Goal: Task Accomplishment & Management: Use online tool/utility

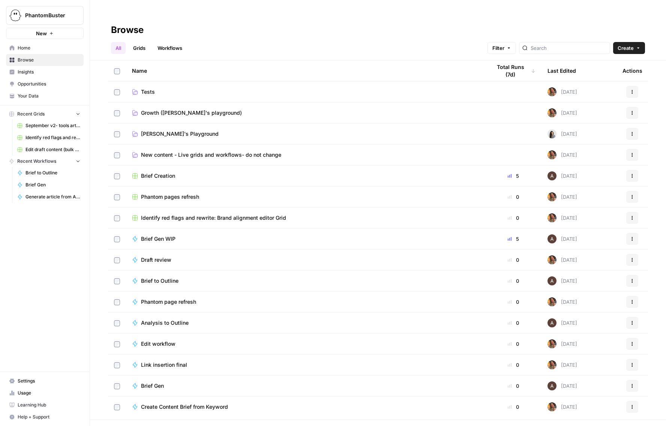
click at [158, 151] on span "New content - Live grids and workflows- do not change" at bounding box center [211, 155] width 140 height 8
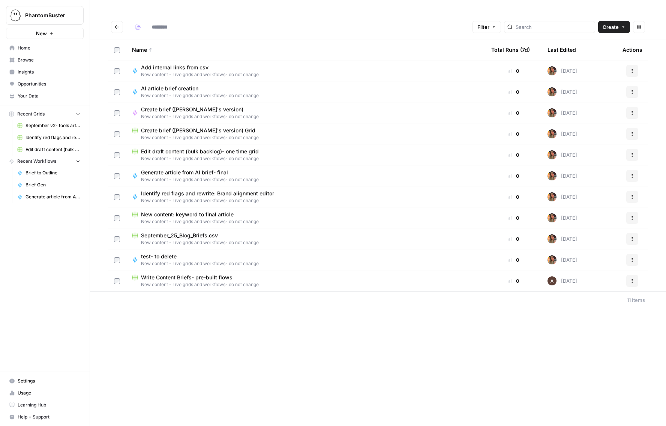
type input "**********"
click at [166, 148] on span "Edit draft content (bulk backlog)- one time grid" at bounding box center [200, 152] width 118 height 8
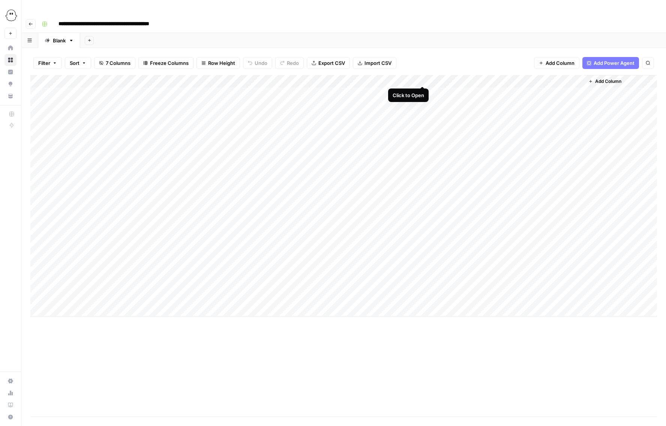
click at [422, 78] on div "Add Column" at bounding box center [343, 196] width 627 height 242
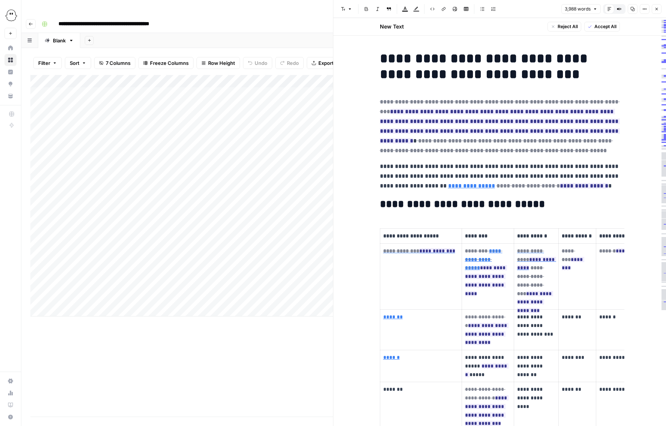
click at [543, 7] on icon "button" at bounding box center [656, 9] width 5 height 5
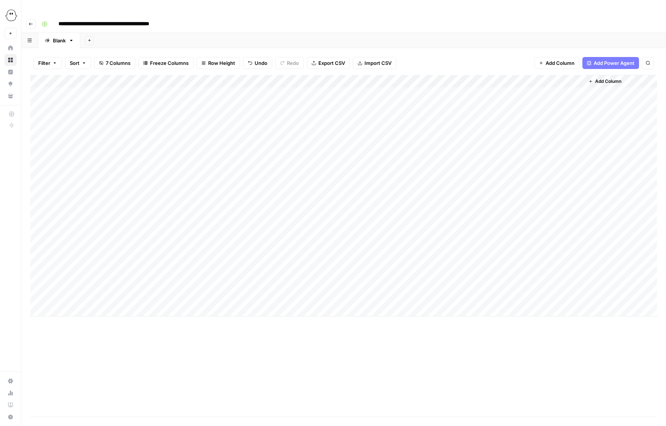
click at [543, 78] on span "Add Column" at bounding box center [608, 81] width 26 height 7
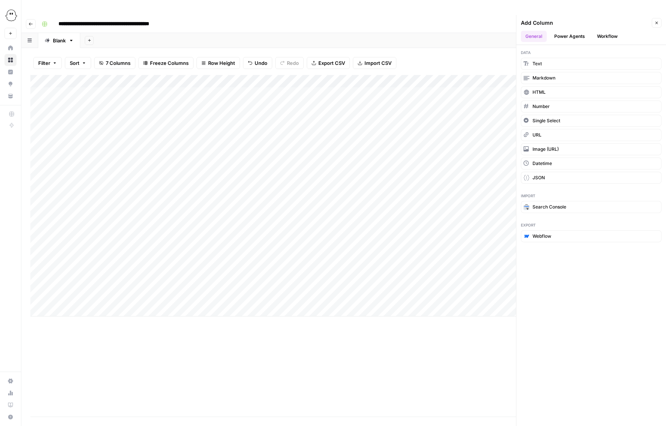
click at [543, 31] on button "Workflow" at bounding box center [608, 36] width 30 height 11
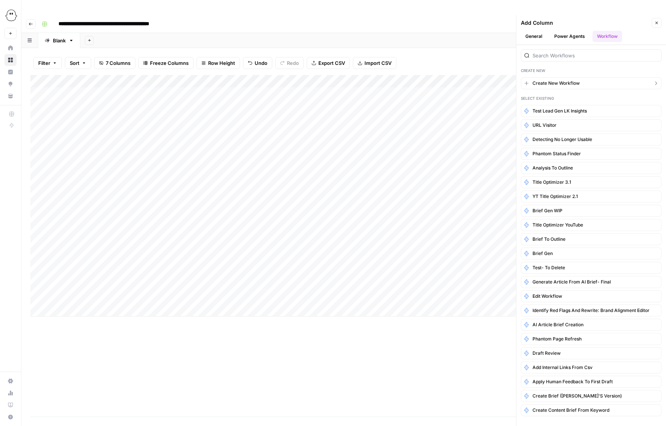
click at [543, 80] on span "Create New Workflow" at bounding box center [556, 83] width 47 height 7
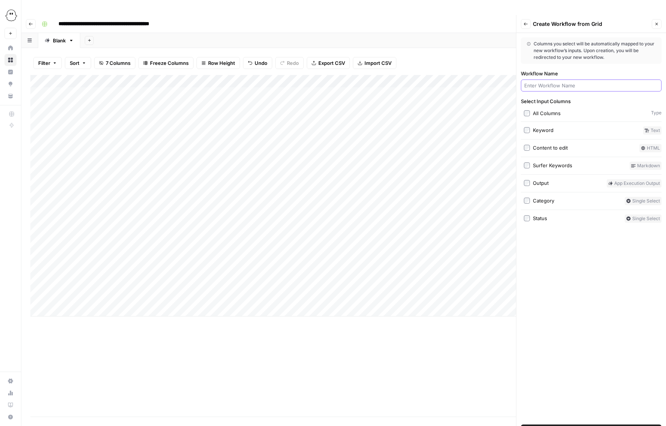
click at [543, 82] on input "Workflow Name" at bounding box center [591, 86] width 134 height 8
type input "Validate and remove links"
click at [543, 351] on span "Create Workflow" at bounding box center [591, 431] width 39 height 8
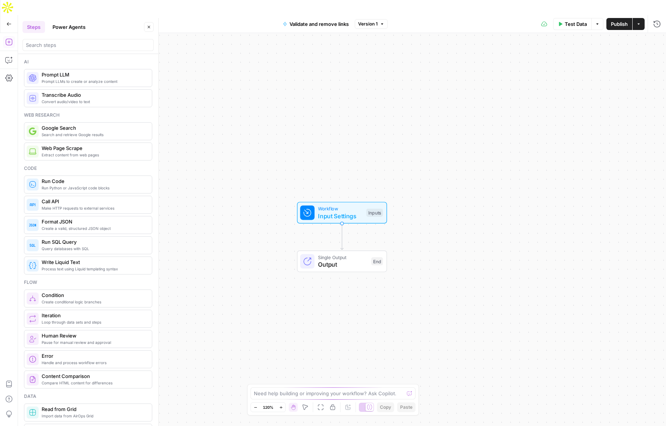
click at [329, 205] on span "Workflow" at bounding box center [340, 208] width 45 height 7
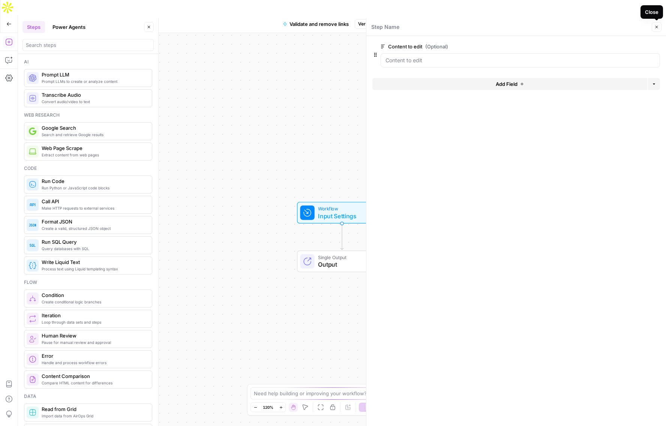
click at [543, 26] on icon "button" at bounding box center [656, 27] width 5 height 5
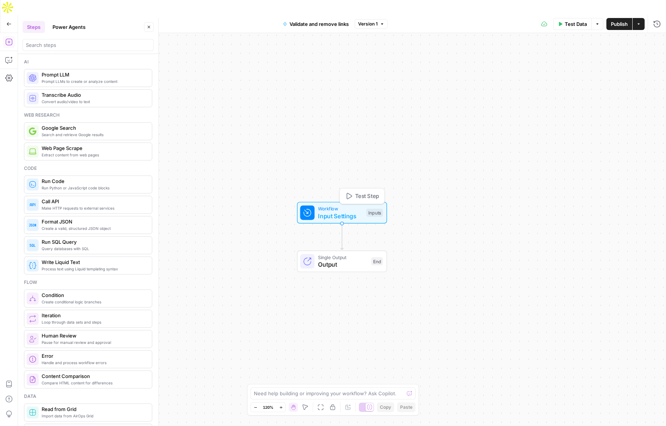
click at [346, 212] on span "Input Settings" at bounding box center [340, 216] width 45 height 9
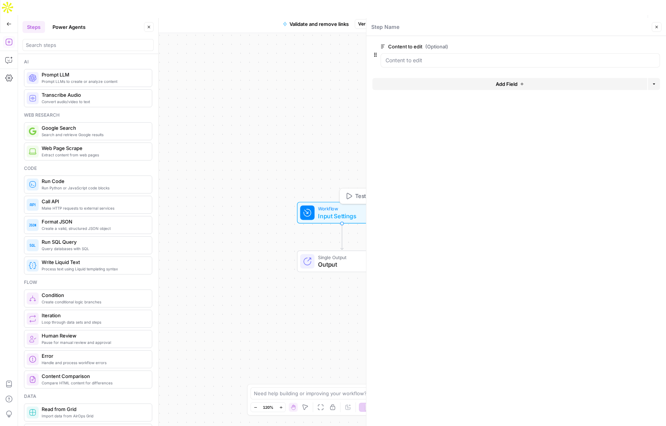
click at [357, 192] on span "Test Step" at bounding box center [367, 196] width 24 height 8
click at [428, 59] on edit "Content to edit (Optional)" at bounding box center [521, 61] width 270 height 8
click at [434, 61] on edit "Content to edit (Optional)" at bounding box center [521, 61] width 270 height 8
click at [459, 60] on edit "Content to edit (Optional)" at bounding box center [521, 61] width 270 height 8
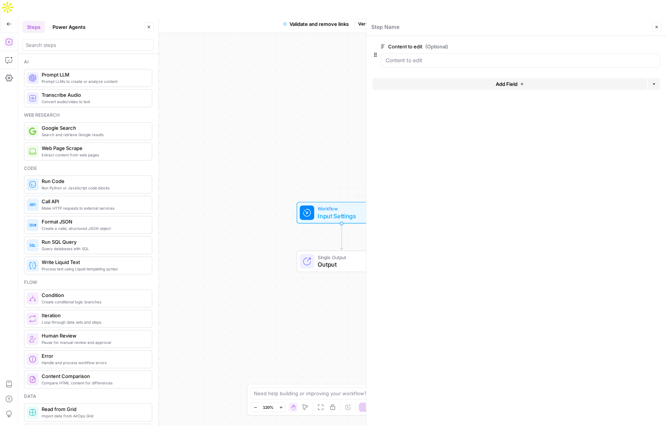
click at [327, 216] on div "Workflow Input Settings Inputs Test Step Single Output Output End" at bounding box center [342, 237] width 648 height 408
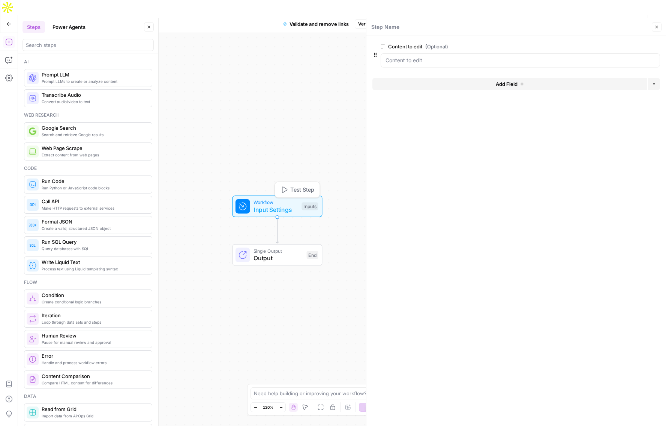
click at [298, 182] on div "Test Step" at bounding box center [297, 190] width 45 height 16
click at [298, 186] on span "Test Step" at bounding box center [302, 190] width 24 height 8
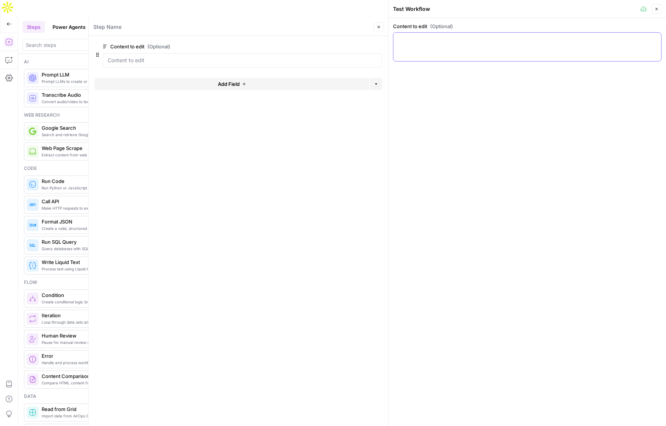
click at [413, 41] on textarea "Content to edit (Optional)" at bounding box center [527, 40] width 259 height 8
paste textarea "Best HeyReach Alternatives for LinkedIn Automation in 2025 Tired of HeyReach’s …"
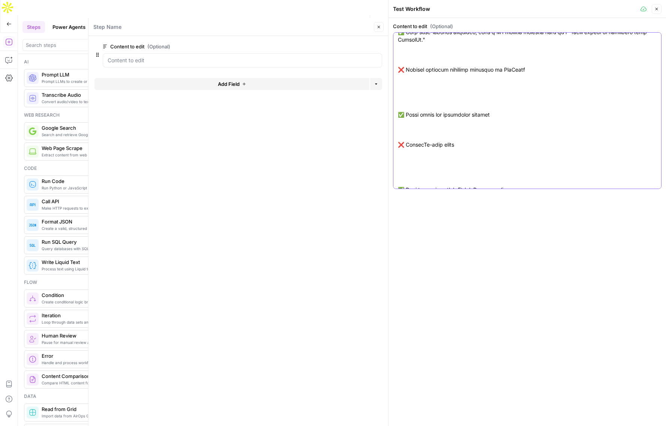
scroll to position [10078, 0]
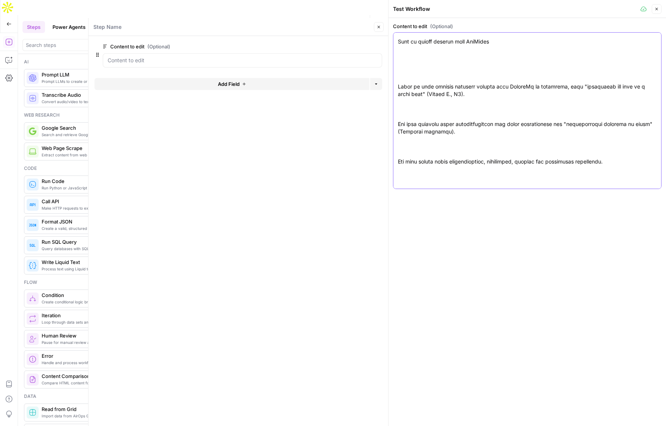
type textarea "Best HeyReach Alternatives for LinkedIn Automation in 2025 Tired of HeyReach’s …"
click at [543, 11] on icon "button" at bounding box center [656, 9] width 5 height 5
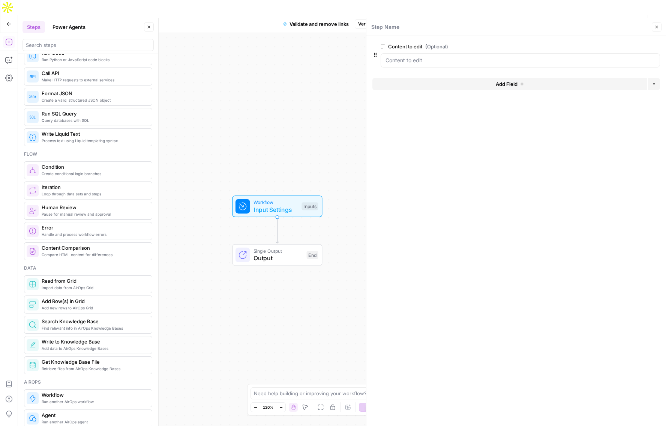
scroll to position [132, 0]
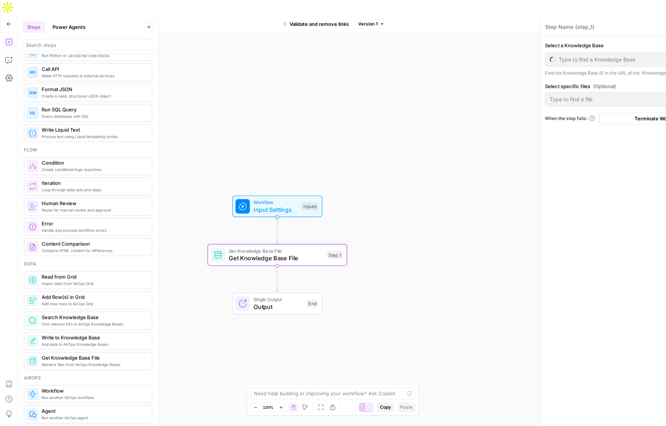
type textarea "Get Knowledge Base File"
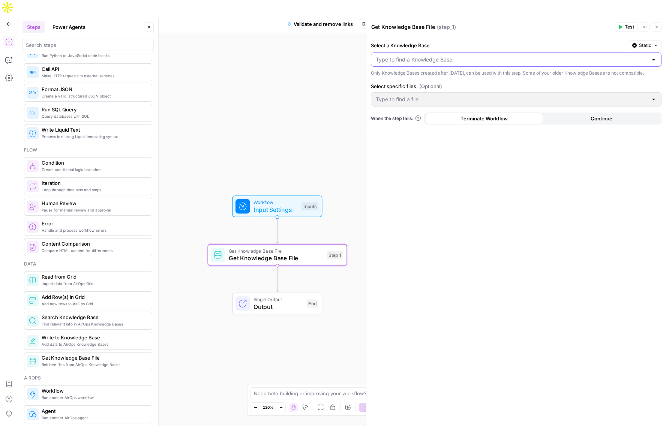
click at [460, 59] on input "Select a Knowledge Base" at bounding box center [512, 60] width 272 height 8
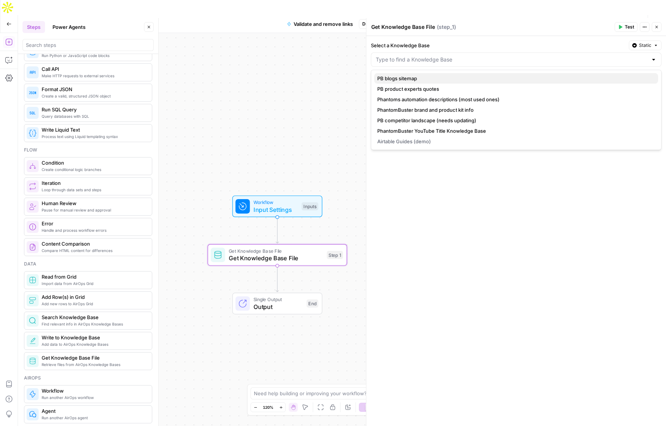
click at [399, 78] on span "PB blogs sitemap" at bounding box center [514, 79] width 275 height 8
type input "PB blogs sitemap"
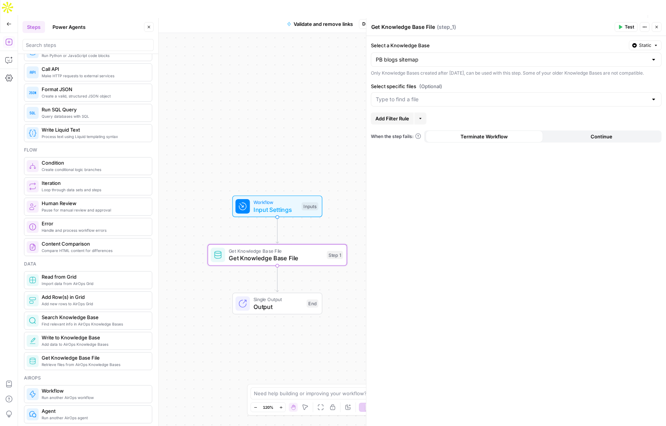
click at [543, 25] on button "Test" at bounding box center [626, 27] width 23 height 10
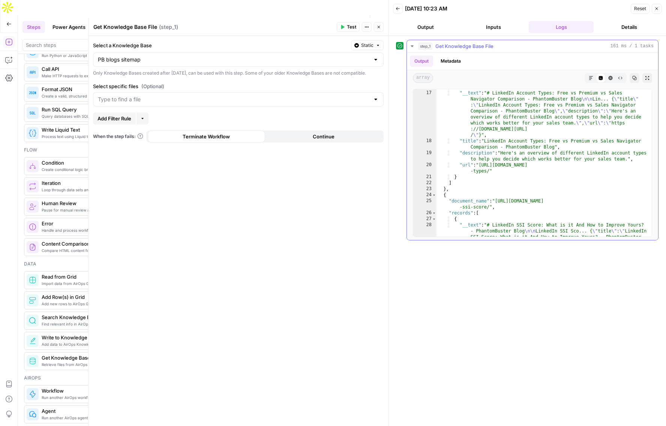
scroll to position [29, 0]
click at [380, 27] on icon "button" at bounding box center [379, 27] width 5 height 5
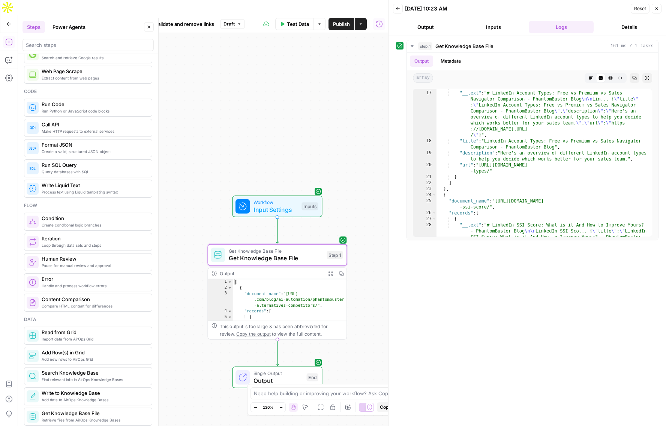
scroll to position [0, 0]
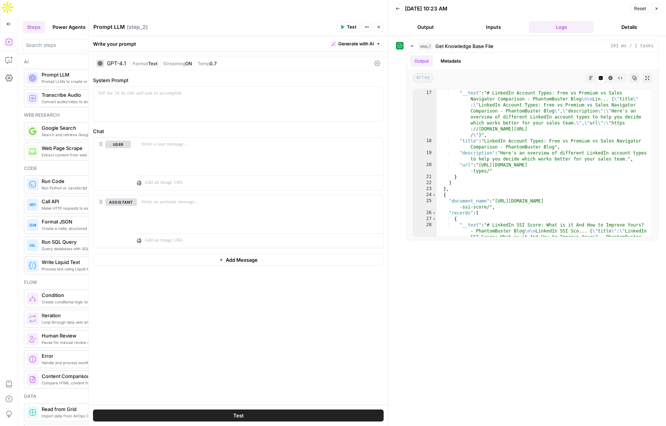
click at [111, 27] on textarea "Prompt LLM" at bounding box center [109, 27] width 32 height 8
type textarea "Extract URLs"
click at [113, 67] on div "GPT-4.1 | Format Text | Streaming ON | Temp 0.7" at bounding box center [238, 63] width 291 height 14
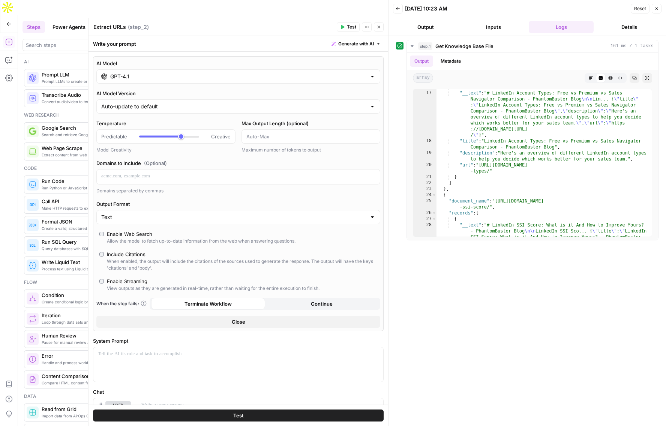
click at [114, 76] on input "GPT-4.1" at bounding box center [238, 77] width 256 height 8
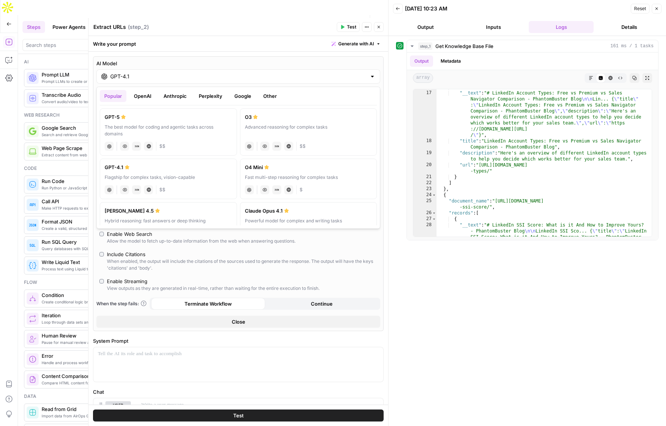
click at [205, 249] on div "AI Model GPT-4.1 AI Model Version Auto-update to default Temperature Predictabl…" at bounding box center [238, 193] width 291 height 275
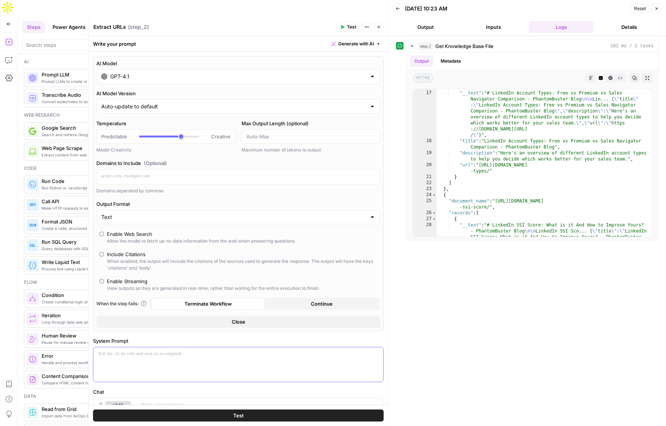
click at [134, 351] on p at bounding box center [238, 354] width 281 height 8
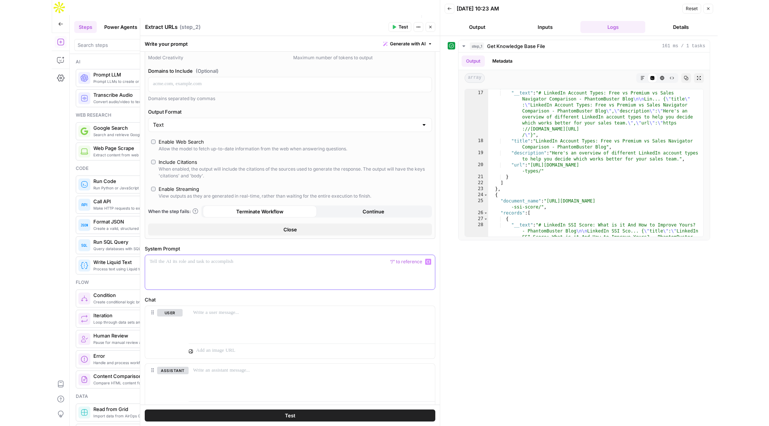
scroll to position [126, 0]
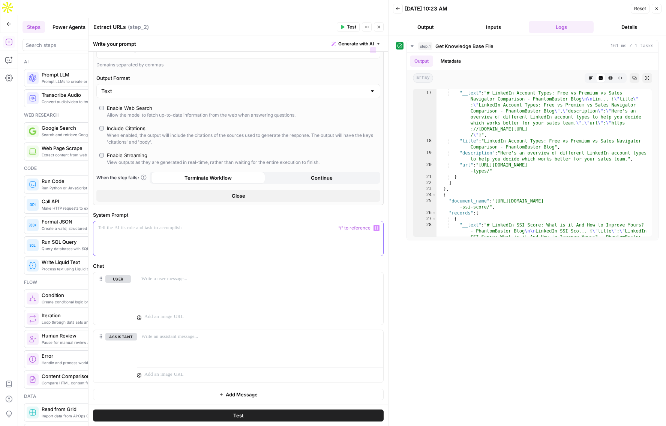
click at [355, 42] on span "Generate with AI" at bounding box center [356, 44] width 36 height 7
click at [332, 61] on span "Generate" at bounding box center [346, 61] width 55 height 8
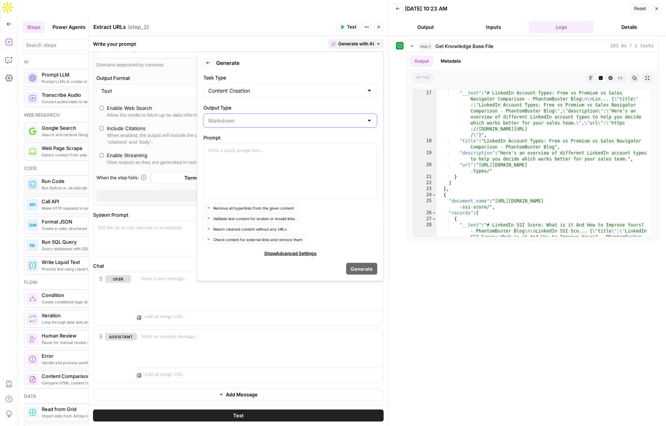
click at [268, 120] on input "Output Type" at bounding box center [285, 121] width 155 height 8
click at [218, 170] on span "JSON" at bounding box center [289, 171] width 158 height 8
type input "JSON"
click at [300, 89] on input "Task Type" at bounding box center [285, 91] width 155 height 8
click at [230, 142] on span "Text Extraction" at bounding box center [289, 141] width 158 height 8
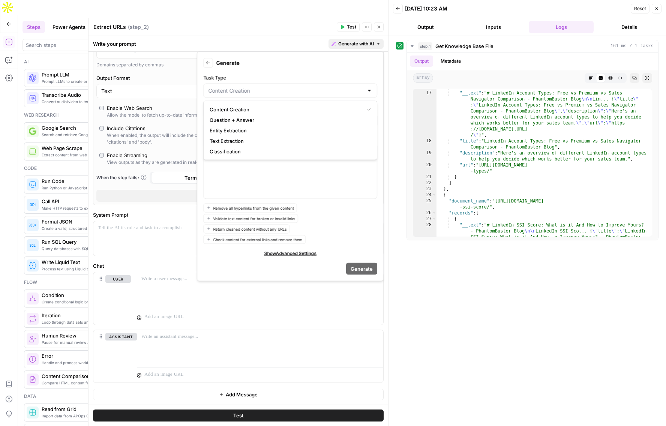
type input "Text Extraction"
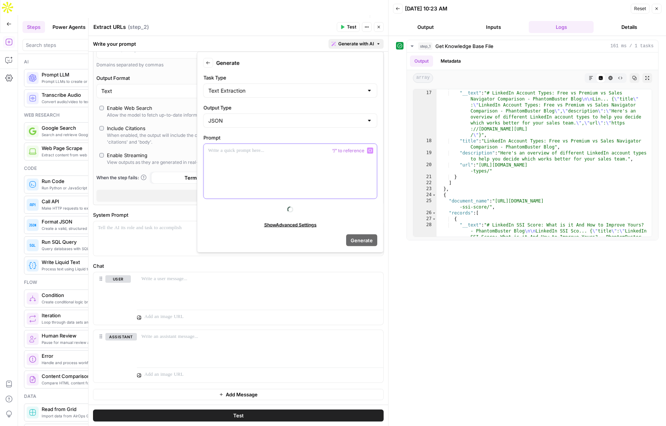
click at [227, 153] on p at bounding box center [290, 151] width 164 height 8
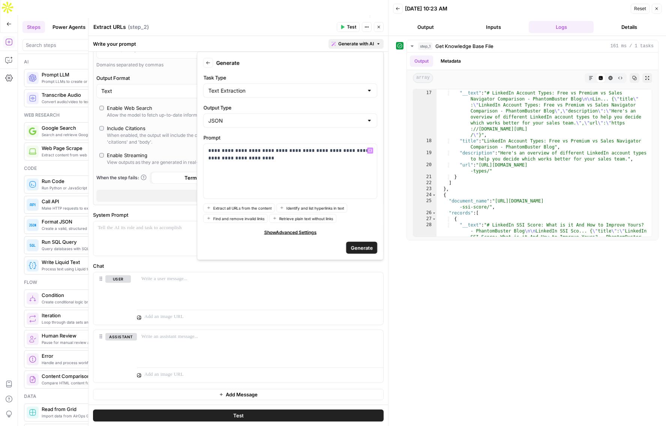
click at [371, 249] on span "Generate" at bounding box center [362, 248] width 22 height 8
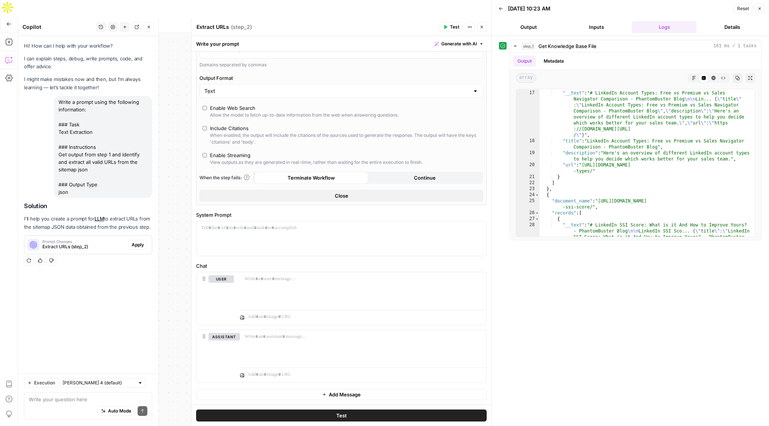
click at [137, 245] on span "Apply" at bounding box center [138, 245] width 12 height 7
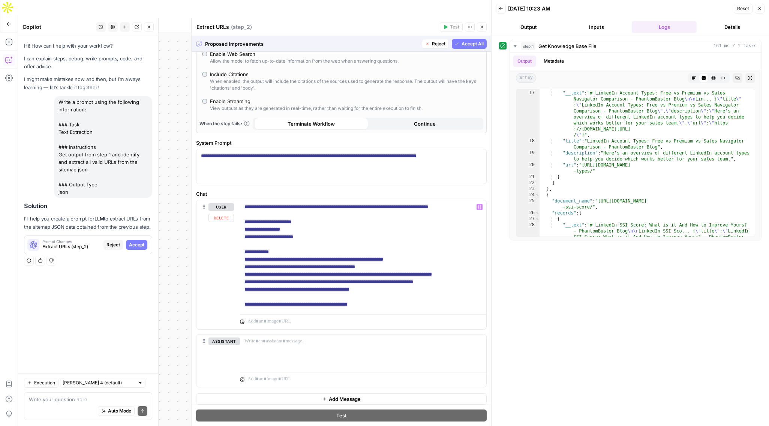
scroll to position [186, 0]
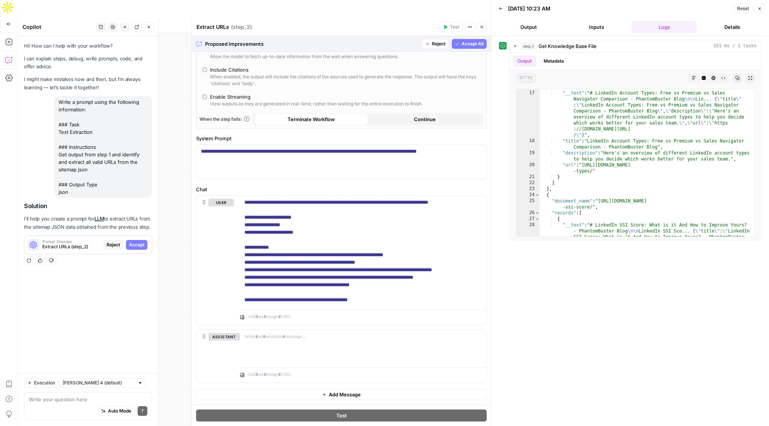
click at [468, 44] on span "Accept All" at bounding box center [473, 44] width 22 height 7
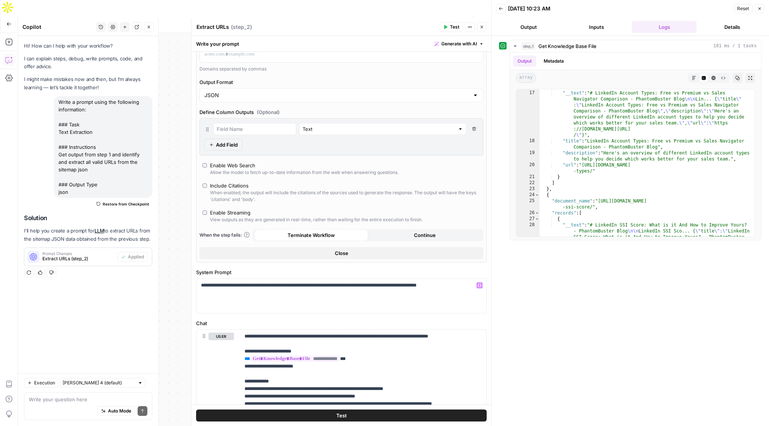
scroll to position [198, 0]
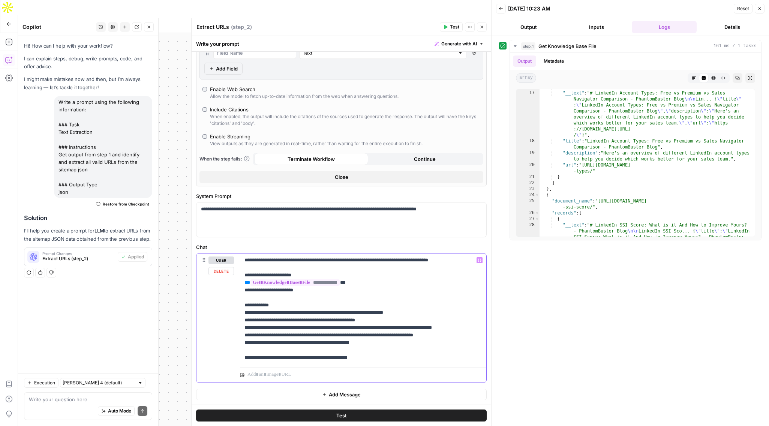
drag, startPoint x: 297, startPoint y: 275, endPoint x: 249, endPoint y: 279, distance: 48.1
click at [249, 279] on p "**********" at bounding box center [363, 309] width 237 height 105
drag, startPoint x: 296, startPoint y: 291, endPoint x: 249, endPoint y: 292, distance: 46.5
click at [249, 292] on p "**********" at bounding box center [363, 309] width 237 height 105
click at [303, 300] on p "**********" at bounding box center [363, 309] width 237 height 105
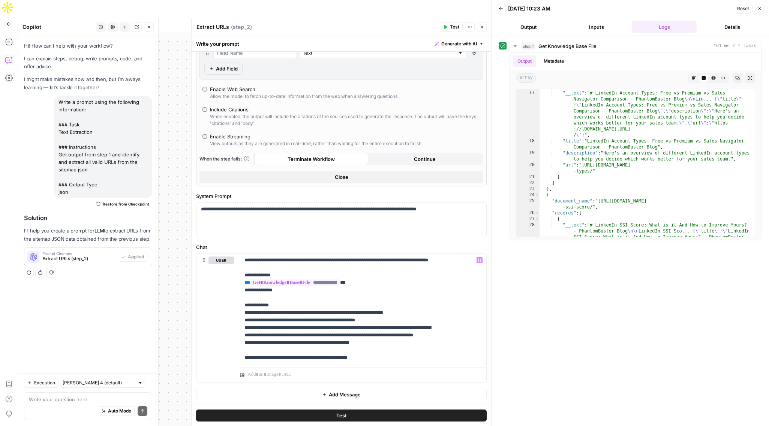
click at [451, 27] on span "Test" at bounding box center [454, 27] width 9 height 7
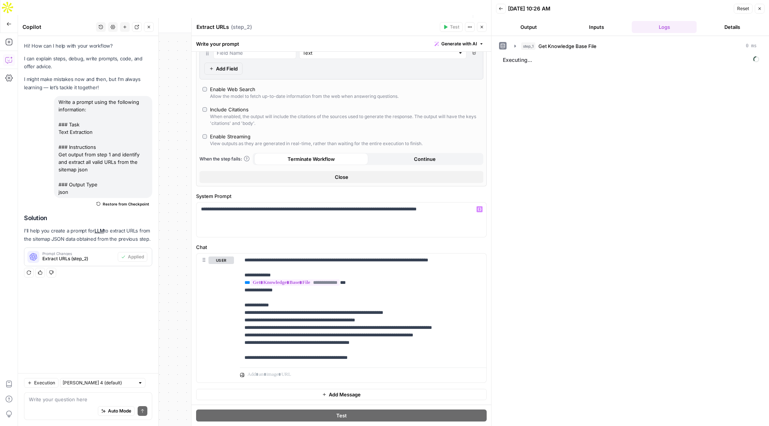
scroll to position [0, 0]
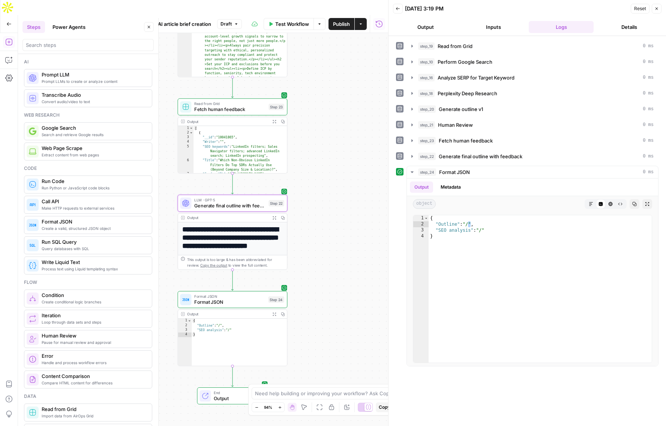
scroll to position [98, 0]
click at [7, 21] on icon "button" at bounding box center [8, 23] width 5 height 5
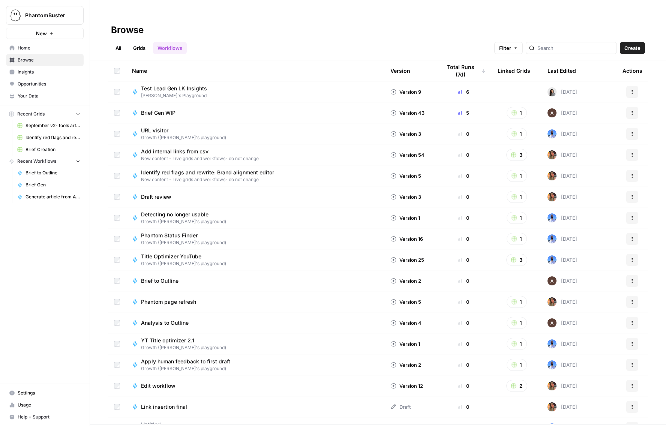
click at [141, 42] on link "Grids" at bounding box center [139, 48] width 21 height 12
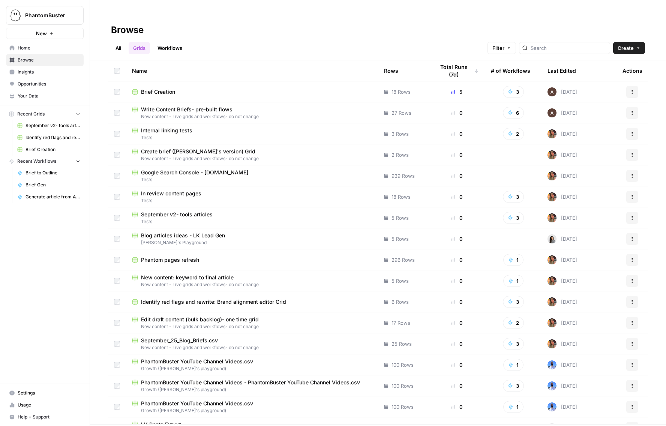
click at [180, 316] on span "Edit draft content (bulk backlog)- one time grid" at bounding box center [200, 320] width 118 height 8
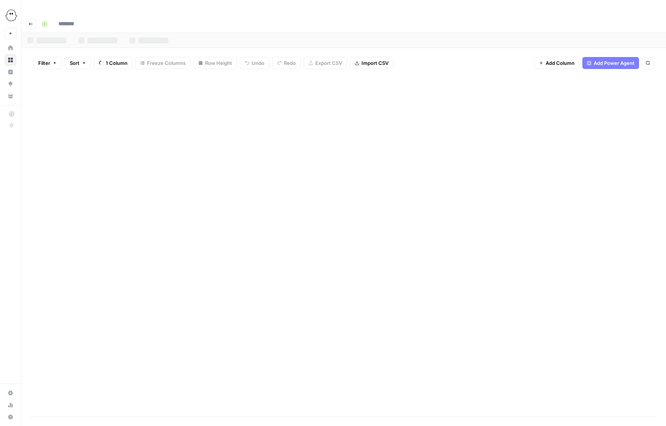
type input "**********"
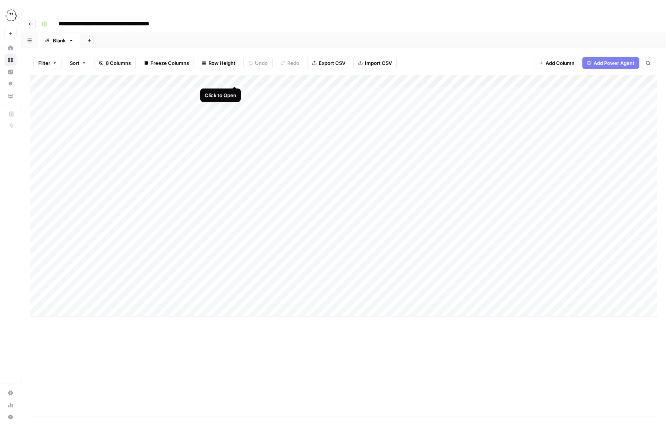
click at [234, 78] on div "Add Column" at bounding box center [343, 196] width 627 height 242
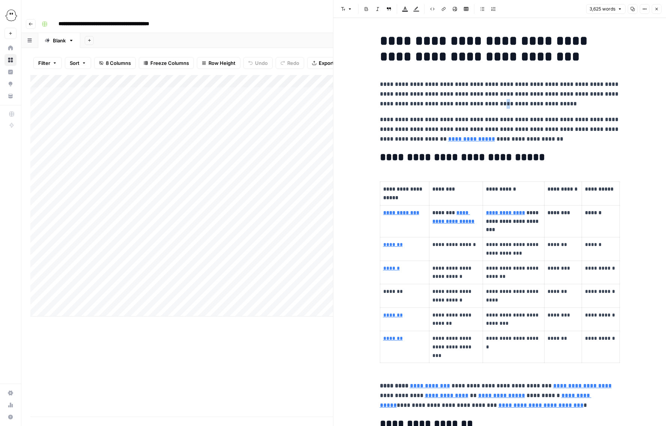
click at [459, 108] on p "**********" at bounding box center [500, 94] width 240 height 29
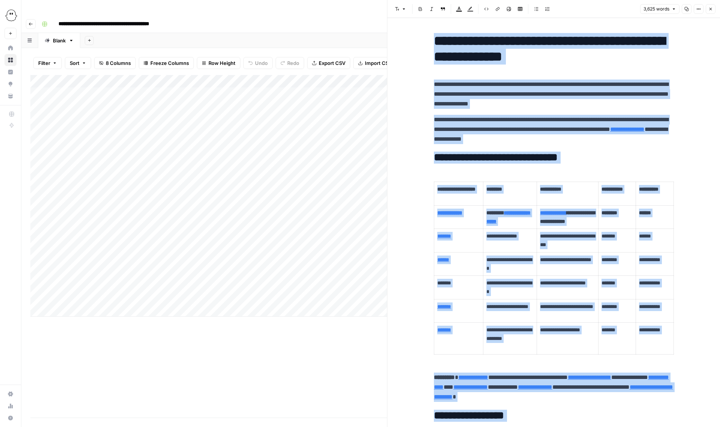
click at [666, 8] on icon "button" at bounding box center [710, 9] width 5 height 5
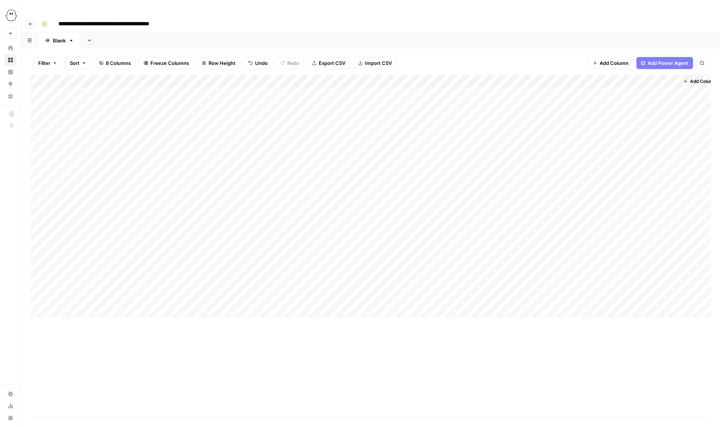
click at [303, 331] on div "Add Column" at bounding box center [370, 246] width 681 height 342
click at [451, 51] on div "Filter Sort 8 Columns Freeze Columns Row Height Undo Redo Export CSV Import CSV…" at bounding box center [370, 63] width 681 height 24
click at [341, 336] on div "Add Column" at bounding box center [370, 246] width 681 height 342
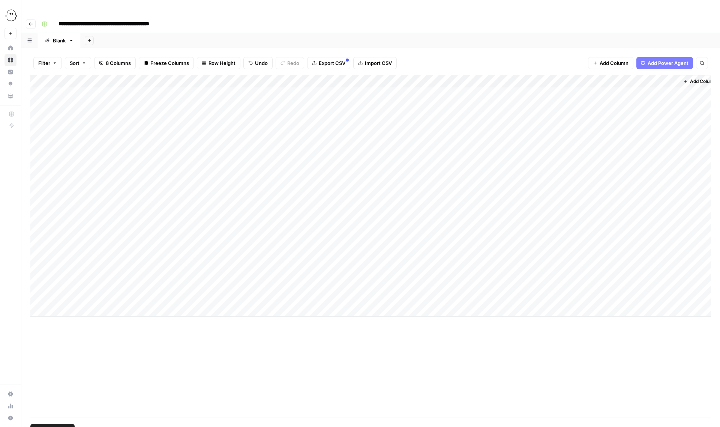
click at [47, 75] on div "Add Column" at bounding box center [370, 196] width 681 height 242
drag, startPoint x: 625, startPoint y: 65, endPoint x: 361, endPoint y: 65, distance: 263.6
click at [361, 75] on div "Add Column" at bounding box center [370, 196] width 681 height 242
click at [362, 77] on div "Add Column" at bounding box center [370, 196] width 681 height 242
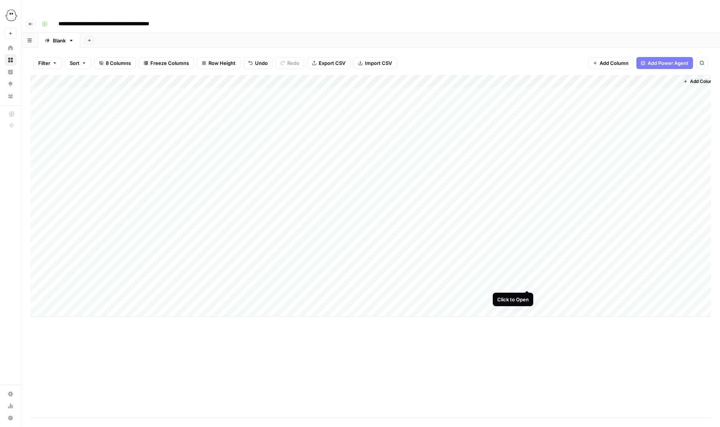
click at [528, 282] on div "Add Column" at bounding box center [370, 196] width 681 height 242
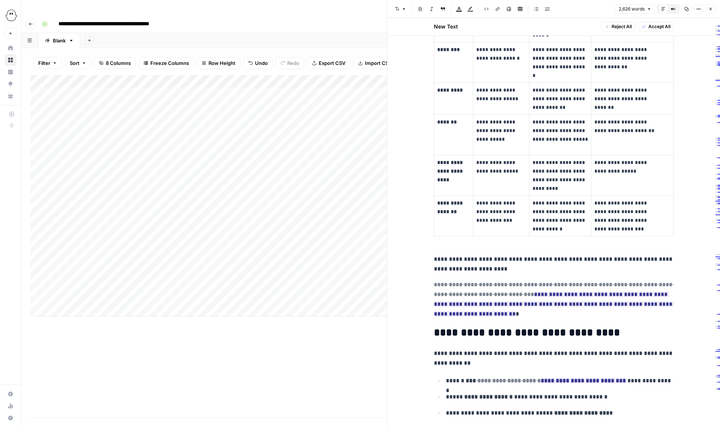
scroll to position [4240, 0]
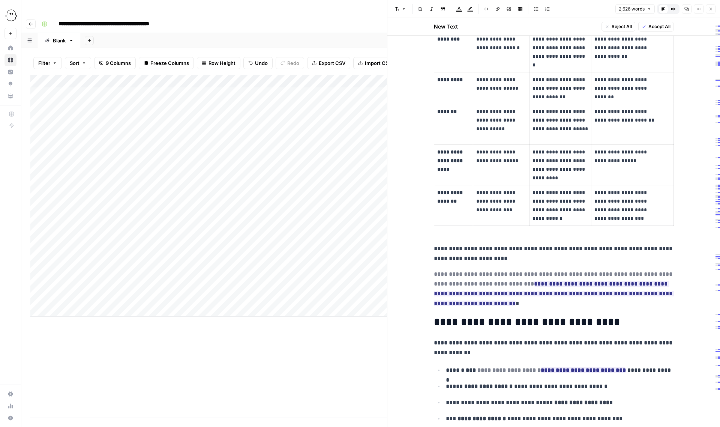
click at [666, 6] on button "Close" at bounding box center [711, 9] width 10 height 10
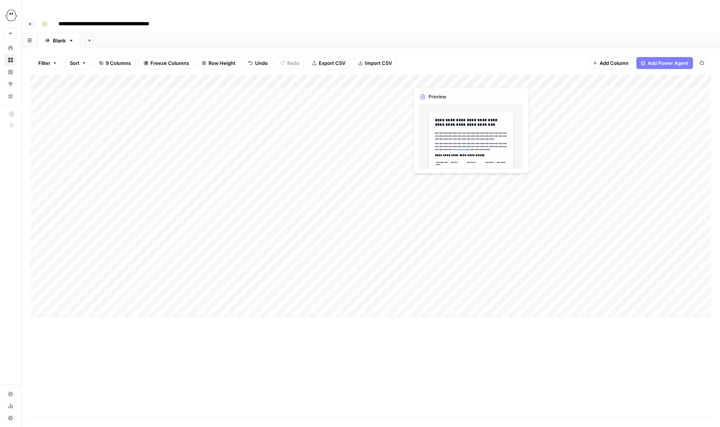
click at [446, 77] on div "Add Column" at bounding box center [370, 196] width 681 height 242
click at [469, 78] on div "Add Column" at bounding box center [370, 196] width 681 height 242
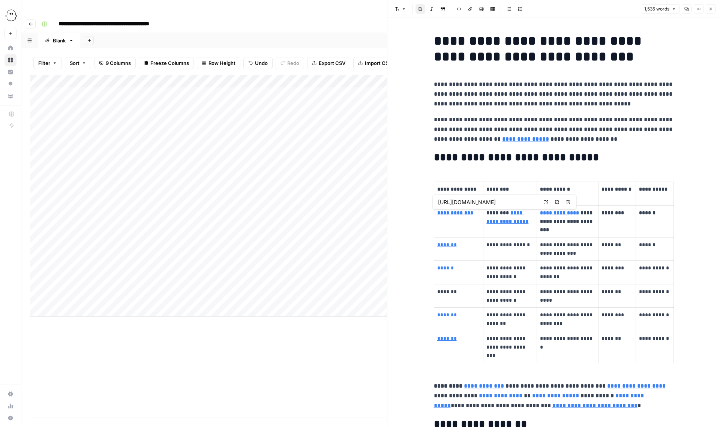
type input "https://phantombuster.com/blog/automation/phantombuster-vs-expandi-54EzbYiUkrOp…"
click at [446, 247] on link "*******" at bounding box center [447, 244] width 20 height 5
click at [666, 9] on icon "button" at bounding box center [710, 9] width 5 height 5
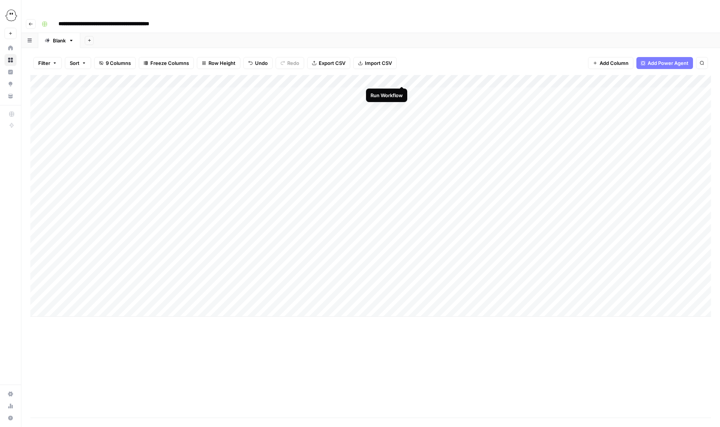
click at [401, 77] on div "Add Column" at bounding box center [370, 196] width 681 height 242
click at [453, 75] on div "Add Column" at bounding box center [370, 196] width 681 height 242
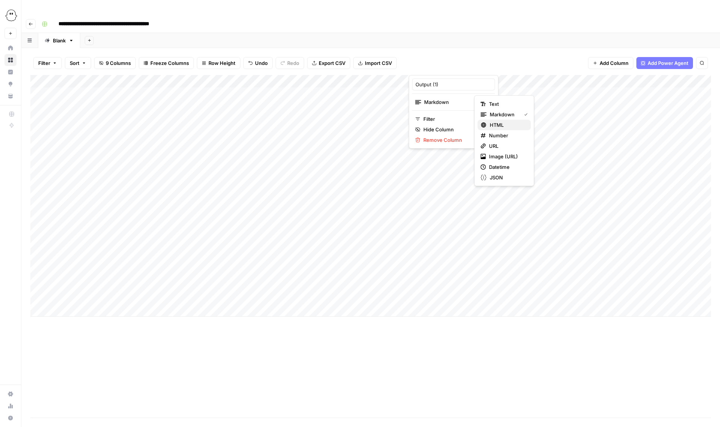
click at [493, 125] on span "HTML" at bounding box center [507, 125] width 35 height 8
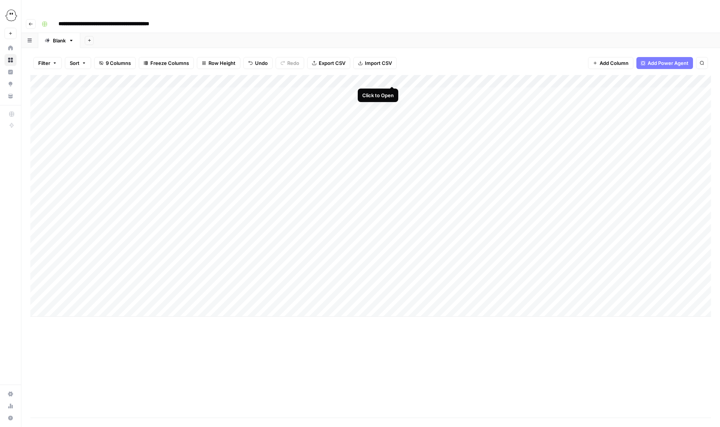
click at [392, 77] on div "Add Column" at bounding box center [370, 196] width 681 height 242
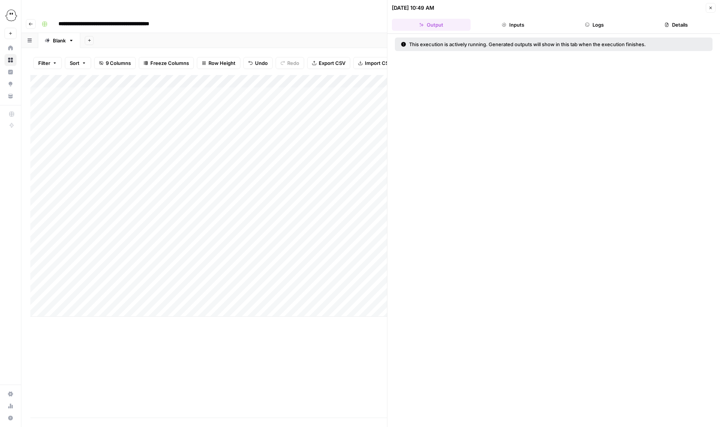
click at [589, 25] on icon "button" at bounding box center [587, 25] width 5 height 5
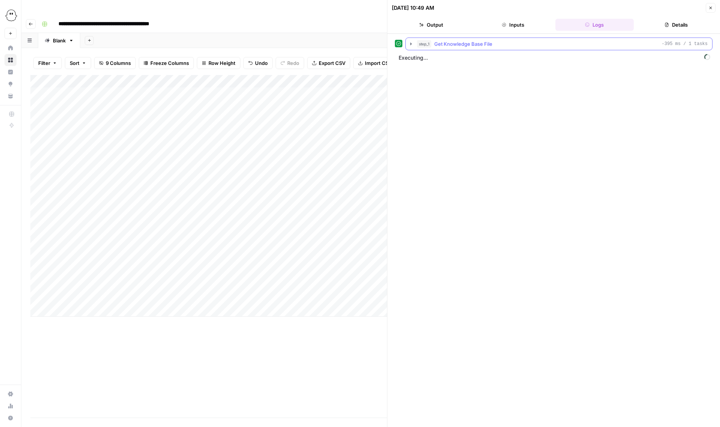
click at [407, 43] on button "step_1 Get Knowledge Base File -395 ms / 1 tasks" at bounding box center [559, 44] width 306 height 12
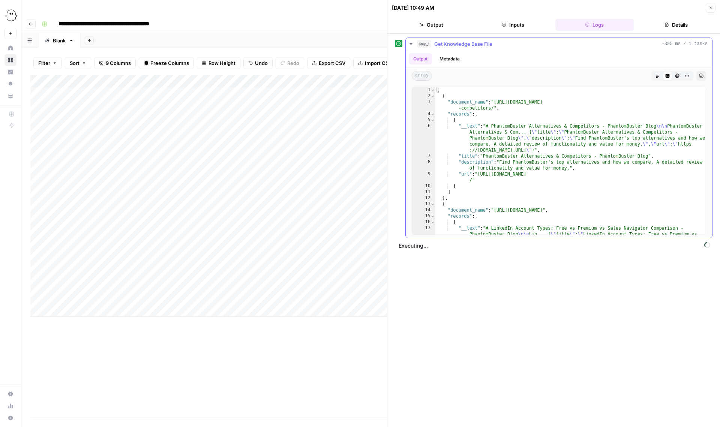
click at [411, 44] on icon "button" at bounding box center [411, 44] width 3 height 2
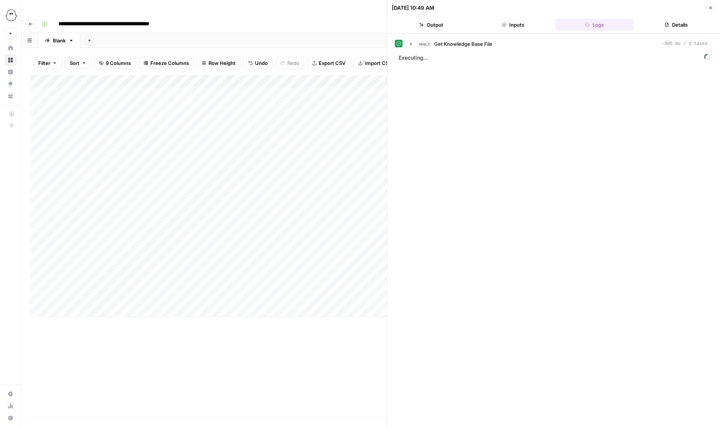
click at [666, 8] on icon "button" at bounding box center [710, 8] width 5 height 5
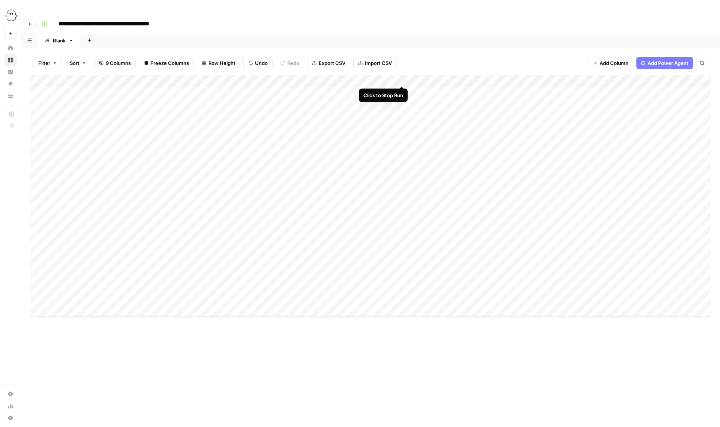
click at [401, 79] on div "Add Column" at bounding box center [370, 196] width 681 height 242
click at [399, 77] on div "Add Column" at bounding box center [370, 196] width 681 height 242
click at [468, 78] on div "Add Column" at bounding box center [370, 196] width 681 height 242
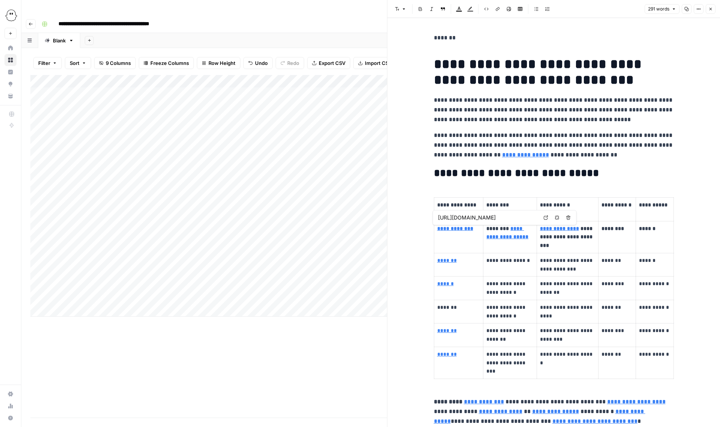
type input "https://phantombuster.com/blog/automation/phantombuster-vs-expandi-54EzbYiUkrOp…"
click at [666, 7] on icon "button" at bounding box center [710, 9] width 5 height 5
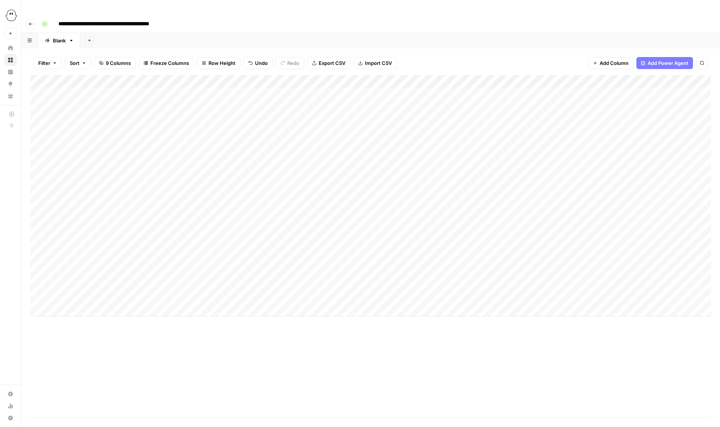
click at [401, 77] on div "Add Column" at bounding box center [370, 196] width 681 height 242
click at [666, 78] on span "Add Column" at bounding box center [694, 81] width 26 height 7
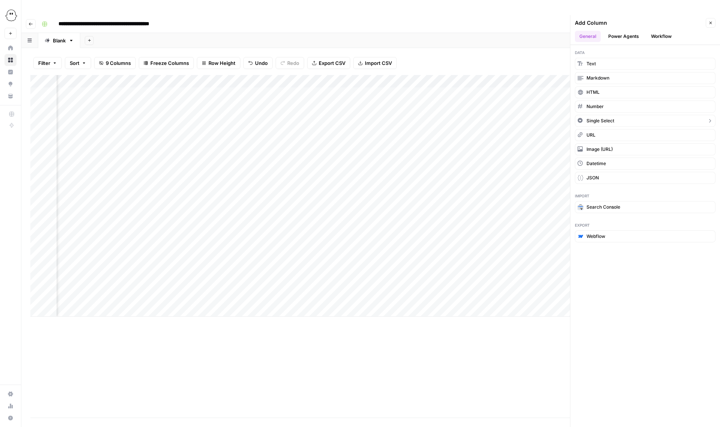
click at [597, 117] on span "Single Select" at bounding box center [601, 120] width 28 height 7
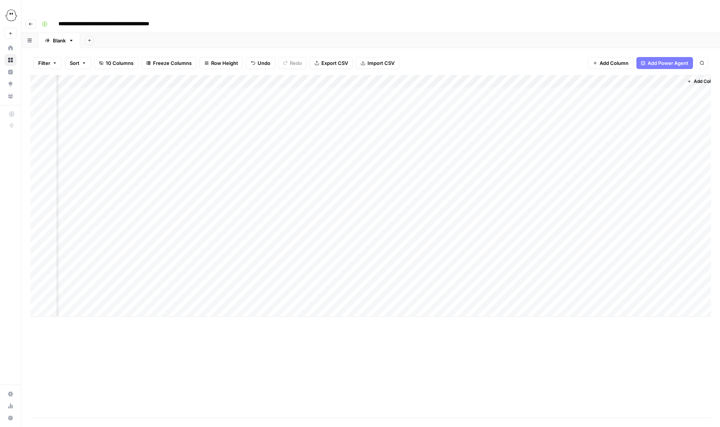
scroll to position [0, 145]
click at [627, 75] on div "Add Column" at bounding box center [370, 196] width 681 height 242
click at [626, 81] on input "New Column" at bounding box center [653, 85] width 91 height 8
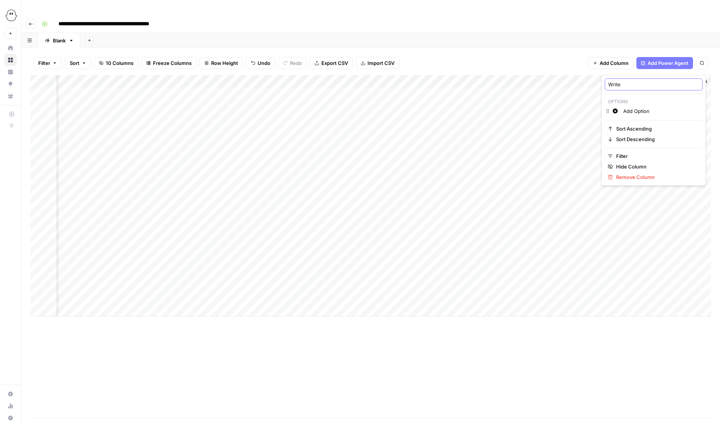
type input "Writer"
click at [631, 75] on div "Add Column" at bounding box center [370, 196] width 681 height 242
click at [639, 124] on span "Green" at bounding box center [657, 124] width 49 height 8
click at [652, 111] on input "Add Option" at bounding box center [661, 111] width 76 height 8
click at [646, 110] on input "Add Option" at bounding box center [661, 111] width 76 height 8
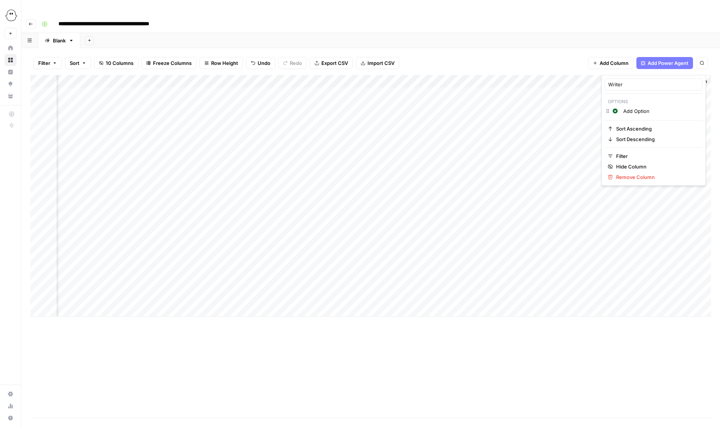
click at [646, 110] on input "Add Option" at bounding box center [661, 111] width 76 height 8
click at [631, 122] on input "Avya" at bounding box center [666, 123] width 86 height 8
type input "C"
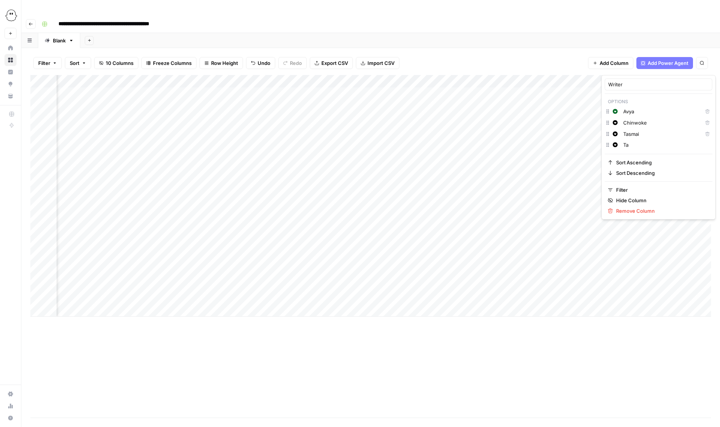
type input "T"
type input "d"
type input "D"
type input "M"
type input "L"
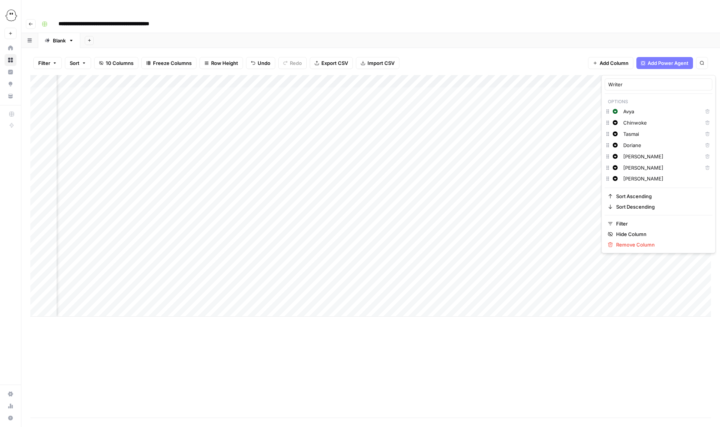
type input "Roxana"
click at [634, 144] on span "Purple" at bounding box center [657, 146] width 49 height 8
click at [629, 167] on icon "button" at bounding box center [628, 167] width 4 height 4
click at [616, 147] on icon "button" at bounding box center [615, 145] width 5 height 5
click at [627, 188] on icon "button" at bounding box center [628, 189] width 4 height 4
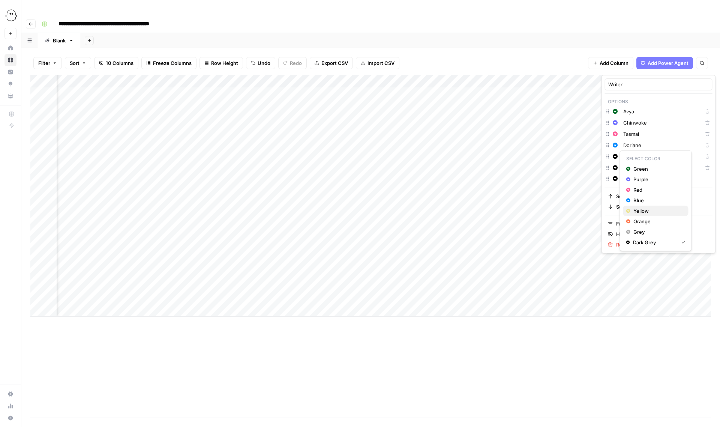
click at [627, 213] on icon "button" at bounding box center [628, 210] width 5 height 5
click at [628, 233] on icon "button" at bounding box center [628, 232] width 4 height 4
click at [627, 263] on icon "button" at bounding box center [627, 264] width 3 height 3
click at [561, 51] on div "Filter Sort 10 Columns Freeze Columns Row Height Undo Redo Export CSV Import CS…" at bounding box center [370, 63] width 681 height 24
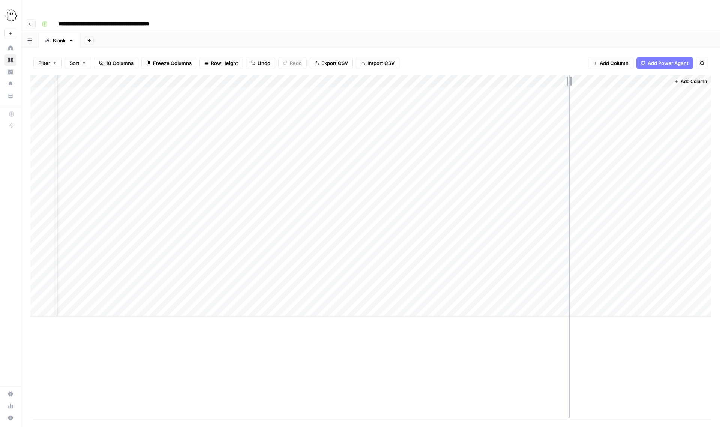
drag, startPoint x: 602, startPoint y: 66, endPoint x: 569, endPoint y: 66, distance: 33.4
click at [569, 75] on div "Add Column" at bounding box center [370, 196] width 681 height 242
click at [666, 78] on span "Add Column" at bounding box center [694, 81] width 26 height 7
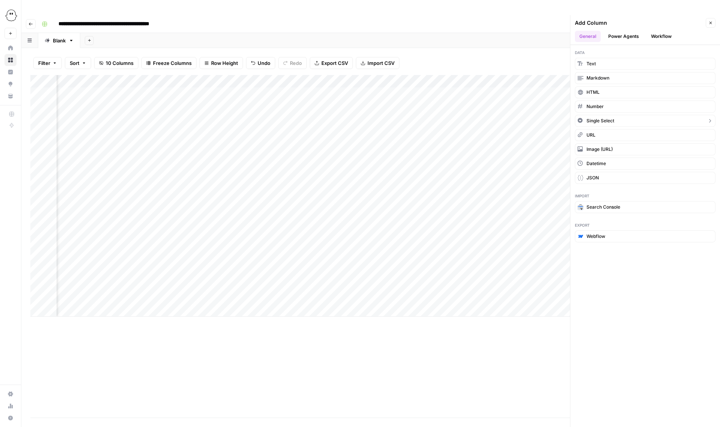
click at [591, 117] on span "Single Select" at bounding box center [601, 120] width 28 height 7
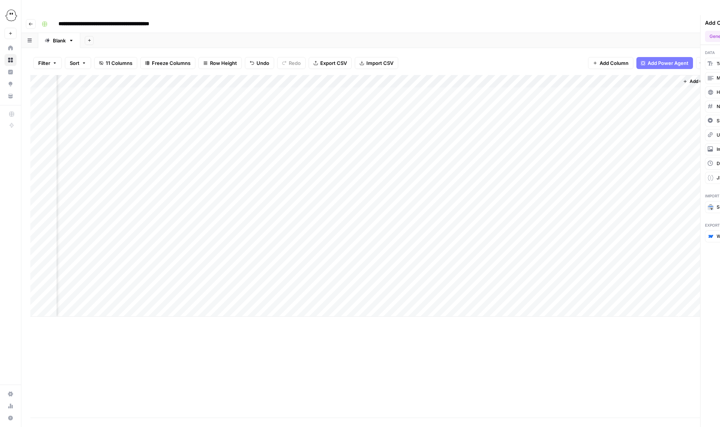
scroll to position [0, 182]
click at [633, 75] on div "Add Column" at bounding box center [370, 196] width 681 height 242
click at [622, 86] on input "New Column" at bounding box center [653, 85] width 91 height 8
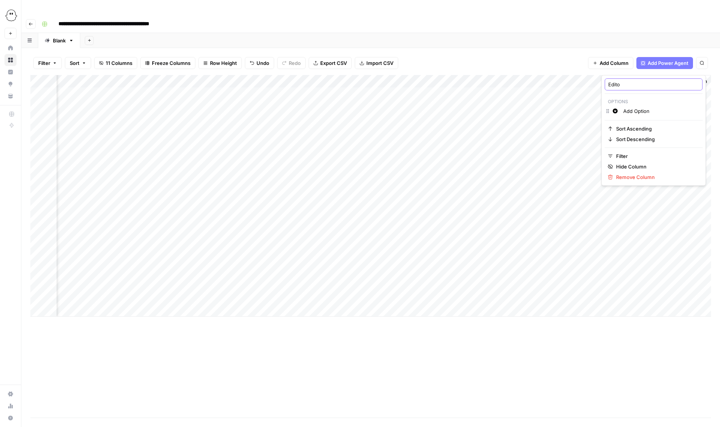
type input "Editor"
click at [642, 75] on div "Add Column" at bounding box center [370, 196] width 681 height 242
click at [635, 112] on input "Add Option" at bounding box center [661, 111] width 76 height 8
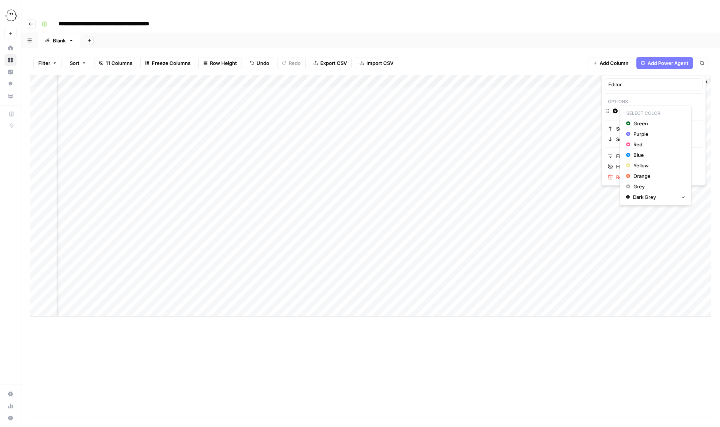
click at [615, 111] on icon "button" at bounding box center [615, 110] width 5 height 5
click at [633, 132] on span "Purple" at bounding box center [657, 134] width 49 height 8
click at [645, 112] on input "Adina" at bounding box center [661, 111] width 76 height 8
type input "A"
type input "C"
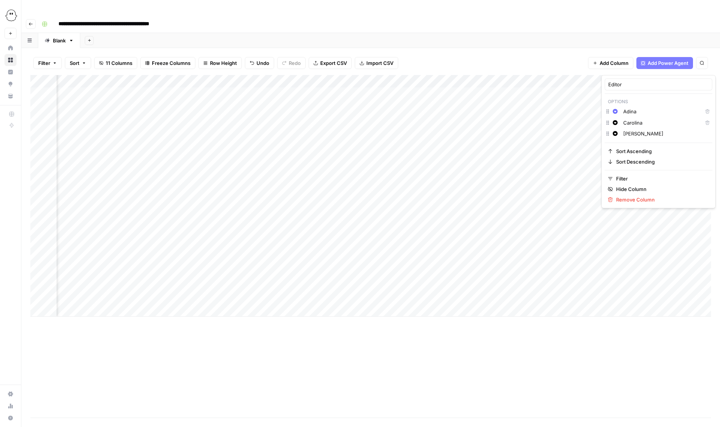
type input "Julia"
click at [628, 176] on icon "button" at bounding box center [628, 177] width 4 height 4
click at [629, 146] on icon "button" at bounding box center [628, 146] width 4 height 4
click at [629, 164] on div "Red" at bounding box center [655, 168] width 59 height 8
click at [657, 96] on div "Editor Options Change color Adina Delete Change color Carolina Delete Change co…" at bounding box center [659, 147] width 114 height 144
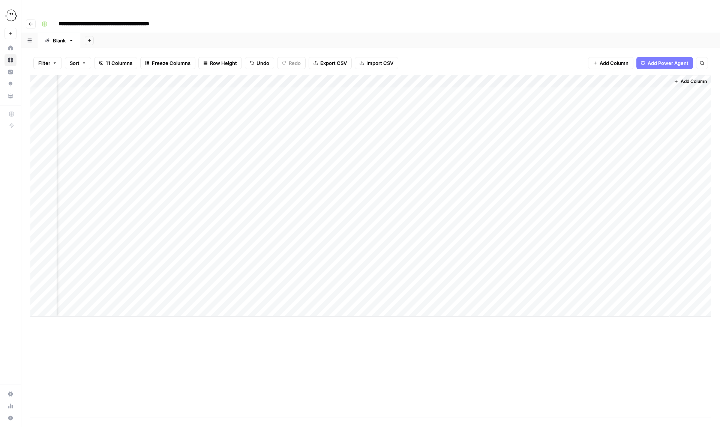
click at [530, 51] on div "Filter Sort 11 Columns Freeze Columns Row Height Undo Redo Export CSV Import CS…" at bounding box center [370, 63] width 681 height 24
click at [630, 78] on div "Add Column" at bounding box center [370, 196] width 681 height 242
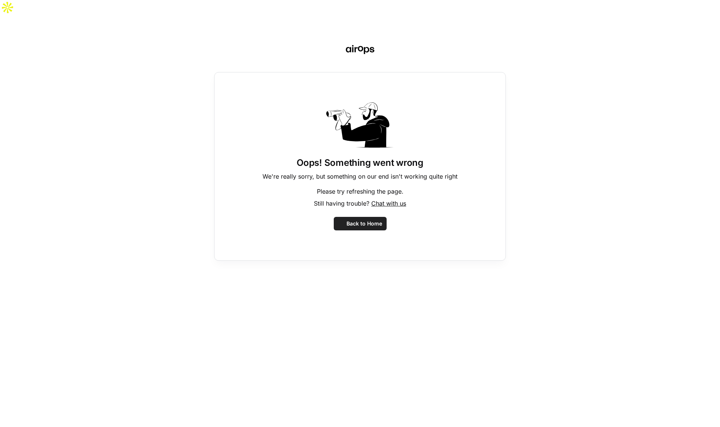
click at [645, 80] on div "Oops! Something went wrong We're really sorry, but something on our end isn't w…" at bounding box center [360, 228] width 720 height 427
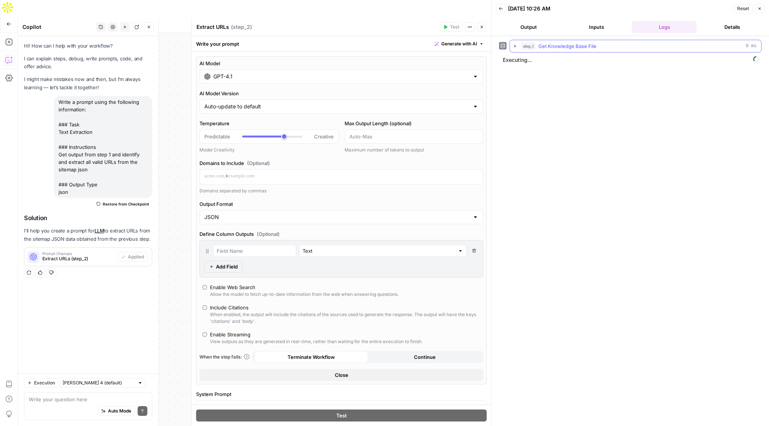
click at [513, 45] on icon "button" at bounding box center [515, 46] width 6 height 6
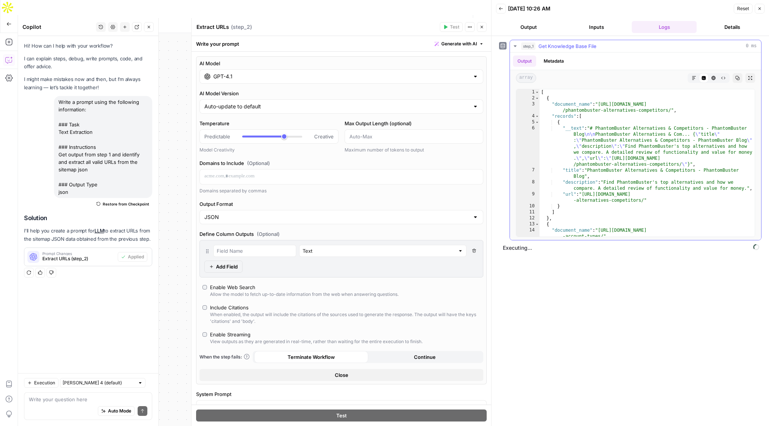
click at [512, 45] on button "step_1 Get Knowledge Base File 0 ms" at bounding box center [635, 46] width 251 height 12
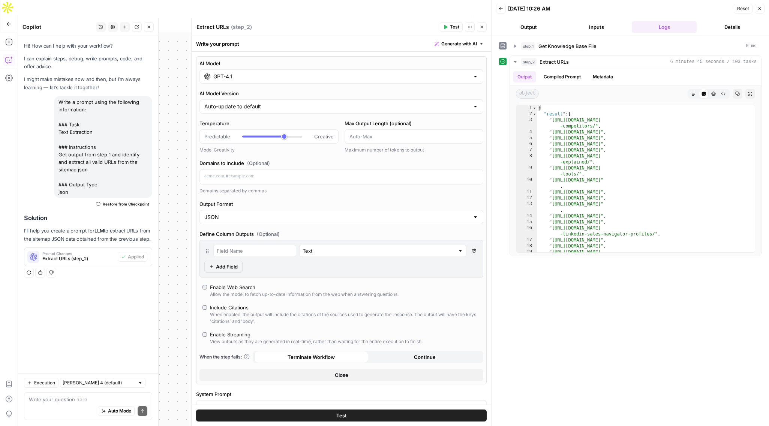
click at [762, 8] on button "Close" at bounding box center [760, 9] width 10 height 10
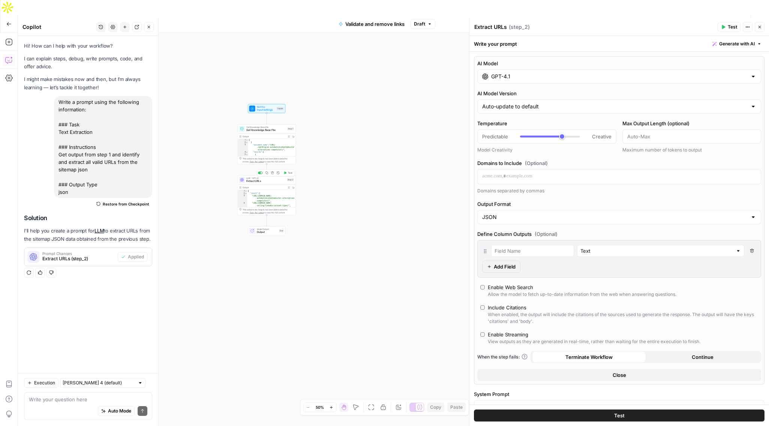
click at [260, 170] on div "Copy step Delete step Add Note Test" at bounding box center [276, 173] width 38 height 7
click at [260, 171] on div at bounding box center [260, 172] width 5 height 3
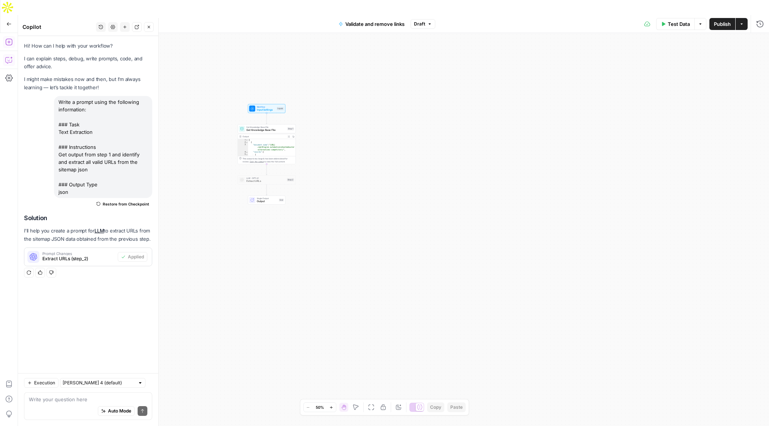
click at [9, 39] on icon "button" at bounding box center [8, 42] width 7 height 7
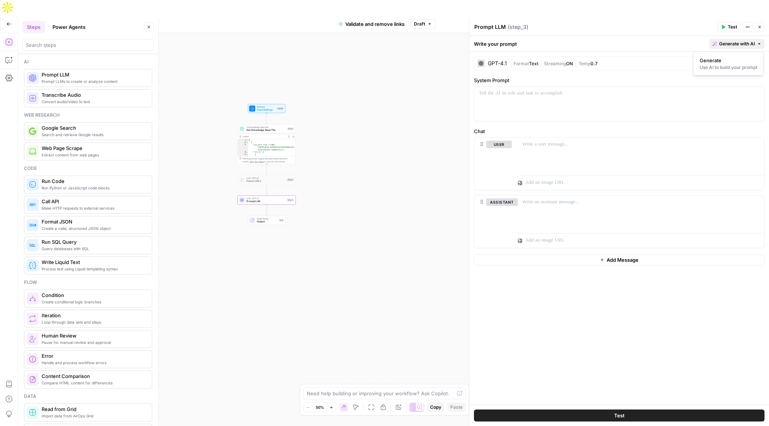
click at [750, 42] on span "Generate with AI" at bounding box center [737, 44] width 36 height 7
click at [719, 64] on div "Use AI to build your prompt" at bounding box center [729, 67] width 58 height 7
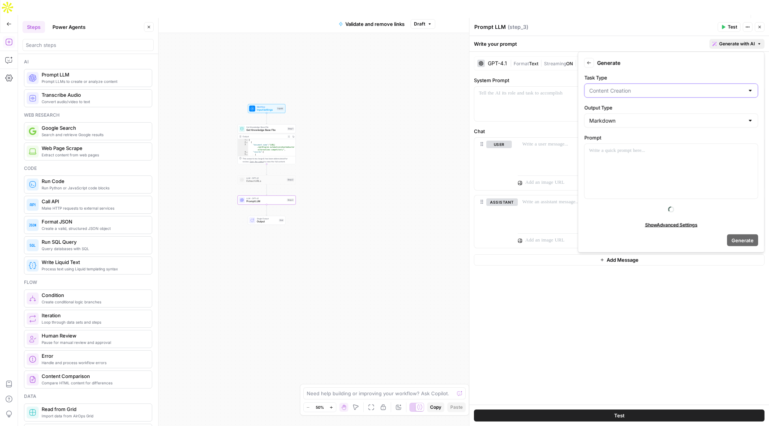
click at [616, 91] on input "Task Type" at bounding box center [666, 91] width 155 height 8
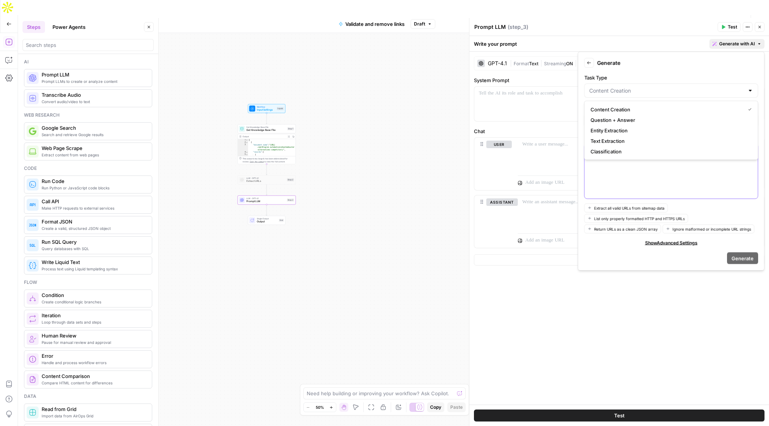
type input "Content Creation"
click at [611, 177] on div at bounding box center [671, 171] width 173 height 55
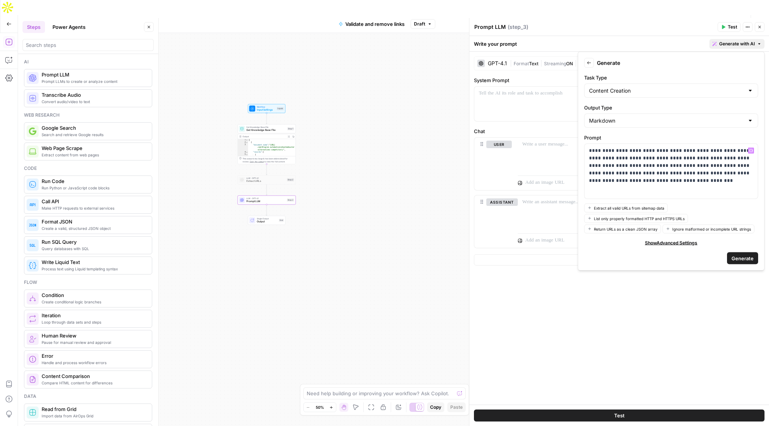
click at [739, 256] on span "Generate" at bounding box center [743, 258] width 22 height 8
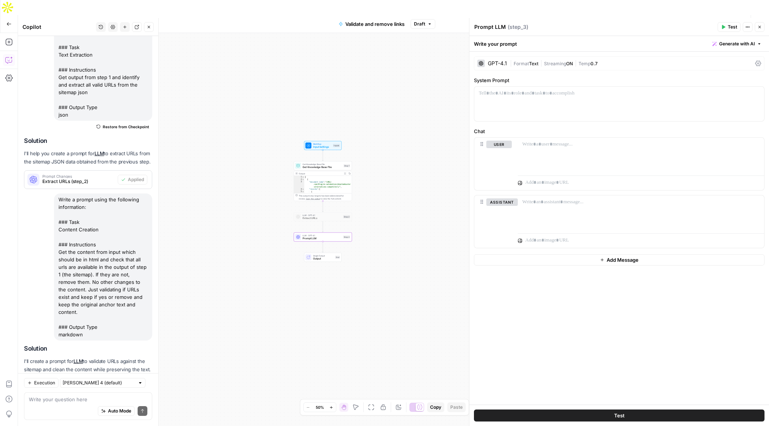
scroll to position [111, 0]
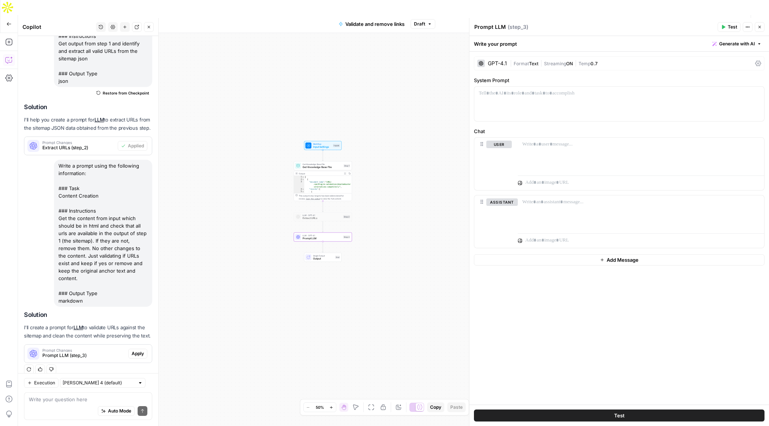
click at [137, 350] on span "Apply" at bounding box center [138, 353] width 12 height 7
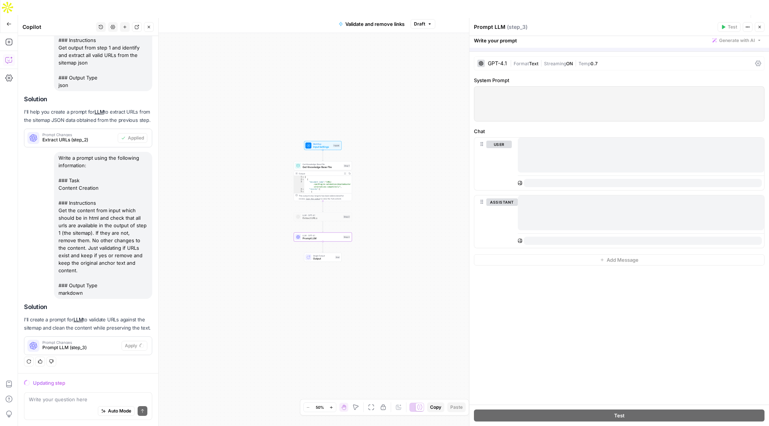
scroll to position [99, 0]
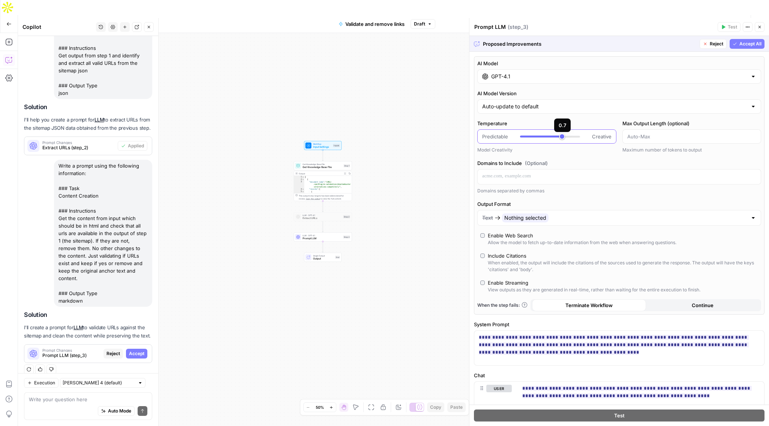
type input "***"
drag, startPoint x: 563, startPoint y: 138, endPoint x: 536, endPoint y: 137, distance: 27.0
click at [536, 138] on div at bounding box center [550, 137] width 60 height 8
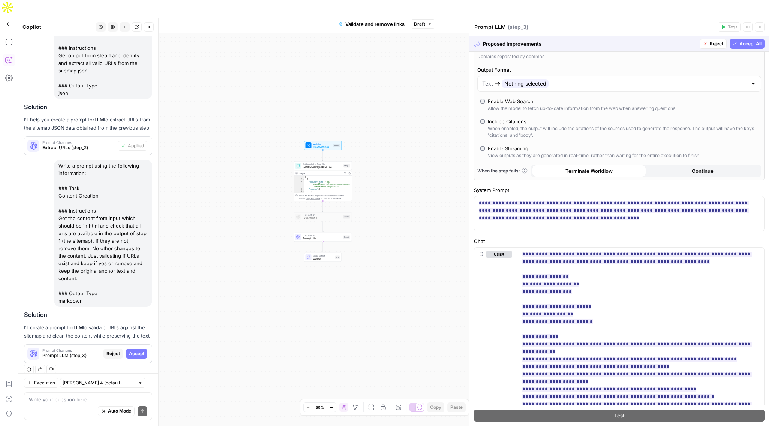
scroll to position [144, 0]
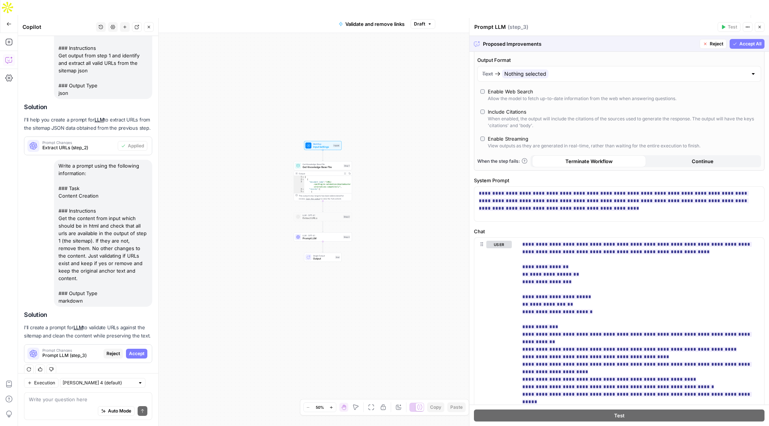
click at [747, 44] on span "Accept All" at bounding box center [751, 44] width 22 height 7
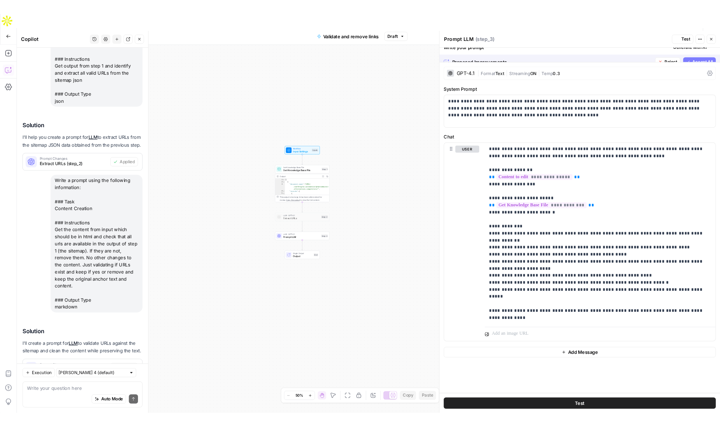
scroll to position [0, 0]
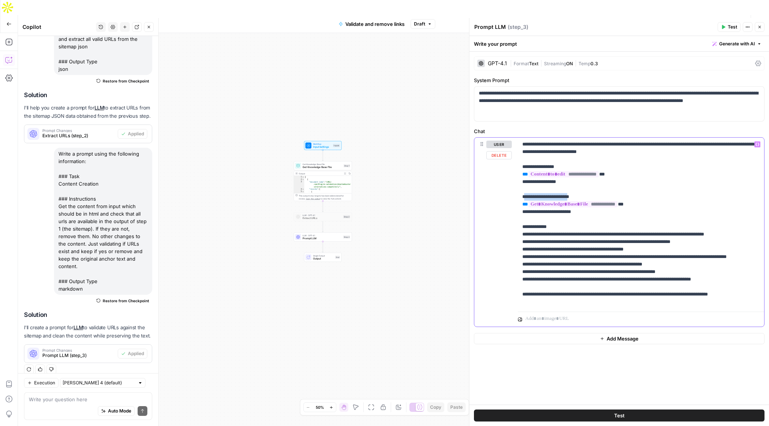
drag, startPoint x: 582, startPoint y: 197, endPoint x: 525, endPoint y: 199, distance: 57.0
click at [525, 199] on p "**********" at bounding box center [640, 223] width 237 height 165
drag, startPoint x: 586, startPoint y: 213, endPoint x: 528, endPoint y: 214, distance: 57.8
click at [528, 214] on p "**********" at bounding box center [640, 223] width 237 height 165
click at [624, 416] on span "Test" at bounding box center [619, 416] width 11 height 8
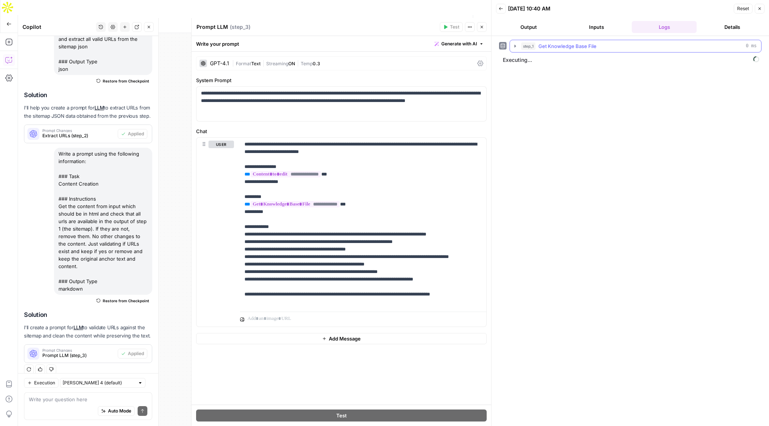
click at [513, 45] on icon "button" at bounding box center [515, 46] width 6 height 6
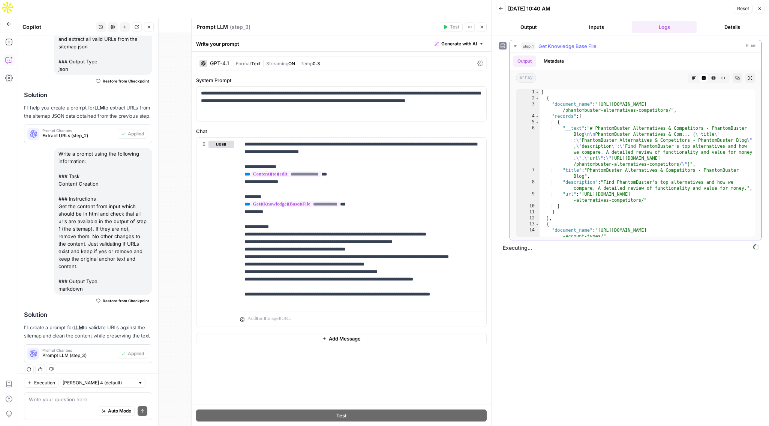
click at [515, 46] on icon "button" at bounding box center [515, 46] width 3 height 2
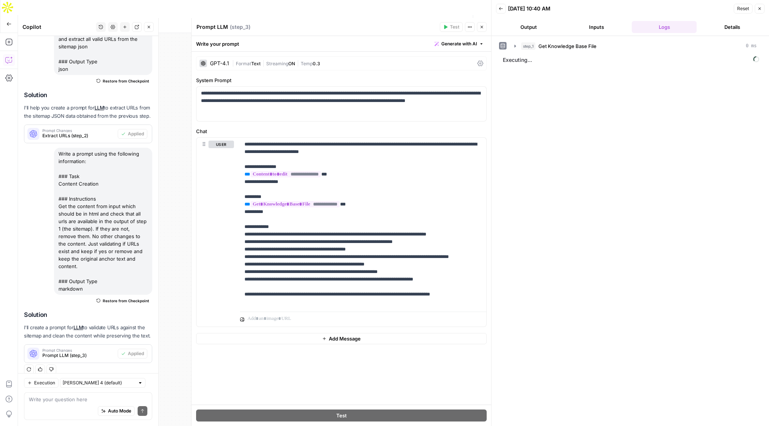
click at [479, 29] on button "Close" at bounding box center [482, 27] width 10 height 10
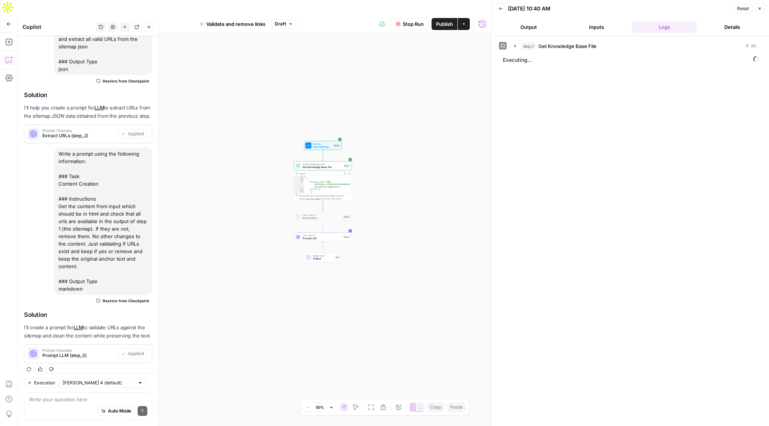
click at [327, 145] on span "Input Settings" at bounding box center [322, 147] width 19 height 4
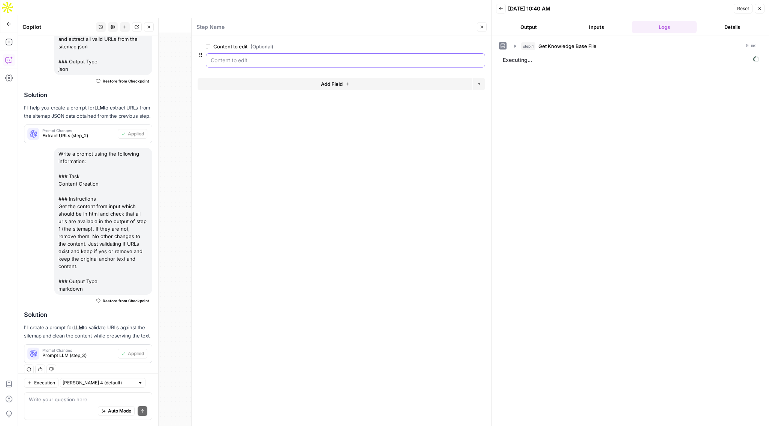
click at [287, 62] on edit "Content to edit (Optional)" at bounding box center [346, 61] width 270 height 8
click at [481, 25] on icon "button" at bounding box center [482, 27] width 5 height 5
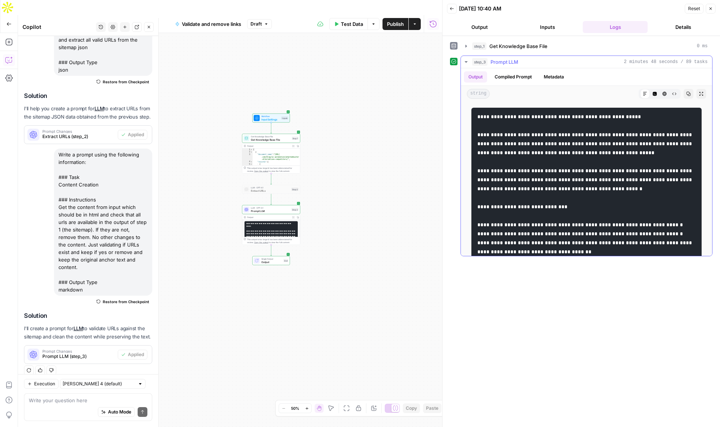
scroll to position [13, 0]
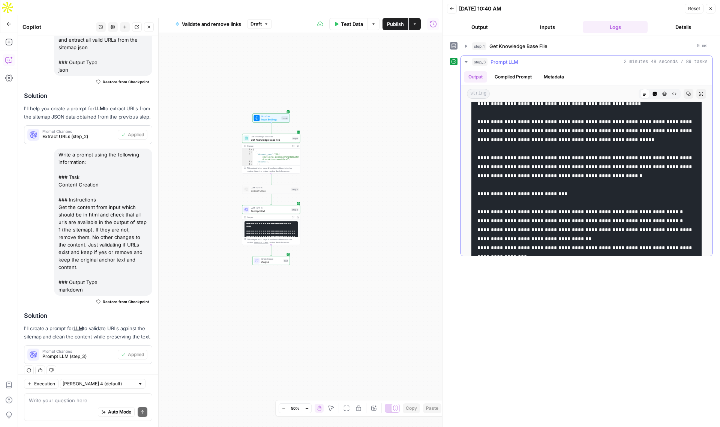
click at [665, 93] on icon "button" at bounding box center [664, 94] width 5 height 5
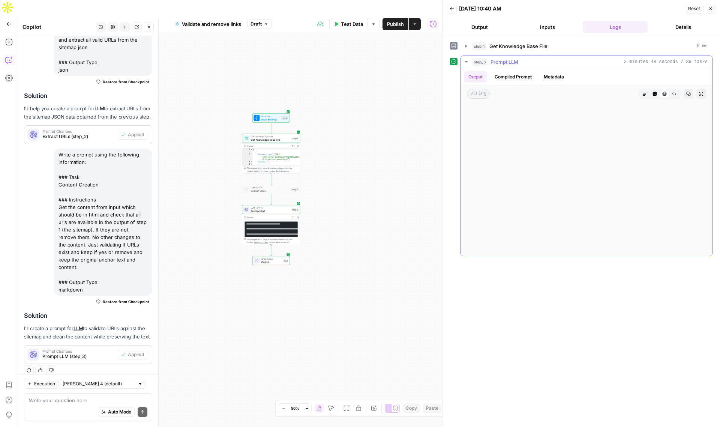
scroll to position [3144, 0]
click at [391, 20] on span "Publish" at bounding box center [395, 24] width 17 height 8
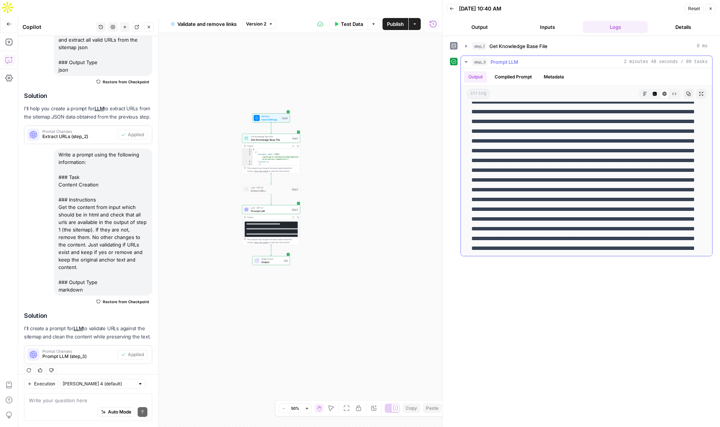
scroll to position [1685, 0]
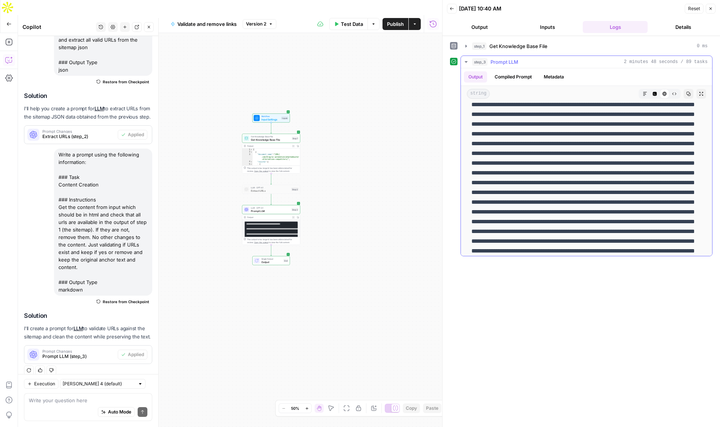
click at [647, 92] on icon "button" at bounding box center [645, 94] width 5 height 5
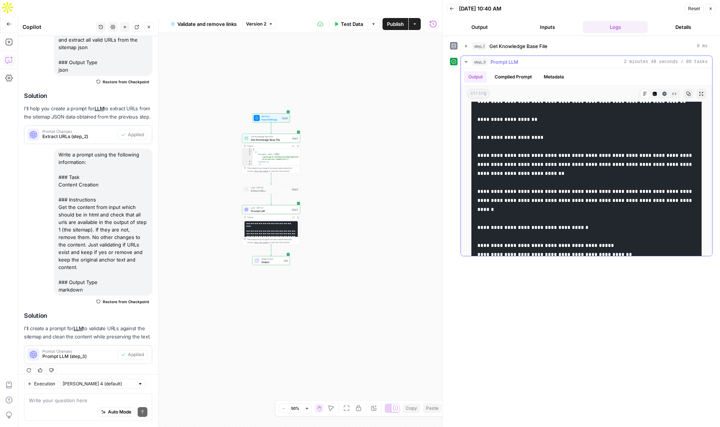
scroll to position [2673, 0]
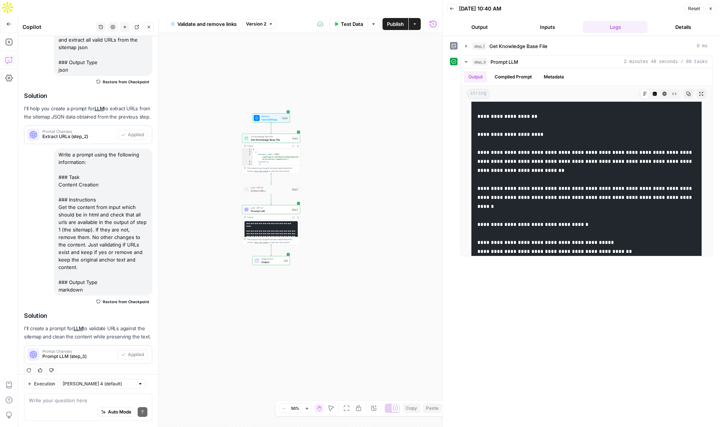
click at [265, 209] on span "Prompt LLM" at bounding box center [270, 211] width 39 height 4
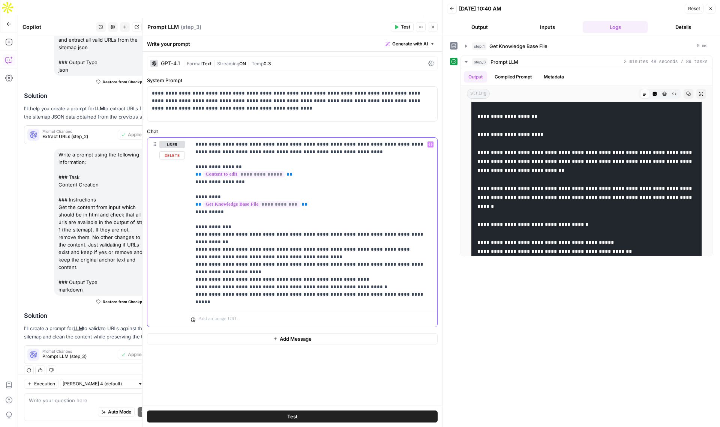
click at [282, 303] on p "**********" at bounding box center [313, 223] width 237 height 165
drag, startPoint x: 354, startPoint y: 273, endPoint x: 198, endPoint y: 272, distance: 156.4
click at [198, 272] on p "**********" at bounding box center [313, 223] width 237 height 165
click at [360, 280] on p "**********" at bounding box center [313, 220] width 237 height 158
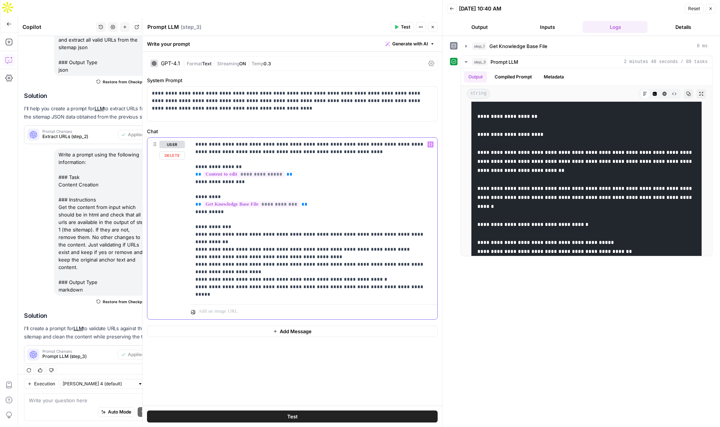
drag, startPoint x: 370, startPoint y: 281, endPoint x: 413, endPoint y: 284, distance: 43.2
click at [414, 284] on p "**********" at bounding box center [313, 220] width 237 height 158
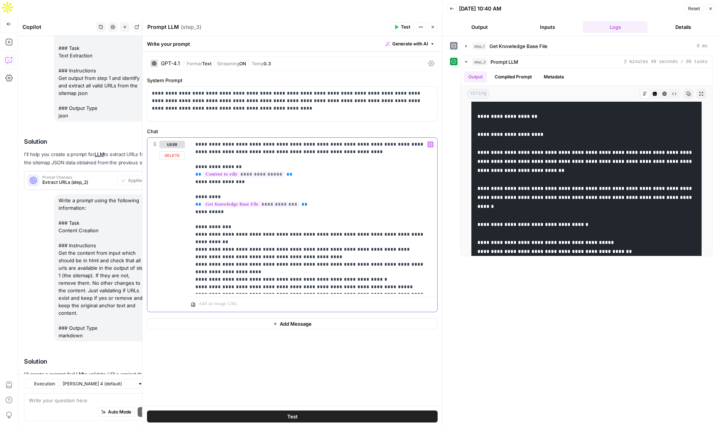
scroll to position [122, 0]
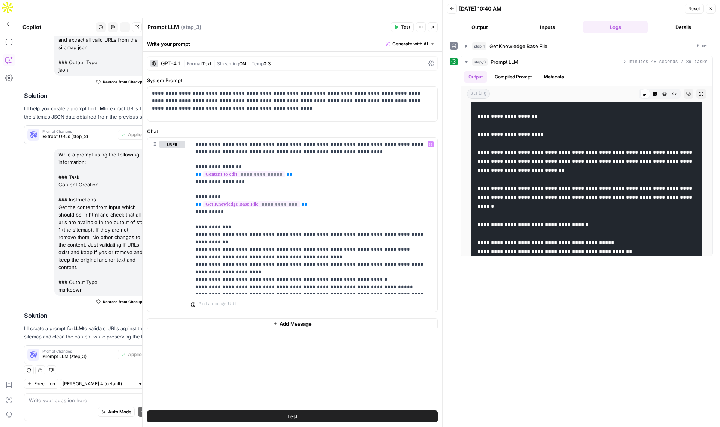
click at [397, 18] on button "Publish" at bounding box center [396, 24] width 26 height 12
click at [464, 64] on icon "button" at bounding box center [466, 62] width 6 height 6
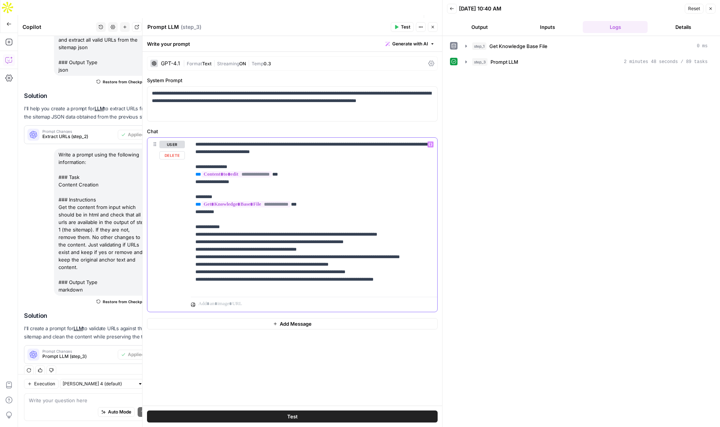
click at [297, 205] on span "**" at bounding box center [297, 204] width 0 height 5
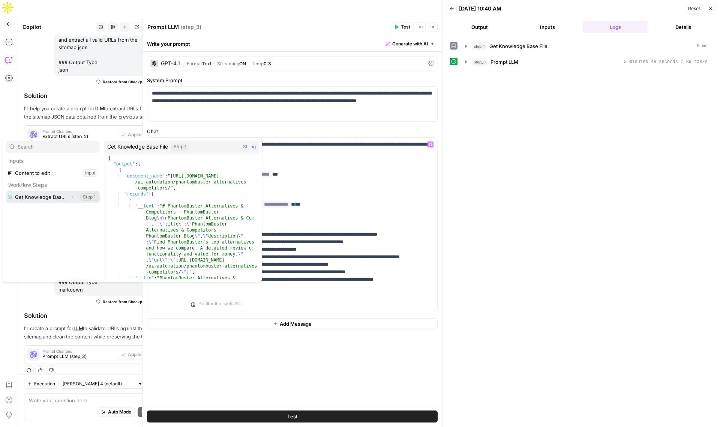
click at [72, 197] on icon "button" at bounding box center [72, 197] width 5 height 5
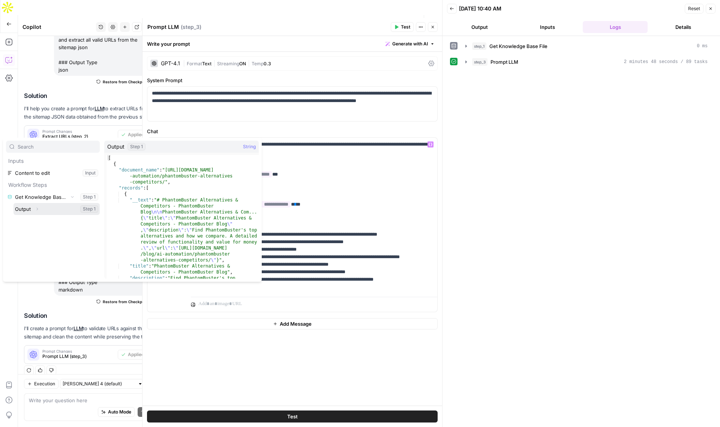
click at [36, 211] on icon "button" at bounding box center [37, 209] width 5 height 5
click at [37, 208] on icon "button" at bounding box center [37, 209] width 5 height 5
click at [37, 209] on icon "button" at bounding box center [38, 209] width 2 height 3
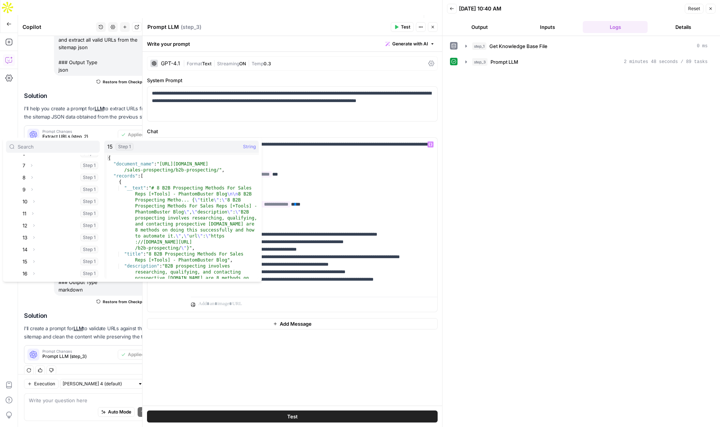
scroll to position [0, 0]
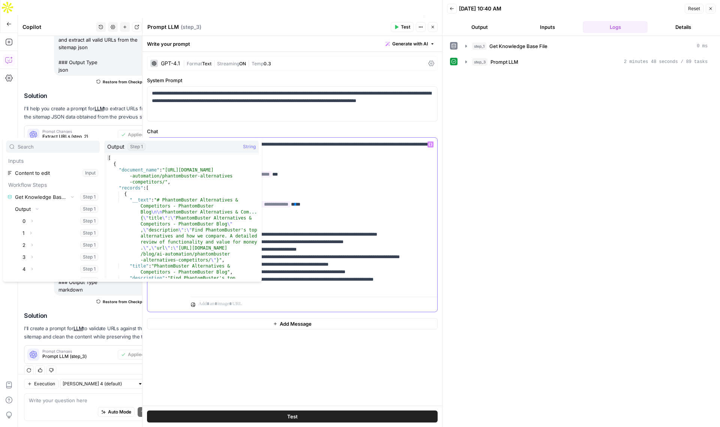
click at [323, 155] on p "**********" at bounding box center [313, 216] width 237 height 150
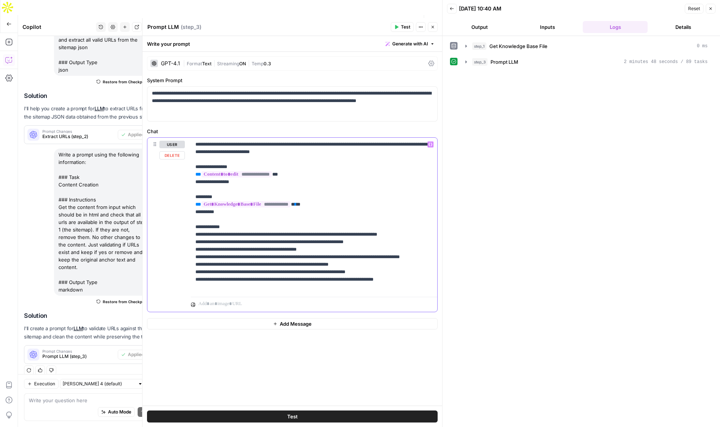
click at [315, 203] on p "**********" at bounding box center [313, 216] width 237 height 150
drag, startPoint x: 213, startPoint y: 152, endPoint x: 341, endPoint y: 152, distance: 127.5
click at [341, 152] on p "**********" at bounding box center [313, 216] width 237 height 150
drag, startPoint x: 341, startPoint y: 152, endPoint x: 213, endPoint y: 152, distance: 127.5
click at [213, 152] on p "**********" at bounding box center [313, 216] width 237 height 150
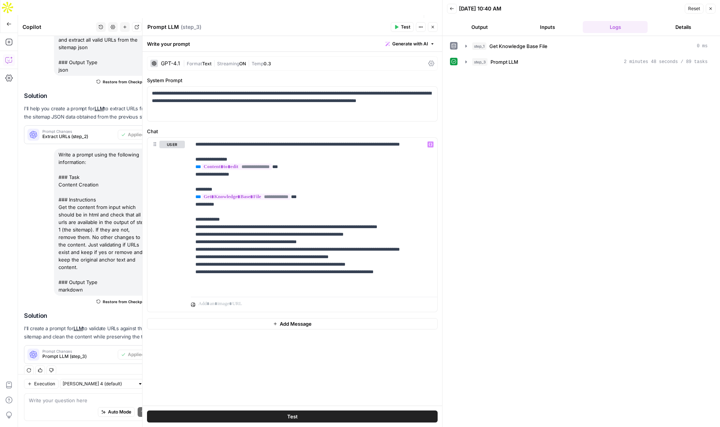
click at [391, 20] on span "Publish" at bounding box center [395, 24] width 17 height 8
drag, startPoint x: 252, startPoint y: 147, endPoint x: 228, endPoint y: 147, distance: 23.6
click at [228, 147] on p "**********" at bounding box center [313, 216] width 237 height 150
click at [261, 146] on p "**********" at bounding box center [313, 212] width 237 height 143
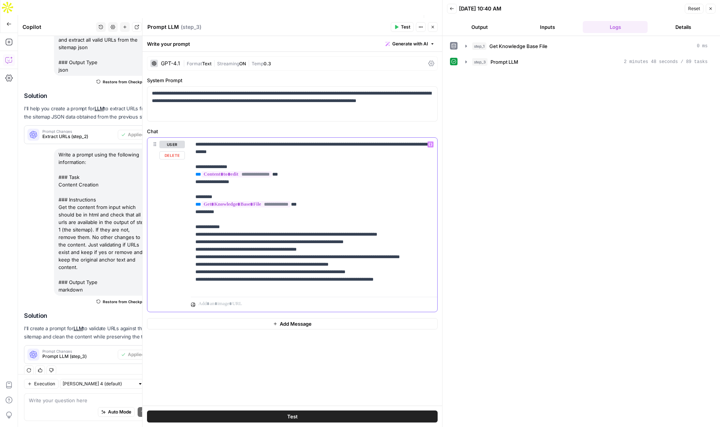
click at [290, 146] on p "**********" at bounding box center [313, 216] width 237 height 150
drag, startPoint x: 340, startPoint y: 146, endPoint x: 340, endPoint y: 170, distance: 23.6
click at [340, 149] on p "**********" at bounding box center [313, 216] width 237 height 150
click at [338, 146] on p "**********" at bounding box center [313, 216] width 237 height 150
click at [339, 146] on p "**********" at bounding box center [313, 216] width 237 height 150
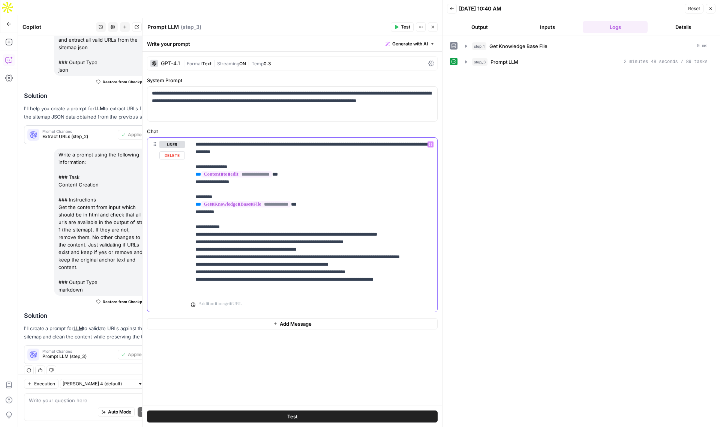
click at [244, 236] on p "**********" at bounding box center [313, 216] width 237 height 150
click at [221, 250] on p "**********" at bounding box center [313, 220] width 237 height 158
click at [209, 257] on p "**********" at bounding box center [313, 220] width 237 height 158
click at [207, 266] on p "**********" at bounding box center [313, 220] width 237 height 158
click at [325, 288] on p "**********" at bounding box center [313, 220] width 237 height 158
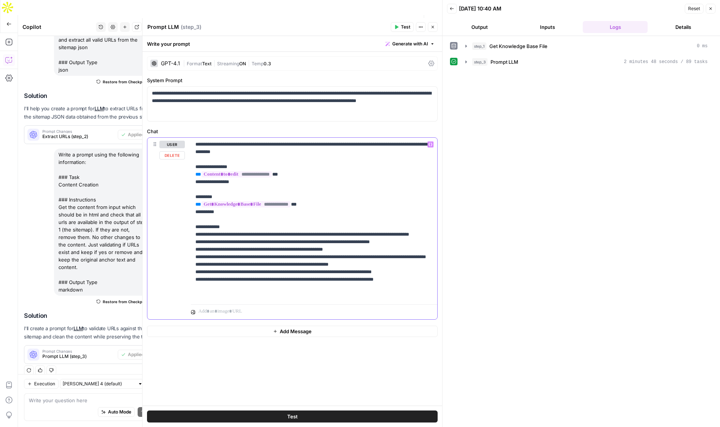
click at [429, 288] on p "**********" at bounding box center [313, 220] width 237 height 158
click at [422, 303] on p "**********" at bounding box center [313, 223] width 237 height 165
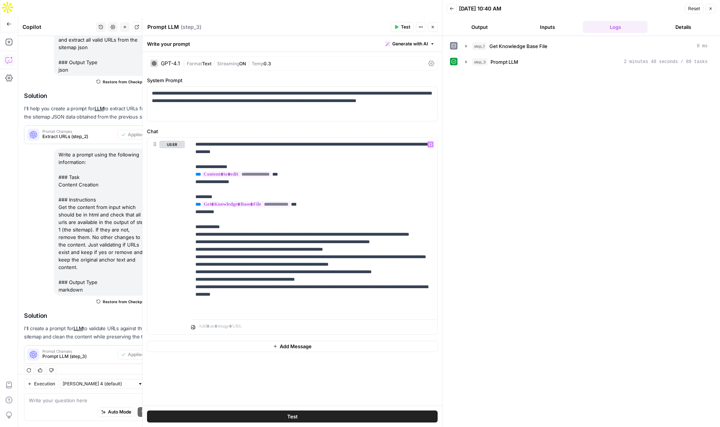
click at [334, 413] on button "Test" at bounding box center [292, 416] width 291 height 12
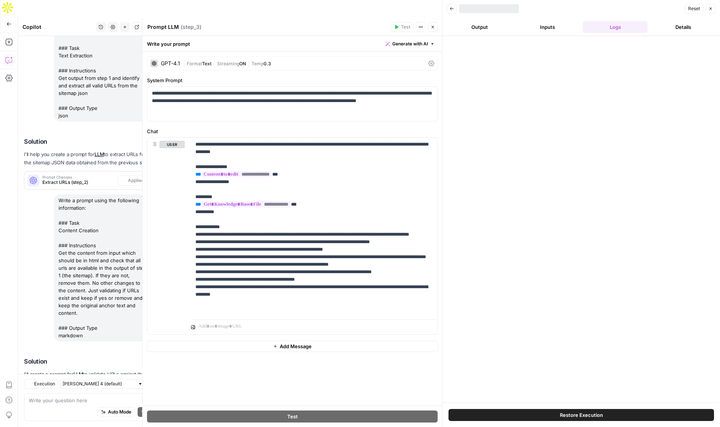
scroll to position [122, 0]
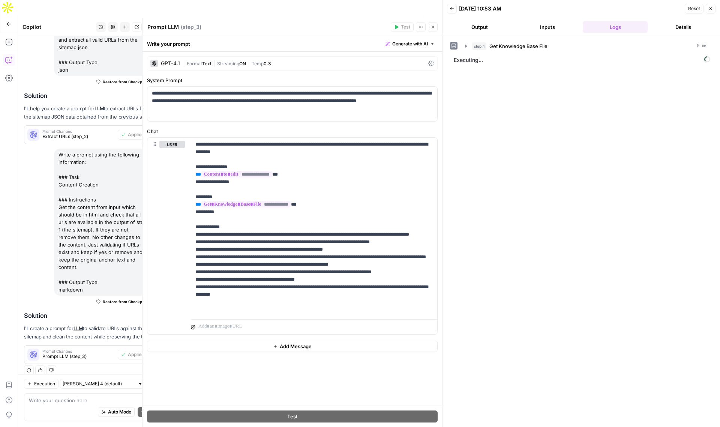
click at [390, 20] on span "Publish" at bounding box center [395, 24] width 17 height 8
click at [349, 147] on p "**********" at bounding box center [313, 227] width 237 height 173
click at [433, 27] on icon "button" at bounding box center [433, 27] width 3 height 3
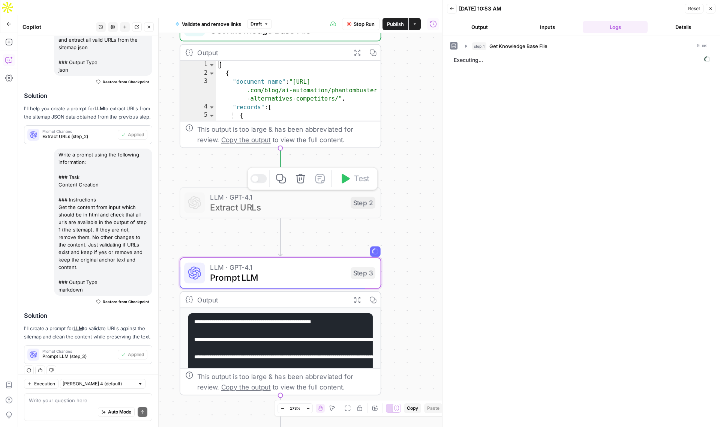
click at [264, 174] on div at bounding box center [259, 178] width 17 height 9
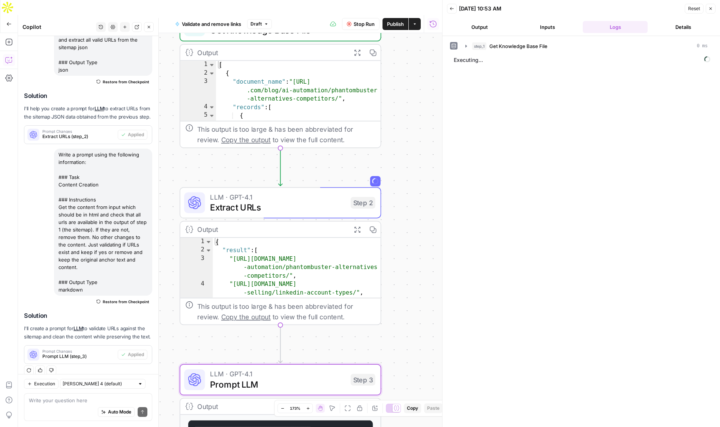
click at [288, 378] on span "Prompt LLM" at bounding box center [277, 384] width 135 height 13
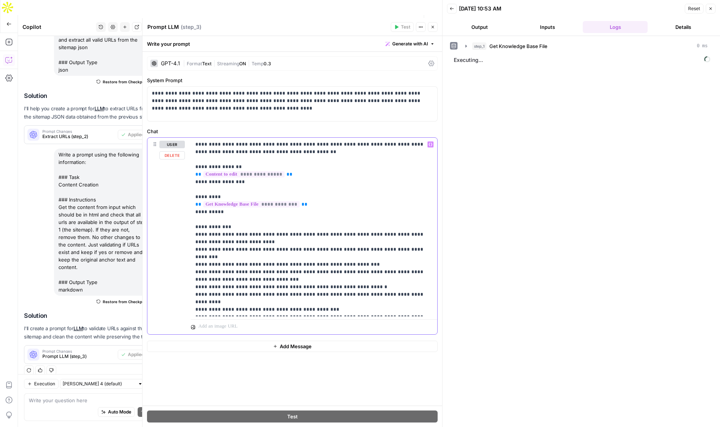
click at [299, 205] on p "**********" at bounding box center [313, 227] width 237 height 173
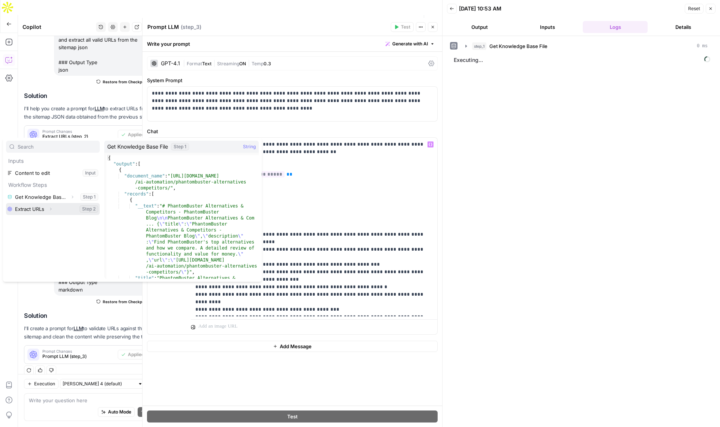
click at [53, 208] on button "Expand" at bounding box center [51, 209] width 10 height 10
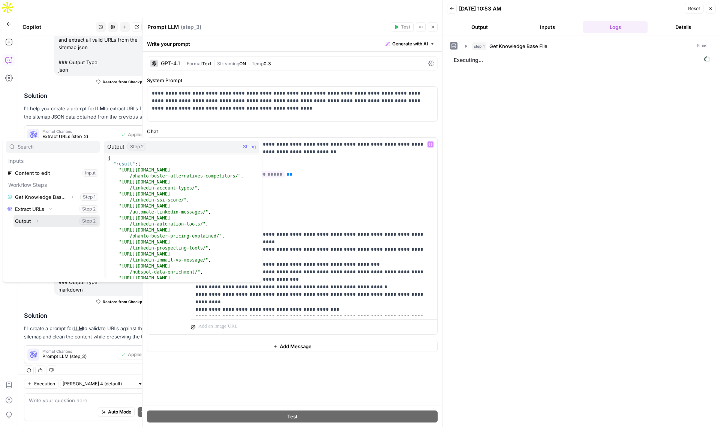
click at [36, 221] on icon "button" at bounding box center [37, 221] width 5 height 5
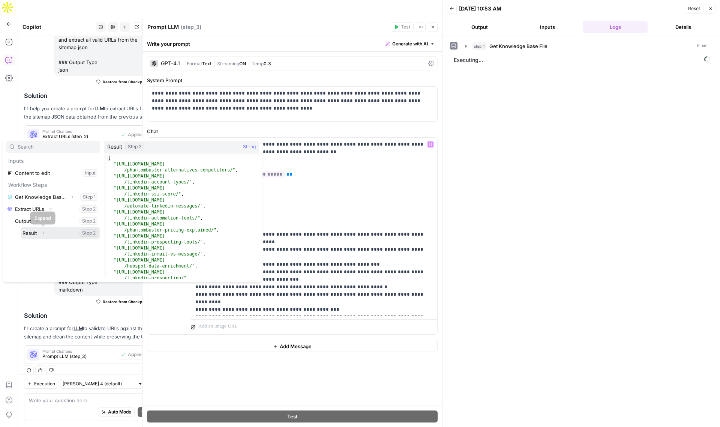
click at [42, 232] on icon "button" at bounding box center [43, 233] width 5 height 5
click at [31, 233] on button "Select variable Result" at bounding box center [60, 233] width 79 height 12
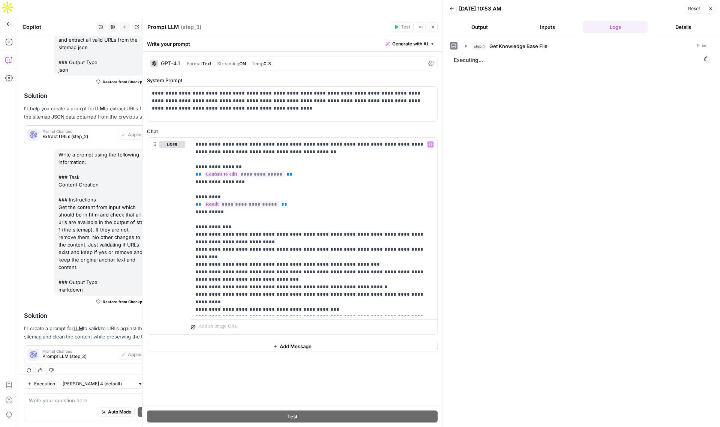
click at [395, 20] on span "Publish" at bounding box center [395, 24] width 17 height 8
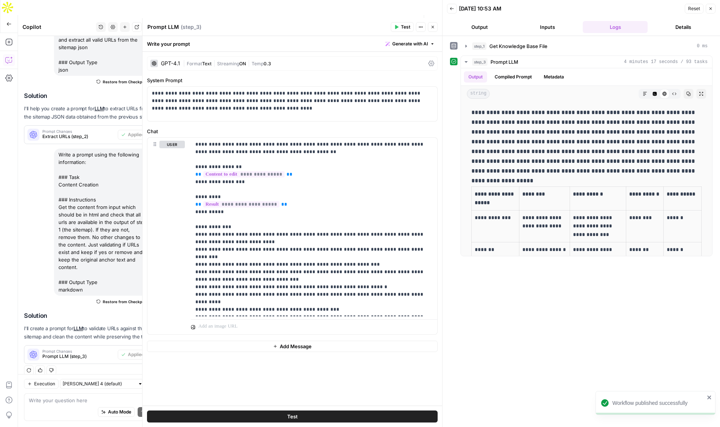
click at [170, 63] on div "GPT-4.1" at bounding box center [170, 63] width 19 height 5
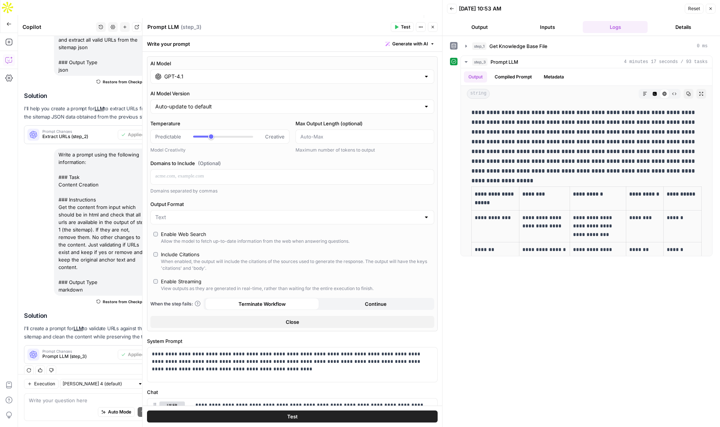
click at [191, 76] on input "GPT-4.1" at bounding box center [292, 77] width 256 height 8
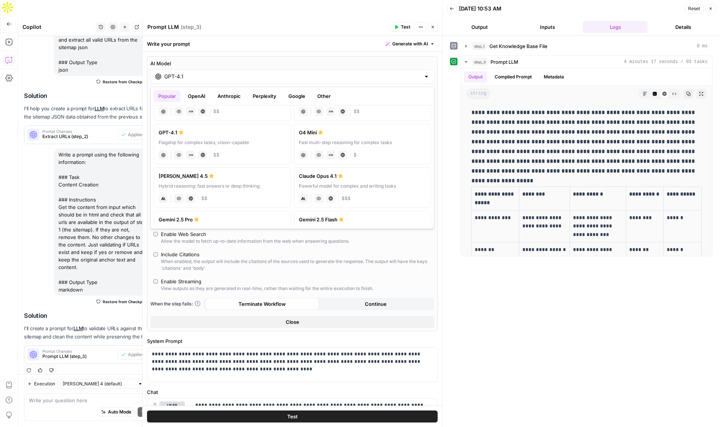
scroll to position [0, 0]
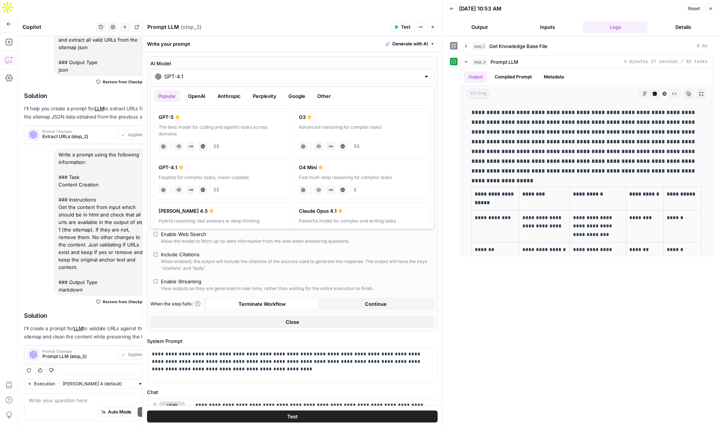
click at [231, 96] on button "Anthropic" at bounding box center [229, 96] width 32 height 12
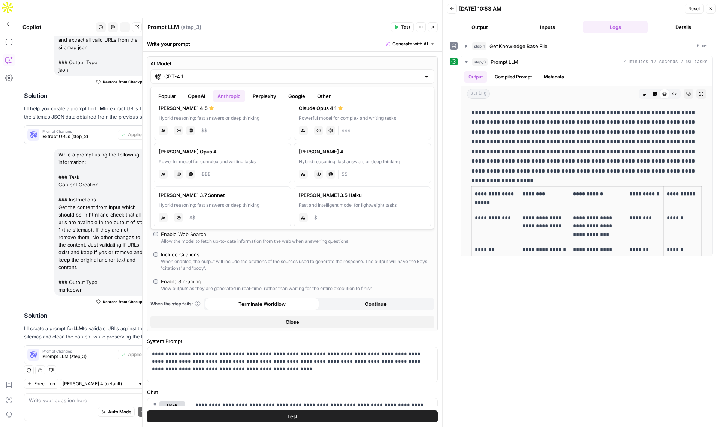
scroll to position [7, 0]
click at [229, 201] on label "Claude 3.7 Sonnet Hybrid reasoning: fast answers or deep thinking anthropic Vis…" at bounding box center [222, 208] width 137 height 41
type input "[PERSON_NAME] 3.7 Sonnet"
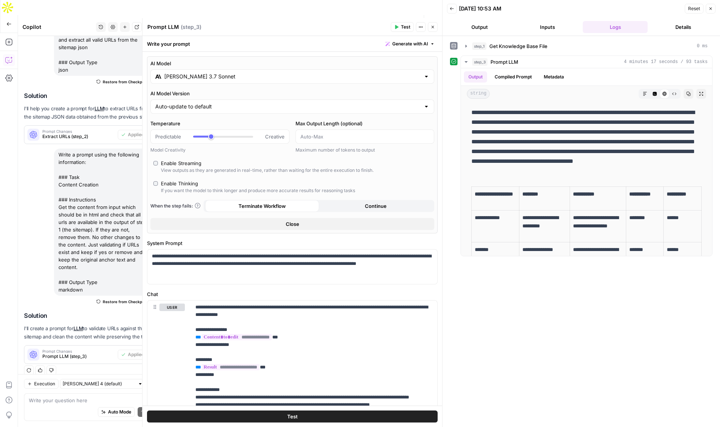
click at [290, 416] on span "Test" at bounding box center [292, 417] width 11 height 8
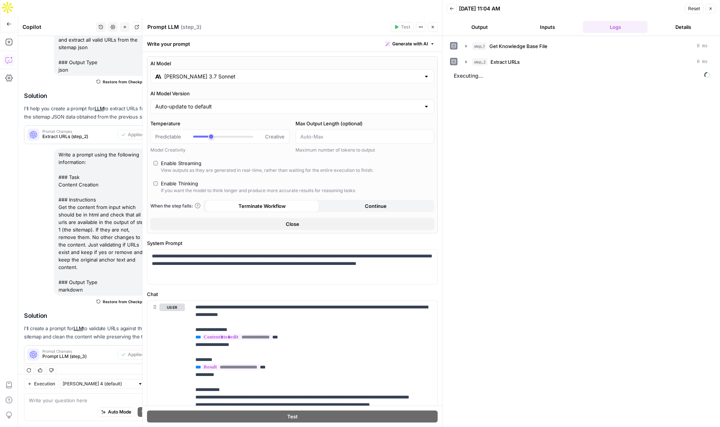
click at [434, 29] on icon "button" at bounding box center [433, 27] width 5 height 5
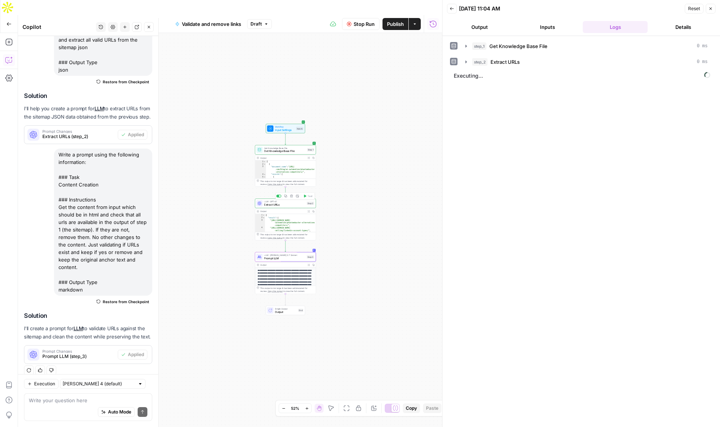
click at [273, 203] on span "Extract URLs" at bounding box center [284, 205] width 41 height 4
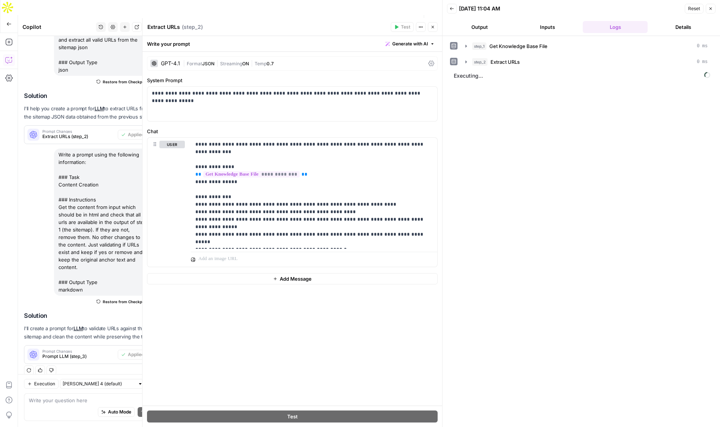
click at [170, 62] on div "GPT-4.1" at bounding box center [170, 63] width 19 height 5
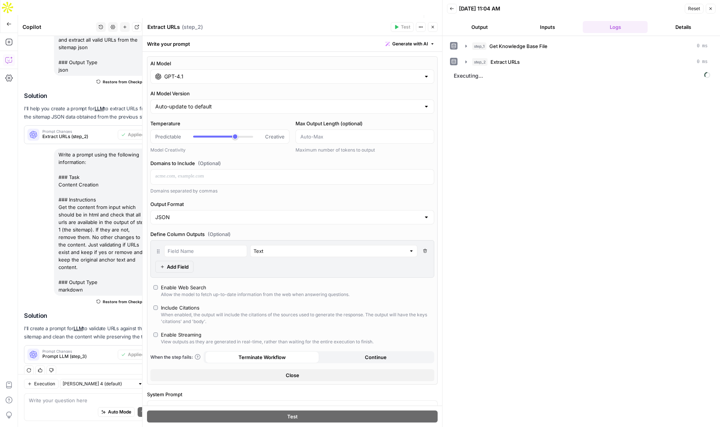
click at [200, 77] on input "GPT-4.1" at bounding box center [292, 77] width 256 height 8
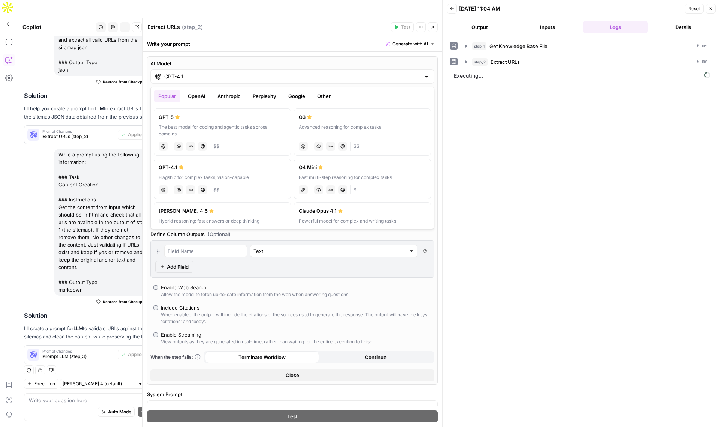
click at [226, 128] on div "The best model for coding and agentic tasks across domains" at bounding box center [223, 131] width 128 height 14
type input "GPT-5"
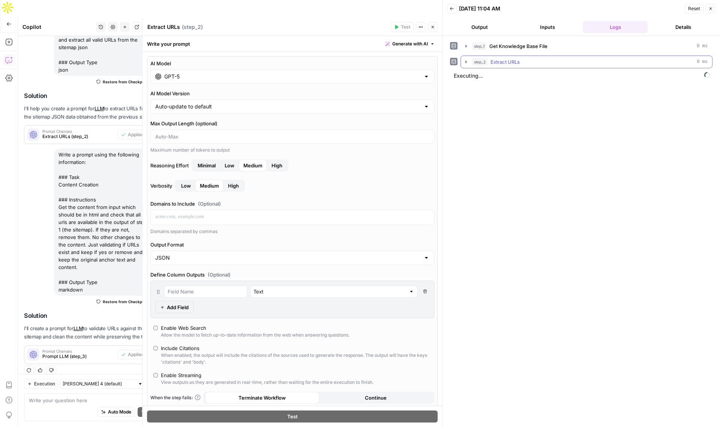
click at [464, 63] on icon "button" at bounding box center [466, 62] width 6 height 6
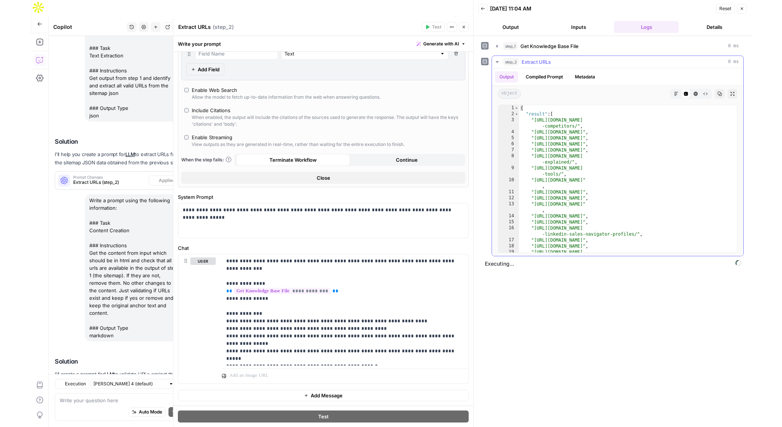
scroll to position [0, 0]
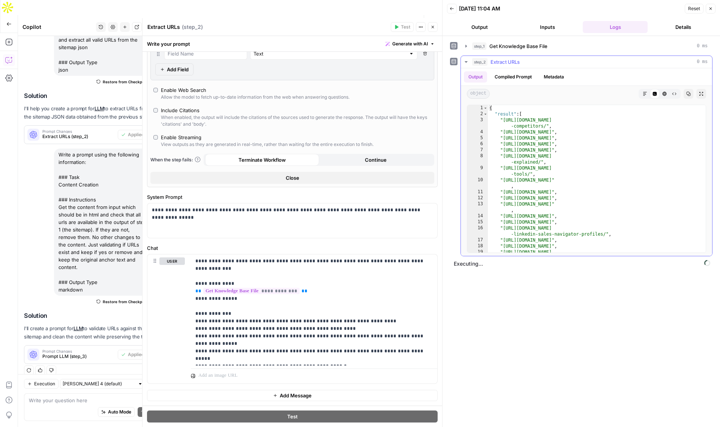
click at [466, 63] on icon "button" at bounding box center [466, 62] width 6 height 6
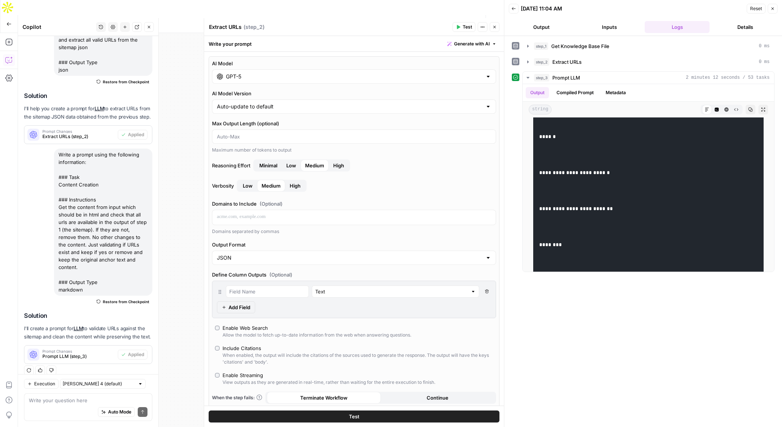
click at [465, 27] on span "Test" at bounding box center [466, 27] width 9 height 7
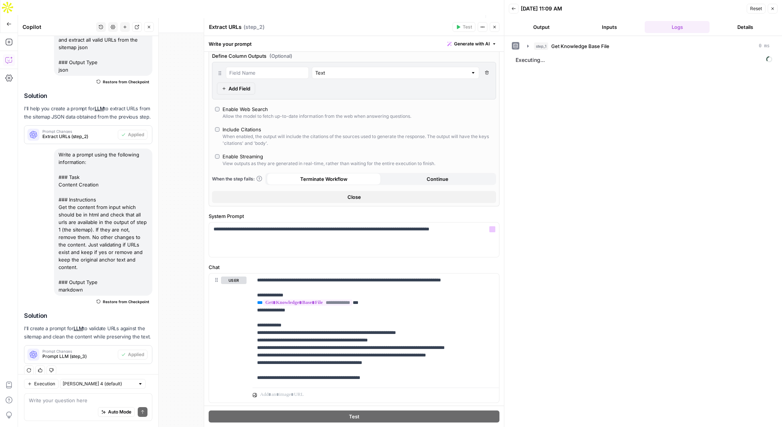
scroll to position [238, 0]
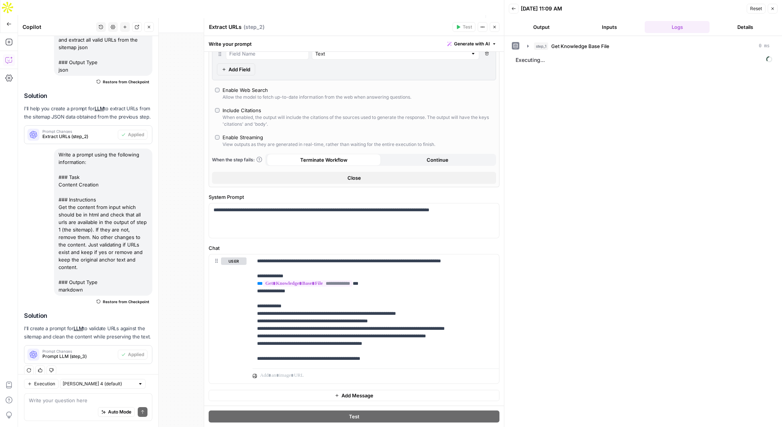
click at [529, 24] on button "Output" at bounding box center [541, 27] width 65 height 12
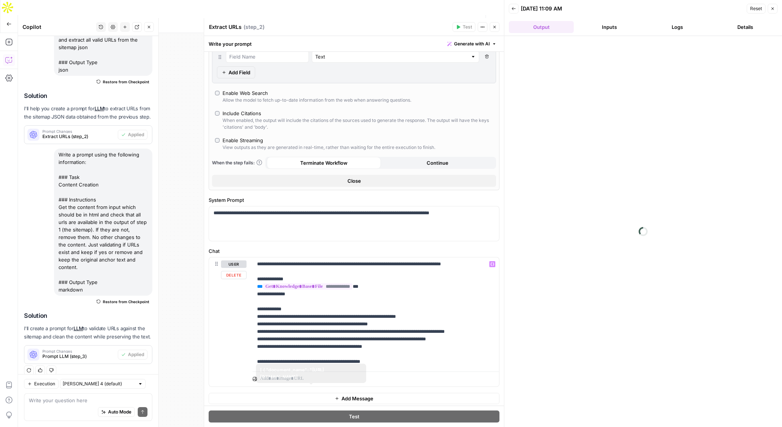
scroll to position [0, 0]
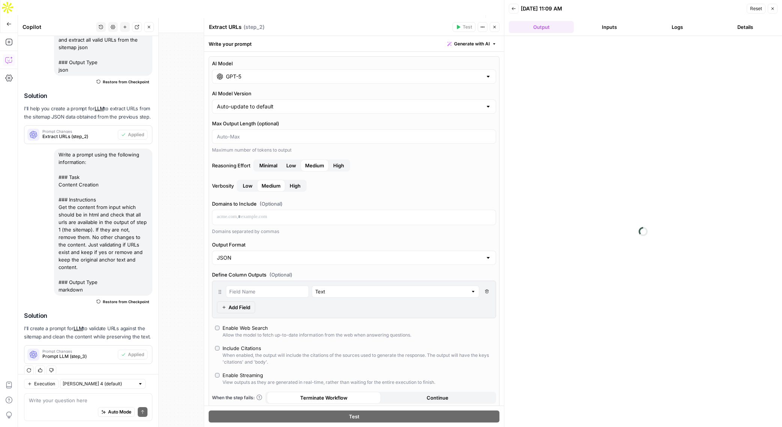
click at [269, 165] on span "Minimal" at bounding box center [268, 166] width 18 height 8
click at [250, 185] on span "Low" at bounding box center [248, 186] width 10 height 8
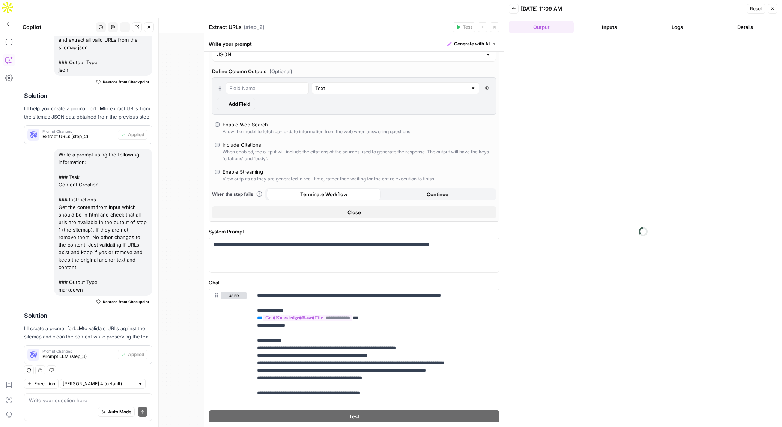
scroll to position [238, 0]
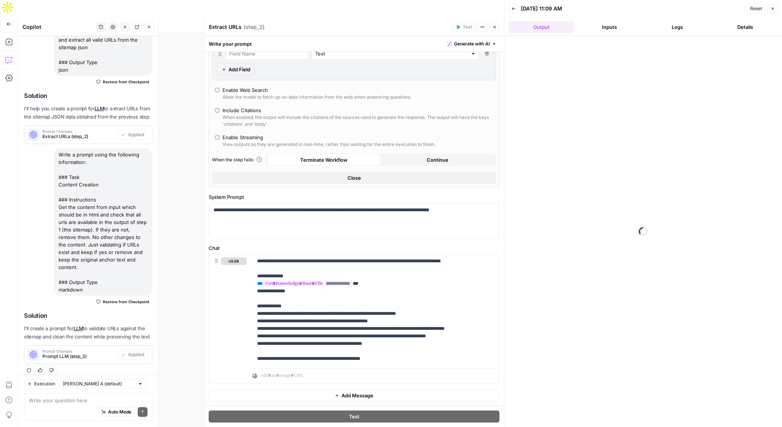
click at [685, 25] on button "Logs" at bounding box center [676, 27] width 65 height 12
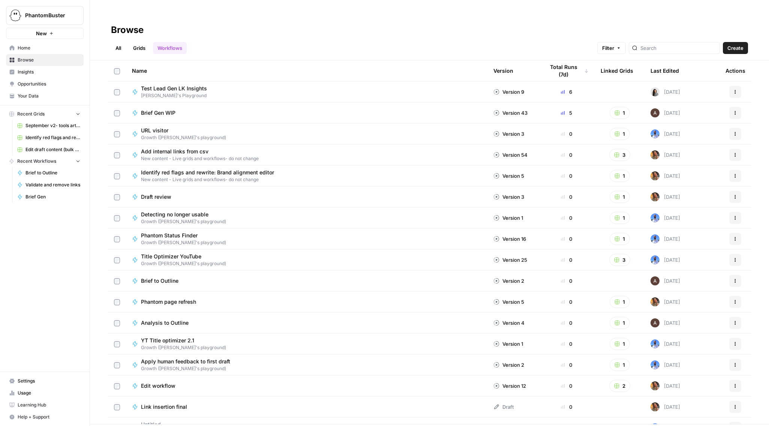
click at [30, 94] on span "Your Data" at bounding box center [49, 96] width 63 height 7
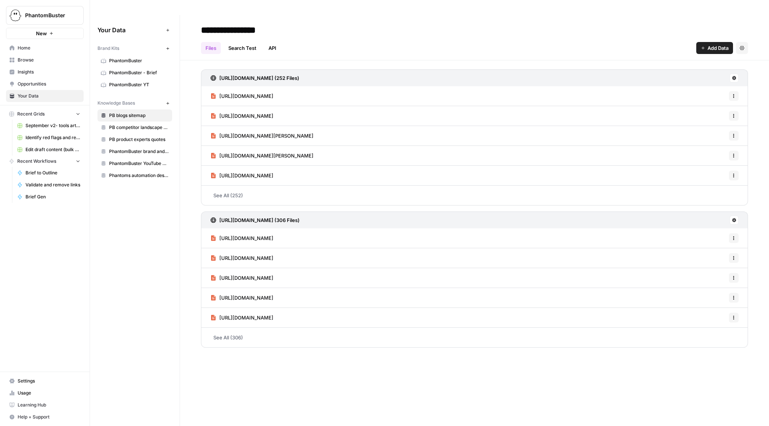
click at [131, 112] on span "PB blogs sitemap" at bounding box center [139, 115] width 60 height 7
click at [129, 160] on span "PhantomBuster YouTube Title Knowledge Base" at bounding box center [139, 163] width 60 height 7
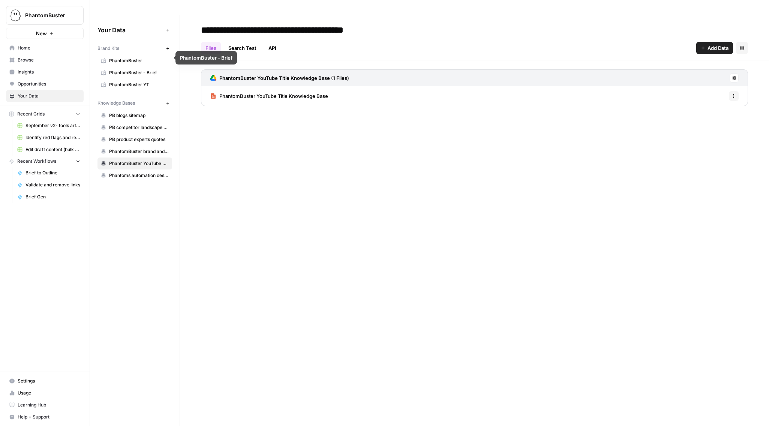
click at [125, 81] on span "PhantomBuster YT" at bounding box center [139, 84] width 60 height 7
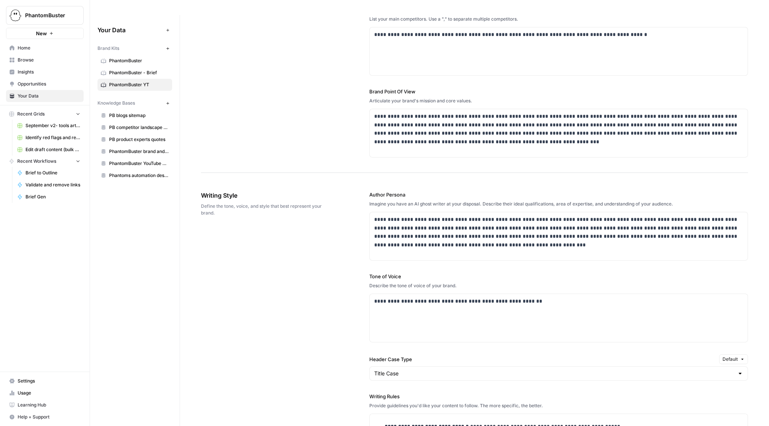
scroll to position [356, 0]
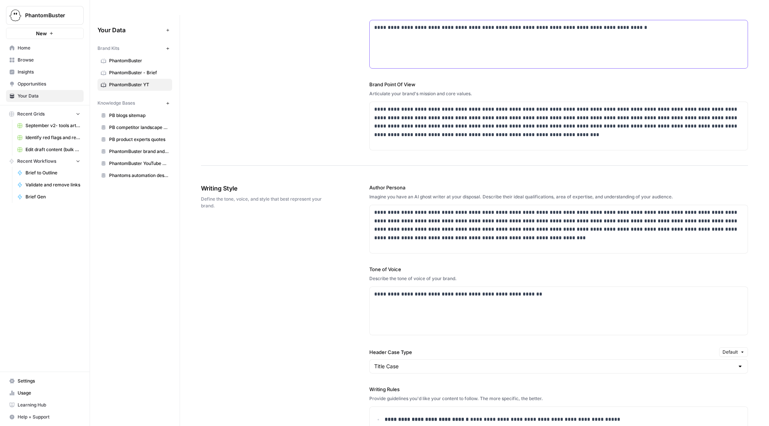
click at [622, 23] on p "**********" at bounding box center [558, 27] width 369 height 9
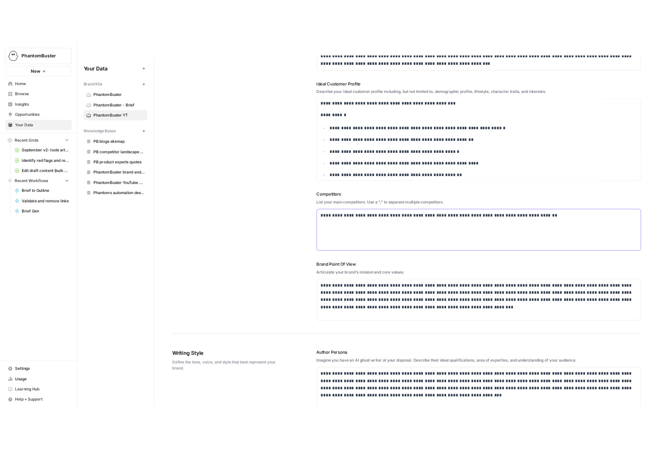
scroll to position [0, 0]
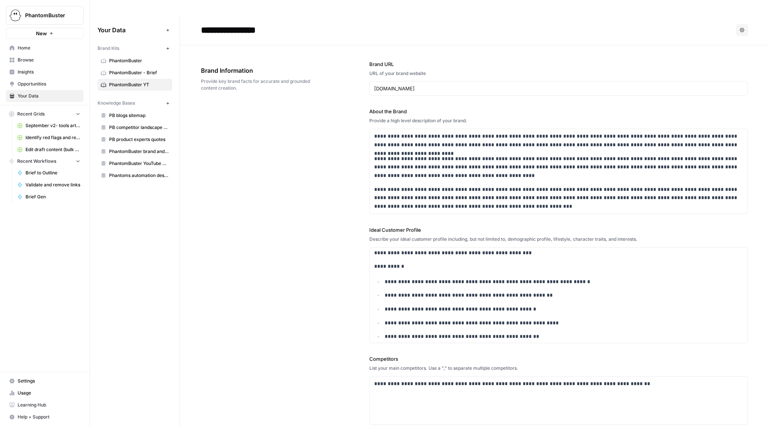
click at [124, 112] on span "PB blogs sitemap" at bounding box center [139, 115] width 60 height 7
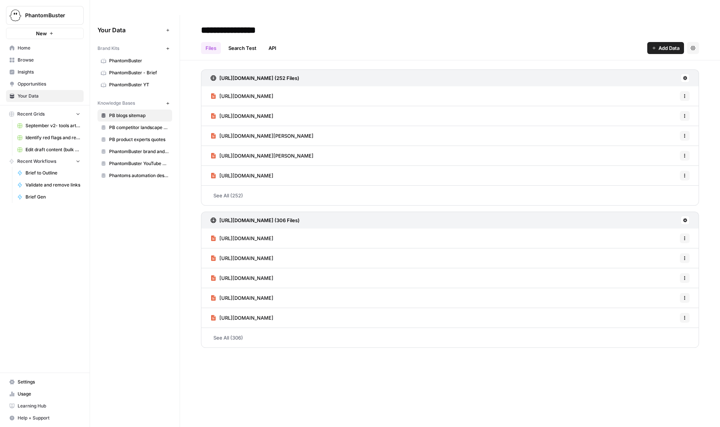
click at [26, 69] on span "Insights" at bounding box center [49, 72] width 63 height 7
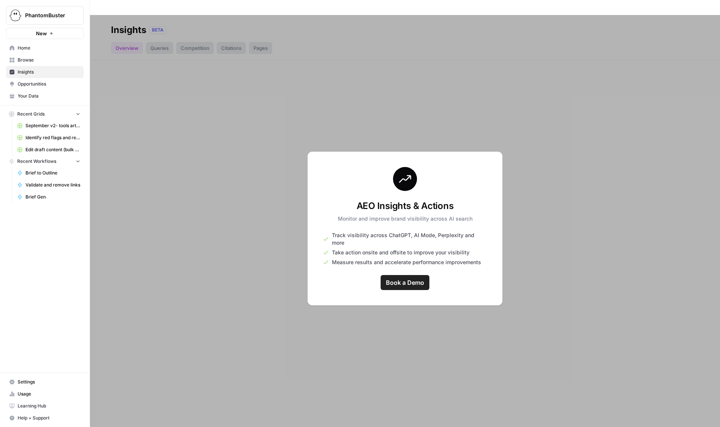
click at [21, 396] on span "Usage" at bounding box center [49, 393] width 63 height 7
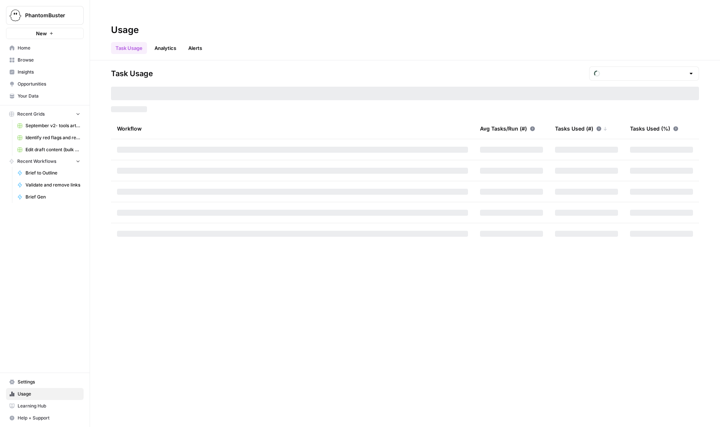
type input "October Tasks"
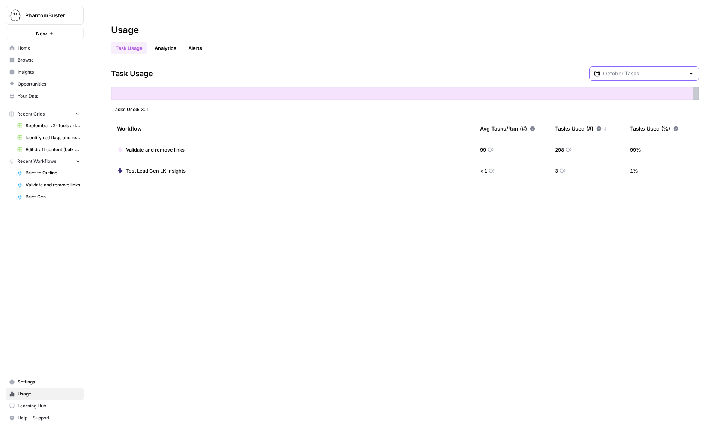
click at [658, 70] on input "text" at bounding box center [644, 74] width 82 height 8
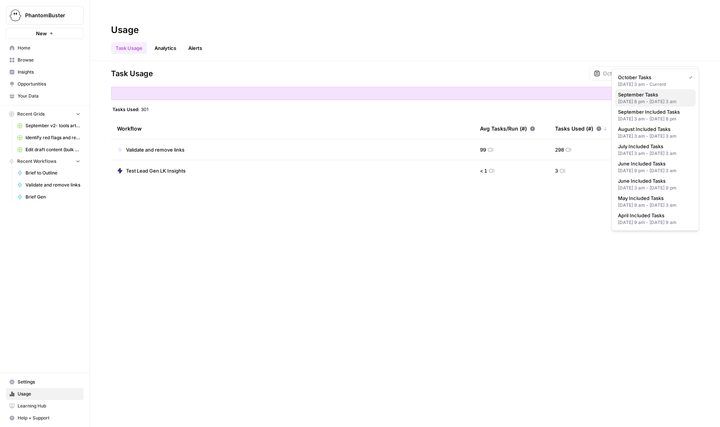
click at [645, 96] on span "September Tasks" at bounding box center [654, 95] width 72 height 8
type input "September Tasks"
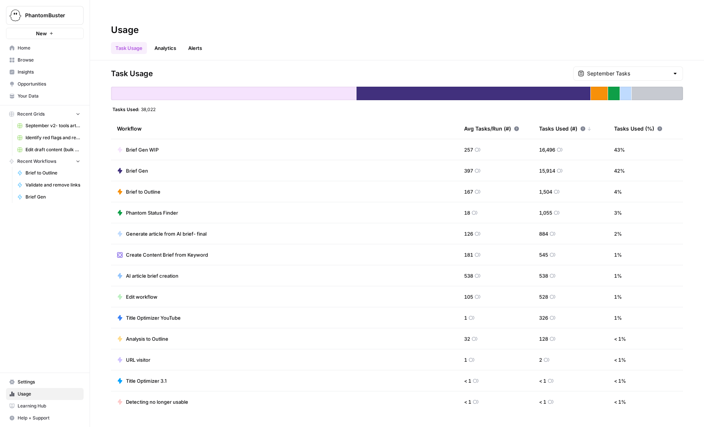
click at [32, 95] on span "Your Data" at bounding box center [49, 96] width 63 height 7
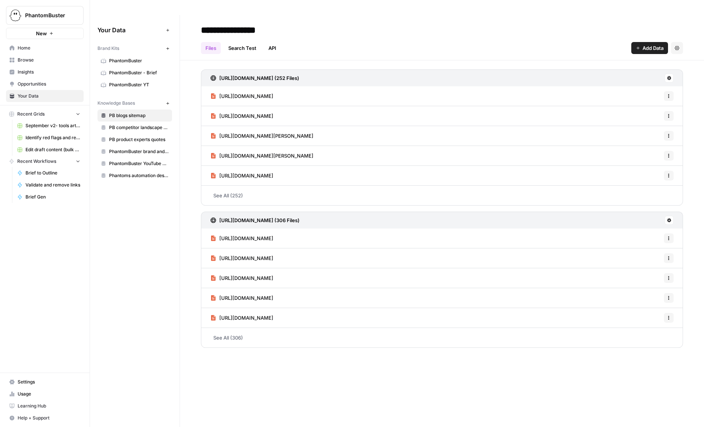
click at [228, 23] on input "**********" at bounding box center [258, 30] width 120 height 15
drag, startPoint x: 240, startPoint y: 16, endPoint x: 214, endPoint y: 16, distance: 26.3
click at [214, 23] on input "**********" at bounding box center [258, 30] width 120 height 15
click at [249, 23] on input "**********" at bounding box center [258, 30] width 120 height 15
type input "**********"
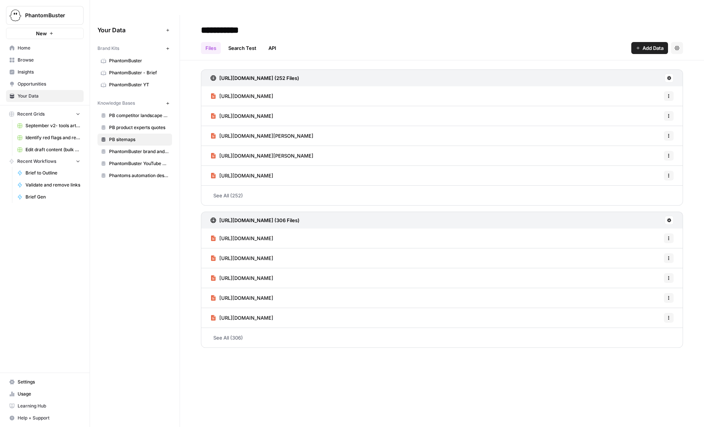
click at [409, 36] on div "Files Search Test API Add Data Settings" at bounding box center [442, 45] width 482 height 18
click at [212, 75] on icon at bounding box center [214, 78] width 6 height 6
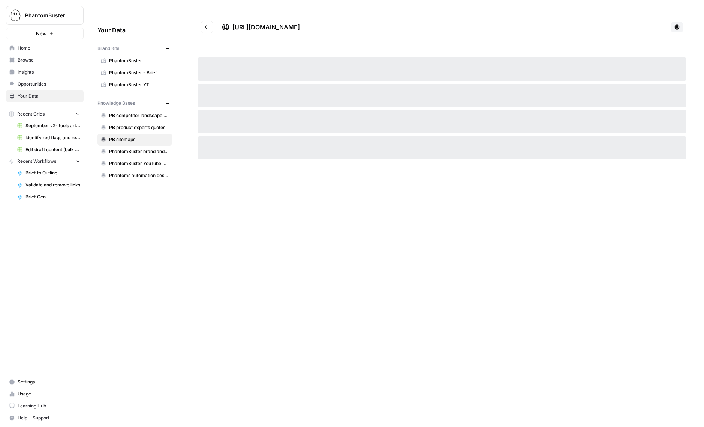
drag, startPoint x: 385, startPoint y: 12, endPoint x: 234, endPoint y: 15, distance: 150.8
click at [234, 23] on div "https://phantombuster.com/blog/sitemap_index.xml" at bounding box center [445, 27] width 446 height 9
copy span "https://phantombuster.com/blog/sitemap_index.xml"
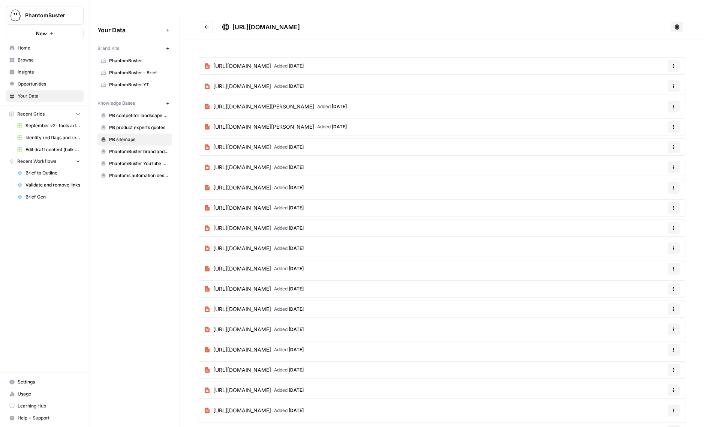
click at [203, 21] on button "Go back" at bounding box center [207, 27] width 12 height 12
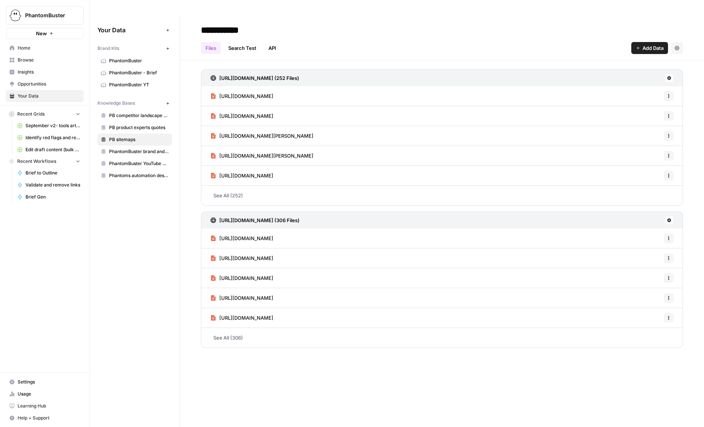
click at [280, 216] on h3 "https://phantombuster.com/sitemap.xml (306 Files)" at bounding box center [259, 220] width 80 height 8
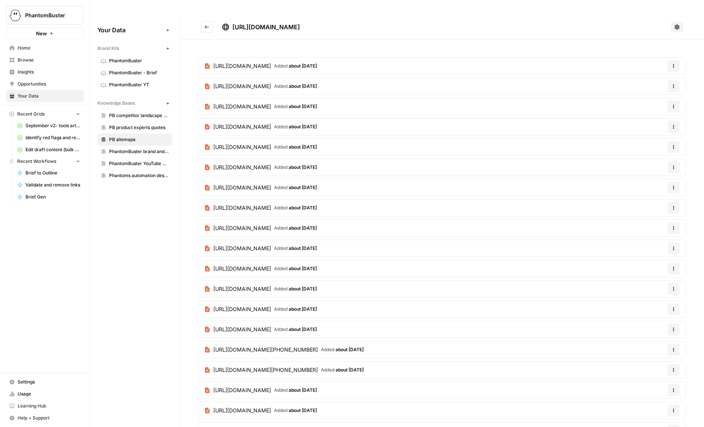
drag, startPoint x: 358, startPoint y: 11, endPoint x: 228, endPoint y: 15, distance: 130.2
click at [228, 23] on div "https://phantombuster.com/sitemap.xml" at bounding box center [445, 27] width 446 height 9
copy span "https://phantombuster.com/sitemap.xml"
click at [206, 24] on icon "Go back" at bounding box center [206, 26] width 5 height 5
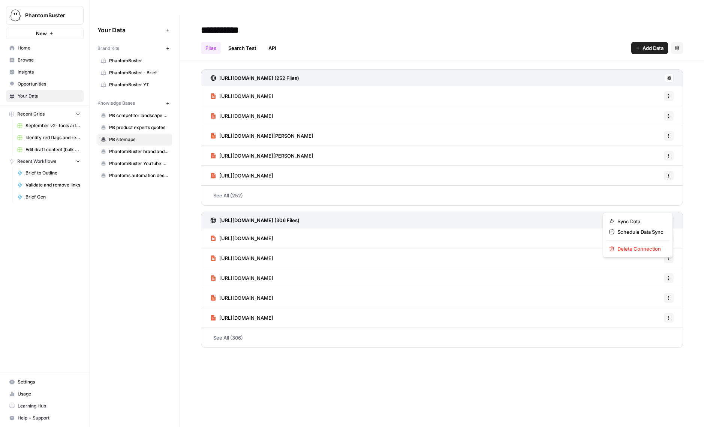
click at [674, 216] on button at bounding box center [669, 220] width 9 height 9
click at [627, 249] on span "Delete Connection" at bounding box center [641, 249] width 46 height 8
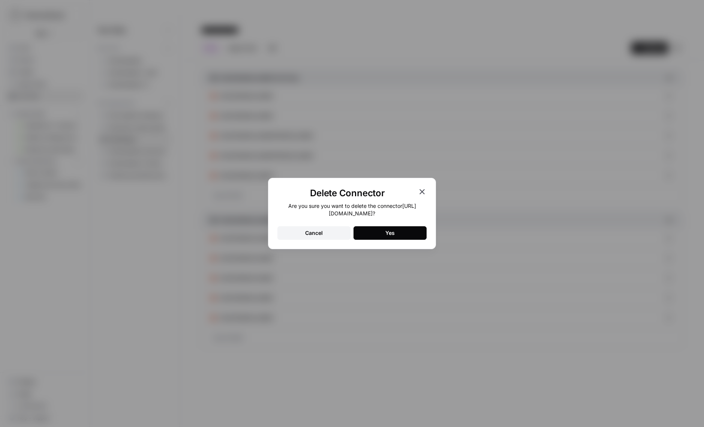
click at [386, 231] on div "Yes" at bounding box center [390, 233] width 9 height 8
click at [314, 233] on div "Cancel" at bounding box center [314, 233] width 18 height 8
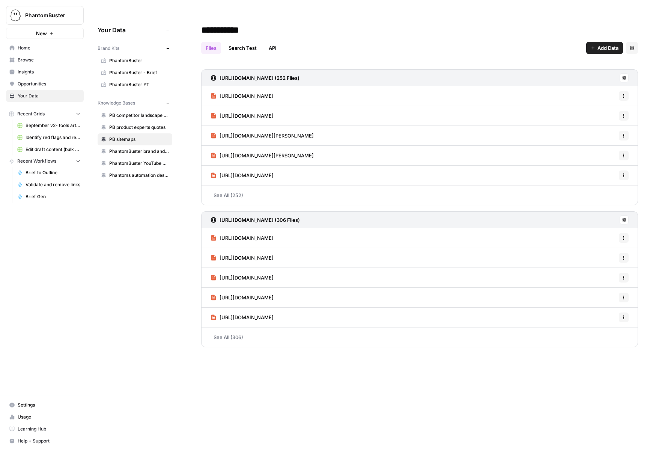
click at [165, 99] on button "New" at bounding box center [167, 103] width 9 height 9
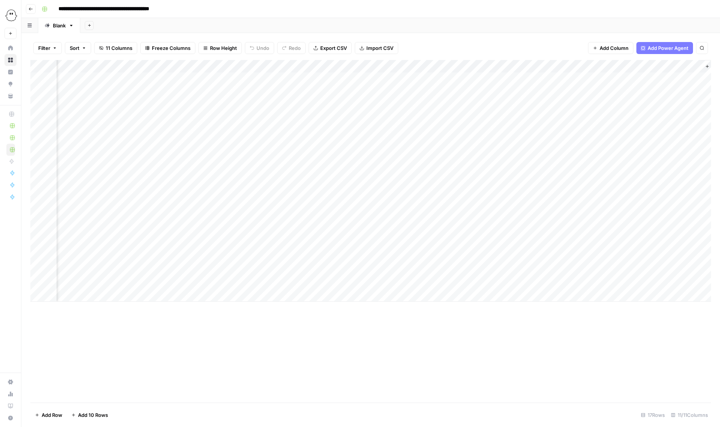
scroll to position [0, 153]
click at [657, 76] on div "Add Column" at bounding box center [370, 181] width 681 height 242
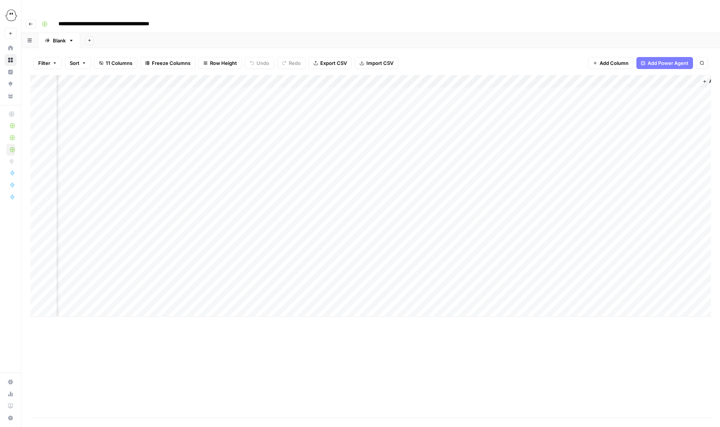
click at [664, 79] on div "Add Column" at bounding box center [370, 196] width 681 height 242
click at [664, 79] on input "text" at bounding box center [671, 81] width 65 height 7
click at [652, 108] on button "Adina" at bounding box center [651, 107] width 19 height 9
click at [467, 51] on div "Filter Sort 11 Columns Freeze Columns Row Height Undo Redo Export CSV Import CS…" at bounding box center [370, 63] width 681 height 24
click at [239, 79] on div "Add Column" at bounding box center [370, 196] width 681 height 242
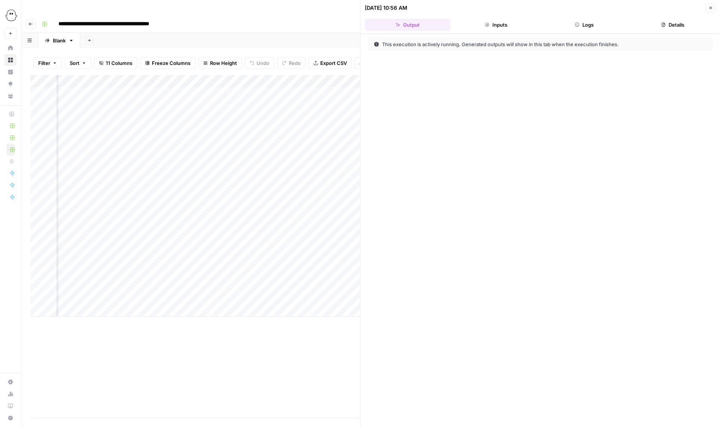
click at [590, 26] on button "Logs" at bounding box center [585, 25] width 86 height 12
click at [497, 26] on button "Inputs" at bounding box center [496, 25] width 86 height 12
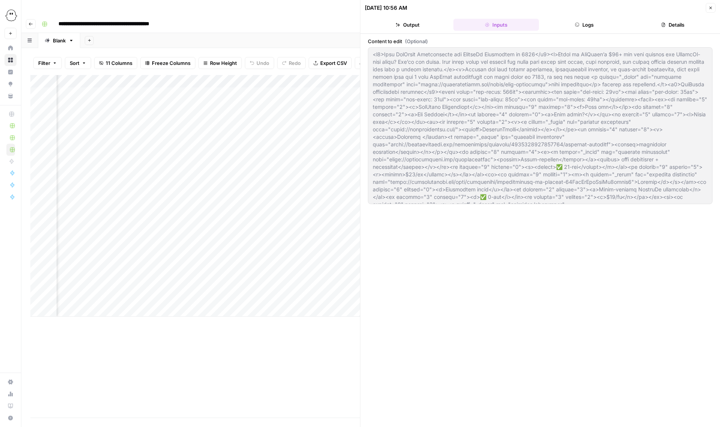
click at [411, 26] on button "Output" at bounding box center [408, 25] width 86 height 12
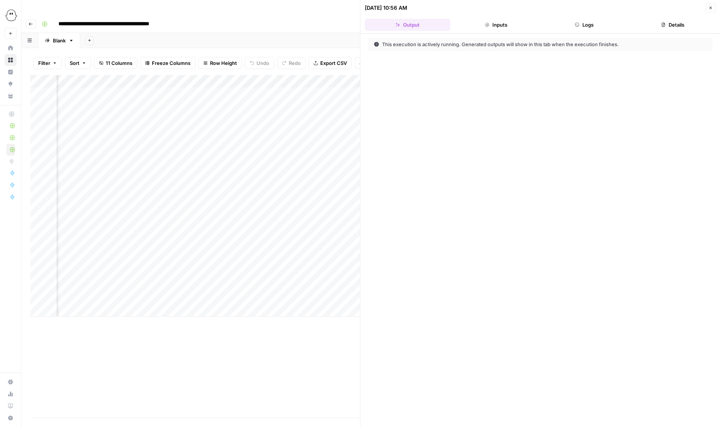
click at [587, 26] on button "Logs" at bounding box center [585, 25] width 86 height 12
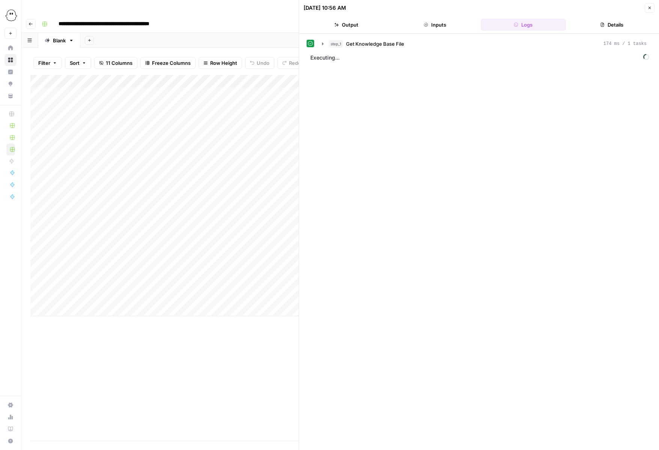
click at [648, 8] on icon "button" at bounding box center [649, 8] width 5 height 5
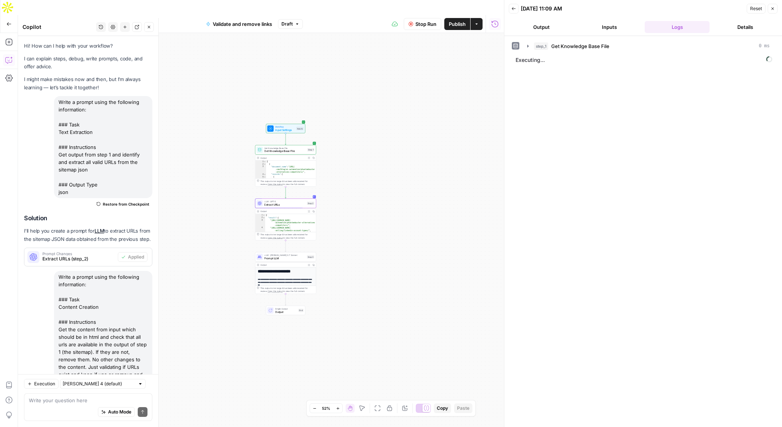
scroll to position [122, 0]
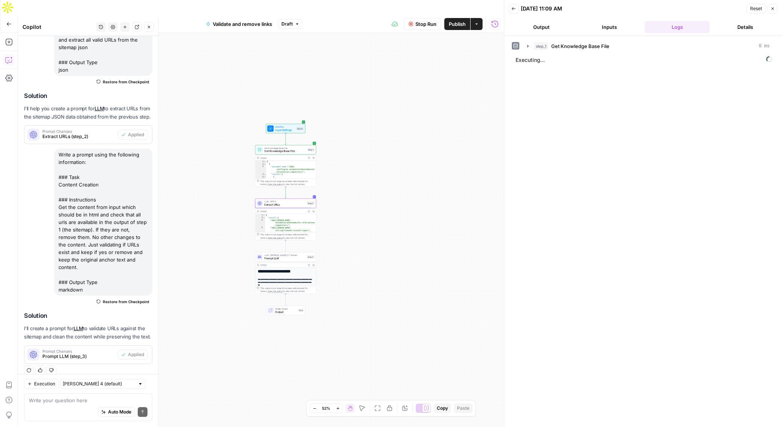
click at [540, 26] on button "Output" at bounding box center [541, 27] width 65 height 12
click at [674, 26] on button "Logs" at bounding box center [676, 27] width 65 height 12
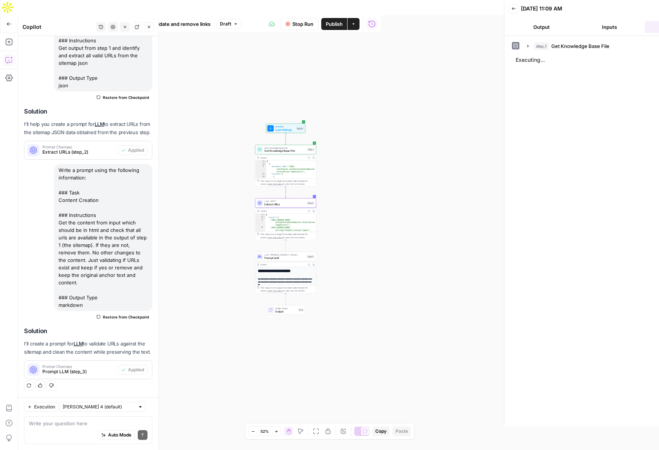
scroll to position [99, 0]
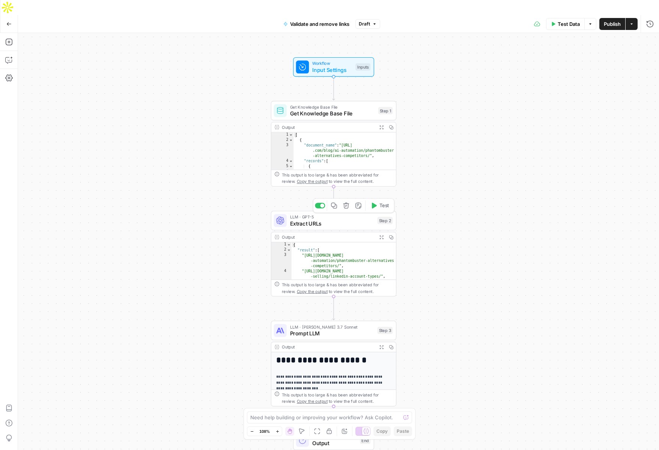
click at [312, 219] on span "Extract URLs" at bounding box center [332, 223] width 84 height 8
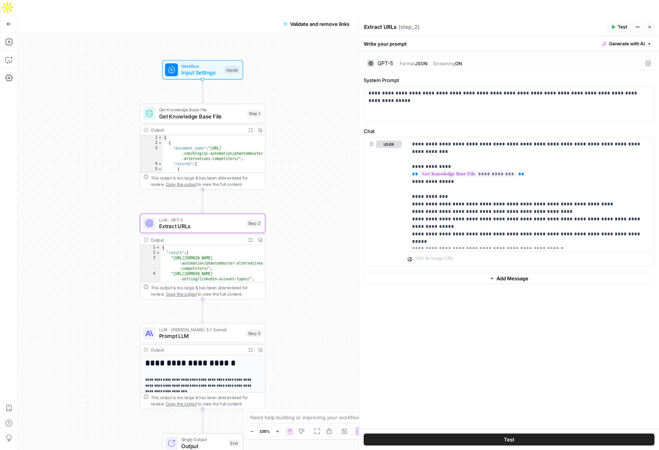
click at [620, 24] on span "Test" at bounding box center [621, 27] width 9 height 7
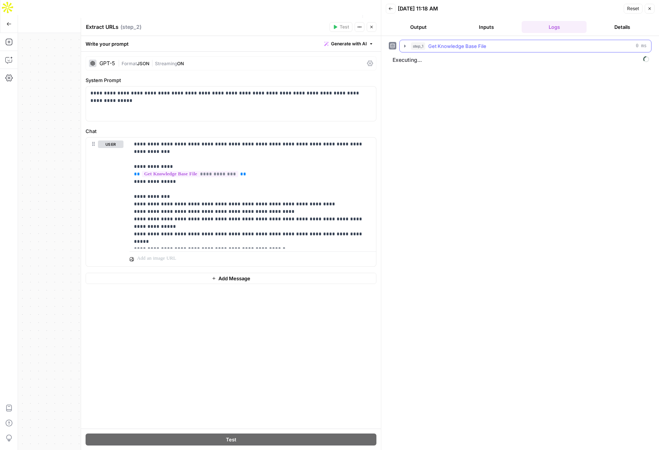
click at [403, 46] on icon "button" at bounding box center [405, 46] width 6 height 6
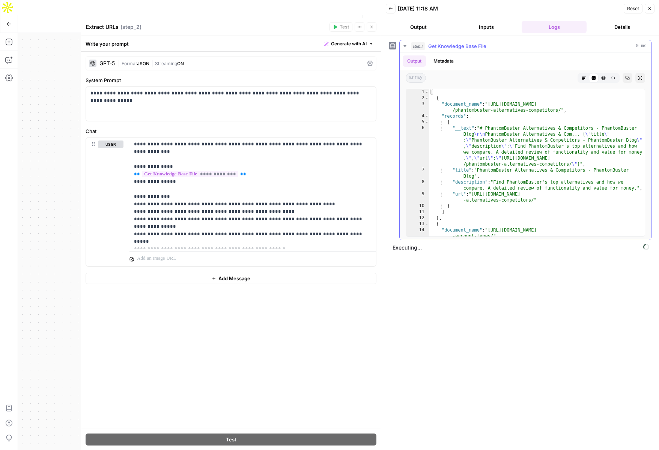
click at [405, 45] on icon "button" at bounding box center [404, 46] width 3 height 2
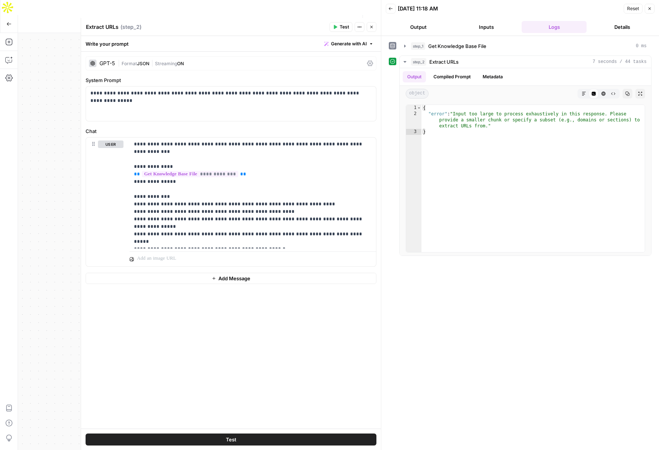
click at [104, 62] on div "GPT-5" at bounding box center [106, 63] width 15 height 5
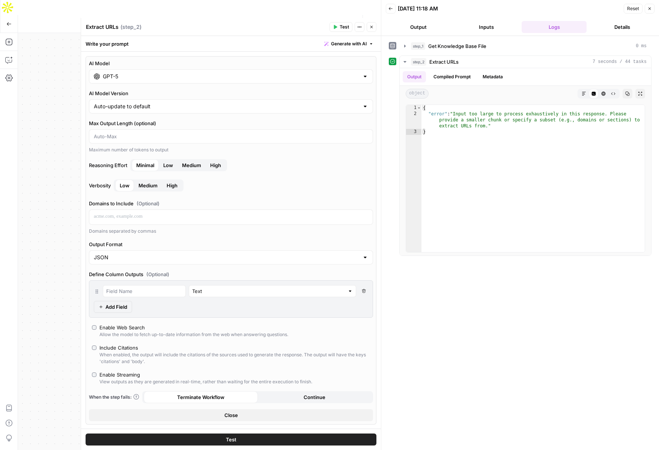
click at [122, 78] on input "GPT-5" at bounding box center [231, 77] width 256 height 8
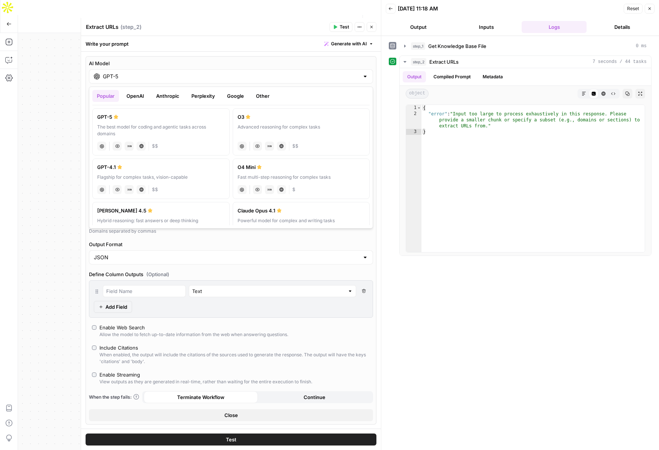
click at [289, 175] on div "Fast multi-step reasoning for complex tasks" at bounding box center [301, 177] width 128 height 7
type input "O4 Mini"
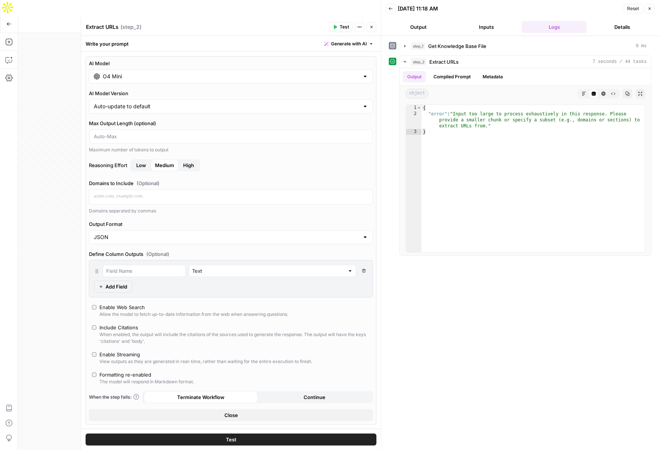
click at [138, 167] on span "Low" at bounding box center [141, 166] width 10 height 8
click at [343, 27] on span "Test" at bounding box center [343, 27] width 9 height 7
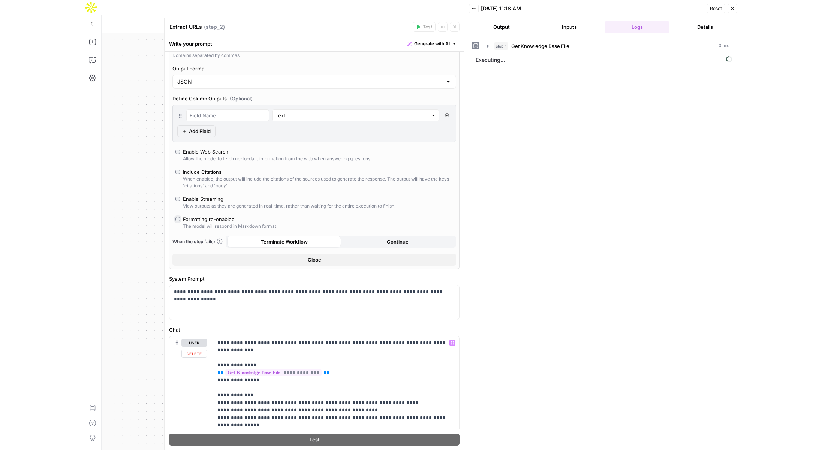
scroll to position [214, 0]
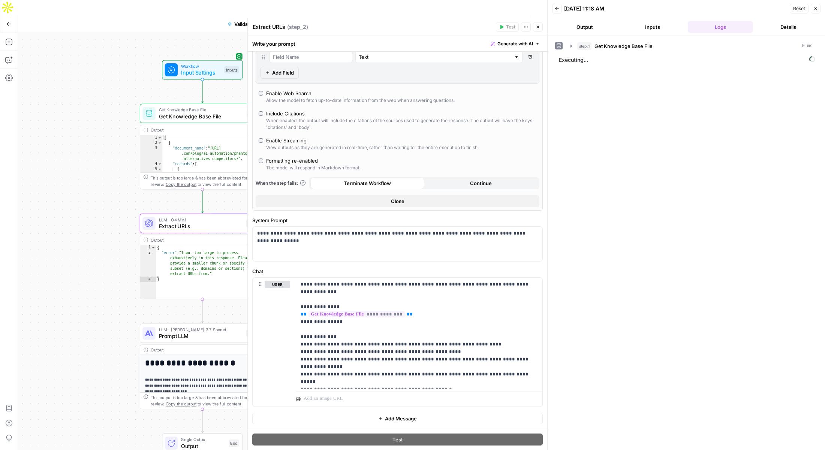
click at [538, 26] on icon "button" at bounding box center [538, 27] width 5 height 5
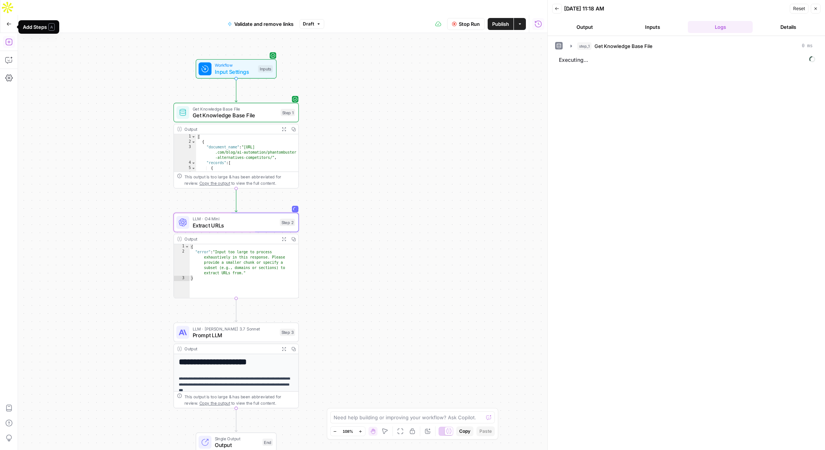
click at [461, 18] on button "Stop Run" at bounding box center [466, 24] width 38 height 12
click at [9, 39] on icon "button" at bounding box center [8, 42] width 7 height 7
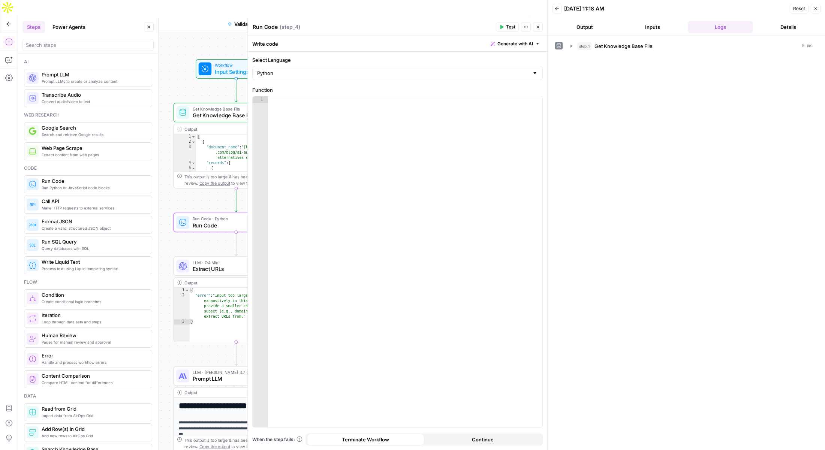
click at [512, 41] on span "Generate with AI" at bounding box center [516, 44] width 36 height 7
click at [508, 76] on div at bounding box center [562, 87] width 143 height 45
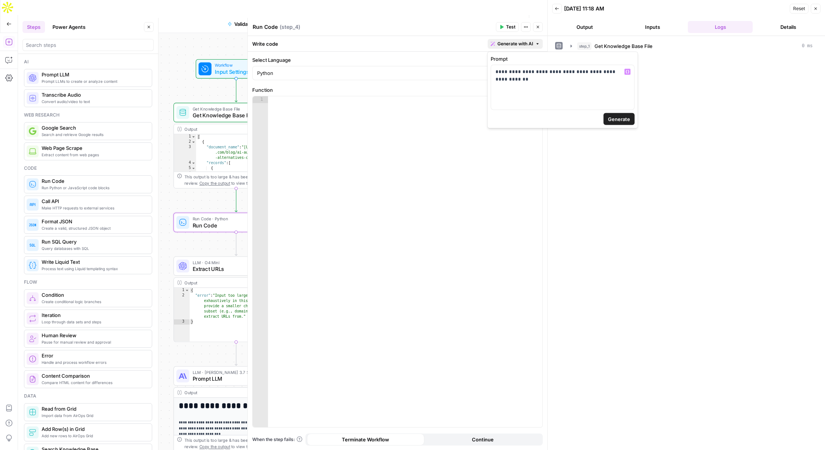
click at [628, 120] on span "Generate" at bounding box center [619, 120] width 22 height 8
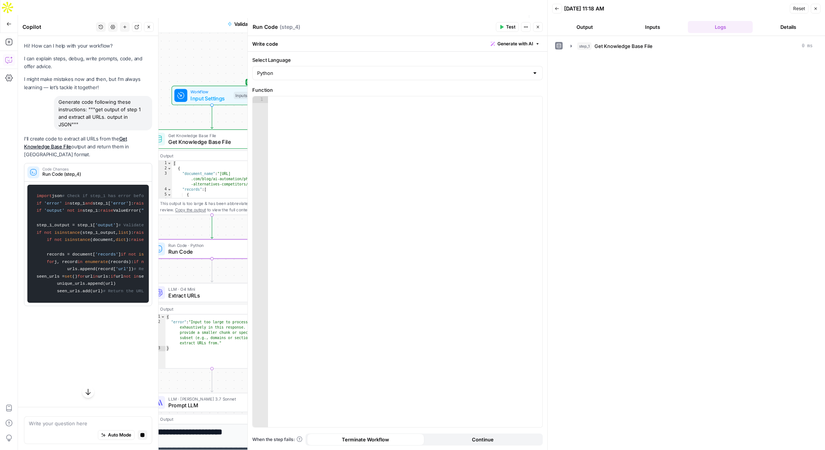
scroll to position [0, 0]
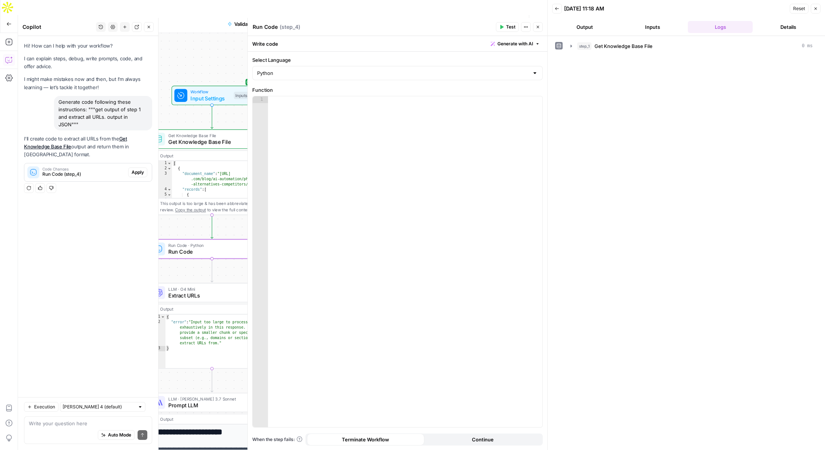
click at [138, 171] on span "Apply" at bounding box center [138, 172] width 12 height 7
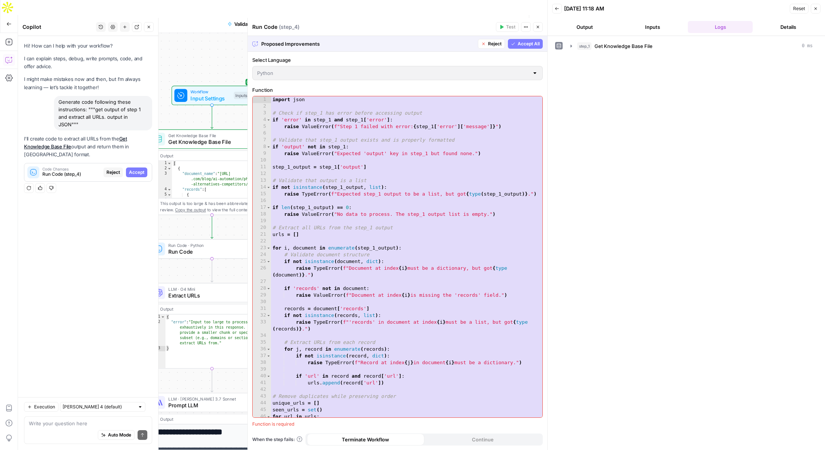
click at [530, 44] on span "Accept All" at bounding box center [529, 44] width 22 height 7
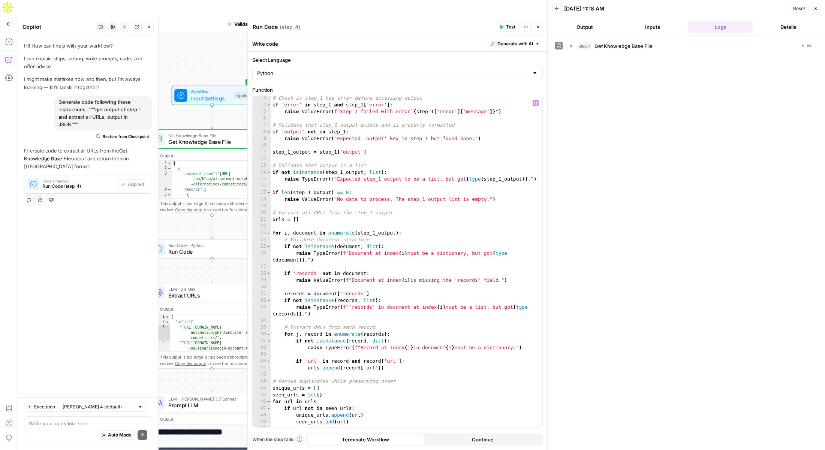
scroll to position [67, 0]
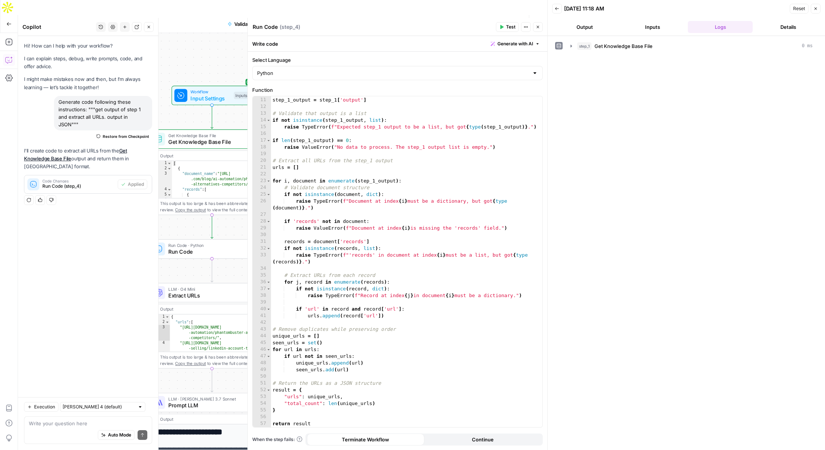
click at [505, 27] on button "Test" at bounding box center [507, 27] width 23 height 10
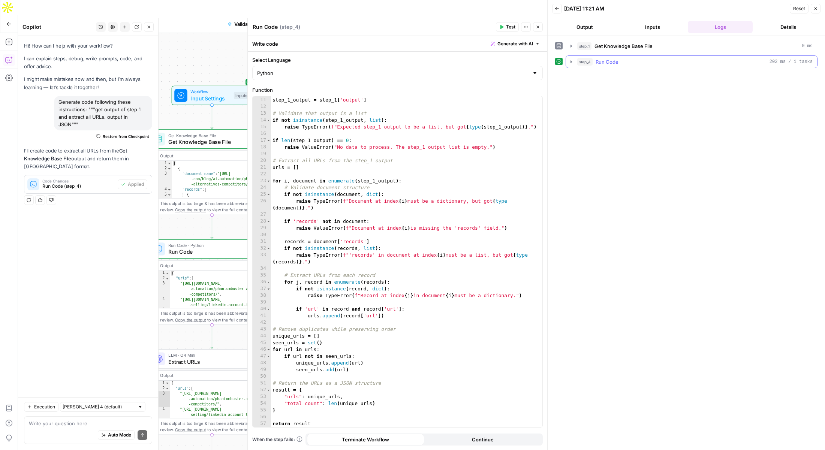
click at [570, 61] on icon "button" at bounding box center [572, 62] width 6 height 6
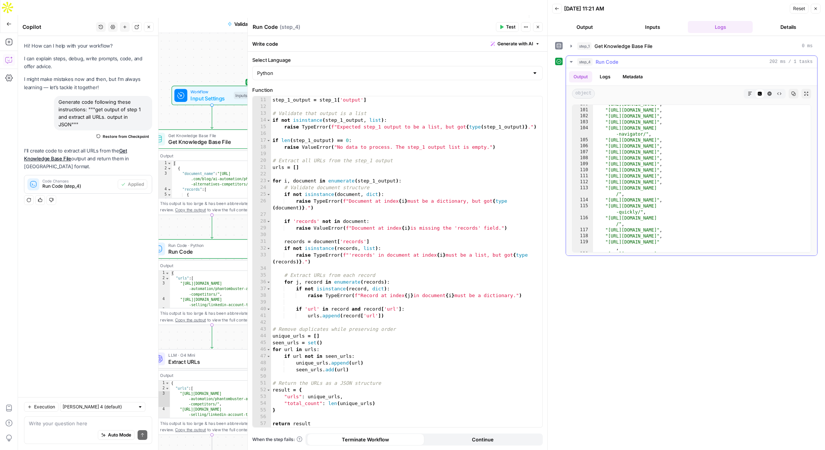
scroll to position [823, 0]
click at [538, 27] on icon "button" at bounding box center [538, 27] width 3 height 3
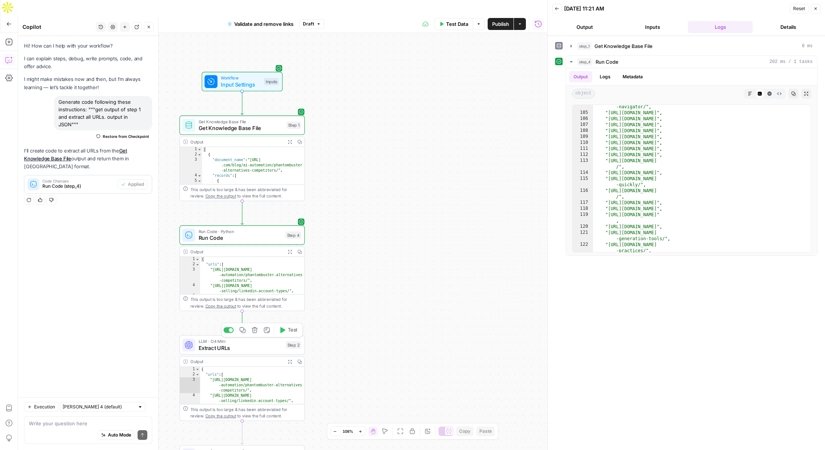
click at [256, 327] on icon "button" at bounding box center [255, 330] width 6 height 6
click at [383, 92] on button "Delete Step" at bounding box center [393, 96] width 38 height 14
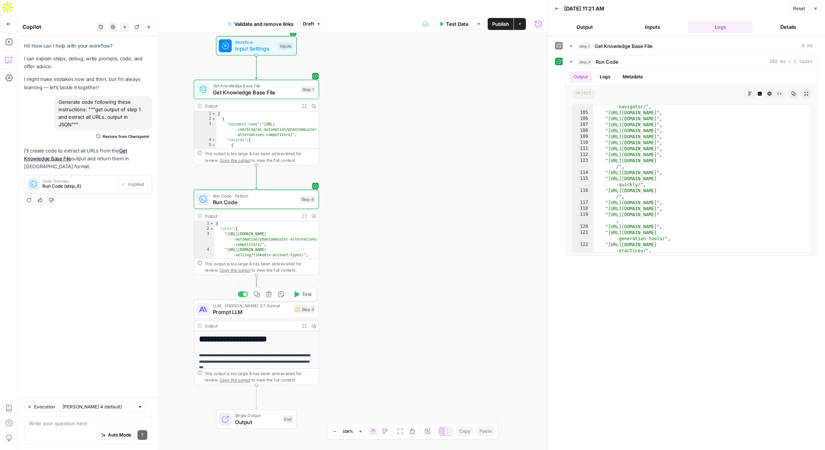
click at [245, 308] on span "Prompt LLM" at bounding box center [252, 312] width 78 height 8
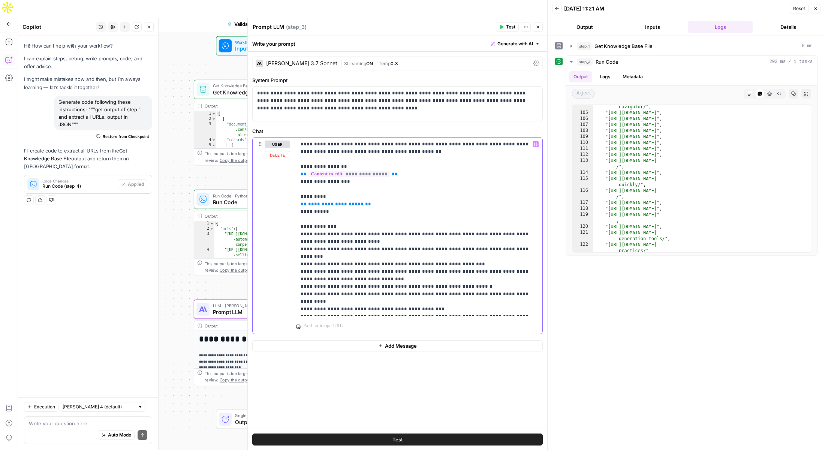
drag, startPoint x: 353, startPoint y: 205, endPoint x: 308, endPoint y: 206, distance: 45.8
click at [307, 206] on p "**********" at bounding box center [419, 227] width 237 height 173
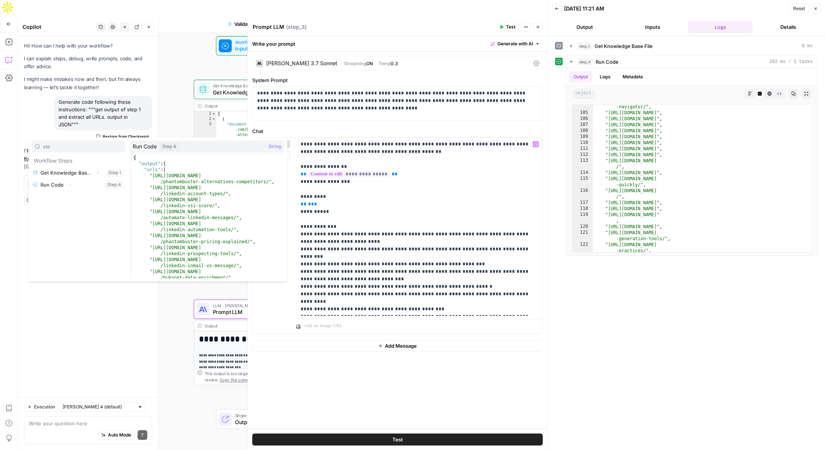
type input "ste"
click at [66, 186] on button "Expand" at bounding box center [70, 185] width 10 height 10
click at [52, 197] on button "Select variable Output" at bounding box center [82, 197] width 86 height 12
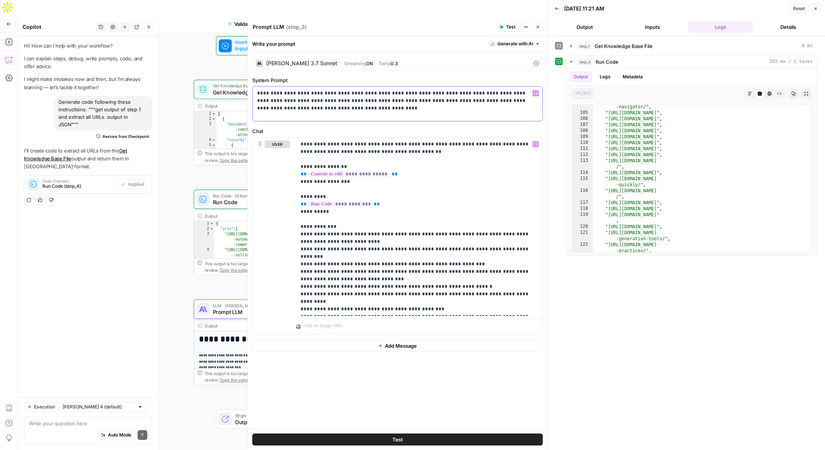
drag, startPoint x: 452, startPoint y: 102, endPoint x: 453, endPoint y: 109, distance: 7.2
click at [453, 109] on p "**********" at bounding box center [397, 101] width 281 height 23
click at [539, 27] on icon "button" at bounding box center [538, 27] width 5 height 5
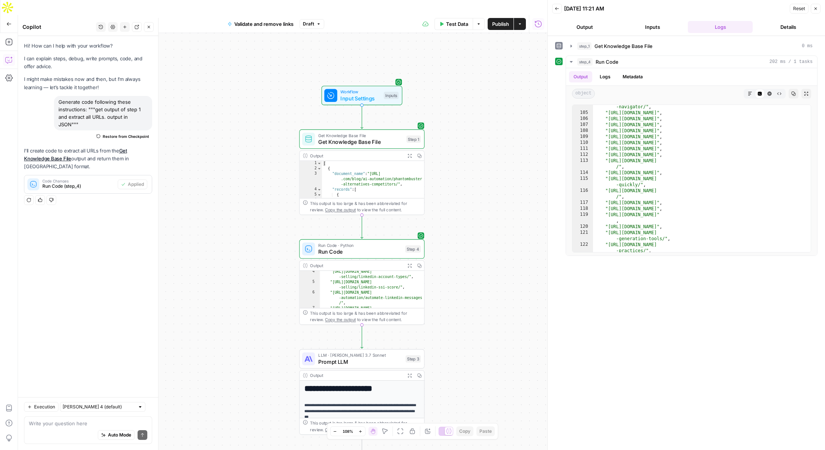
scroll to position [31, 0]
click at [9, 38] on icon "button" at bounding box center [9, 42] width 8 height 8
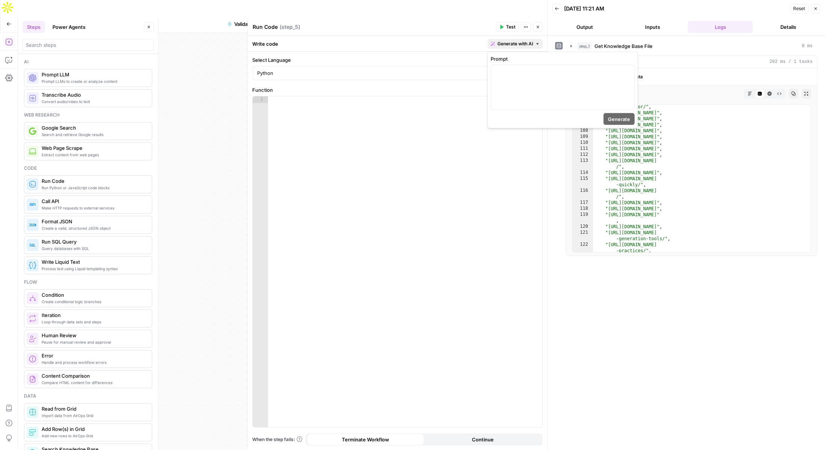
click at [510, 44] on span "Generate with AI" at bounding box center [516, 44] width 36 height 7
click at [508, 69] on p at bounding box center [563, 72] width 134 height 8
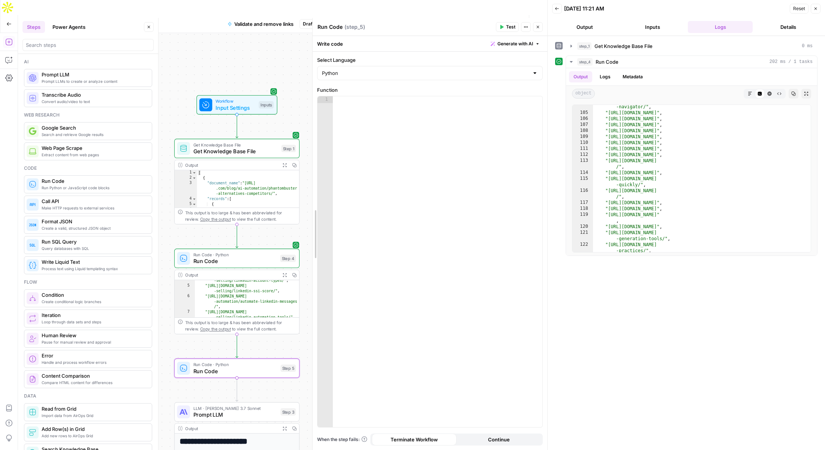
drag, startPoint x: 248, startPoint y: 200, endPoint x: 313, endPoint y: 201, distance: 64.9
click at [518, 40] on button "Generate with AI" at bounding box center [515, 44] width 55 height 10
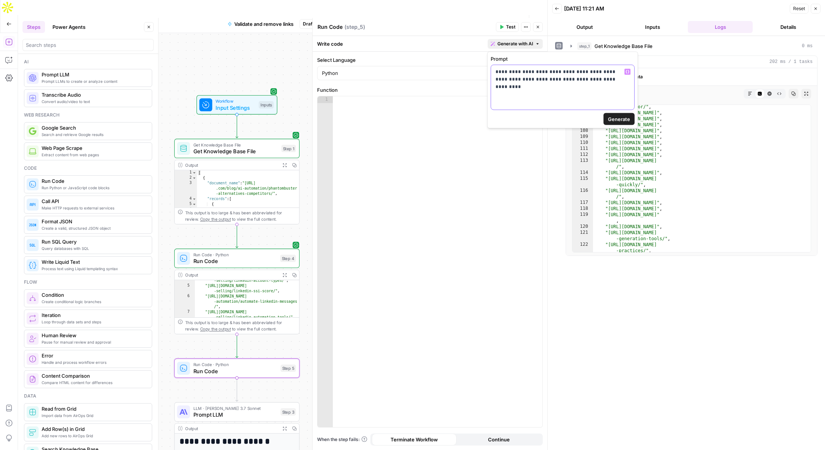
click at [616, 83] on div "**********" at bounding box center [562, 87] width 143 height 45
click at [624, 117] on span "Generate" at bounding box center [619, 120] width 22 height 8
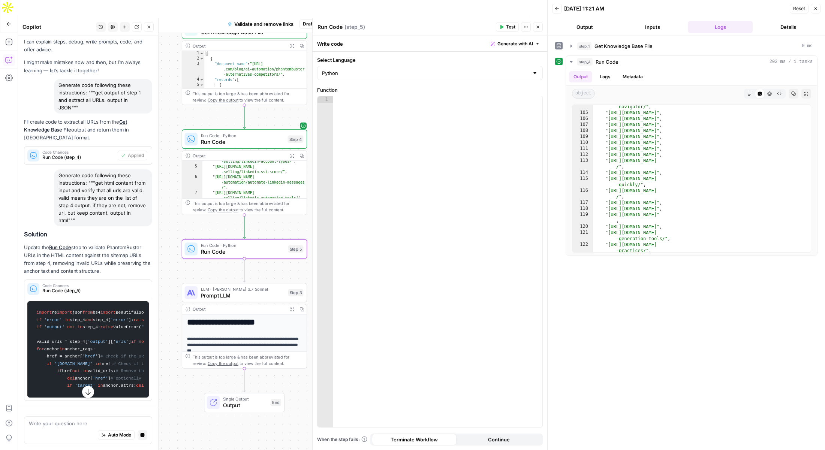
scroll to position [0, 0]
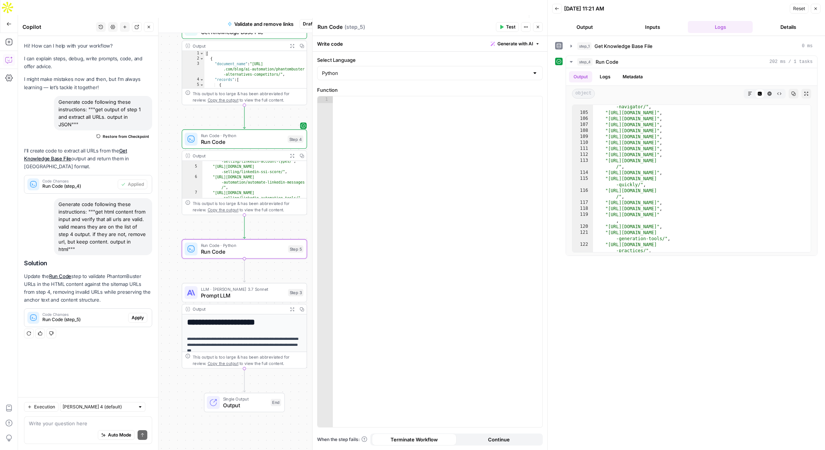
click at [137, 315] on span "Apply" at bounding box center [138, 318] width 12 height 7
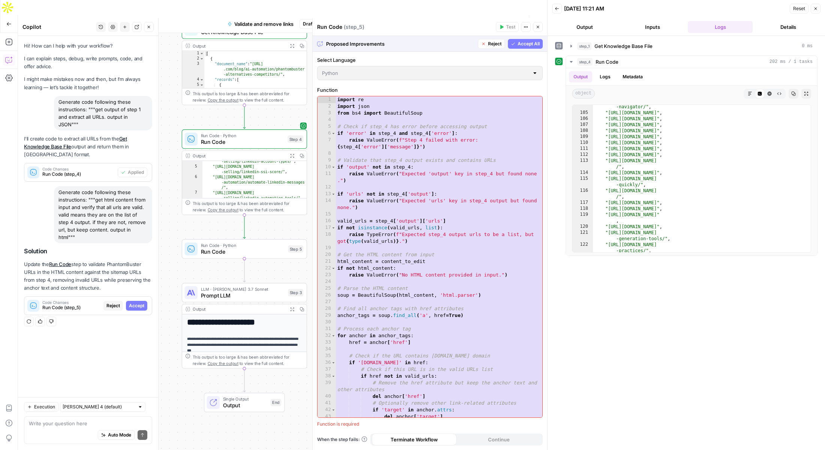
click at [527, 40] on button "Accept All" at bounding box center [525, 44] width 35 height 10
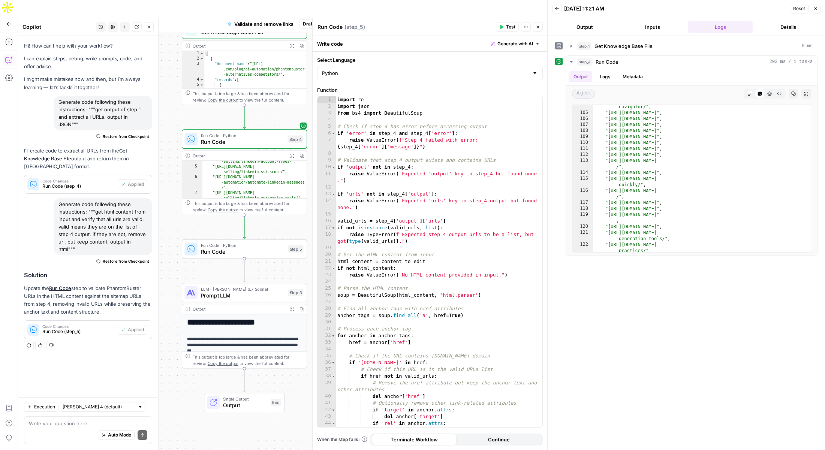
click at [510, 26] on span "Test" at bounding box center [510, 27] width 9 height 7
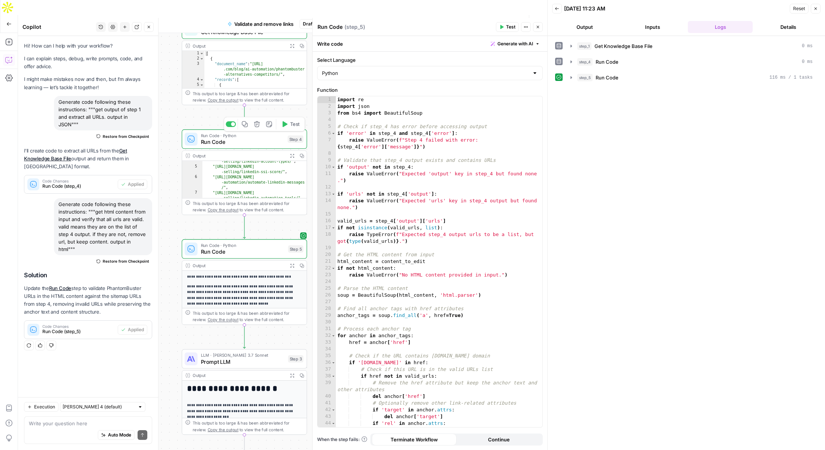
click at [213, 138] on span "Run Code" at bounding box center [243, 142] width 84 height 8
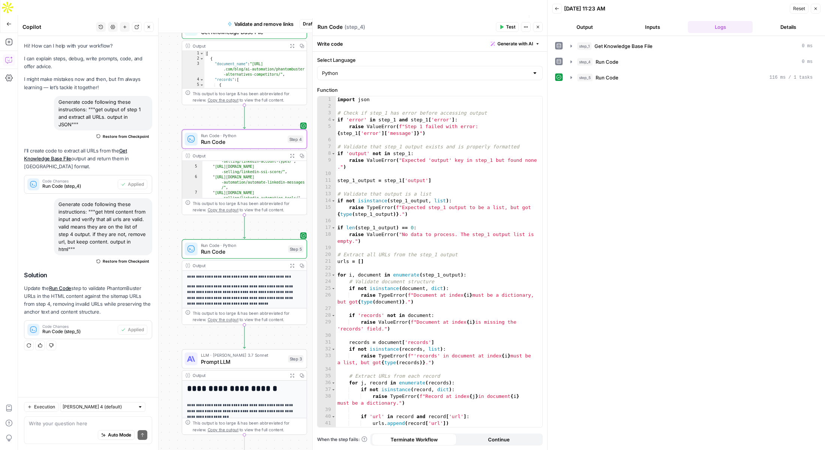
click at [335, 27] on textarea "Run Code" at bounding box center [330, 27] width 25 height 8
type textarea "Extract clean urls"
click at [207, 248] on span "Run Code" at bounding box center [243, 252] width 84 height 8
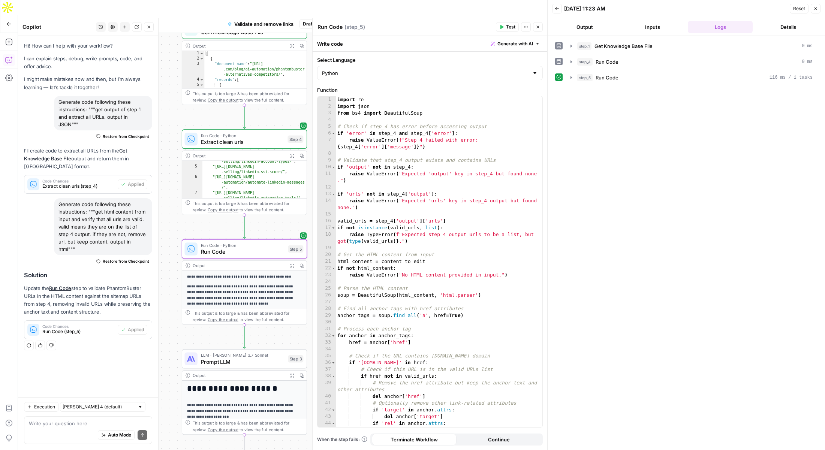
click at [332, 29] on textarea "Run Code" at bounding box center [330, 27] width 25 height 8
type textarea "v"
type textarea "C"
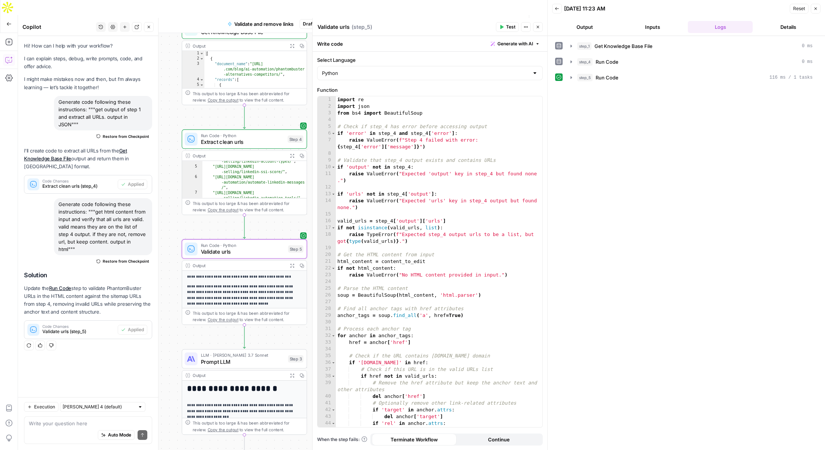
type textarea "Validate urls"
click at [387, 57] on label "Select Language" at bounding box center [430, 60] width 226 height 8
click at [387, 69] on input "Python" at bounding box center [425, 73] width 207 height 8
type input "Python"
click at [570, 77] on icon "button" at bounding box center [572, 78] width 6 height 6
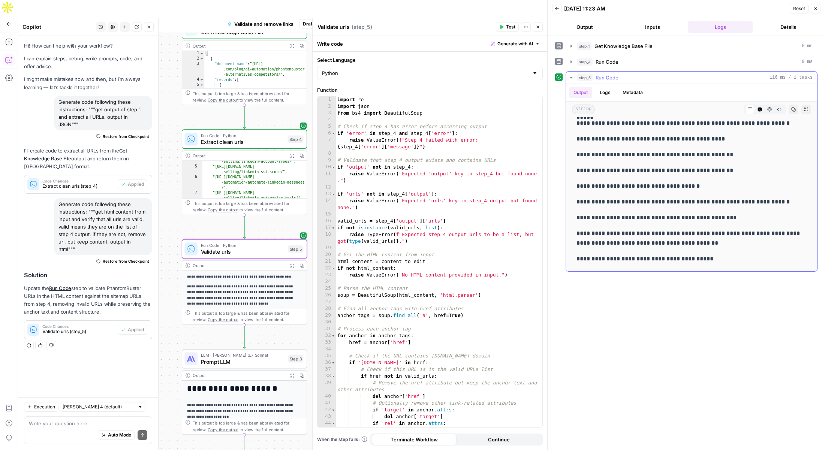
scroll to position [7216, 0]
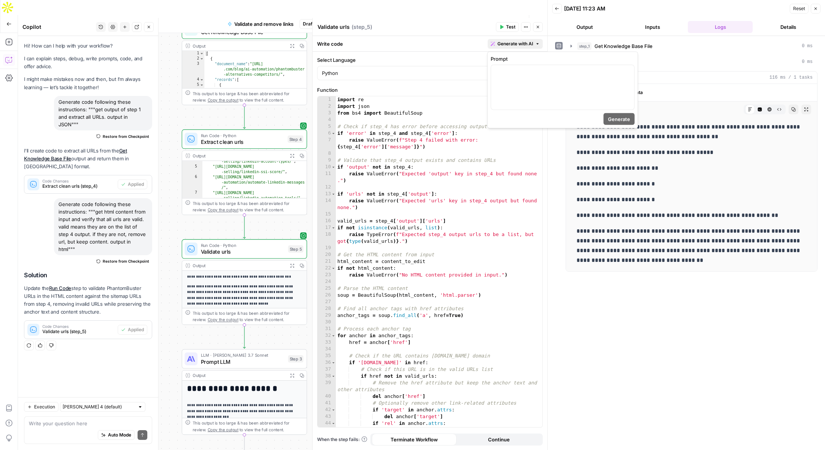
click at [518, 43] on span "Generate with AI" at bounding box center [516, 44] width 36 height 7
click at [506, 75] on p at bounding box center [563, 72] width 134 height 8
click at [620, 118] on span "Generate" at bounding box center [619, 120] width 22 height 8
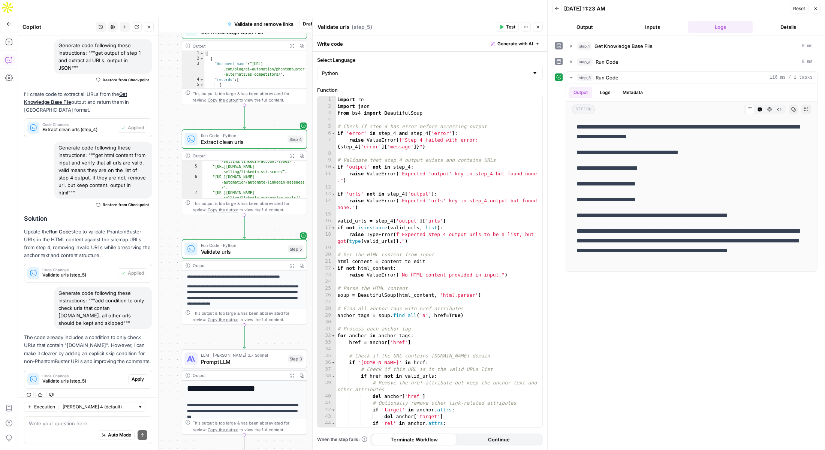
scroll to position [59, 0]
click at [137, 374] on span "Apply" at bounding box center [138, 377] width 12 height 7
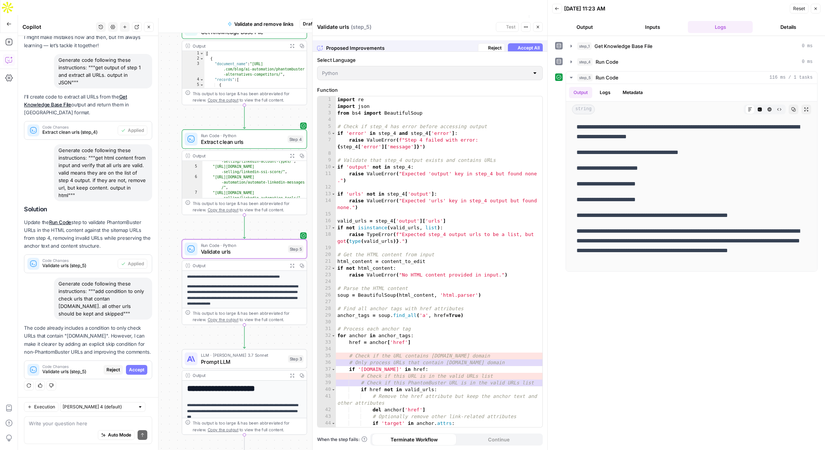
scroll to position [35, 0]
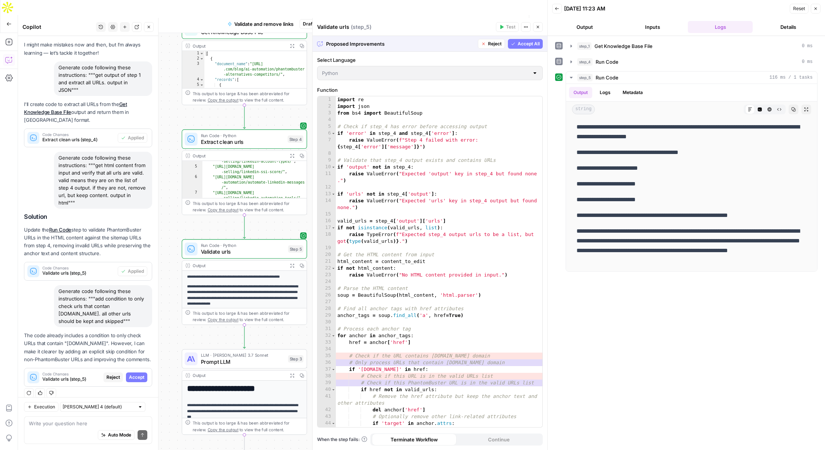
click at [522, 43] on span "Accept All" at bounding box center [529, 44] width 22 height 7
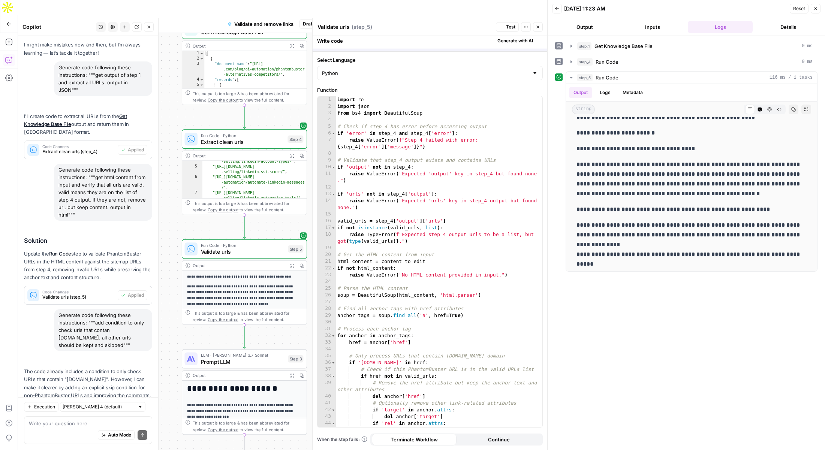
scroll to position [0, 0]
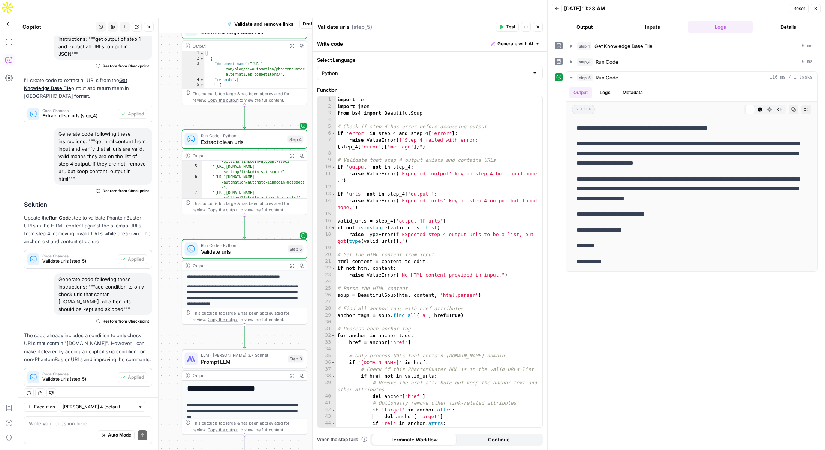
click at [498, 20] on span "Publish" at bounding box center [500, 24] width 17 height 8
click at [539, 28] on icon "button" at bounding box center [538, 27] width 5 height 5
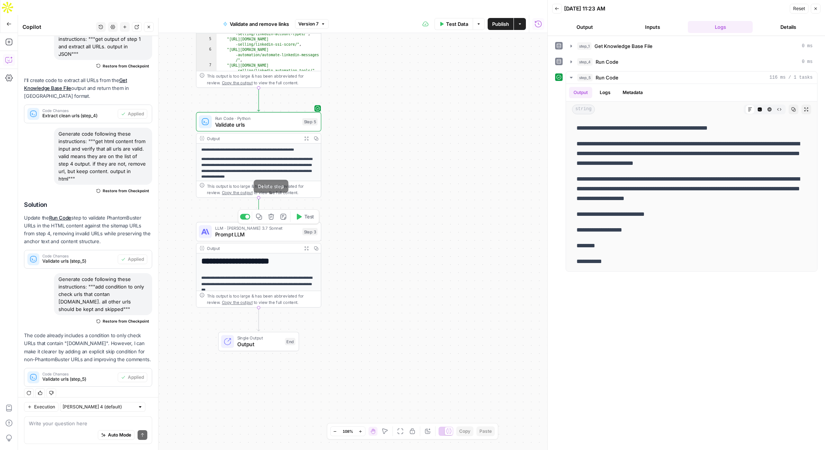
click at [271, 214] on icon "button" at bounding box center [271, 217] width 6 height 6
click at [396, 99] on button "Delete Step" at bounding box center [393, 96] width 38 height 14
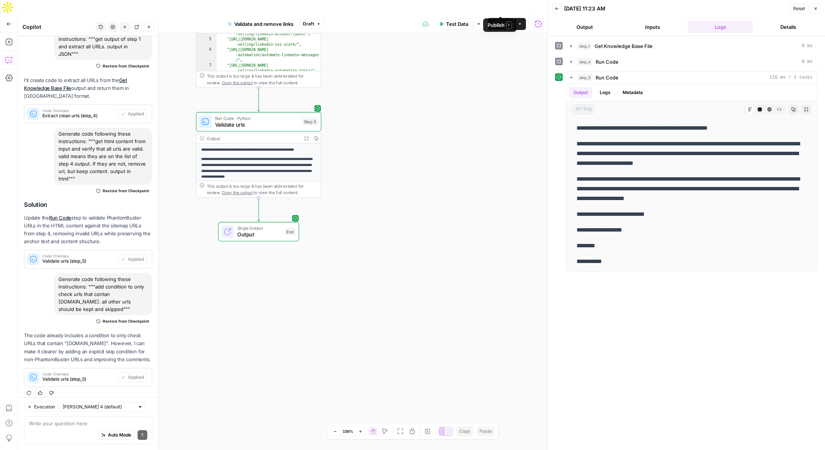
click at [501, 20] on span "Publish" at bounding box center [500, 24] width 17 height 8
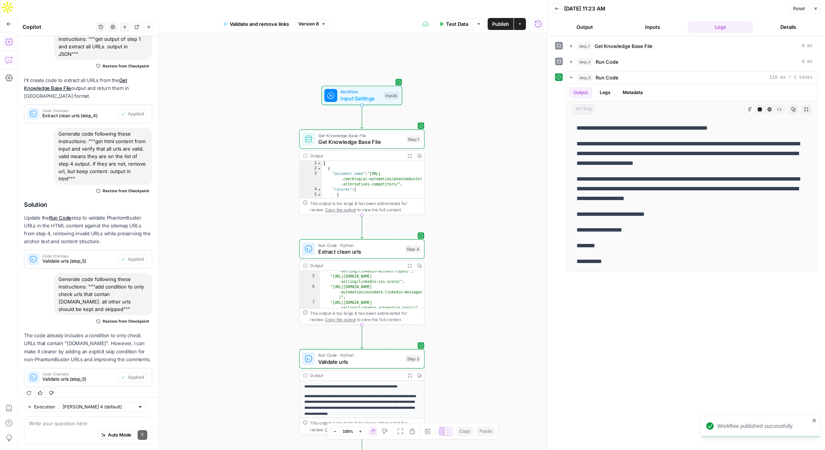
click at [6, 38] on icon "button" at bounding box center [9, 42] width 8 height 8
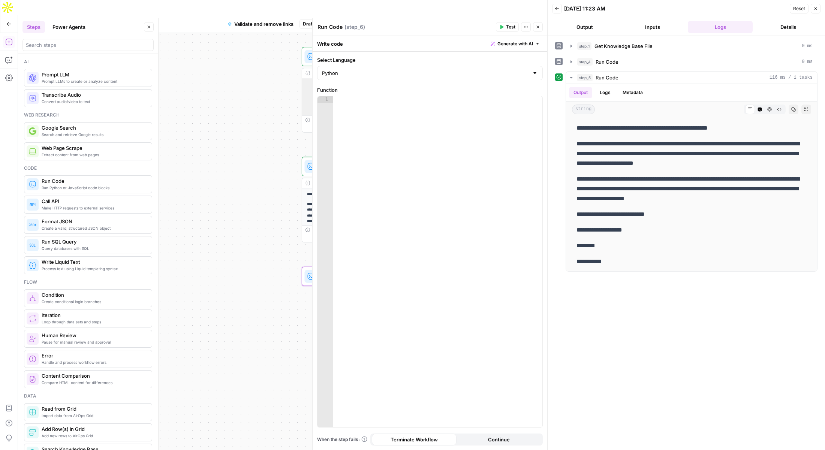
click at [517, 43] on span "Generate with AI" at bounding box center [516, 44] width 36 height 7
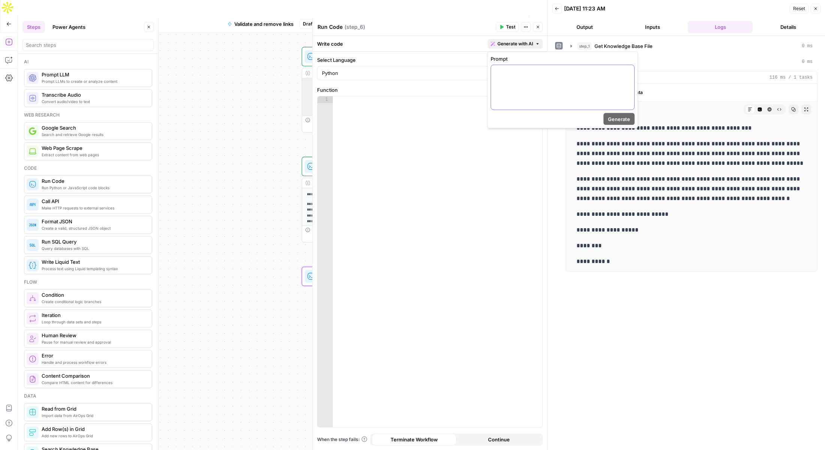
click at [517, 74] on p at bounding box center [563, 72] width 134 height 8
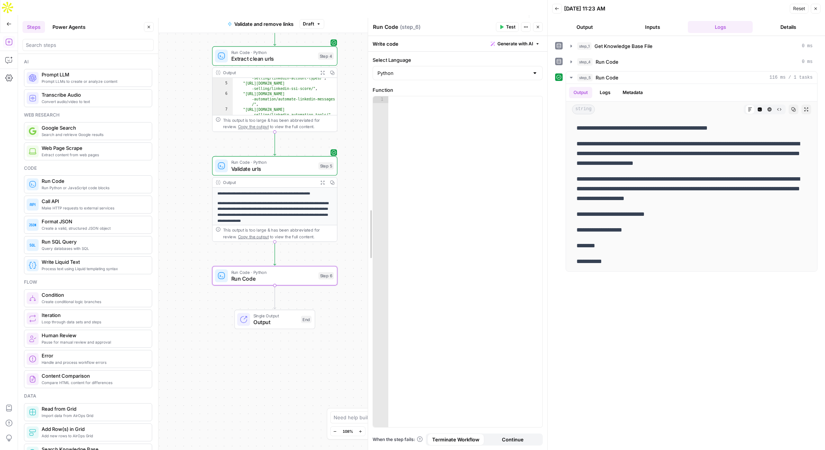
drag, startPoint x: 312, startPoint y: 207, endPoint x: 368, endPoint y: 209, distance: 55.5
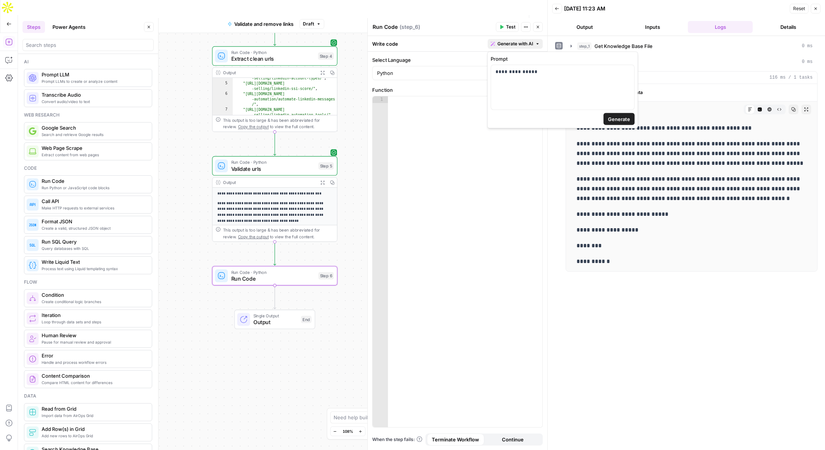
click at [525, 45] on span "Generate with AI" at bounding box center [516, 44] width 36 height 7
click at [558, 74] on p "**********" at bounding box center [563, 72] width 134 height 8
click at [548, 80] on p "**********" at bounding box center [563, 75] width 134 height 15
click at [623, 119] on span "Generate" at bounding box center [619, 120] width 22 height 8
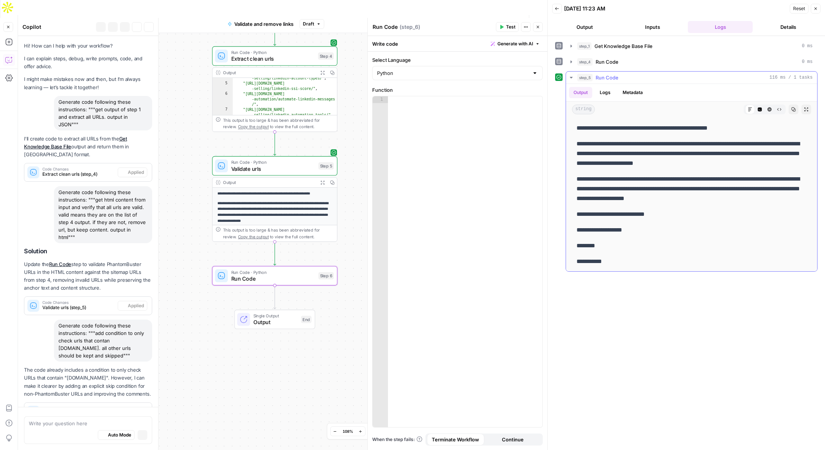
scroll to position [64, 0]
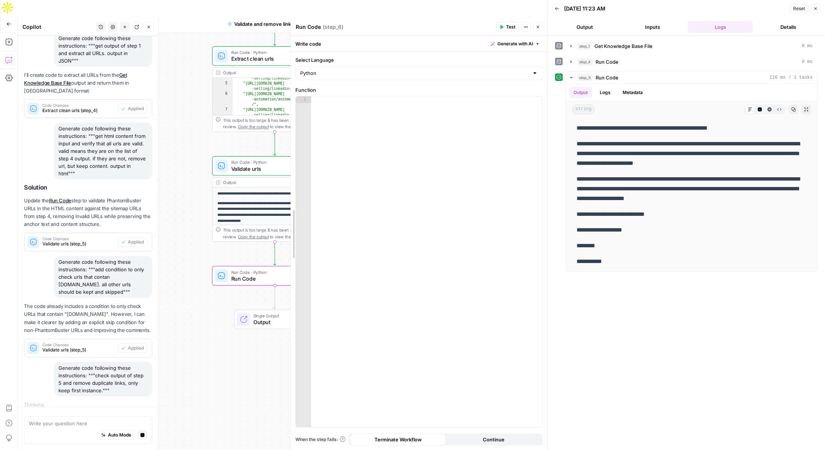
drag, startPoint x: 371, startPoint y: 226, endPoint x: 293, endPoint y: 225, distance: 78.0
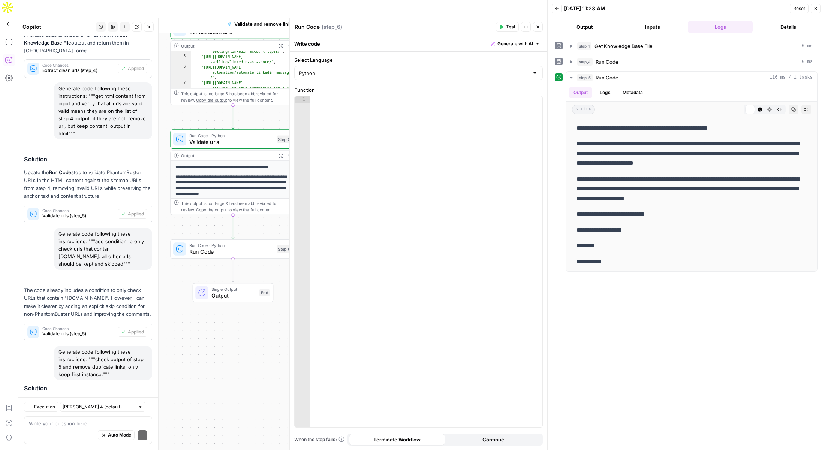
scroll to position [174, 0]
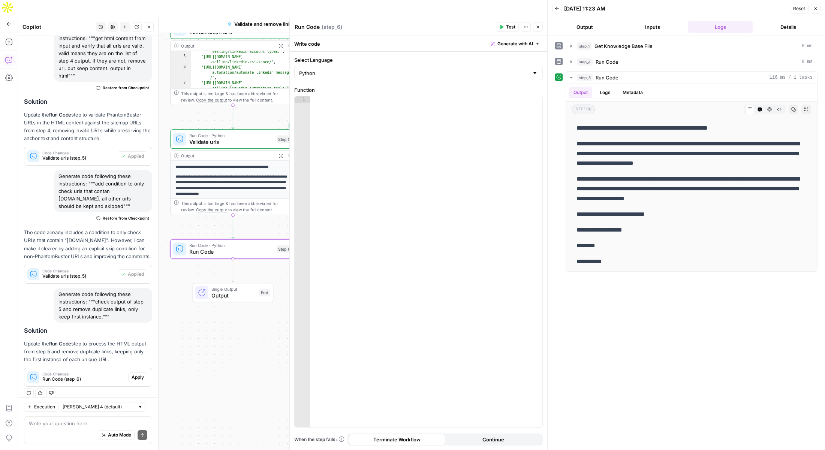
click at [137, 374] on span "Apply" at bounding box center [138, 377] width 12 height 7
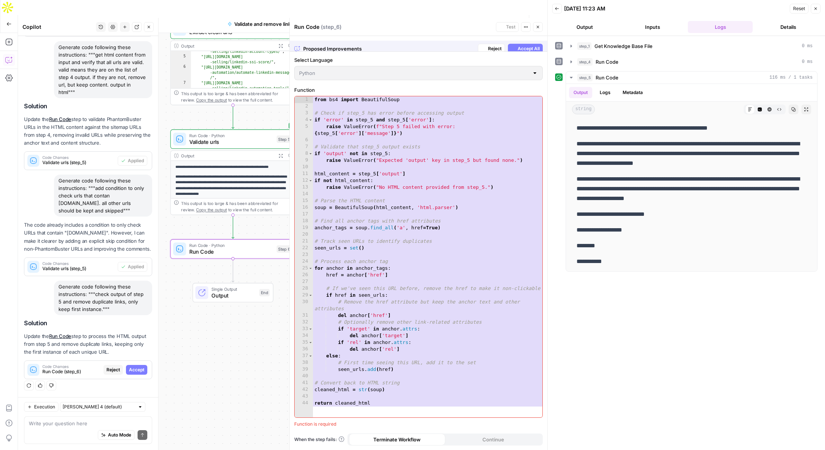
scroll to position [138, 0]
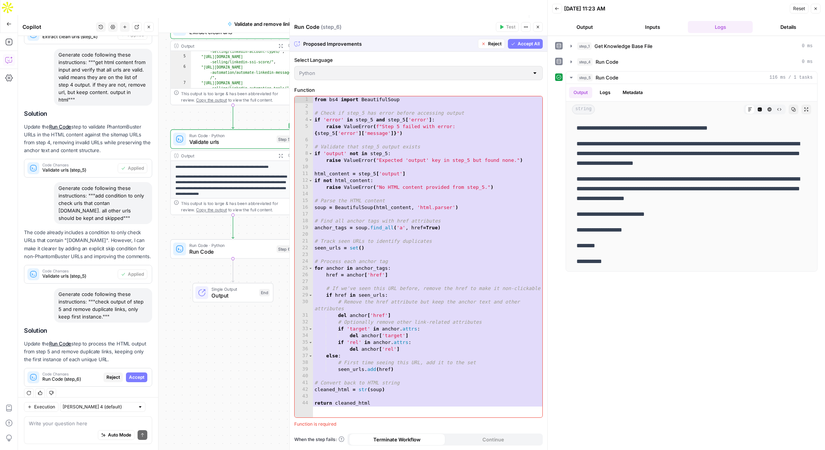
click at [309, 27] on div "Run Code ( step_6 )" at bounding box center [394, 27] width 200 height 8
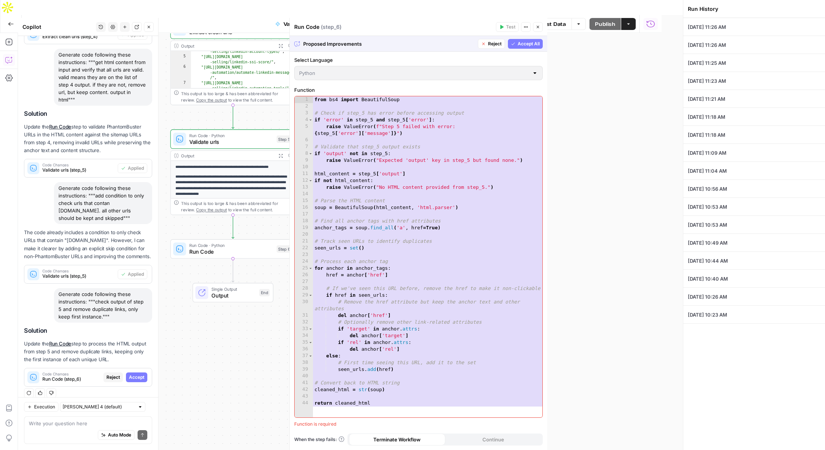
type textarea "Best HeyReach Alternatives for LinkedIn Automation in 2025 Tired of HeyReach’s …"
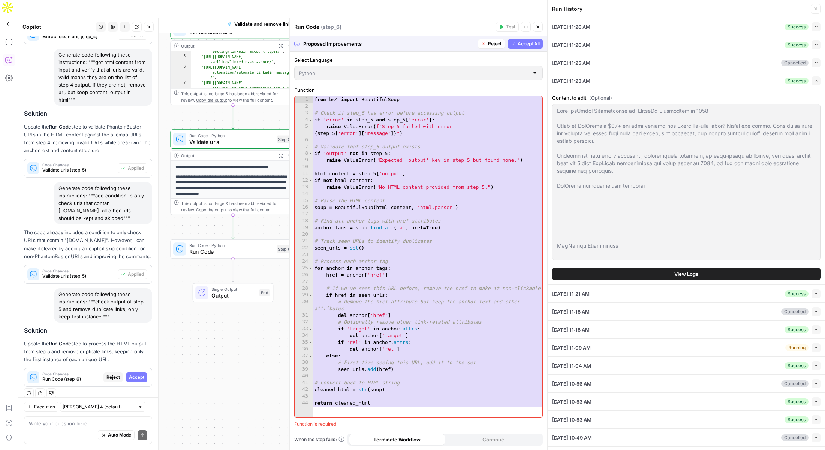
click at [312, 29] on div "Run Code ( step_6 )" at bounding box center [394, 27] width 200 height 8
drag, startPoint x: 533, startPoint y: 43, endPoint x: 496, endPoint y: 43, distance: 36.8
click at [533, 43] on span "Accept All" at bounding box center [529, 44] width 22 height 7
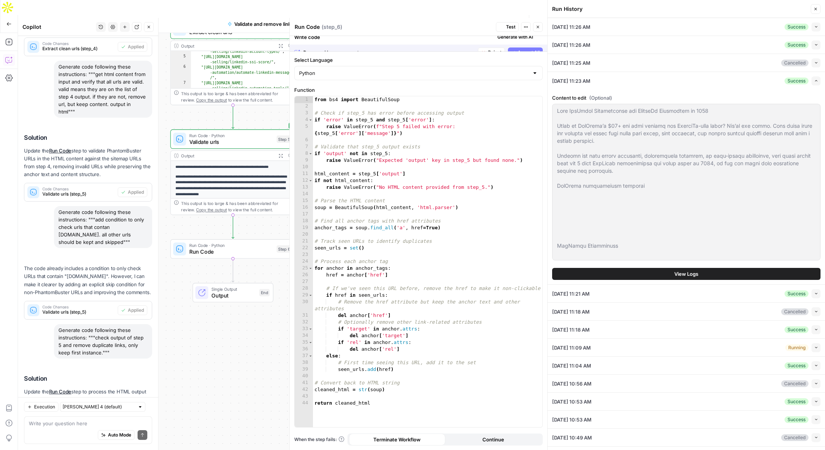
scroll to position [186, 0]
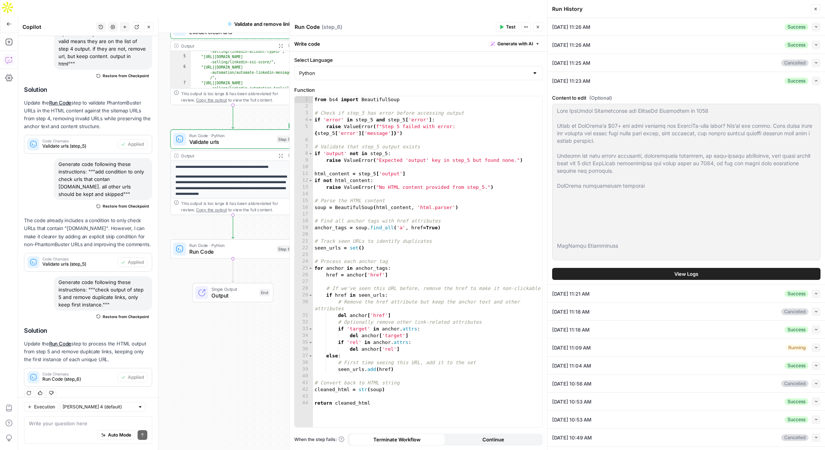
click at [310, 27] on textarea "Run Code" at bounding box center [307, 27] width 25 height 8
type textarea "Remove duplicates"
click at [454, 26] on div "Remove duplicates Remove duplicates ( step_6 )" at bounding box center [394, 27] width 200 height 8
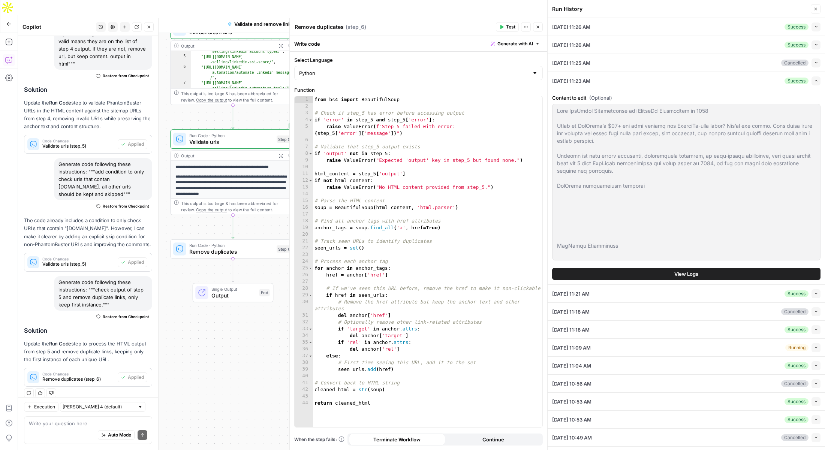
click at [501, 20] on span "Publish" at bounding box center [500, 24] width 17 height 8
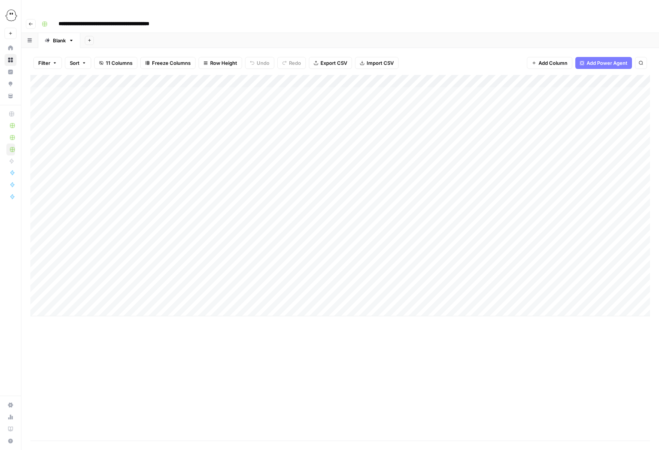
click at [391, 78] on div "Add Column" at bounding box center [339, 196] width 619 height 242
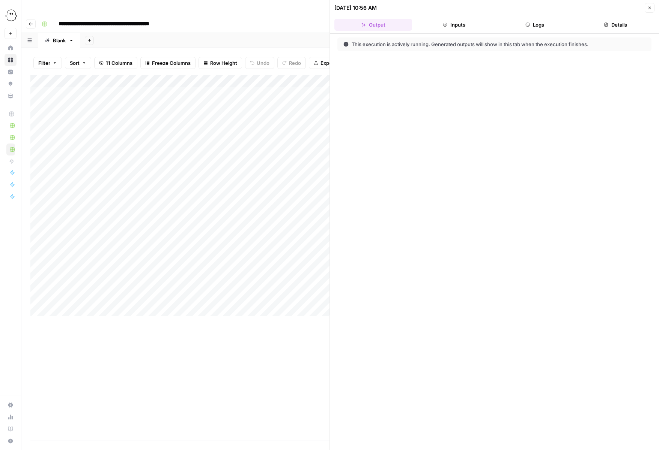
click at [539, 25] on button "Logs" at bounding box center [535, 25] width 78 height 12
click at [353, 43] on icon "button" at bounding box center [354, 43] width 2 height 3
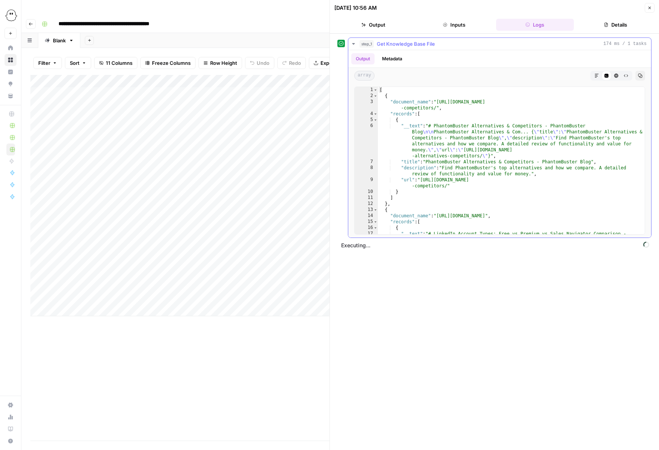
click at [353, 44] on icon "button" at bounding box center [353, 44] width 3 height 2
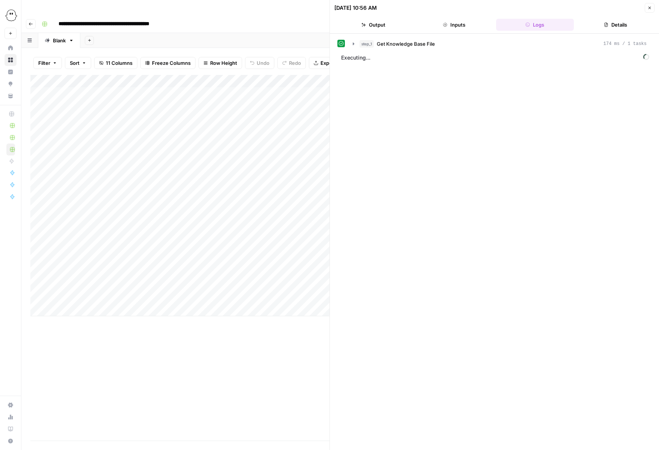
click at [649, 7] on icon "button" at bounding box center [649, 8] width 5 height 5
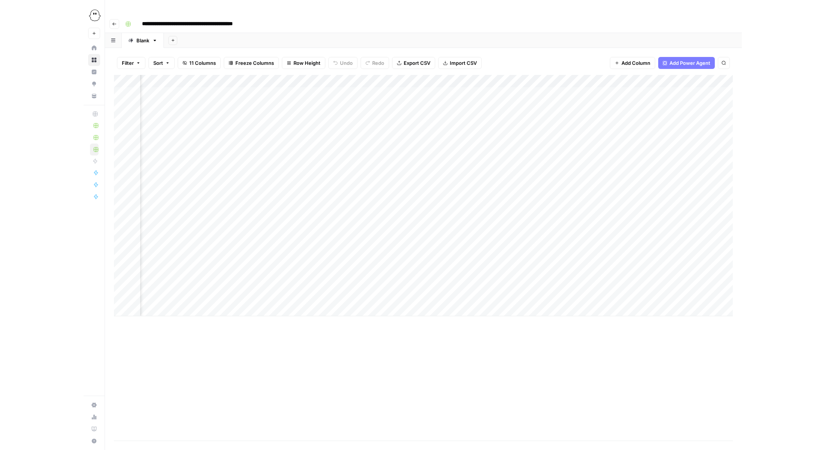
scroll to position [0, 53]
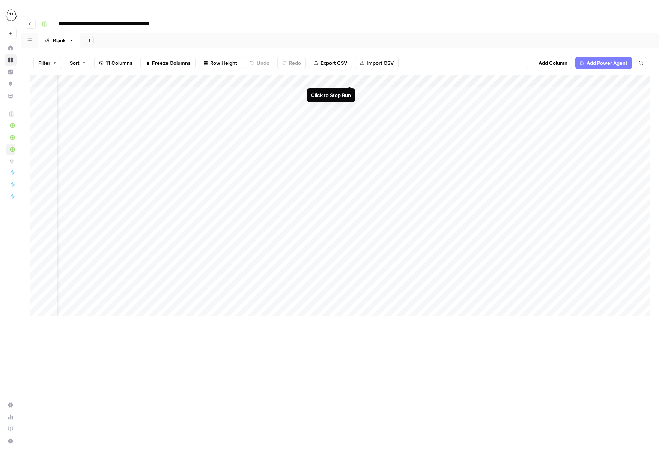
click at [350, 78] on div "Add Column" at bounding box center [339, 196] width 619 height 242
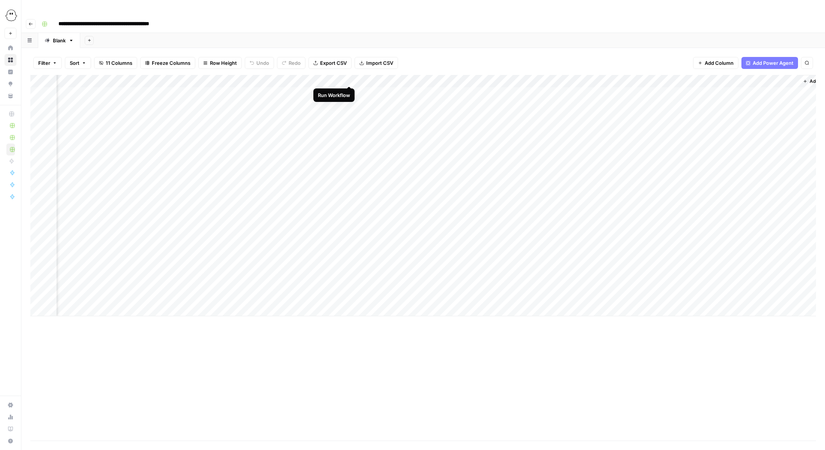
click at [348, 77] on div "Add Column" at bounding box center [423, 196] width 786 height 242
click at [349, 78] on div "Add Column" at bounding box center [423, 196] width 786 height 242
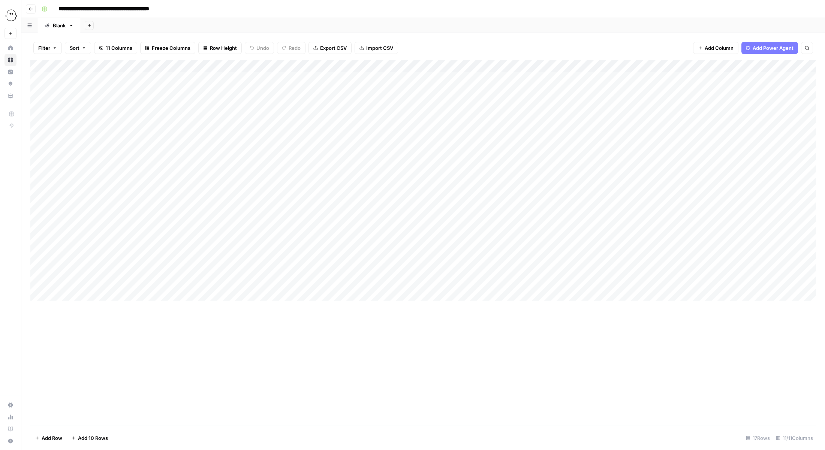
click at [362, 90] on div "Add Column" at bounding box center [423, 181] width 786 height 242
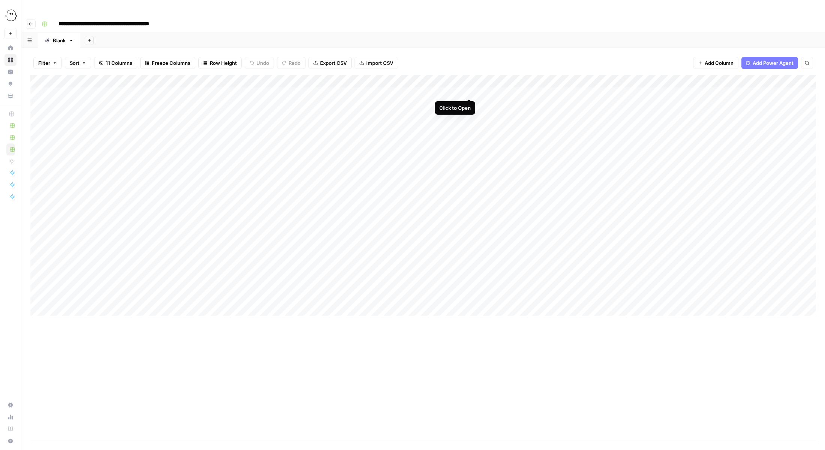
click at [470, 91] on div "Add Column" at bounding box center [423, 196] width 786 height 242
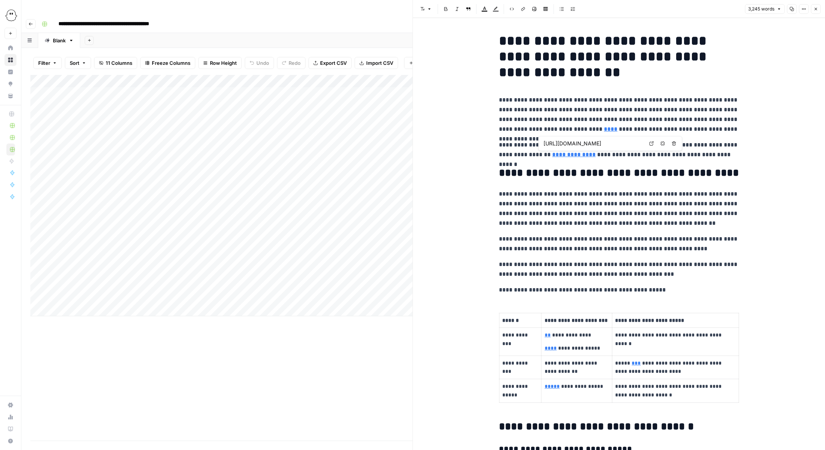
type input "[URL][DOMAIN_NAME]"
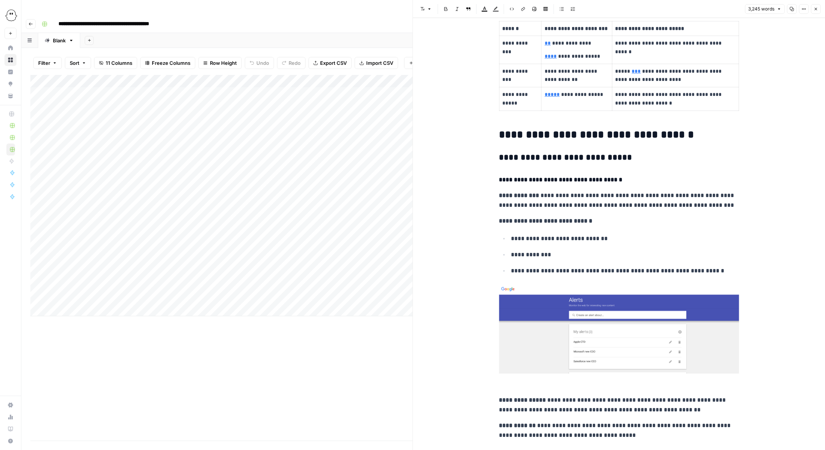
scroll to position [293, 0]
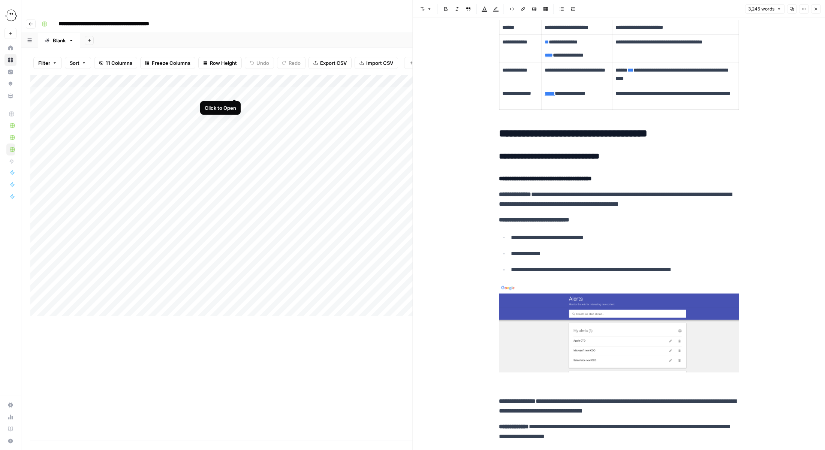
click at [233, 90] on div "Add Column" at bounding box center [221, 196] width 383 height 242
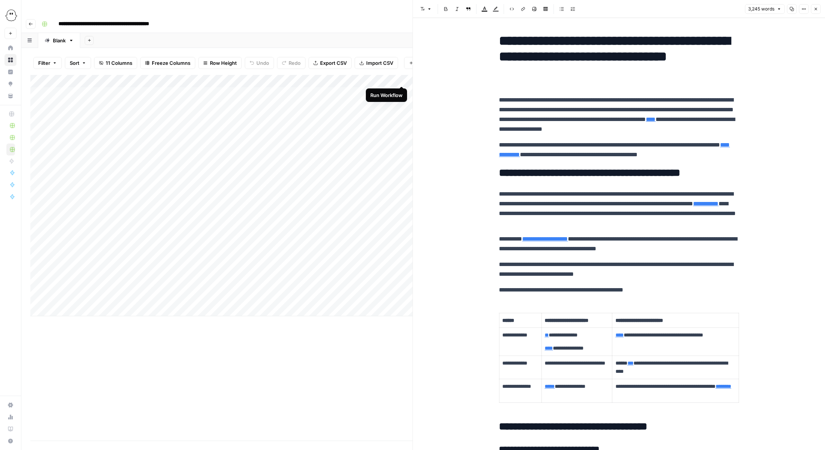
click at [402, 78] on div "Add Column" at bounding box center [221, 196] width 383 height 242
click at [817, 10] on icon "button" at bounding box center [816, 9] width 3 height 3
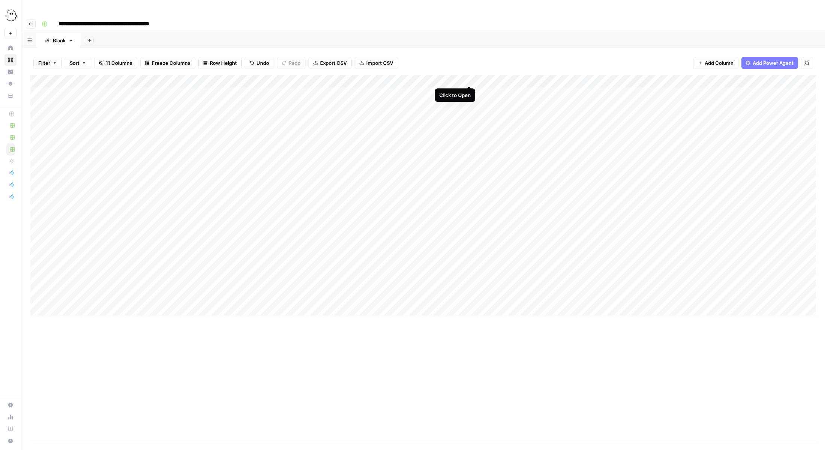
click at [470, 77] on div "Add Column" at bounding box center [423, 196] width 786 height 242
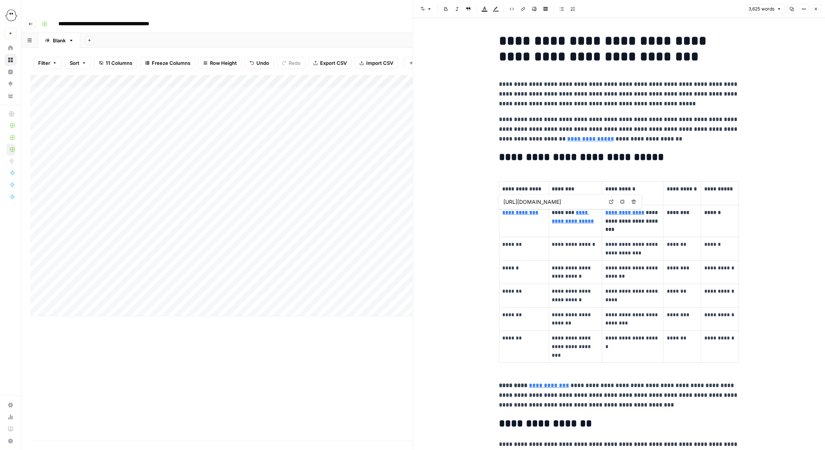
type input "[URL][DOMAIN_NAME]"
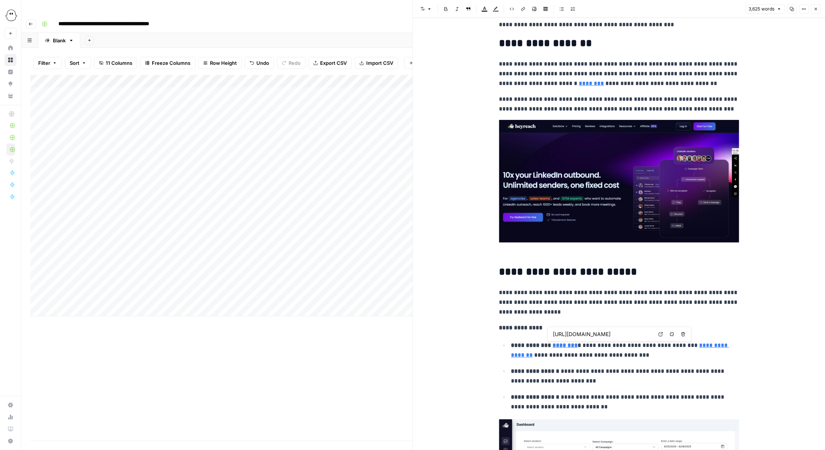
scroll to position [0, 119]
type input "[URL][DOMAIN_NAME]"
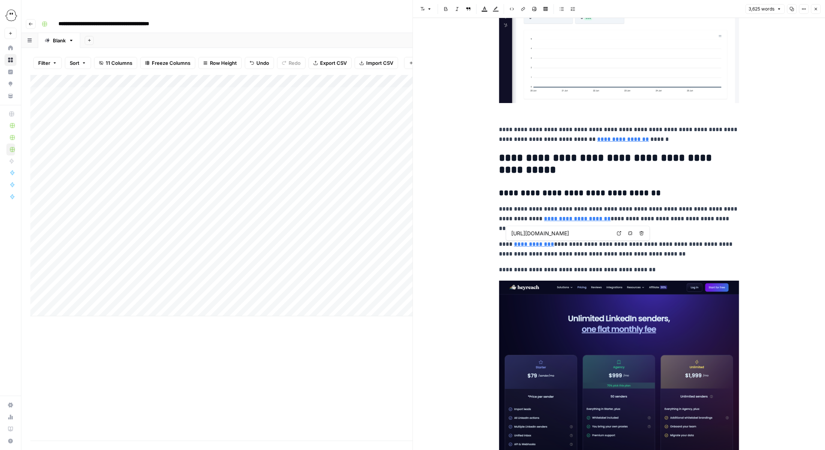
type input "[URL][DOMAIN_NAME]"
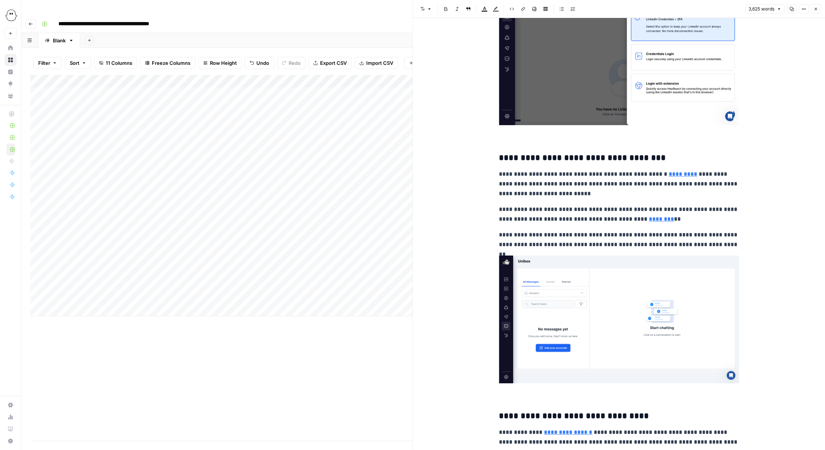
scroll to position [1473, 0]
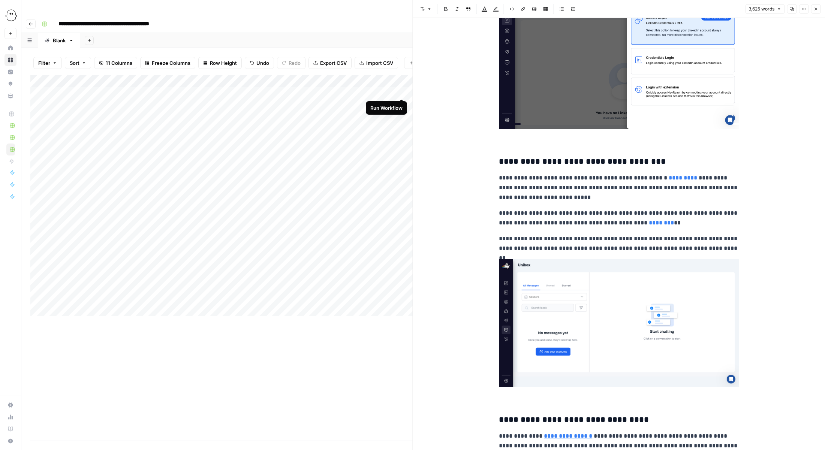
click at [402, 90] on div "Add Column" at bounding box center [221, 196] width 383 height 242
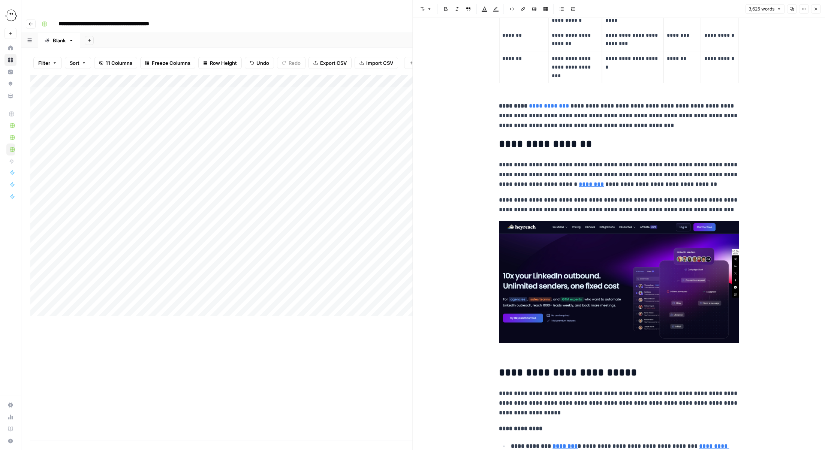
scroll to position [254, 0]
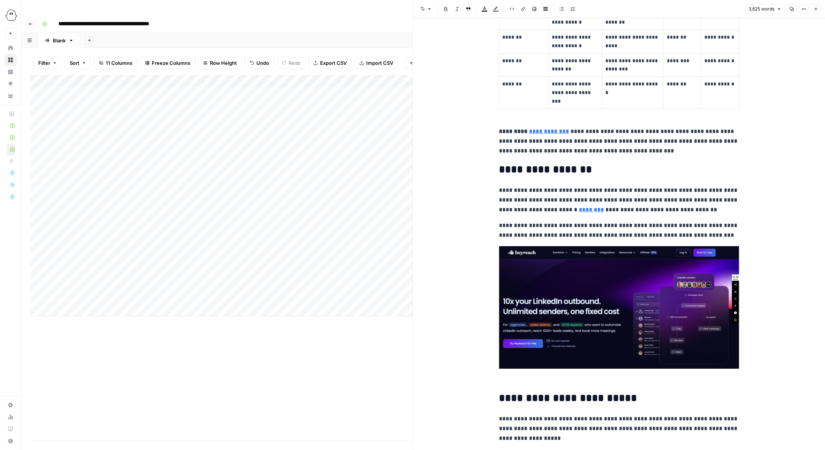
click at [818, 9] on icon "button" at bounding box center [816, 9] width 5 height 5
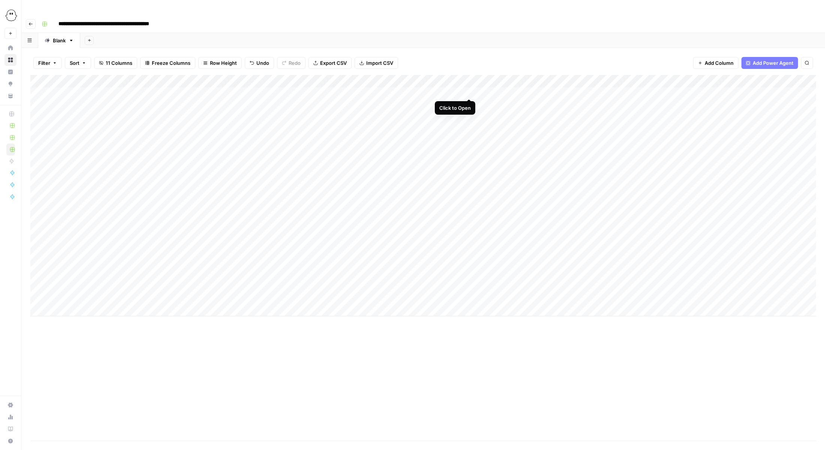
click at [468, 92] on div "Add Column" at bounding box center [423, 196] width 786 height 242
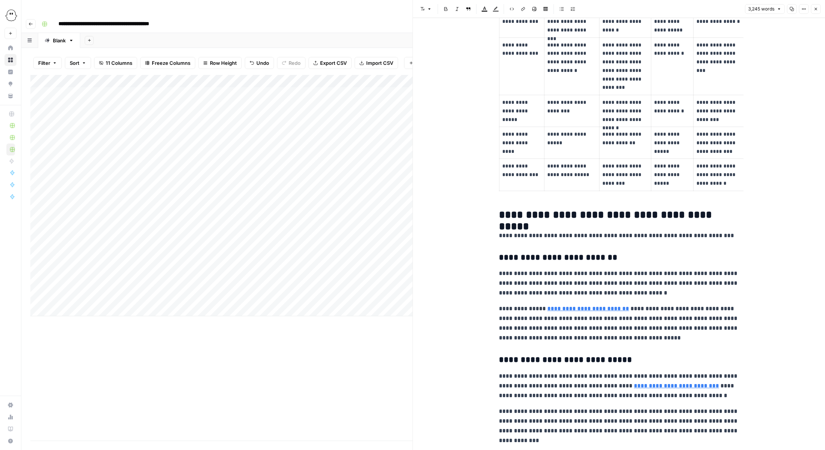
scroll to position [5539, 0]
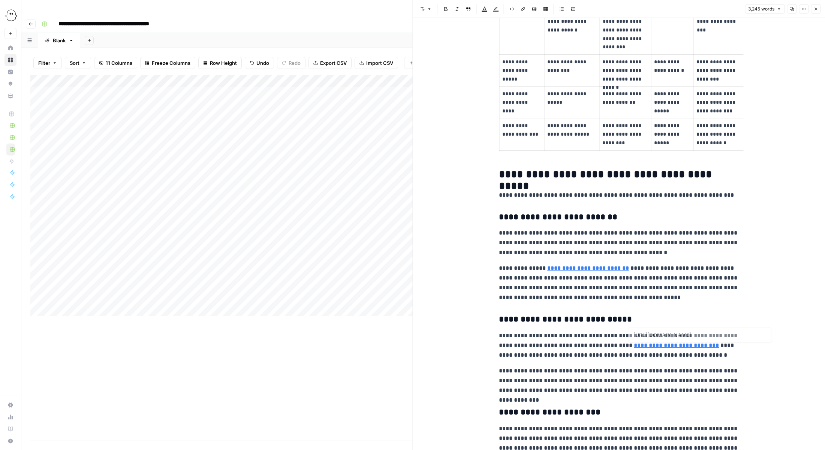
type input "[URL][DOMAIN_NAME]"
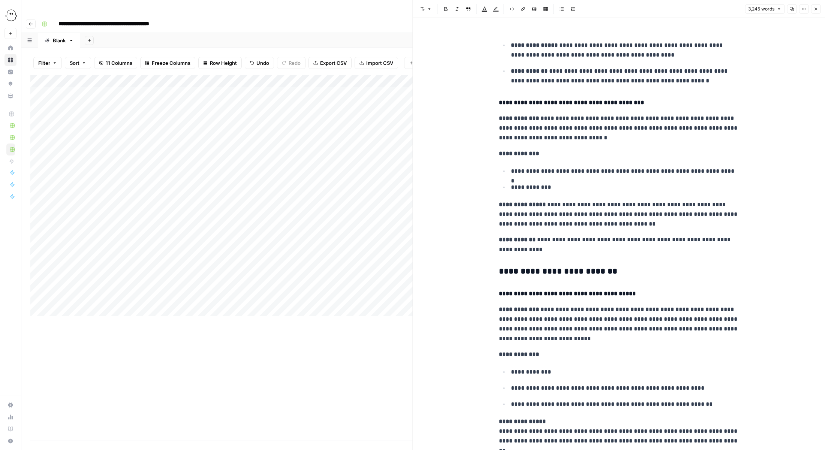
scroll to position [1155, 0]
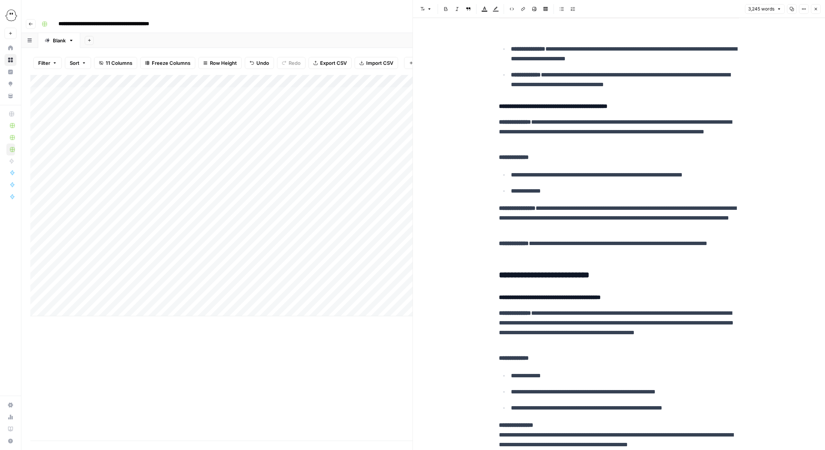
click at [403, 78] on div "Add Column" at bounding box center [221, 196] width 383 height 242
click at [819, 8] on button "Close" at bounding box center [816, 9] width 10 height 10
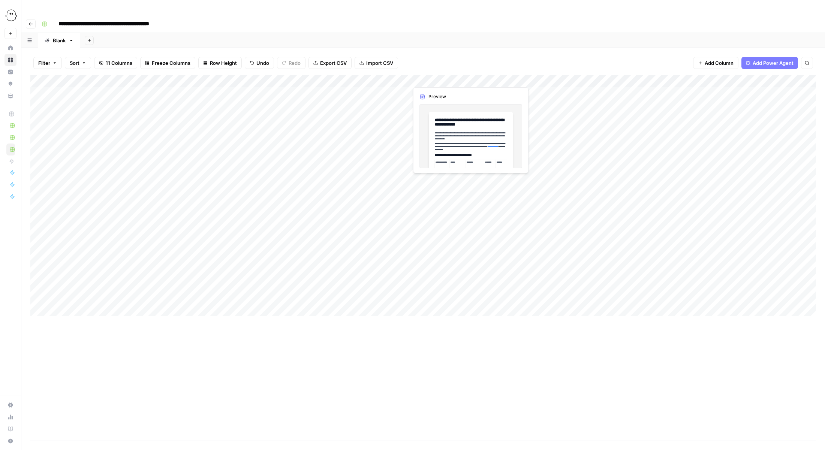
click at [468, 78] on div "Add Column" at bounding box center [423, 196] width 786 height 242
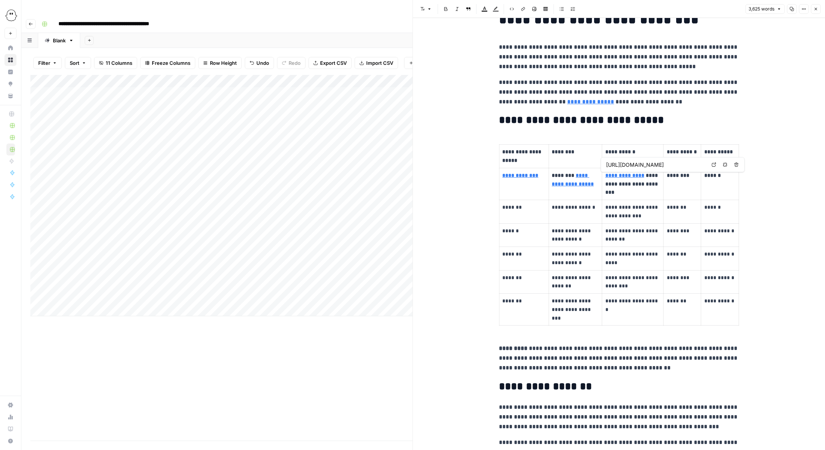
scroll to position [0, 7]
type input "https://phantombuster.com/automations/linkedin/4545709793535249/linkedin-outrea…"
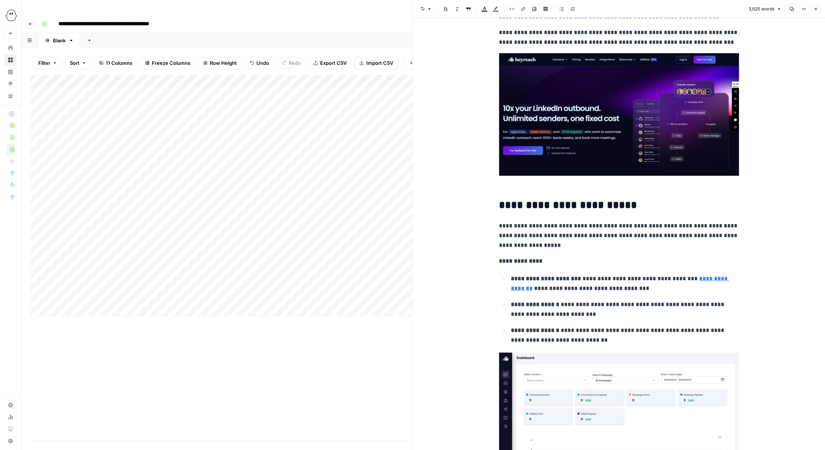
scroll to position [450, 0]
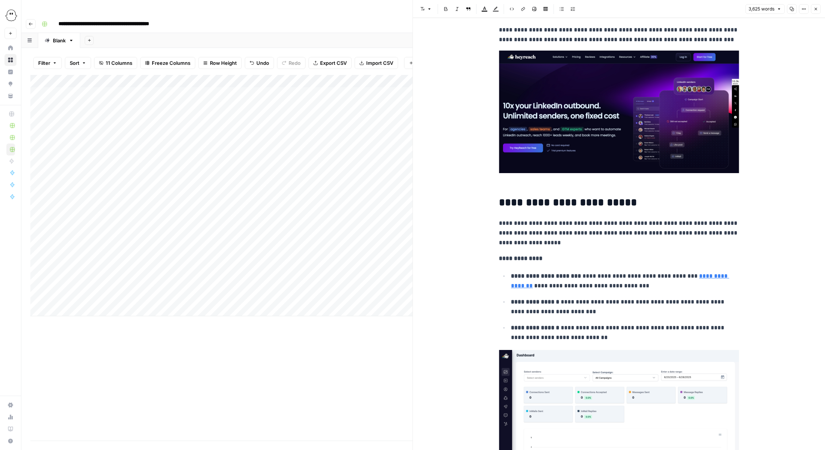
click at [699, 277] on link "**********" at bounding box center [620, 280] width 218 height 15
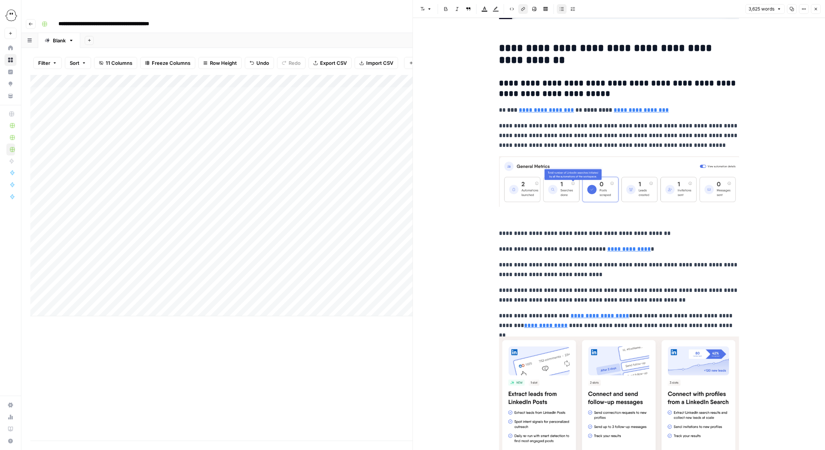
scroll to position [2356, 0]
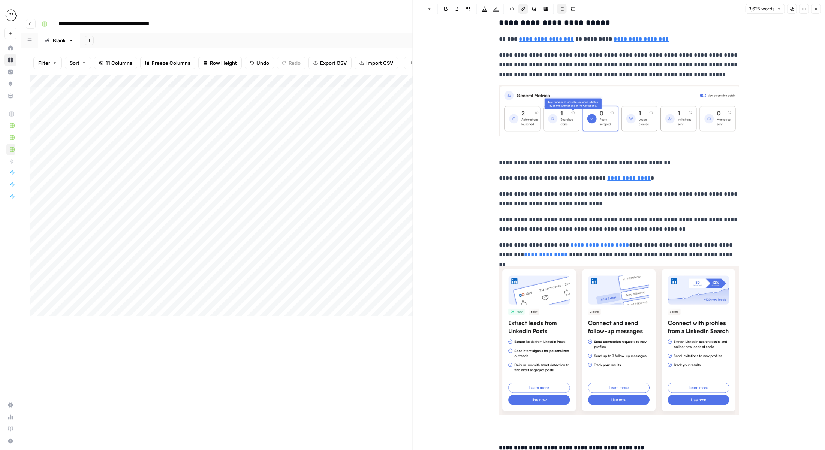
click at [610, 180] on link "**********" at bounding box center [630, 179] width 44 height 6
click at [629, 181] on link "**********" at bounding box center [630, 179] width 44 height 6
type input "https://phantombuster.com/automations/linkedin/3149/linkedin-search-export"
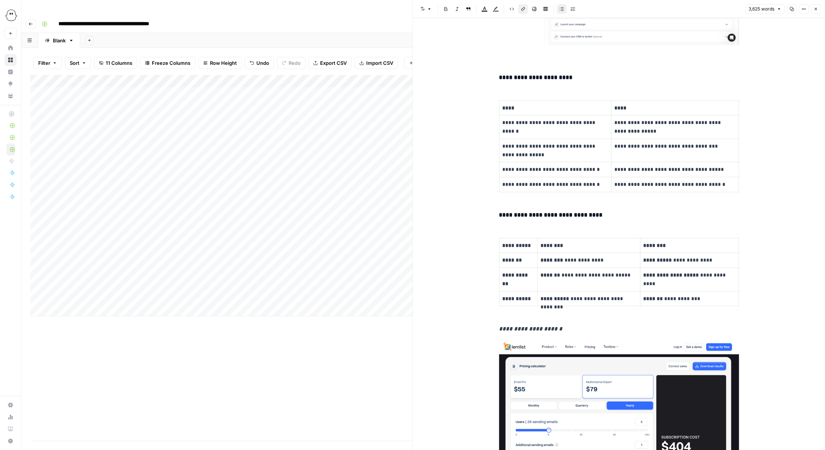
scroll to position [9636, 0]
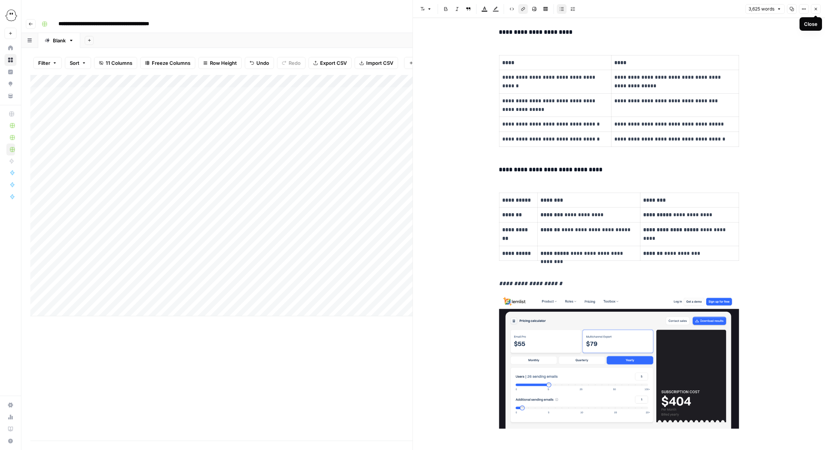
click at [815, 9] on icon "button" at bounding box center [816, 9] width 5 height 5
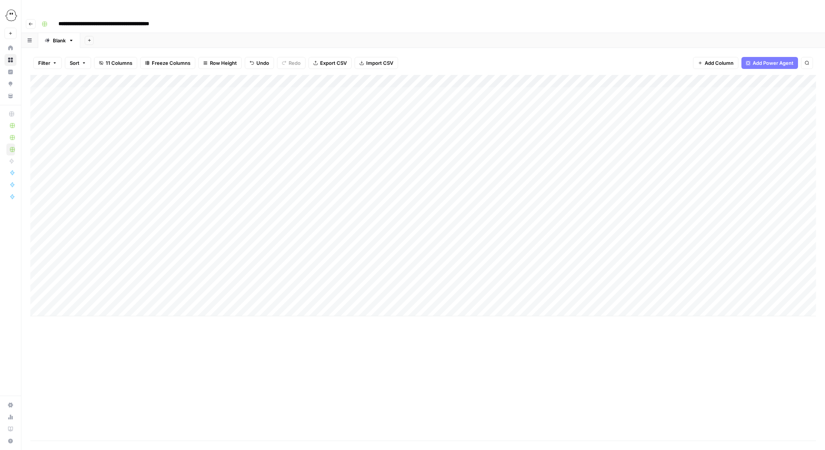
click at [471, 75] on div "Add Column" at bounding box center [423, 196] width 786 height 242
click at [434, 85] on input "Output (1)" at bounding box center [454, 85] width 76 height 8
type input "Clean draft (no invalid links)"
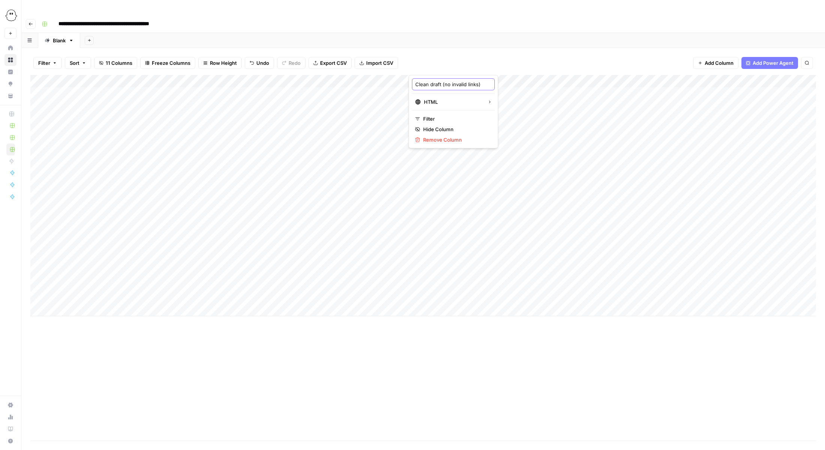
scroll to position [0, 9]
click at [450, 51] on div "Filter Sort 11 Columns Freeze Columns Row Height Undo Redo Export CSV Import CS…" at bounding box center [423, 63] width 786 height 24
click at [530, 75] on div "Add Column" at bounding box center [423, 196] width 786 height 242
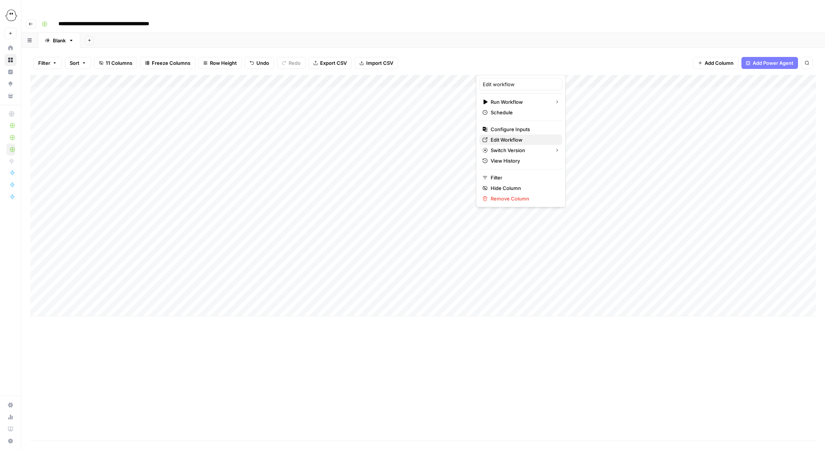
click at [504, 141] on span "Edit Workflow" at bounding box center [524, 140] width 66 height 8
click at [103, 78] on div "Add Column" at bounding box center [423, 196] width 786 height 242
click at [103, 78] on body "**********" at bounding box center [412, 225] width 825 height 450
click at [103, 78] on textarea "**********" at bounding box center [116, 79] width 120 height 11
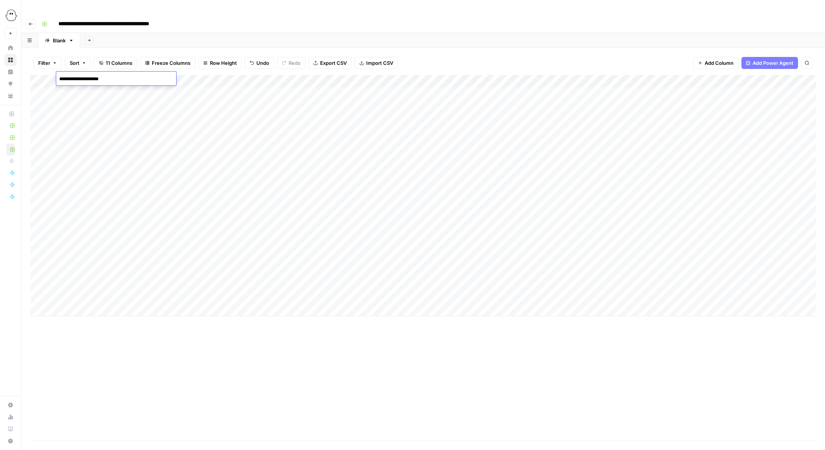
click at [103, 78] on textarea "**********" at bounding box center [116, 79] width 120 height 11
click at [204, 80] on div "Add Column" at bounding box center [423, 196] width 786 height 242
click at [204, 80] on div at bounding box center [187, 79] width 109 height 14
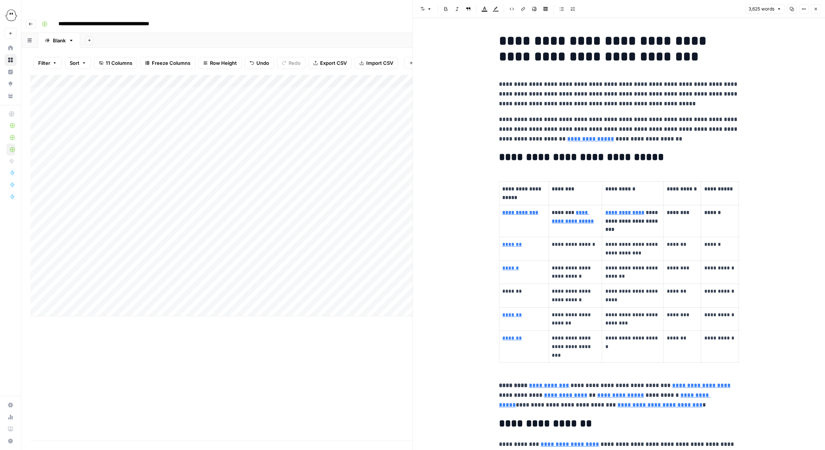
click at [525, 84] on p "**********" at bounding box center [619, 94] width 240 height 29
click at [379, 75] on div "Add Column" at bounding box center [221, 196] width 383 height 242
type input "Validate and remove links"
click at [812, 9] on button "Close" at bounding box center [816, 9] width 10 height 10
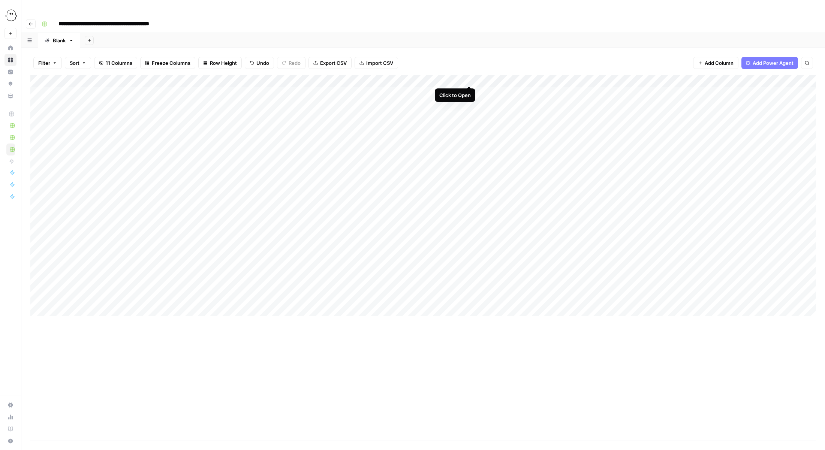
click at [468, 77] on div "Add Column" at bounding box center [423, 196] width 786 height 242
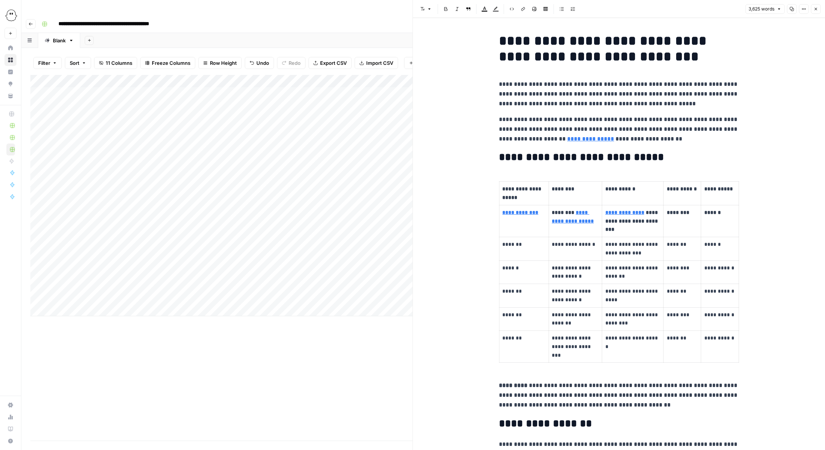
click at [513, 102] on p "**********" at bounding box center [619, 94] width 240 height 29
copy div "**********"
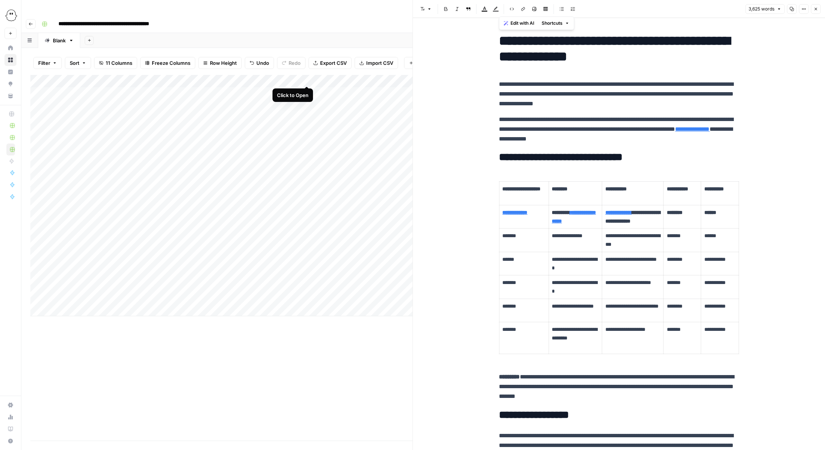
click at [307, 77] on div "Add Column" at bounding box center [221, 196] width 383 height 242
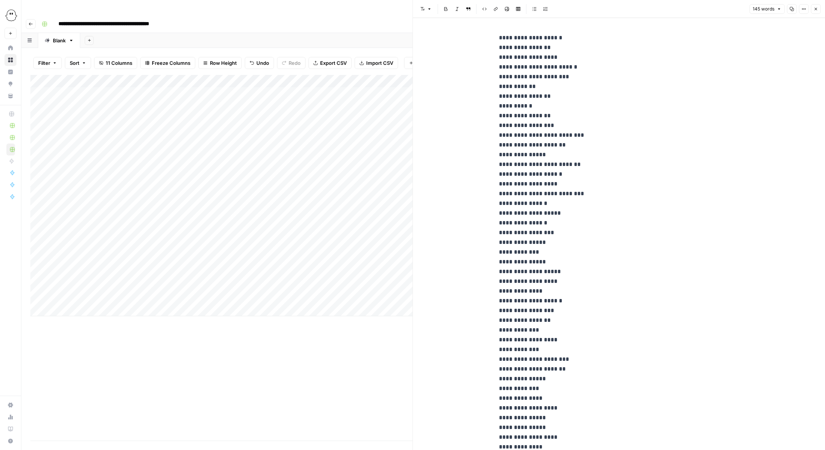
click at [526, 114] on p "**********" at bounding box center [619, 398] width 240 height 731
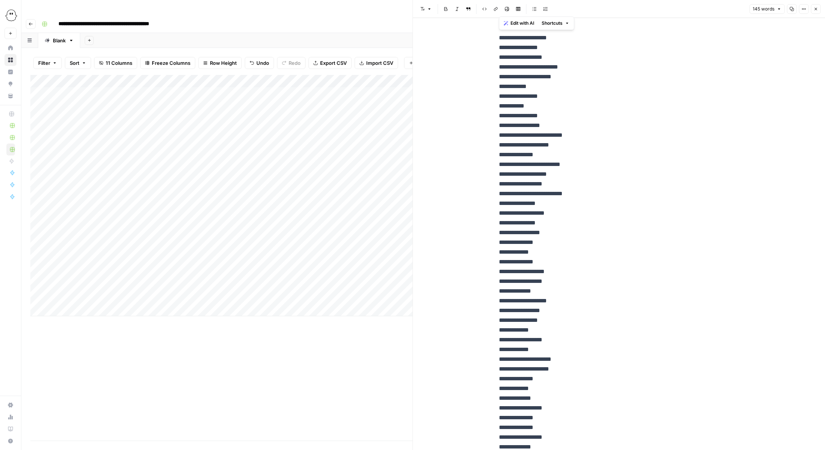
click at [815, 7] on icon "button" at bounding box center [816, 9] width 5 height 5
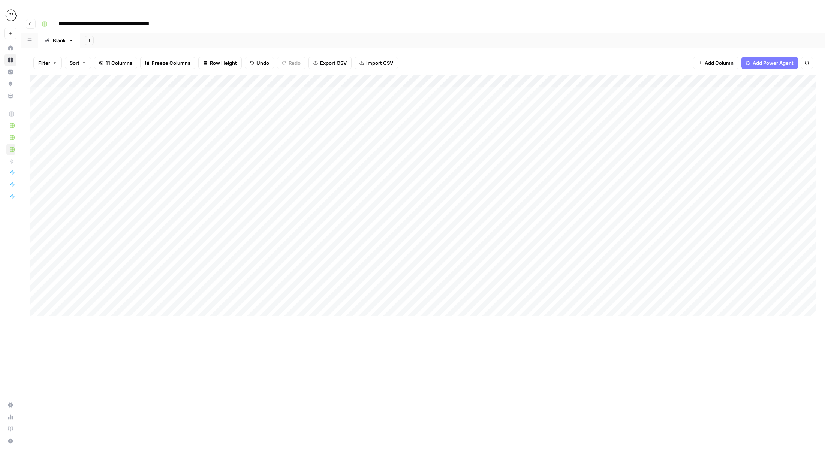
click at [452, 51] on div "Filter Sort 11 Columns Freeze Columns Row Height Undo Redo Export CSV Import CS…" at bounding box center [423, 63] width 786 height 24
click at [449, 296] on div "Add Column" at bounding box center [423, 196] width 786 height 242
click at [536, 77] on div "Add Column" at bounding box center [423, 202] width 786 height 254
click at [527, 75] on div "Add Column" at bounding box center [423, 202] width 786 height 254
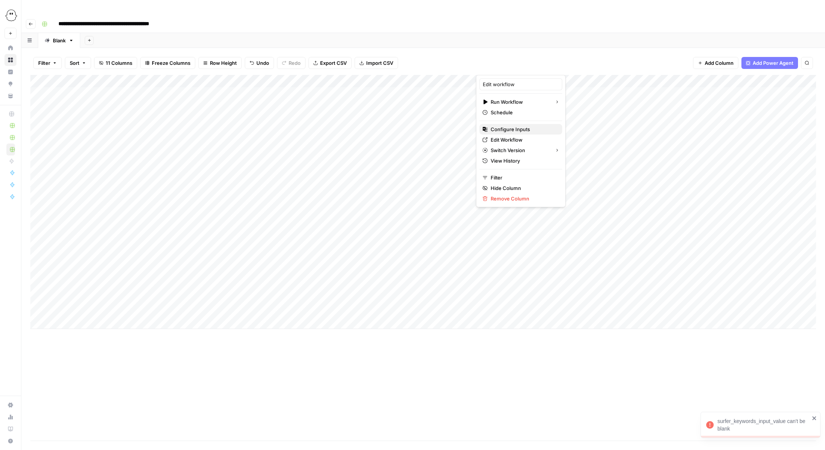
click at [511, 132] on span "Configure Inputs" at bounding box center [524, 130] width 66 height 8
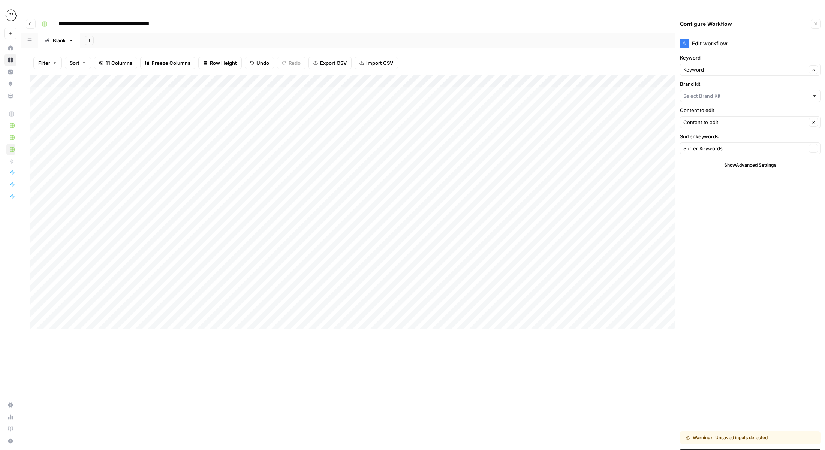
type input "PhantomBuster"
click at [730, 119] on input "Content to edit" at bounding box center [745, 123] width 123 height 8
click at [699, 170] on span "Clean draft (no invalid links)" at bounding box center [749, 168] width 125 height 8
type input "Clean draft (no invalid links)"
click at [752, 450] on span "Save Workflow" at bounding box center [750, 455] width 35 height 8
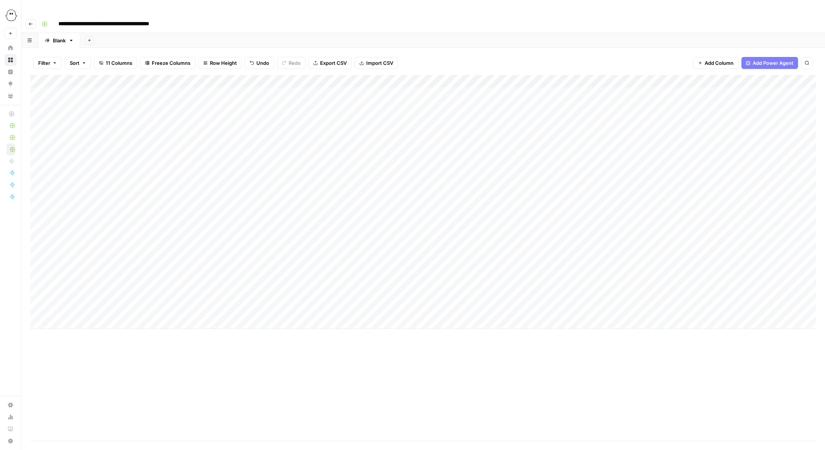
click at [536, 78] on div "Add Column" at bounding box center [423, 202] width 786 height 254
drag, startPoint x: 410, startPoint y: 64, endPoint x: 368, endPoint y: 63, distance: 42.0
click at [367, 75] on div "Add Column" at bounding box center [423, 202] width 786 height 254
drag, startPoint x: 368, startPoint y: 63, endPoint x: 384, endPoint y: 64, distance: 16.1
click at [384, 75] on div "Add Column" at bounding box center [423, 202] width 786 height 254
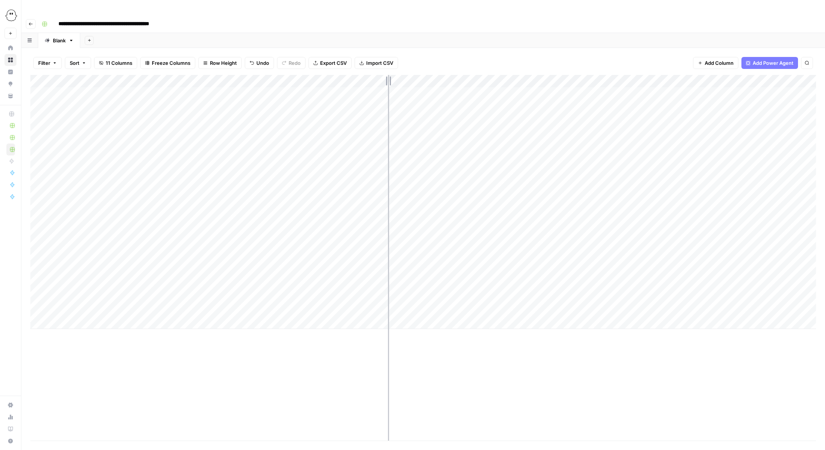
drag, startPoint x: 384, startPoint y: 64, endPoint x: 388, endPoint y: 64, distance: 4.5
click at [388, 75] on div "Add Column" at bounding box center [423, 202] width 786 height 254
drag, startPoint x: 240, startPoint y: 63, endPoint x: 185, endPoint y: 63, distance: 55.9
click at [185, 75] on div "Add Column" at bounding box center [423, 202] width 786 height 254
drag, startPoint x: 185, startPoint y: 65, endPoint x: 202, endPoint y: 65, distance: 16.9
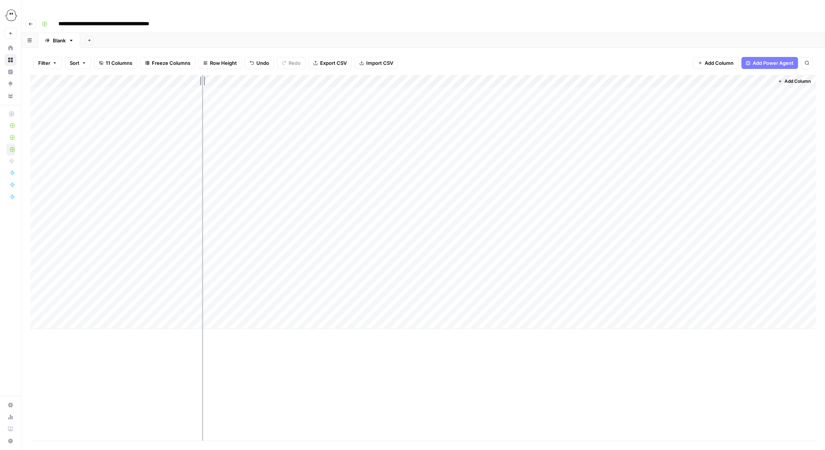
click at [202, 75] on div "Add Column" at bounding box center [423, 202] width 786 height 254
drag, startPoint x: 589, startPoint y: 67, endPoint x: 98, endPoint y: 69, distance: 491.7
click at [98, 75] on div "Add Column" at bounding box center [423, 202] width 786 height 254
drag, startPoint x: 636, startPoint y: 63, endPoint x: 116, endPoint y: 65, distance: 520.2
click at [116, 75] on div "Add Column" at bounding box center [423, 202] width 786 height 254
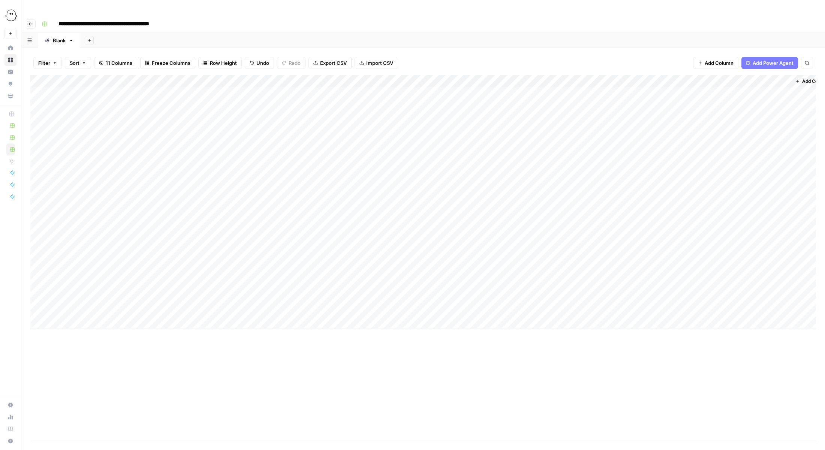
drag, startPoint x: 747, startPoint y: 65, endPoint x: 86, endPoint y: 76, distance: 661.6
click at [86, 76] on div "Add Column" at bounding box center [423, 202] width 786 height 254
drag, startPoint x: 125, startPoint y: 62, endPoint x: 93, endPoint y: 63, distance: 31.9
click at [93, 75] on div "Add Column" at bounding box center [423, 202] width 786 height 254
drag, startPoint x: 730, startPoint y: 64, endPoint x: 140, endPoint y: 80, distance: 590.5
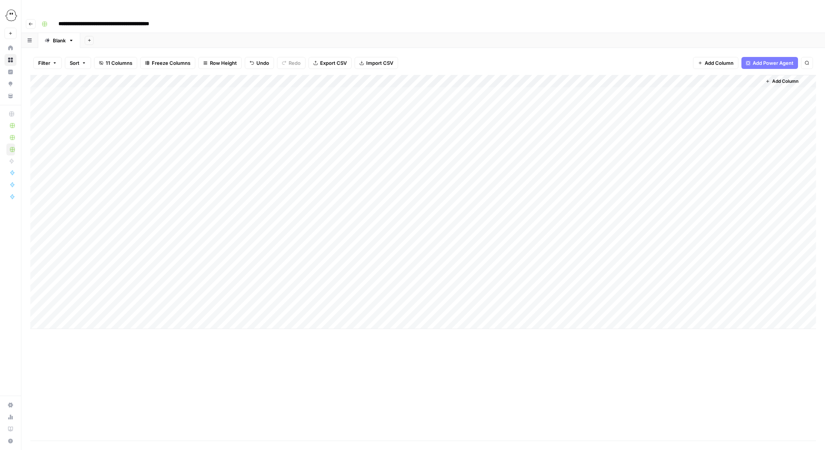
click at [140, 80] on div "Add Column" at bounding box center [423, 202] width 786 height 254
drag, startPoint x: 182, startPoint y: 66, endPoint x: 161, endPoint y: 67, distance: 21.4
click at [161, 75] on div "Add Column" at bounding box center [423, 202] width 786 height 254
drag, startPoint x: 112, startPoint y: 68, endPoint x: 62, endPoint y: 67, distance: 50.3
click at [62, 75] on div "Add Column" at bounding box center [423, 202] width 786 height 254
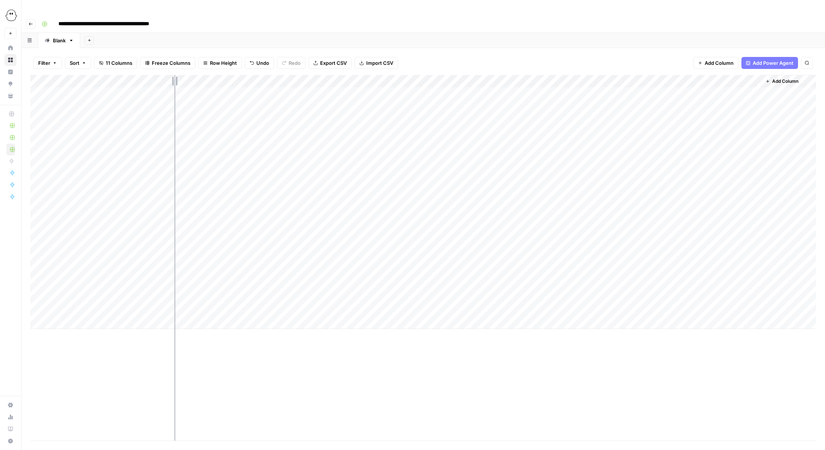
drag, startPoint x: 199, startPoint y: 65, endPoint x: 174, endPoint y: 68, distance: 24.9
click at [174, 75] on div "Add Column" at bounding box center [423, 202] width 786 height 254
click at [69, 80] on div "Add Column" at bounding box center [423, 202] width 786 height 254
click at [69, 77] on div "Add Column" at bounding box center [423, 202] width 786 height 254
click at [275, 51] on div "Filter Sort 11 Columns Freeze Columns Row Height Undo Redo Export CSV Import CS…" at bounding box center [423, 63] width 786 height 24
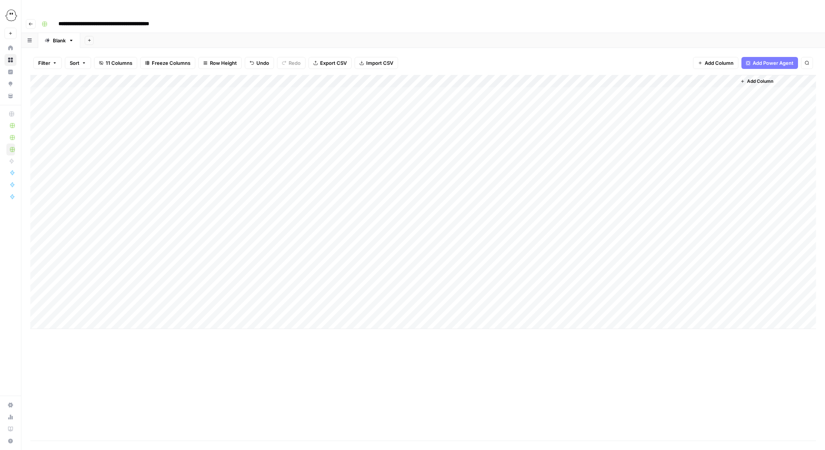
click at [518, 75] on div "Add Column" at bounding box center [423, 202] width 786 height 254
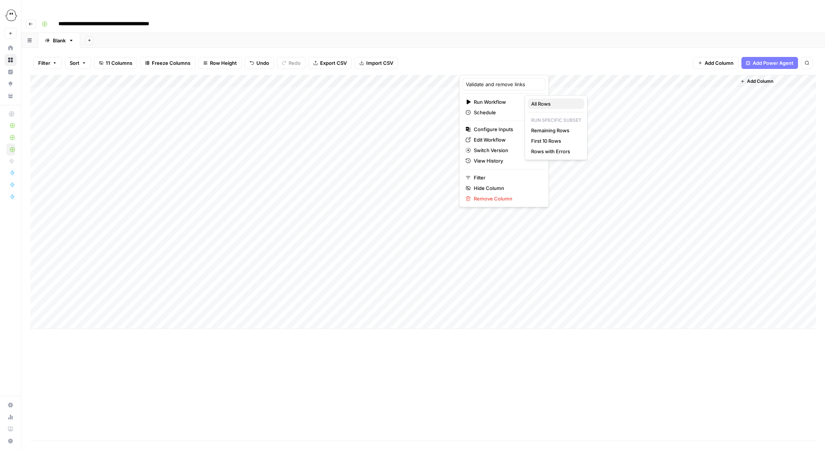
click at [537, 102] on span "All Rows" at bounding box center [554, 104] width 47 height 8
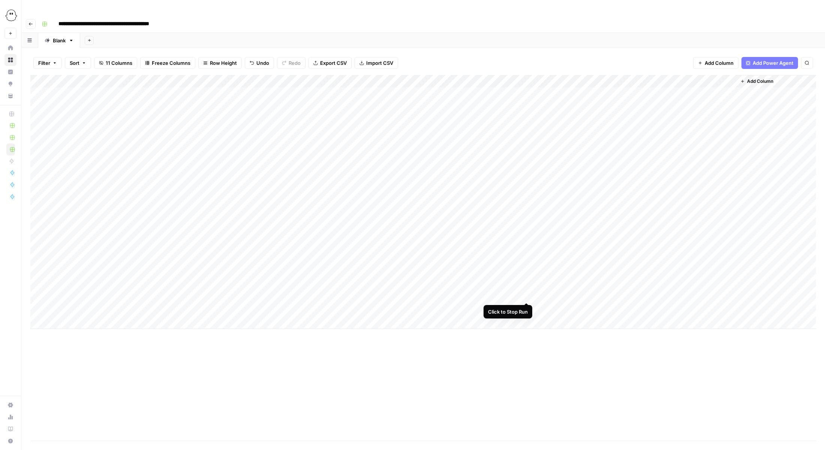
click at [526, 294] on div "Add Column" at bounding box center [423, 202] width 786 height 254
click at [145, 79] on div "Add Column" at bounding box center [423, 202] width 786 height 254
click at [137, 79] on div "Add Column" at bounding box center [423, 202] width 786 height 254
click at [146, 111] on button "Avya" at bounding box center [151, 107] width 17 height 9
click at [145, 76] on div "Add Column" at bounding box center [423, 202] width 786 height 254
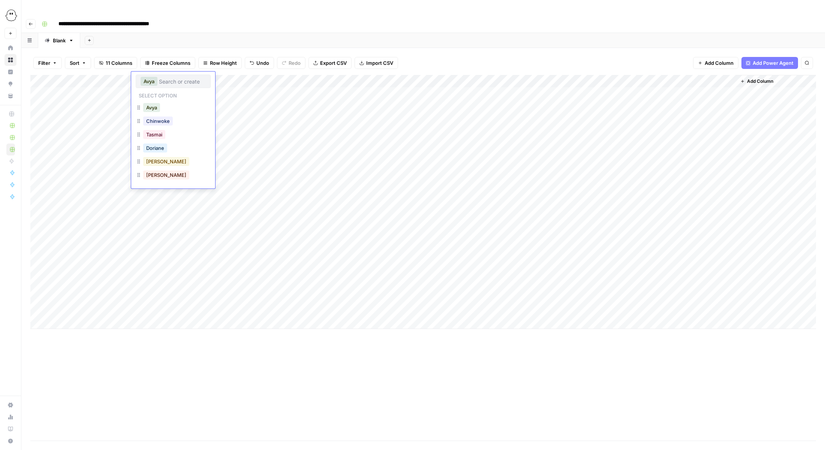
click at [157, 166] on button "Megan" at bounding box center [166, 161] width 46 height 9
click at [152, 94] on div "Add Column" at bounding box center [423, 202] width 786 height 254
click at [149, 92] on div "Add Column" at bounding box center [423, 202] width 786 height 254
click at [153, 124] on button "Avya" at bounding box center [151, 120] width 17 height 9
click at [146, 103] on div "Add Column" at bounding box center [423, 202] width 786 height 254
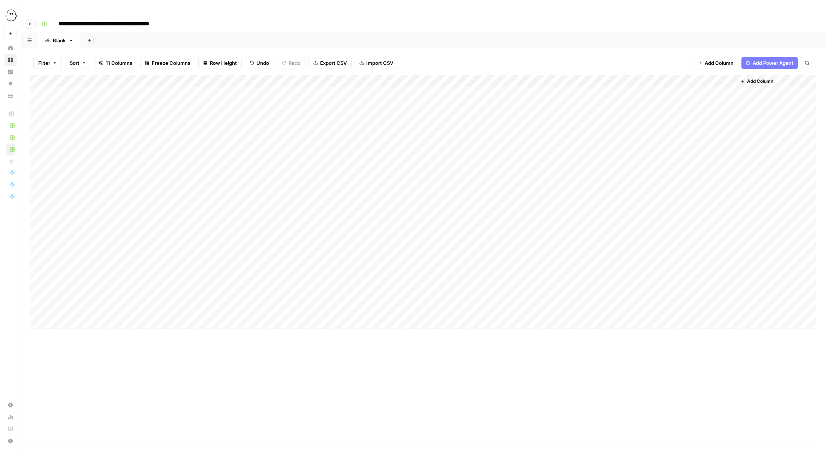
click at [164, 90] on div "Add Column" at bounding box center [423, 202] width 786 height 254
drag, startPoint x: 174, startPoint y: 97, endPoint x: 170, endPoint y: 285, distance: 188.3
click at [170, 285] on div "Add Column" at bounding box center [423, 202] width 786 height 254
click at [200, 258] on div "Add Column" at bounding box center [423, 202] width 786 height 254
click at [197, 257] on div "Add Column" at bounding box center [423, 202] width 786 height 254
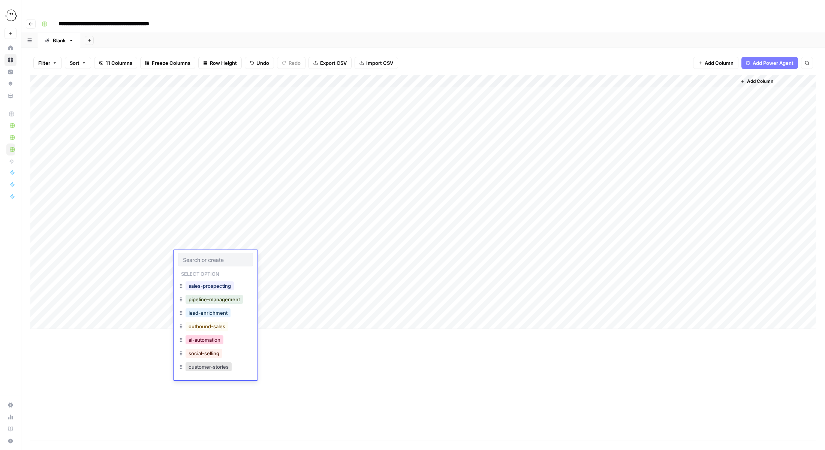
click at [205, 341] on button "ai-automation" at bounding box center [205, 340] width 38 height 9
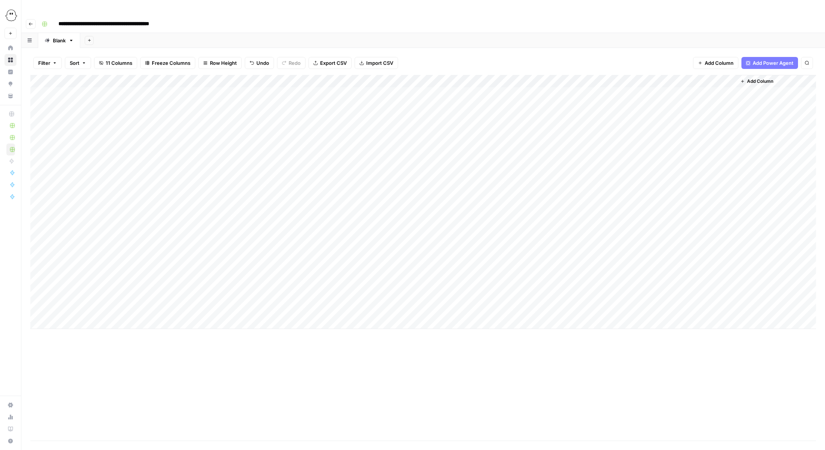
click at [192, 271] on div "Add Column" at bounding box center [423, 202] width 786 height 254
click at [202, 270] on div "Add Column" at bounding box center [423, 202] width 786 height 254
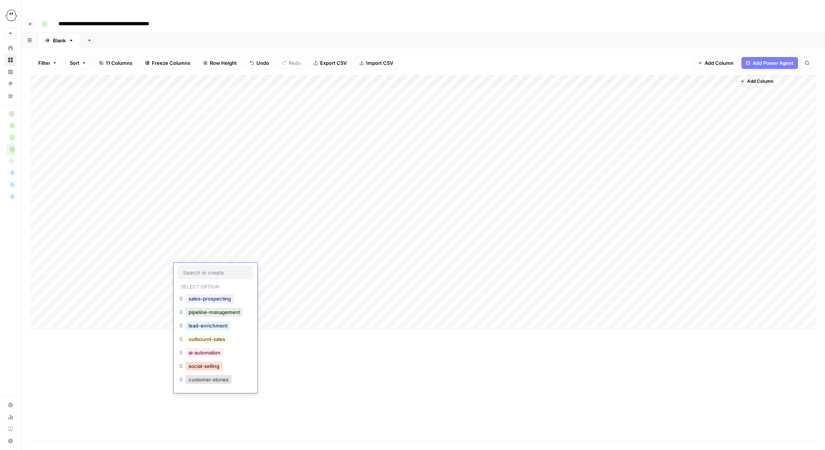
click at [209, 365] on button "social-selling" at bounding box center [204, 366] width 37 height 9
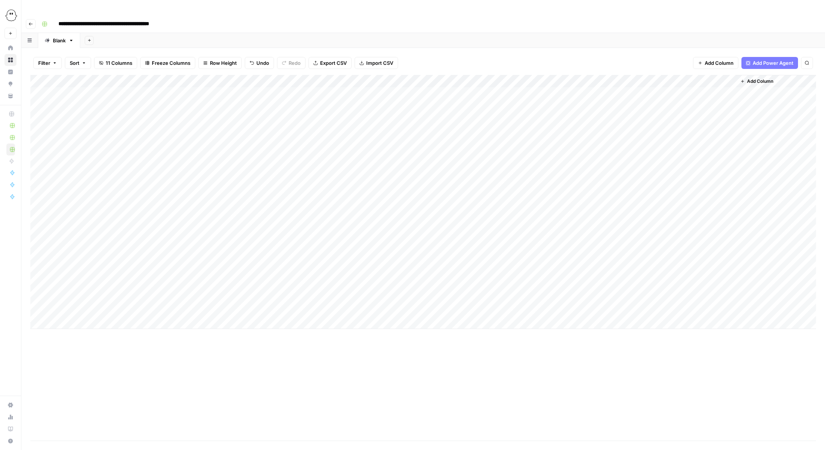
click at [199, 283] on div "Add Column" at bounding box center [423, 202] width 786 height 254
click at [195, 284] on div "Add Column" at bounding box center [423, 202] width 786 height 254
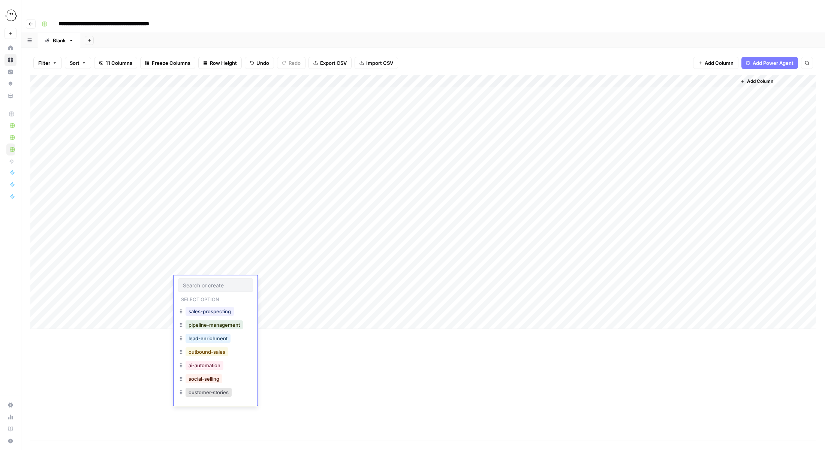
click at [205, 352] on button "outbound-sales" at bounding box center [207, 352] width 43 height 9
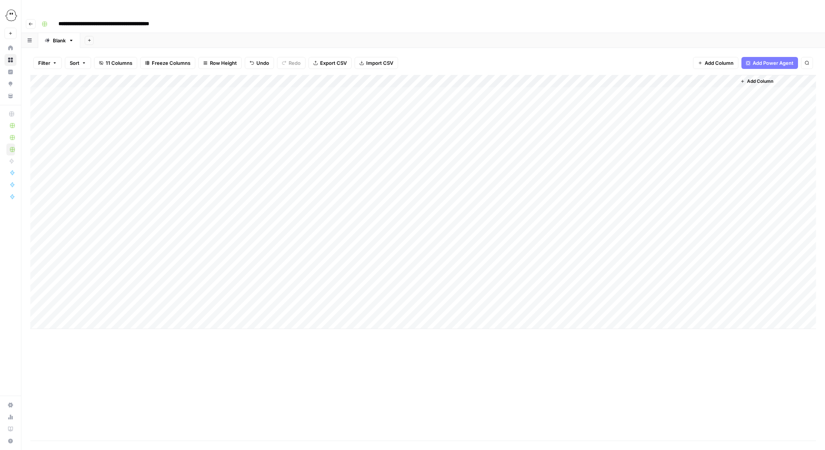
click at [188, 268] on div "Add Column" at bounding box center [423, 202] width 786 height 254
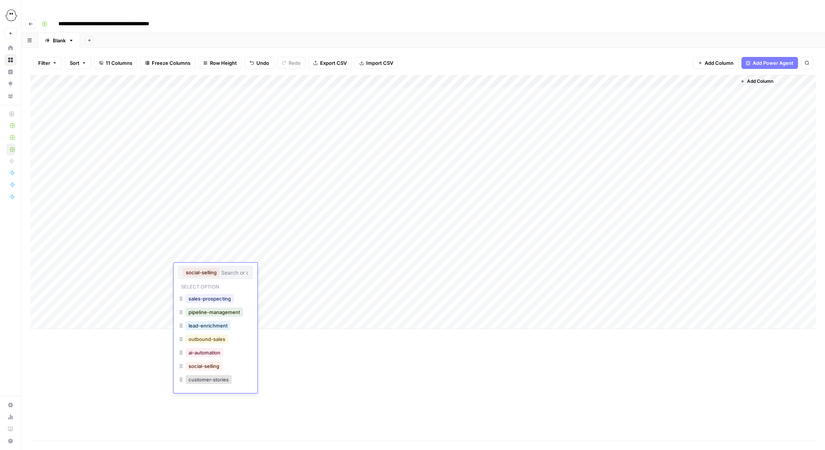
click at [197, 338] on button "outbound-sales" at bounding box center [207, 339] width 43 height 9
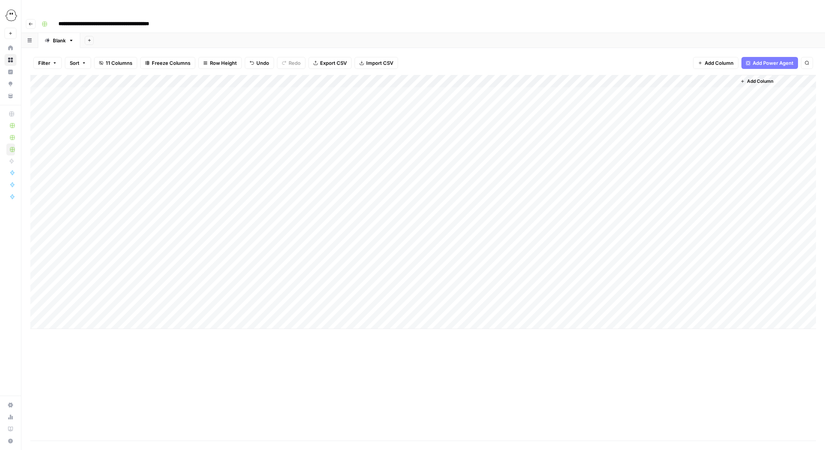
click at [729, 78] on div "Add Column" at bounding box center [423, 202] width 786 height 254
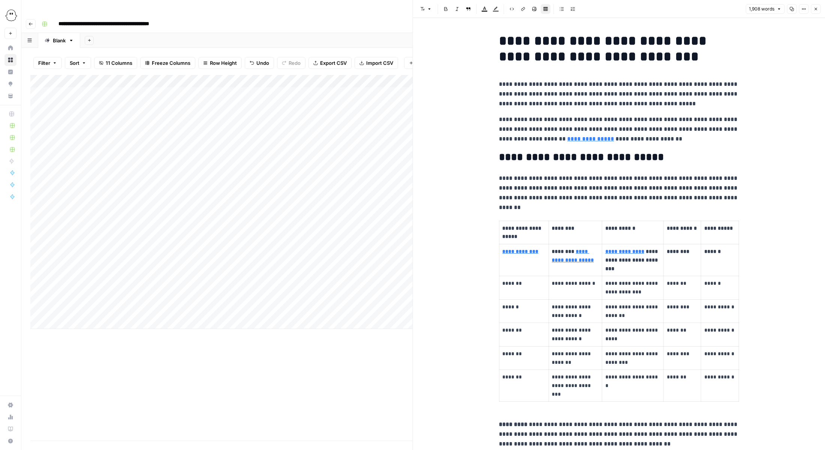
click at [815, 9] on icon "button" at bounding box center [816, 9] width 5 height 5
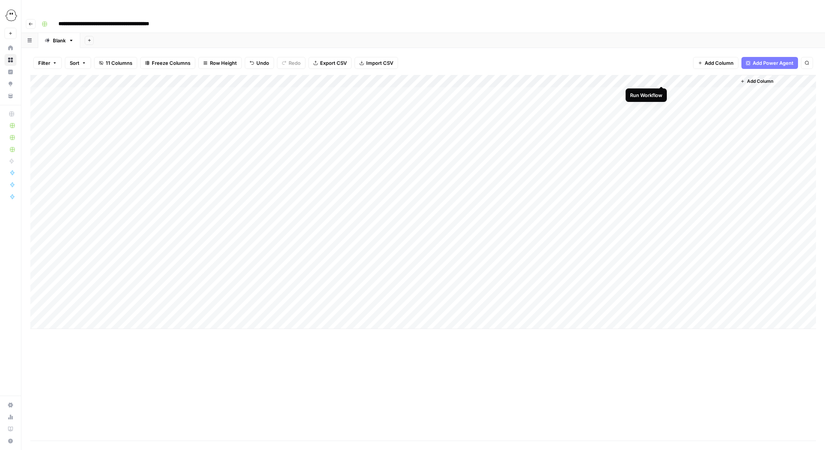
click at [661, 77] on div "Add Column" at bounding box center [423, 202] width 786 height 254
click at [54, 296] on div "Add Column" at bounding box center [423, 202] width 786 height 254
click at [40, 296] on div "Add Column" at bounding box center [423, 202] width 786 height 254
click at [45, 450] on span "Delete 1 Row" at bounding box center [50, 454] width 30 height 8
click at [387, 86] on span "Delete" at bounding box center [386, 87] width 16 height 8
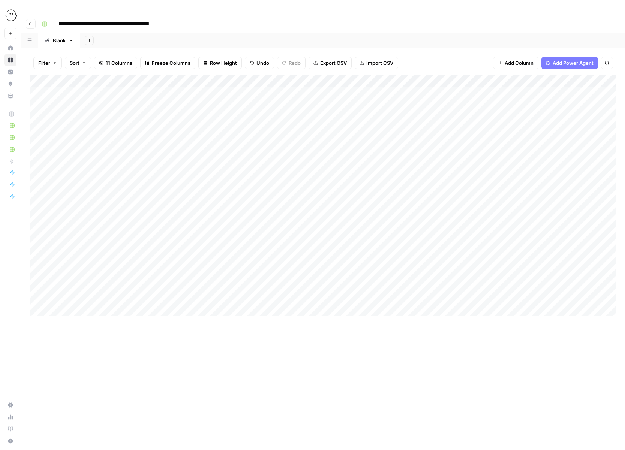
click at [75, 294] on div "Add Column" at bounding box center [323, 196] width 586 height 242
click at [82, 325] on button "Editing" at bounding box center [79, 324] width 22 height 9
click at [142, 295] on div "Add Column" at bounding box center [323, 202] width 586 height 254
click at [143, 294] on div "Add Column" at bounding box center [323, 202] width 586 height 254
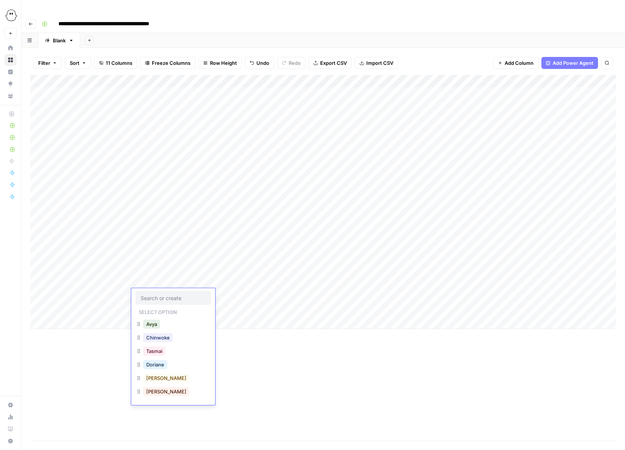
click at [152, 322] on button "Avya" at bounding box center [151, 324] width 17 height 9
click at [198, 296] on div "Add Column" at bounding box center [323, 202] width 586 height 254
click at [197, 296] on div "Add Column" at bounding box center [323, 202] width 586 height 254
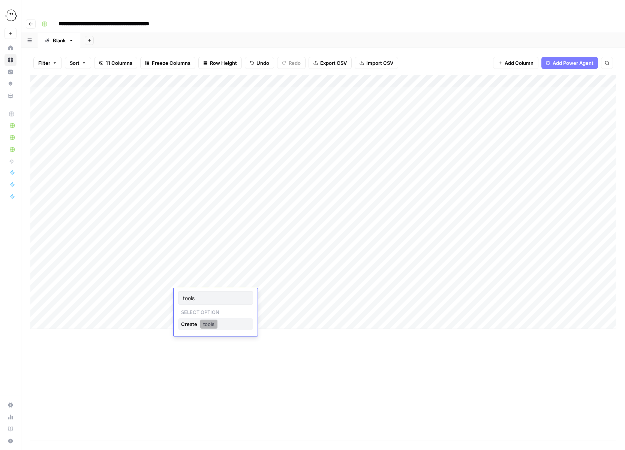
type input "tools"
click at [206, 324] on button "tools" at bounding box center [208, 324] width 17 height 9
click at [275, 294] on div "Add Column" at bounding box center [323, 202] width 586 height 254
type textarea "**********"
click at [280, 357] on div "Add Column" at bounding box center [323, 258] width 586 height 366
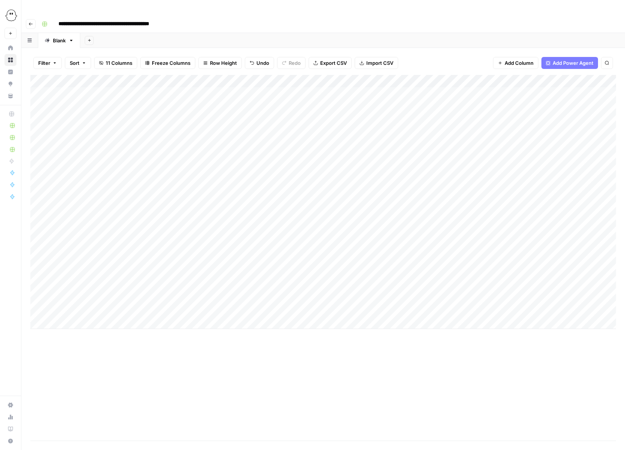
click at [76, 309] on div "Add Column" at bounding box center [323, 202] width 586 height 254
click at [81, 338] on button "Editing" at bounding box center [79, 337] width 22 height 9
click at [143, 309] on div "Add Column" at bounding box center [323, 208] width 586 height 267
type input "Avy"
click at [152, 336] on button "Avya" at bounding box center [151, 337] width 17 height 9
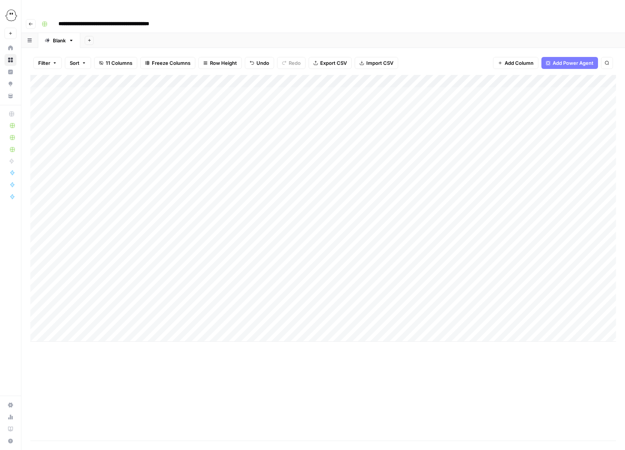
click at [208, 309] on div "Add Column" at bounding box center [323, 208] width 586 height 267
click at [200, 311] on div "Add Column" at bounding box center [323, 208] width 586 height 267
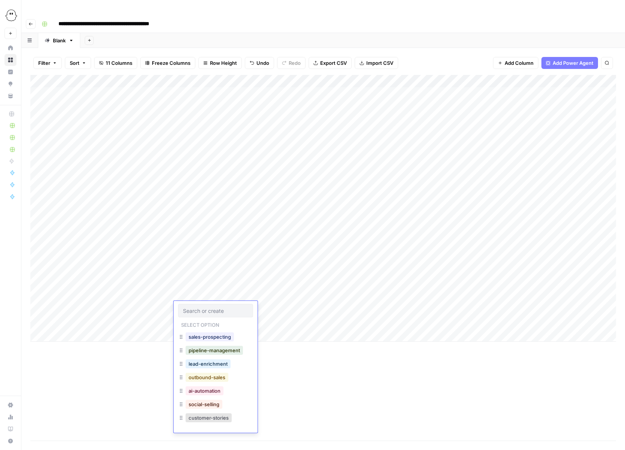
scroll to position [12, 0]
click at [194, 420] on button "tools" at bounding box center [194, 419] width 17 height 9
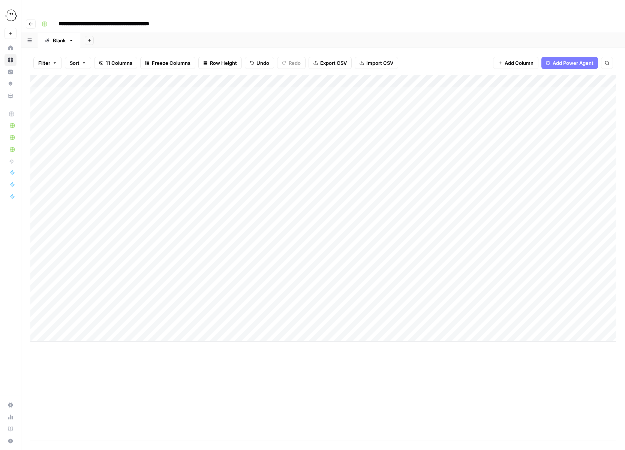
click at [265, 307] on div "Add Column" at bounding box center [323, 208] width 586 height 267
type textarea "**********"
click at [281, 351] on div "Add Column" at bounding box center [323, 258] width 586 height 366
click at [313, 75] on div "Add Column" at bounding box center [323, 208] width 586 height 267
click at [450, 53] on div "Filter Sort 11 Columns Freeze Columns Row Height Undo Redo Export CSV Import CS…" at bounding box center [323, 63] width 586 height 24
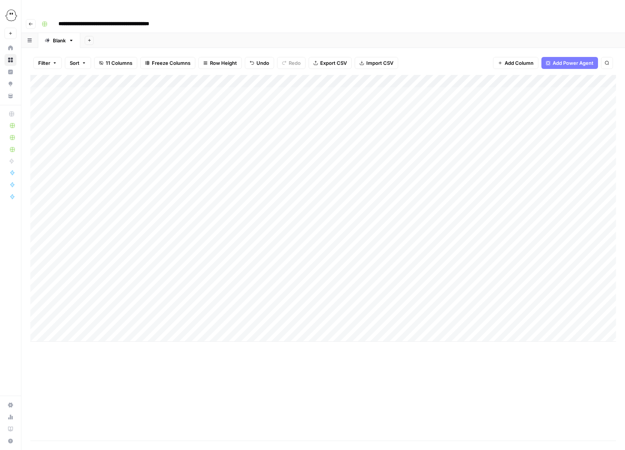
click at [449, 51] on div "Filter Sort 11 Columns Freeze Columns Row Height Undo Redo Export CSV Import CS…" at bounding box center [323, 63] width 586 height 24
click at [447, 51] on div "Filter Sort 11 Columns Freeze Columns Row Height Undo Redo Export CSV Import CS…" at bounding box center [323, 63] width 586 height 24
click at [592, 78] on span "Add Column" at bounding box center [599, 81] width 26 height 7
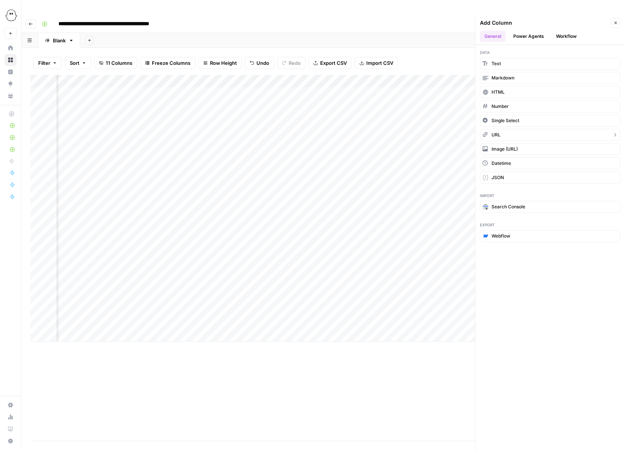
click at [494, 132] on span "URL" at bounding box center [496, 135] width 9 height 7
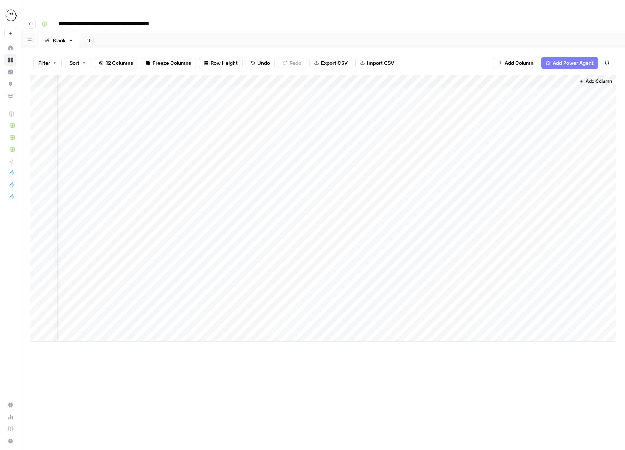
scroll to position [0, 230]
click at [539, 75] on div "Add Column" at bounding box center [323, 208] width 586 height 267
click at [530, 83] on input "New Column" at bounding box center [551, 85] width 76 height 8
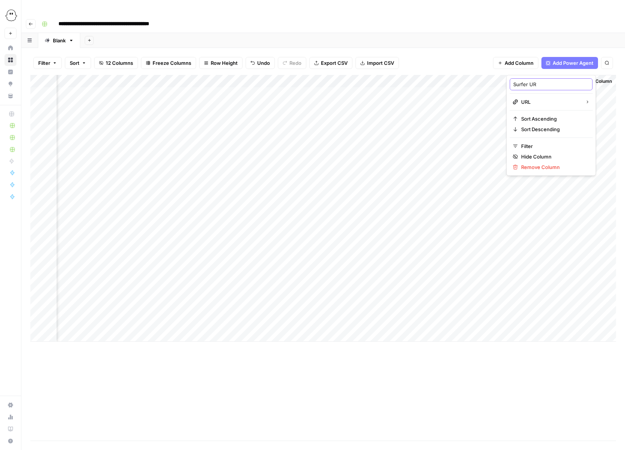
type input "Surfer URL"
drag, startPoint x: 542, startPoint y: 65, endPoint x: 118, endPoint y: 71, distance: 424.2
click at [117, 75] on div "Add Column" at bounding box center [323, 208] width 586 height 267
click at [335, 92] on div "Add Column" at bounding box center [323, 208] width 586 height 267
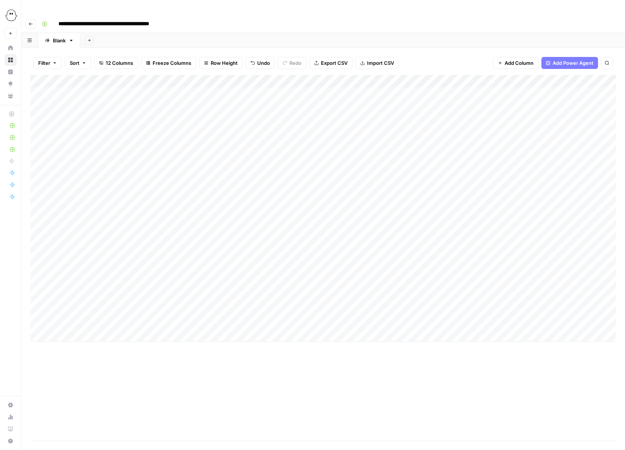
click at [345, 92] on div "Add Column" at bounding box center [323, 208] width 586 height 267
type input "**********"
click at [339, 116] on div "Add Column" at bounding box center [323, 208] width 586 height 267
click at [344, 104] on div "Add Column" at bounding box center [323, 208] width 586 height 267
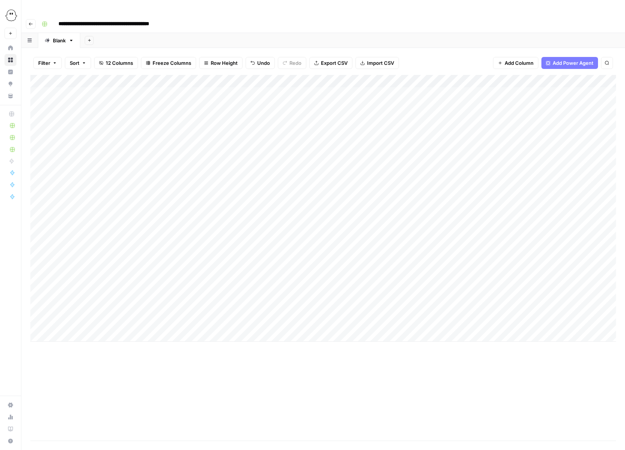
click at [344, 104] on div "Add Column" at bounding box center [323, 208] width 586 height 267
type input "**********"
click at [326, 120] on div "Add Column" at bounding box center [323, 208] width 586 height 267
click at [343, 117] on div "Add Column" at bounding box center [323, 208] width 586 height 267
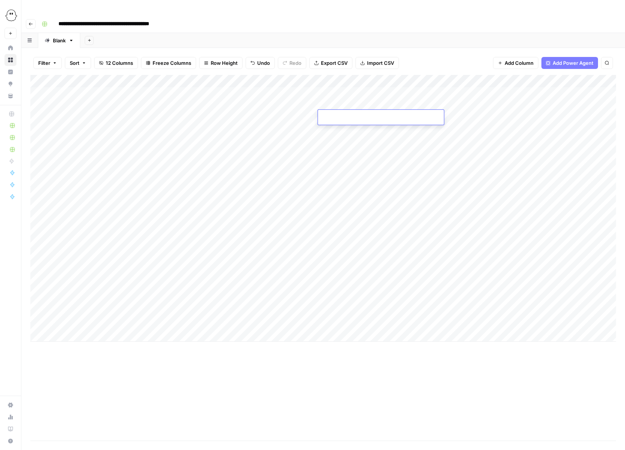
type input "**********"
click at [279, 131] on div "Add Column" at bounding box center [323, 208] width 586 height 267
click at [347, 130] on div "Add Column" at bounding box center [323, 208] width 586 height 267
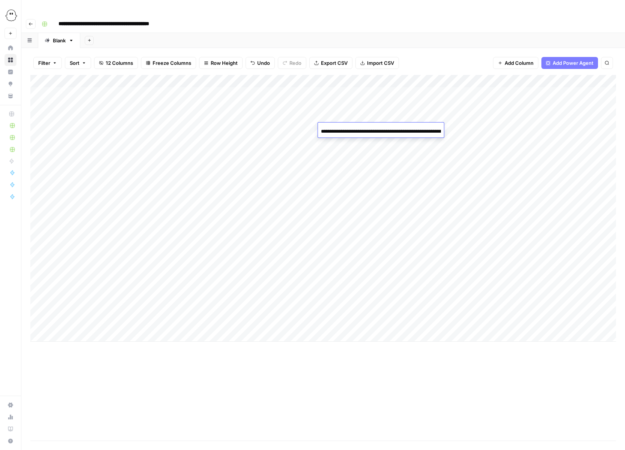
scroll to position [0, 60]
type input "**********"
click at [343, 144] on div "Add Column" at bounding box center [323, 208] width 586 height 267
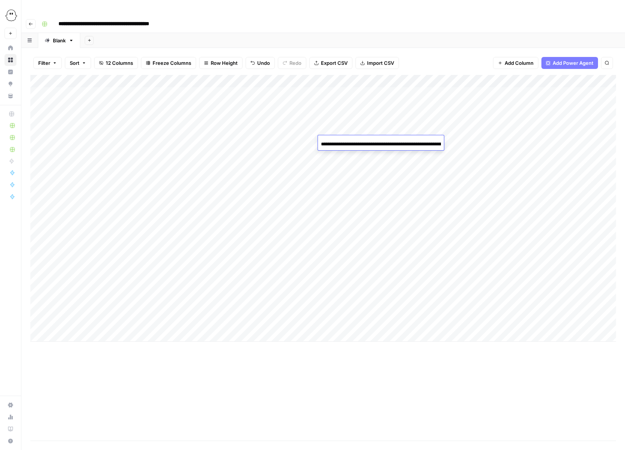
scroll to position [0, 55]
type input "**********"
click at [350, 156] on div "Add Column" at bounding box center [323, 208] width 586 height 267
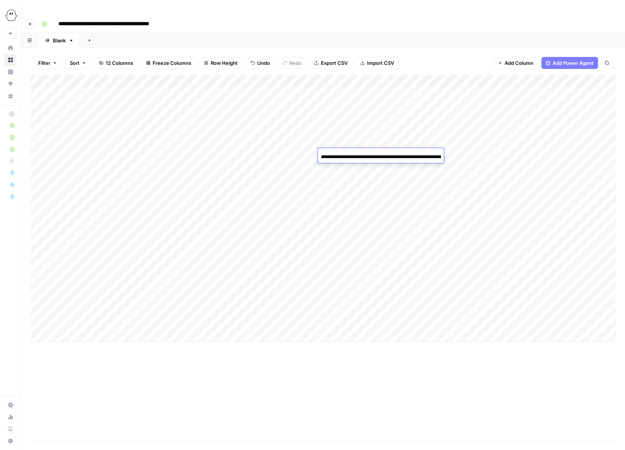
scroll to position [0, 60]
type input "**********"
click at [336, 170] on div "Add Column" at bounding box center [323, 208] width 586 height 267
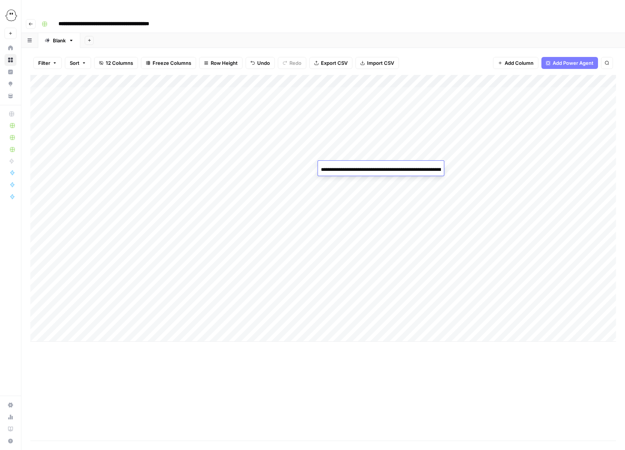
scroll to position [0, 46]
type input "**********"
click at [332, 179] on div "Add Column" at bounding box center [323, 208] width 586 height 267
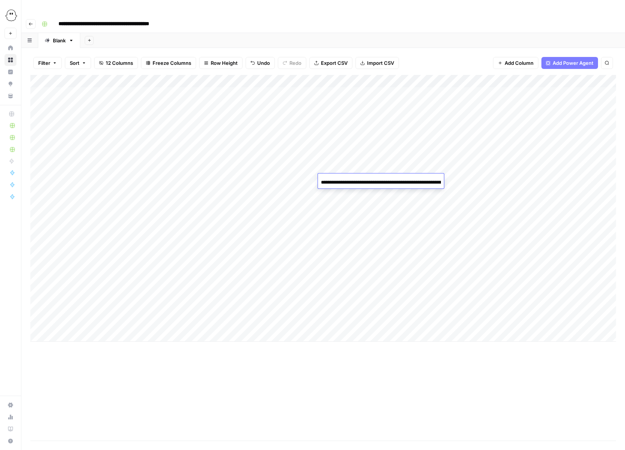
scroll to position [0, 49]
type input "**********"
click at [329, 196] on div "Add Column" at bounding box center [323, 208] width 586 height 267
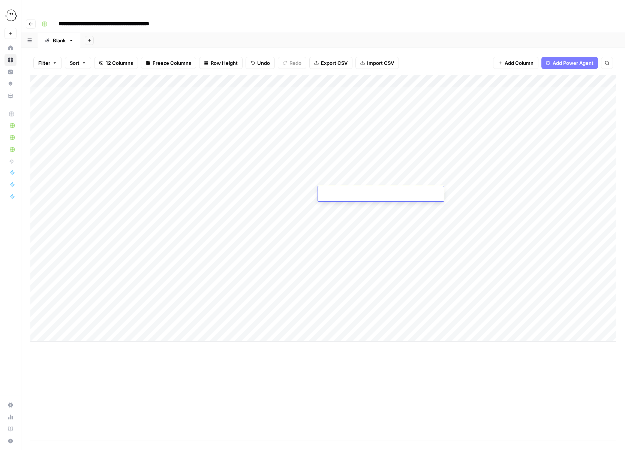
type input "**********"
click at [325, 207] on div "Add Column" at bounding box center [323, 208] width 586 height 267
click at [346, 207] on div "Add Column" at bounding box center [323, 208] width 586 height 267
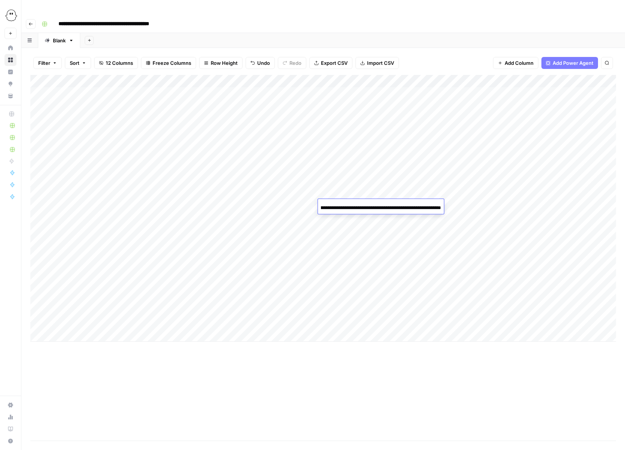
type input "**********"
click at [327, 219] on div "Add Column" at bounding box center [323, 208] width 586 height 267
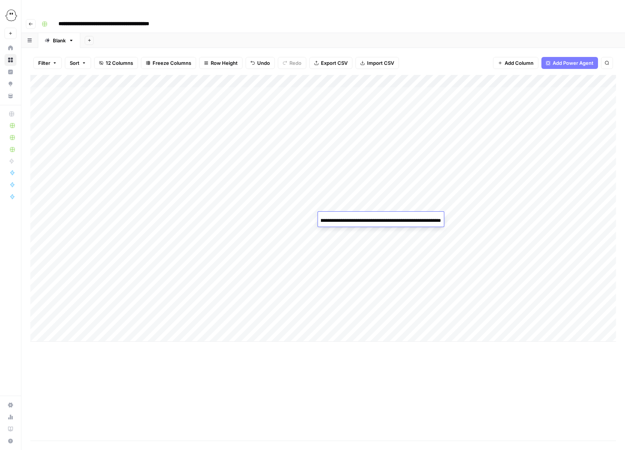
type input "**********"
click at [334, 308] on div "Add Column" at bounding box center [323, 208] width 586 height 267
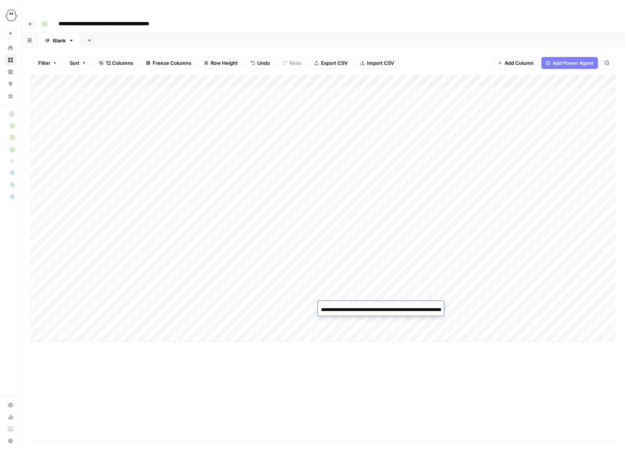
scroll to position [0, 57]
type input "**********"
click at [338, 297] on div "Add Column" at bounding box center [323, 208] width 586 height 267
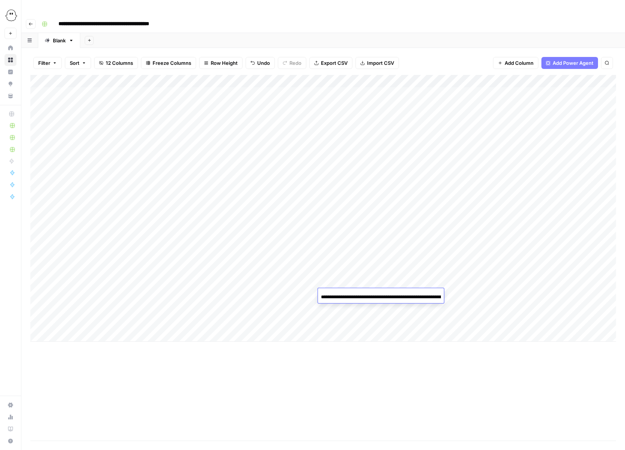
scroll to position [0, 57]
type input "**********"
click at [341, 79] on div "Add Column" at bounding box center [323, 208] width 586 height 267
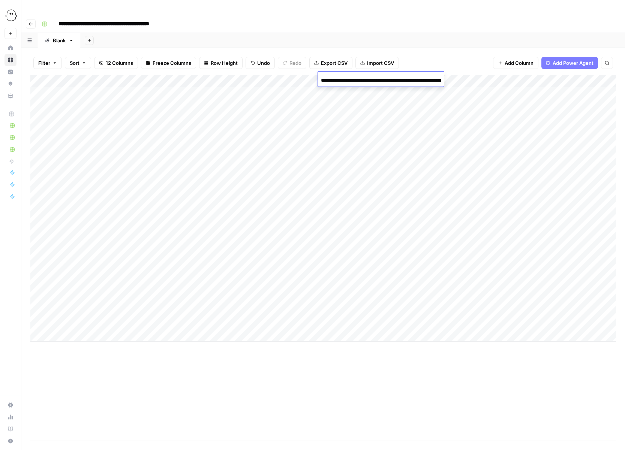
scroll to position [0, 57]
type input "**********"
click at [335, 231] on div "Add Column" at bounding box center [323, 208] width 586 height 267
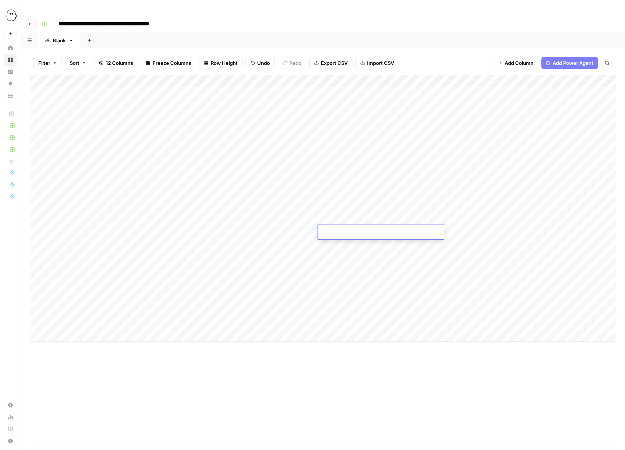
click at [335, 231] on input at bounding box center [381, 233] width 120 height 9
type input "**********"
click at [147, 230] on div "Add Column" at bounding box center [323, 208] width 586 height 267
click at [146, 230] on div "Add Column" at bounding box center [323, 208] width 586 height 267
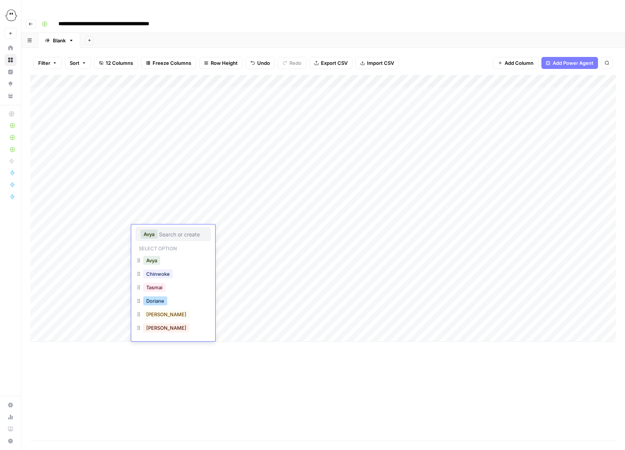
click at [155, 301] on button "Doriane" at bounding box center [155, 301] width 24 height 9
click at [343, 246] on div "Add Column" at bounding box center [323, 208] width 586 height 267
type input "**********"
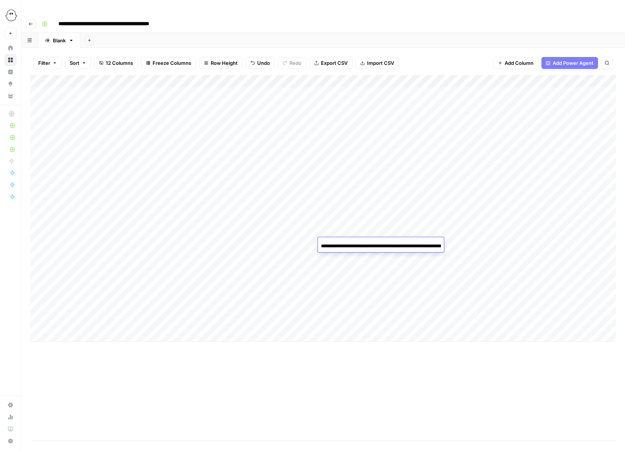
scroll to position [0, 58]
click at [135, 243] on div "Add Column" at bounding box center [323, 208] width 586 height 267
click at [140, 243] on div "Add Column" at bounding box center [323, 208] width 586 height 267
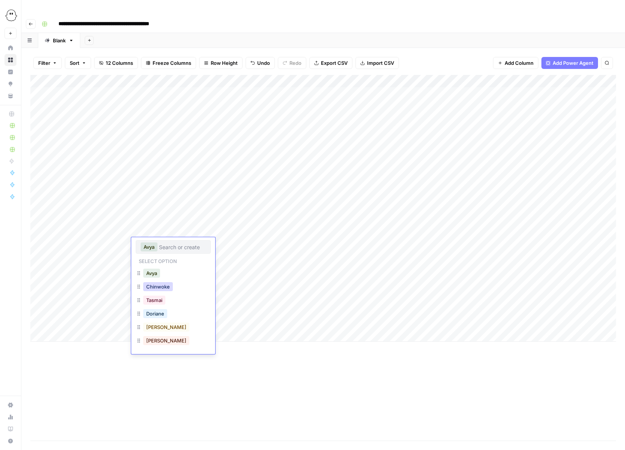
click at [152, 291] on button "Chinwoke" at bounding box center [158, 286] width 30 height 9
click at [337, 258] on div "Add Column" at bounding box center [323, 208] width 586 height 267
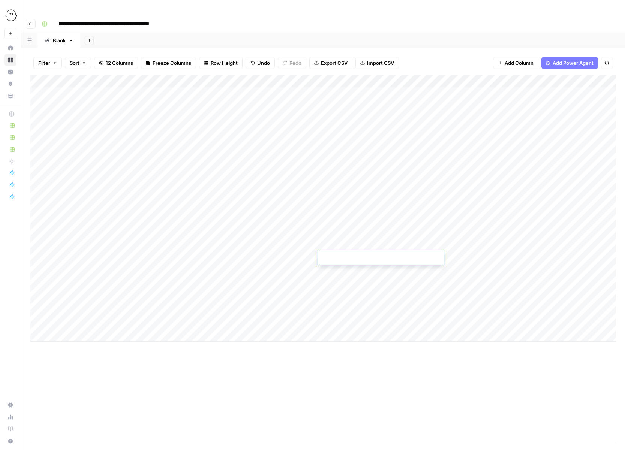
type input "**********"
click at [272, 270] on div "Add Column" at bounding box center [323, 208] width 586 height 267
click at [147, 258] on div "Add Column" at bounding box center [323, 208] width 586 height 267
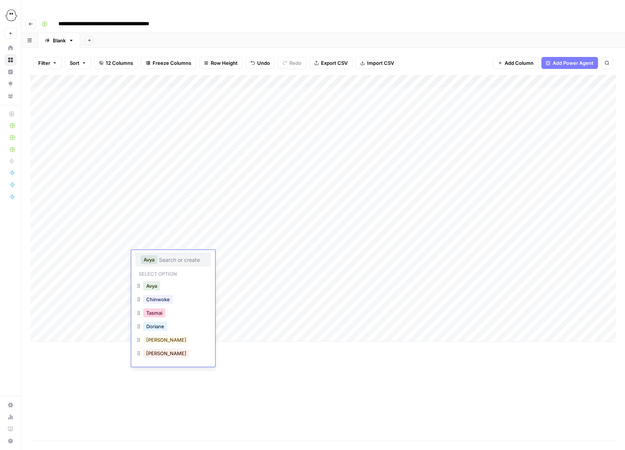
click at [155, 314] on button "Tasmai" at bounding box center [154, 313] width 22 height 9
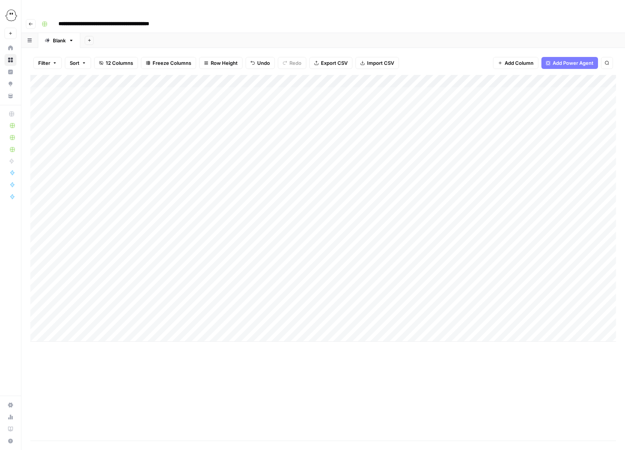
click at [289, 269] on div "Add Column" at bounding box center [323, 208] width 586 height 267
click at [366, 271] on div "Add Column" at bounding box center [323, 208] width 586 height 267
click at [339, 271] on div "Add Column" at bounding box center [323, 208] width 586 height 267
type input "**********"
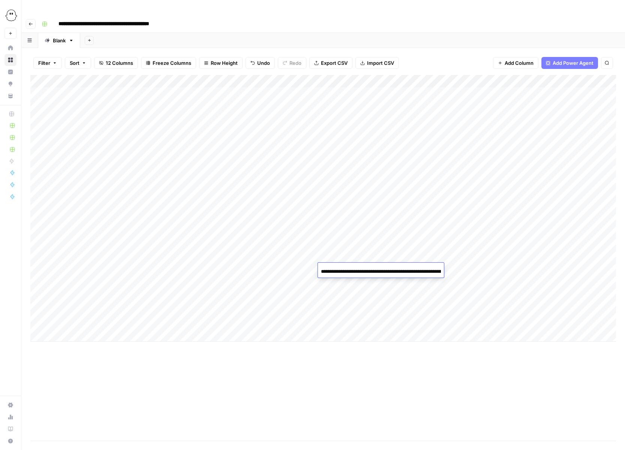
scroll to position [0, 56]
click at [138, 270] on div "Add Column" at bounding box center [323, 208] width 586 height 267
click at [139, 268] on div "Add Column" at bounding box center [323, 208] width 586 height 267
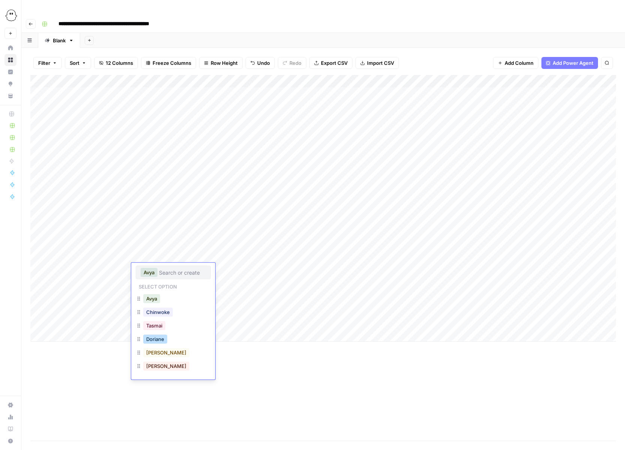
click at [155, 339] on button "Doriane" at bounding box center [155, 339] width 24 height 9
click at [342, 285] on div "Add Column" at bounding box center [323, 208] width 586 height 267
click at [339, 284] on div "Add Column" at bounding box center [323, 208] width 586 height 267
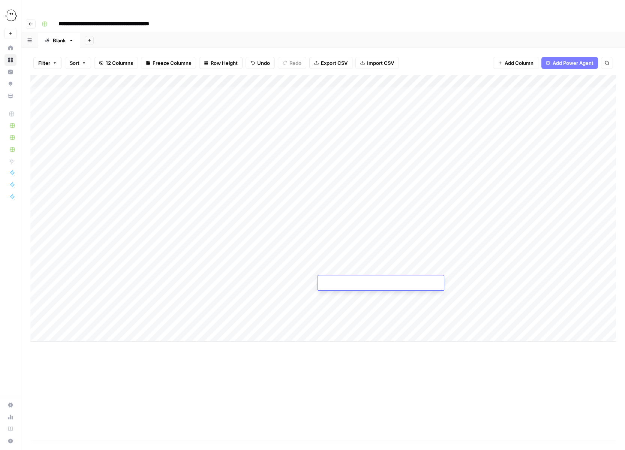
click at [339, 284] on input at bounding box center [381, 284] width 120 height 9
type input "**********"
click at [290, 283] on div "Add Column" at bounding box center [323, 208] width 586 height 267
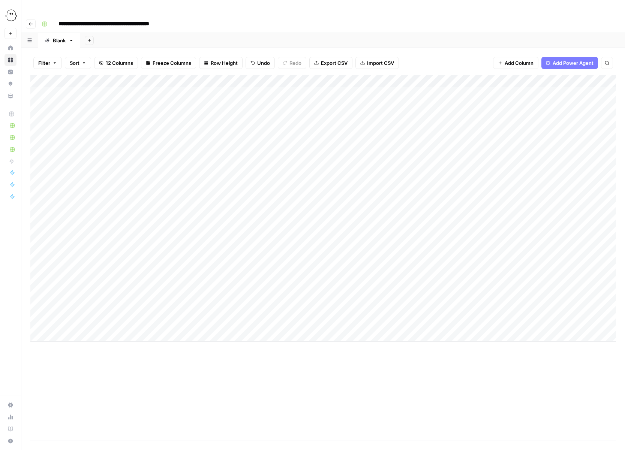
click at [290, 283] on div "Add Column" at bounding box center [323, 208] width 586 height 267
type textarea "**********"
click at [140, 280] on div "Add Column" at bounding box center [323, 208] width 586 height 267
click at [140, 281] on div "Add Column" at bounding box center [323, 208] width 586 height 267
click at [156, 368] on button "Megan" at bounding box center [166, 365] width 46 height 9
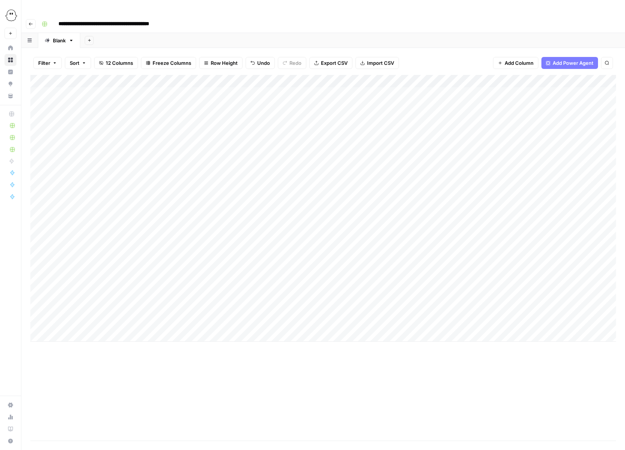
click at [184, 296] on div "Add Column" at bounding box center [323, 208] width 586 height 267
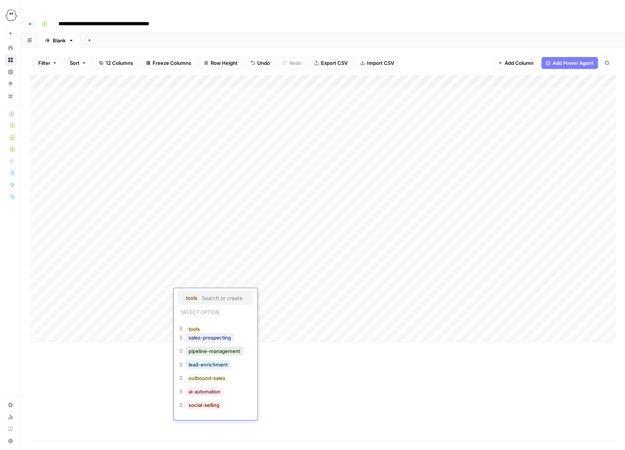
drag, startPoint x: 183, startPoint y: 409, endPoint x: 183, endPoint y: 324, distance: 84.8
click at [180, 323] on icon "button" at bounding box center [181, 325] width 3 height 4
click at [183, 325] on icon "button" at bounding box center [181, 324] width 6 height 6
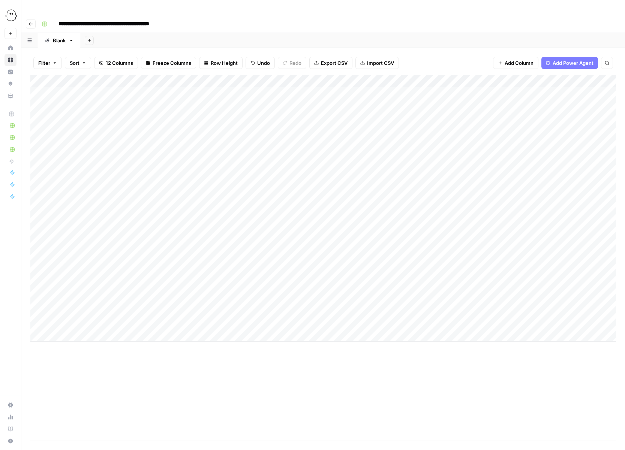
click at [213, 75] on div "Add Column" at bounding box center [323, 208] width 586 height 267
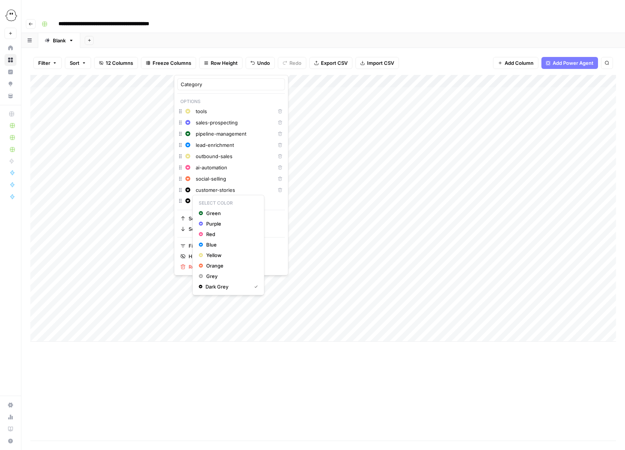
click at [180, 110] on html "**********" at bounding box center [312, 225] width 625 height 450
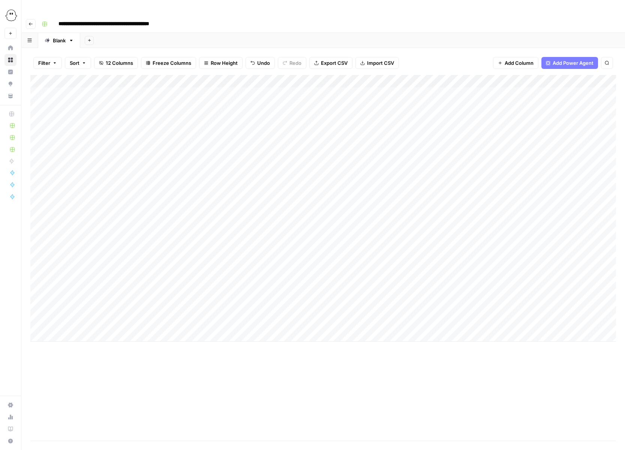
click at [198, 75] on div "Add Column" at bounding box center [323, 208] width 586 height 267
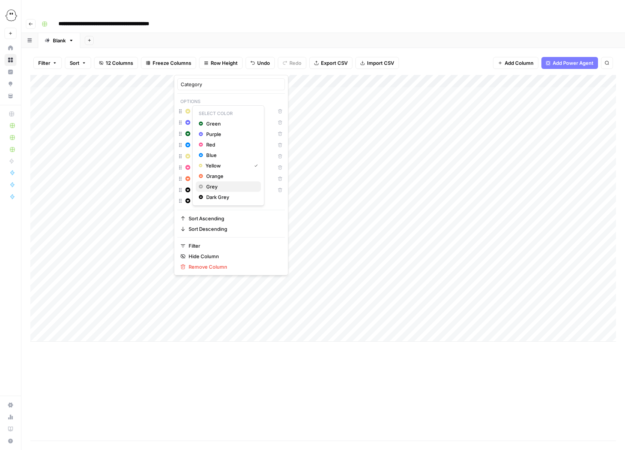
click at [210, 186] on span "Grey" at bounding box center [230, 187] width 49 height 8
click at [197, 116] on div "Change color tools Delete" at bounding box center [231, 112] width 108 height 11
click at [190, 113] on icon "button" at bounding box center [187, 111] width 5 height 5
click at [219, 198] on span "Dark Grey" at bounding box center [230, 198] width 49 height 8
click at [228, 367] on div "Add Column" at bounding box center [323, 258] width 586 height 366
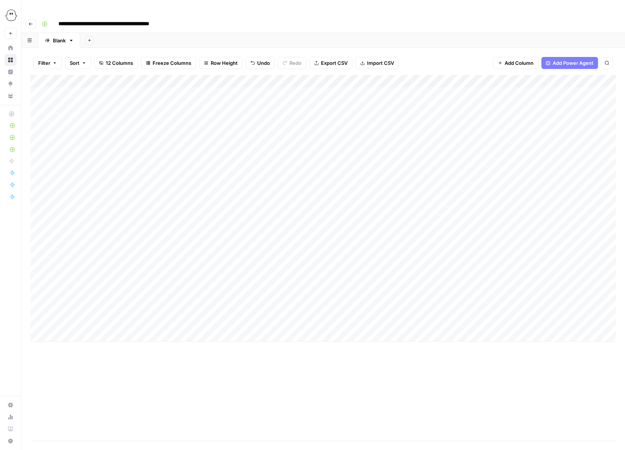
click at [188, 298] on div "Add Column" at bounding box center [323, 208] width 586 height 267
click at [188, 295] on div "Add Column" at bounding box center [323, 208] width 586 height 267
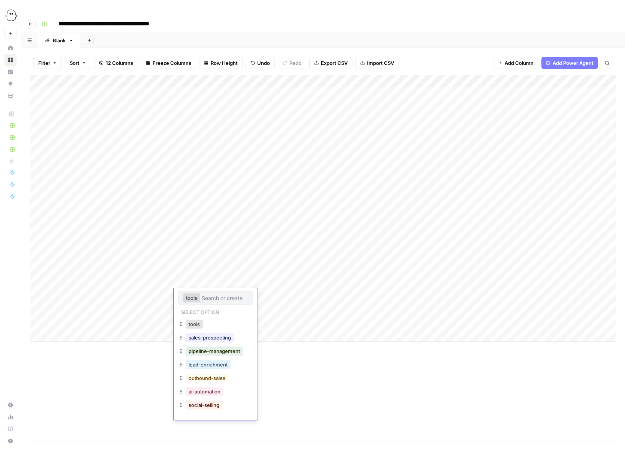
click at [338, 413] on div "Add Column" at bounding box center [323, 258] width 586 height 366
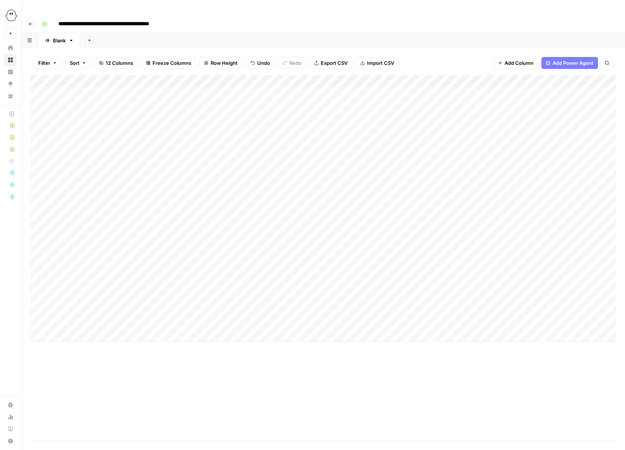
click at [55, 61] on icon "button" at bounding box center [55, 63] width 5 height 5
click at [146, 85] on button "Add Filter" at bounding box center [182, 85] width 279 height 10
click at [109, 87] on input "text" at bounding box center [89, 88] width 82 height 8
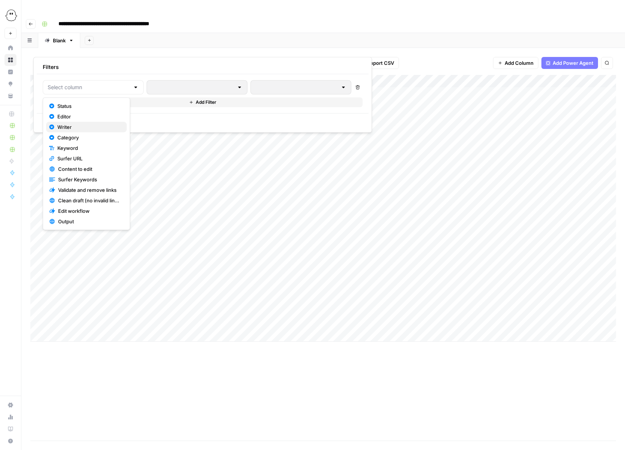
click at [62, 126] on span "Writer" at bounding box center [88, 127] width 63 height 8
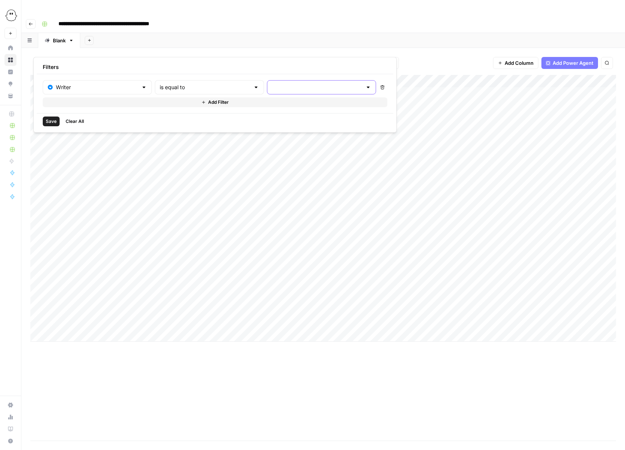
click at [272, 87] on input "text" at bounding box center [317, 88] width 90 height 8
click at [241, 110] on button "Avya" at bounding box center [267, 106] width 81 height 11
type input "Avya"
click at [54, 119] on span "Save" at bounding box center [51, 121] width 11 height 7
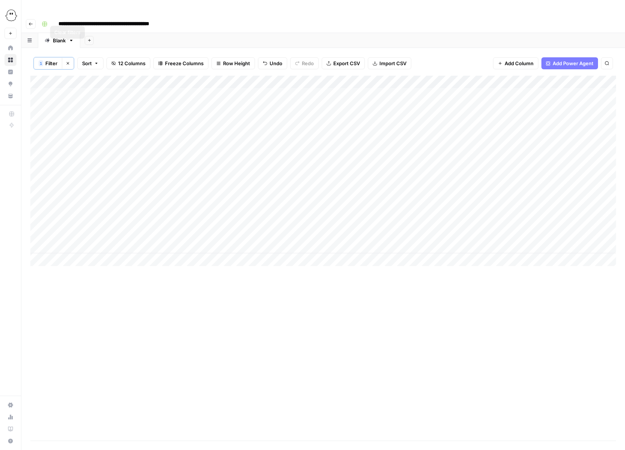
click at [68, 57] on button "Clear filters" at bounding box center [68, 63] width 12 height 12
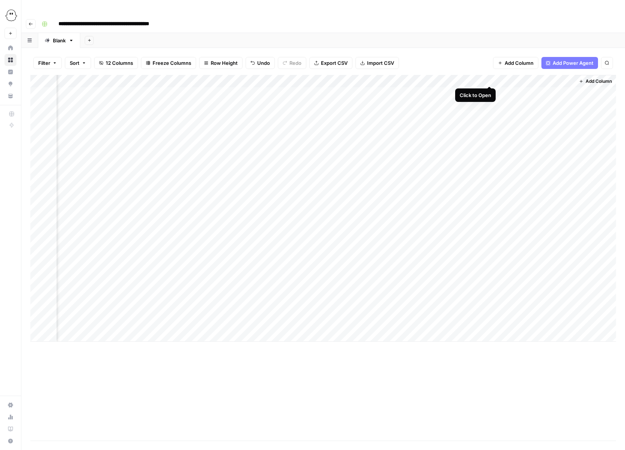
click at [489, 77] on div "Add Column" at bounding box center [323, 208] width 586 height 267
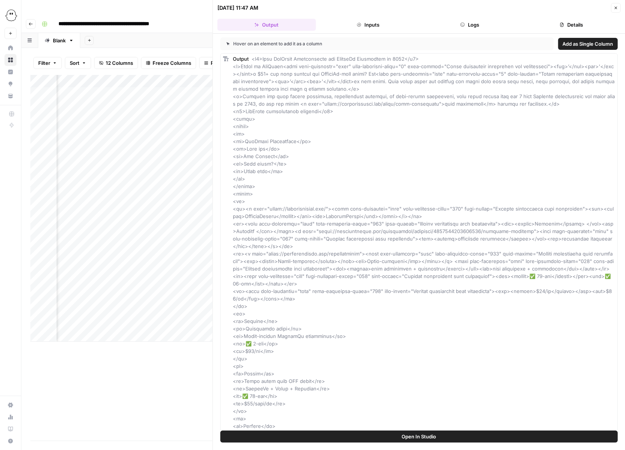
click at [612, 8] on button "Close" at bounding box center [616, 8] width 10 height 10
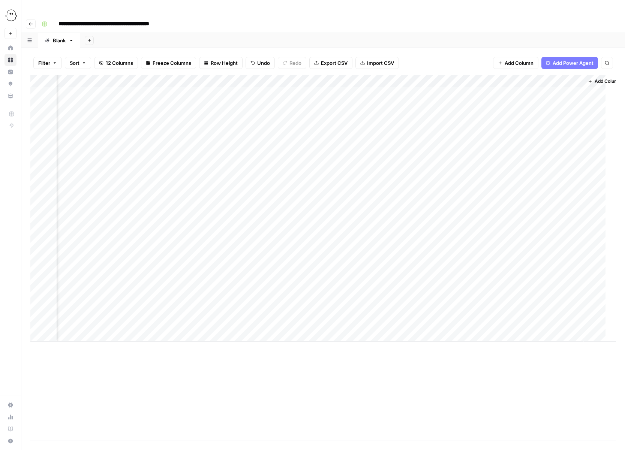
scroll to position [0, 221]
click at [567, 77] on div "Add Column" at bounding box center [323, 208] width 586 height 267
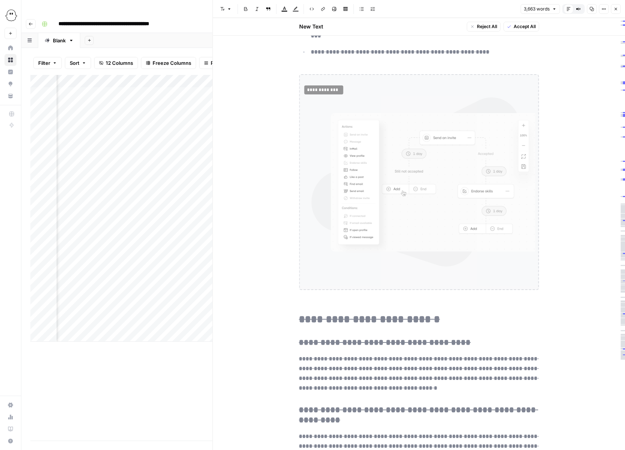
scroll to position [12813, 0]
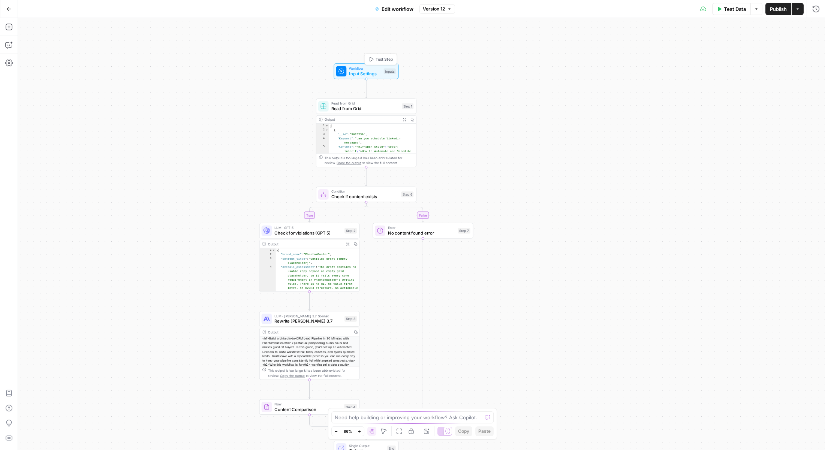
click at [362, 73] on span "Input Settings" at bounding box center [365, 74] width 32 height 6
click at [352, 70] on span "Workflow" at bounding box center [365, 68] width 32 height 5
click at [687, 114] on span "Add Field" at bounding box center [687, 114] width 22 height 8
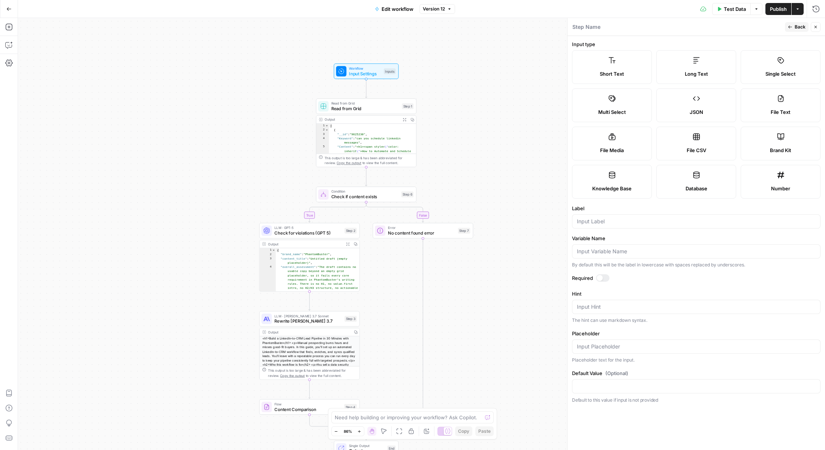
click at [691, 64] on label "Long Text" at bounding box center [697, 67] width 80 height 34
click at [600, 223] on input "Label" at bounding box center [696, 222] width 239 height 8
type input "Content to edit"
click at [606, 279] on div at bounding box center [603, 279] width 14 height 8
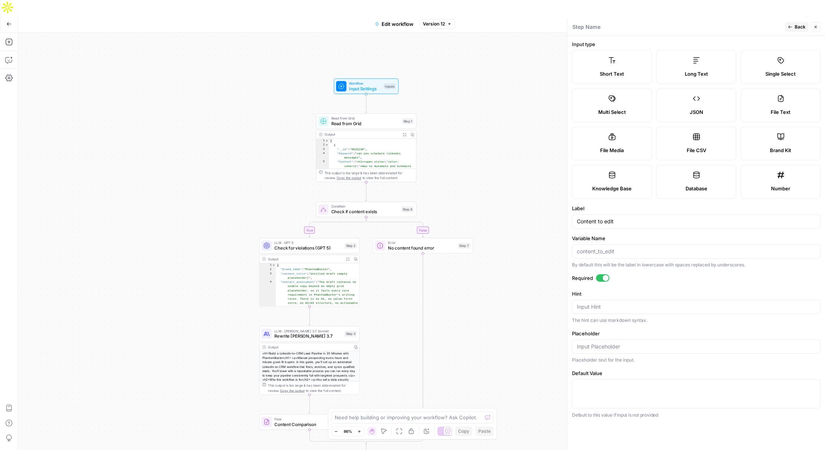
click at [817, 28] on icon "button" at bounding box center [816, 27] width 3 height 3
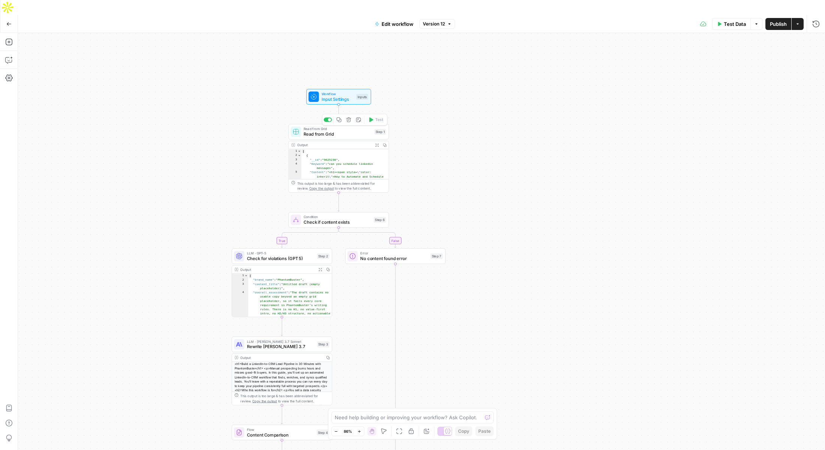
click at [339, 131] on span "Read from Grid" at bounding box center [338, 134] width 68 height 6
type input "Blank"
type input "Edit draft content (bulk backlog)- one time grid"
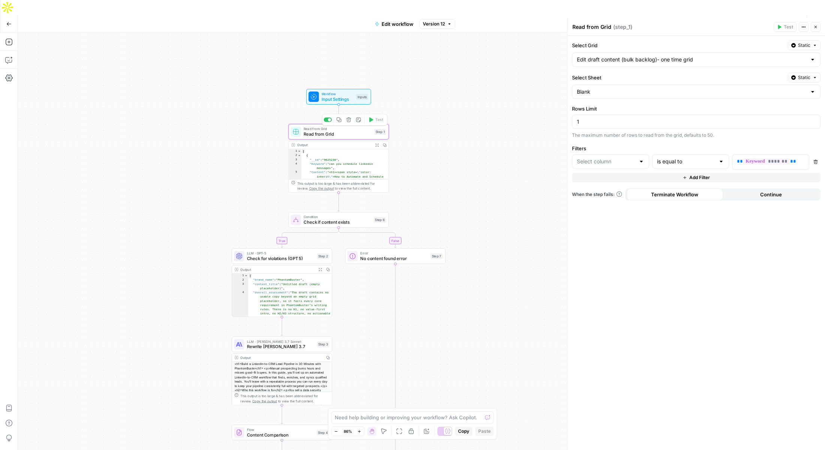
type input "Keyword"
click at [815, 29] on icon "button" at bounding box center [816, 27] width 5 height 5
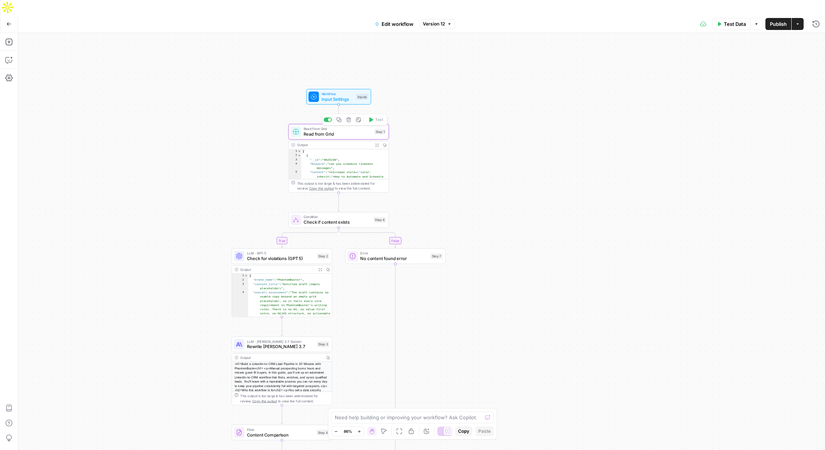
click at [349, 117] on icon "button" at bounding box center [349, 119] width 5 height 5
click at [389, 95] on span "Delete Step" at bounding box center [392, 96] width 29 height 8
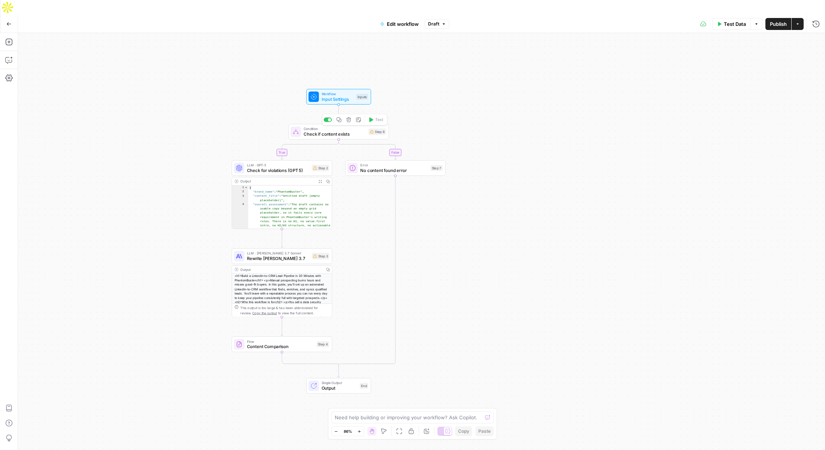
click at [355, 131] on span "Check if content exists" at bounding box center [335, 134] width 62 height 6
click at [285, 167] on span "Check for violations (GPT 5)" at bounding box center [278, 170] width 62 height 6
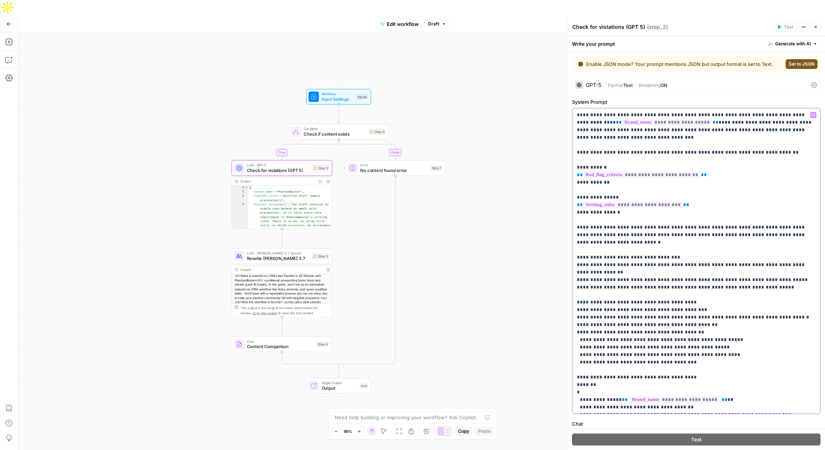
click at [648, 150] on p "**********" at bounding box center [696, 302] width 239 height 383
click at [348, 117] on icon "button" at bounding box center [348, 119] width 5 height 5
click at [383, 99] on button "Delete Step" at bounding box center [393, 96] width 38 height 14
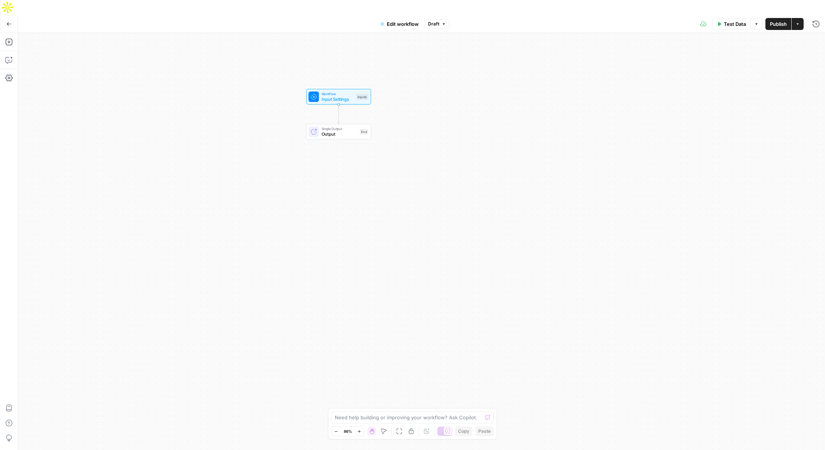
click at [440, 19] on button "Draft" at bounding box center [437, 24] width 25 height 10
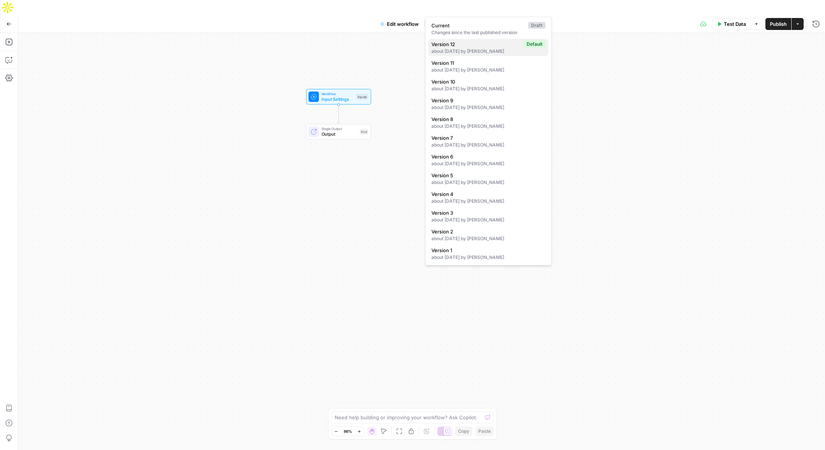
click at [444, 45] on span "Version 12" at bounding box center [476, 45] width 89 height 8
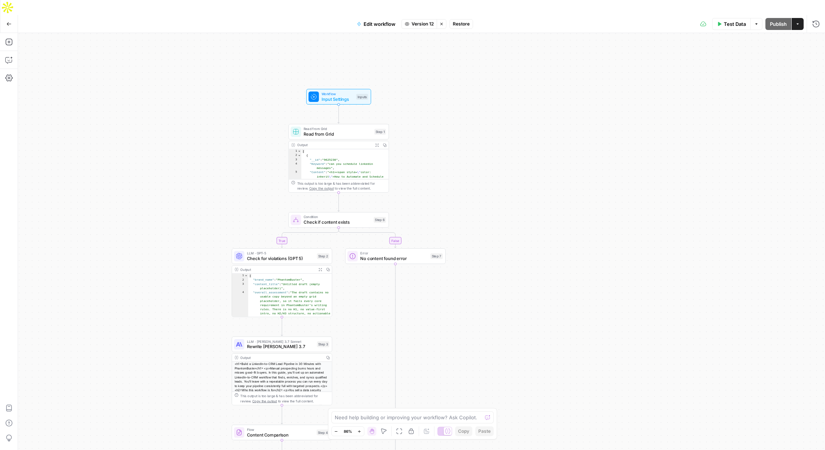
click at [467, 19] on button "Restore" at bounding box center [462, 24] width 24 height 10
click at [387, 87] on span "Restore" at bounding box center [388, 87] width 20 height 8
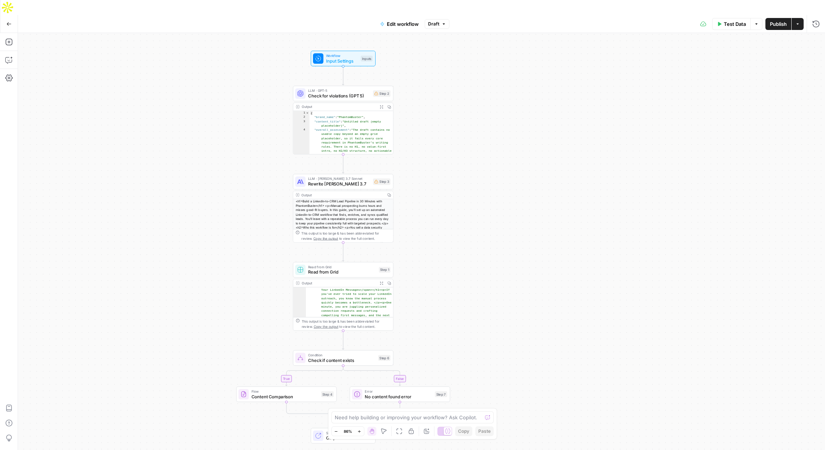
scroll to position [45, 0]
click at [354, 255] on icon "button" at bounding box center [353, 257] width 5 height 5
click at [396, 96] on span "Delete Step" at bounding box center [392, 96] width 29 height 8
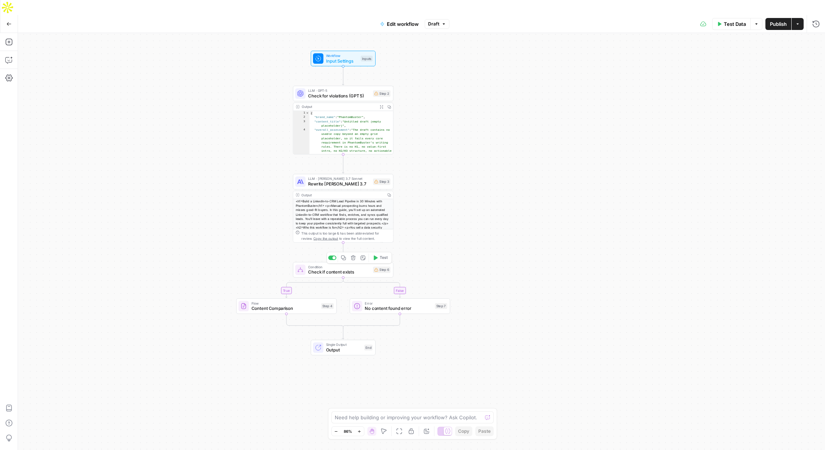
click at [354, 255] on icon "button" at bounding box center [353, 257] width 5 height 5
click at [396, 95] on span "Delete Step" at bounding box center [392, 96] width 29 height 8
click at [338, 93] on span "Check for violations (GPT 5)" at bounding box center [339, 96] width 62 height 6
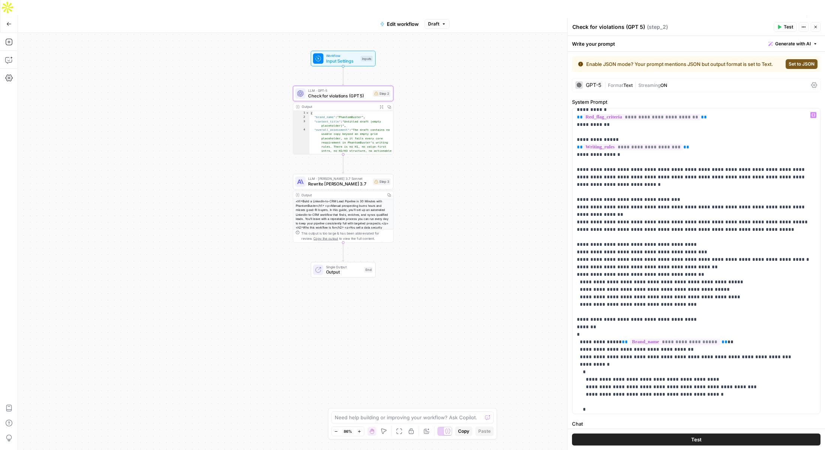
scroll to position [0, 0]
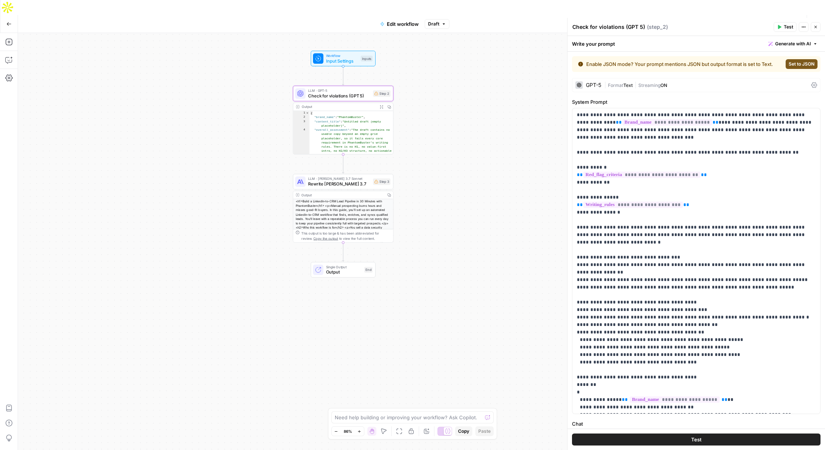
click at [801, 64] on span "Set to JSON" at bounding box center [802, 64] width 26 height 7
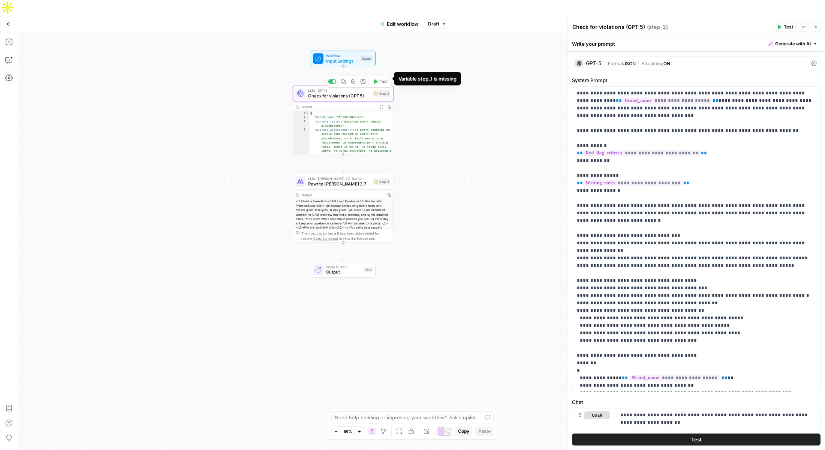
click at [381, 90] on div "Step 2" at bounding box center [382, 93] width 18 height 6
click at [312, 93] on span "Check for violations (GPT 5)" at bounding box center [339, 96] width 62 height 6
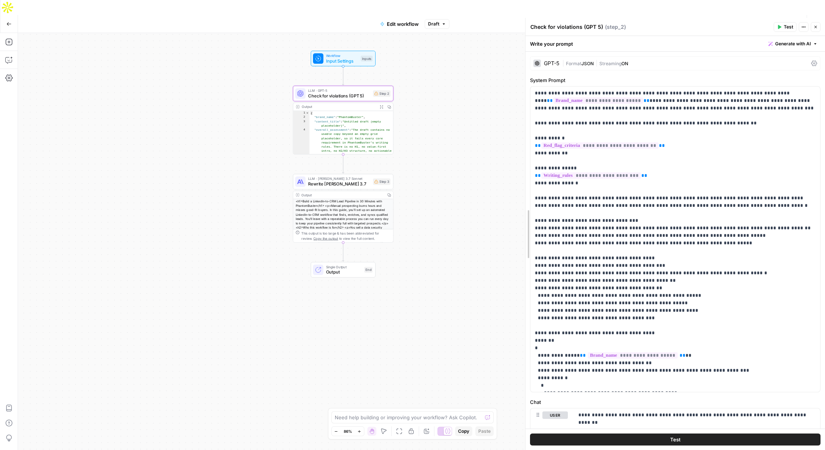
drag, startPoint x: 567, startPoint y: 87, endPoint x: 376, endPoint y: 96, distance: 191.5
click at [376, 98] on body "PhantomBuster New Home Browse Insights Opportunities Your Data Recent Grids Sep…" at bounding box center [412, 225] width 825 height 450
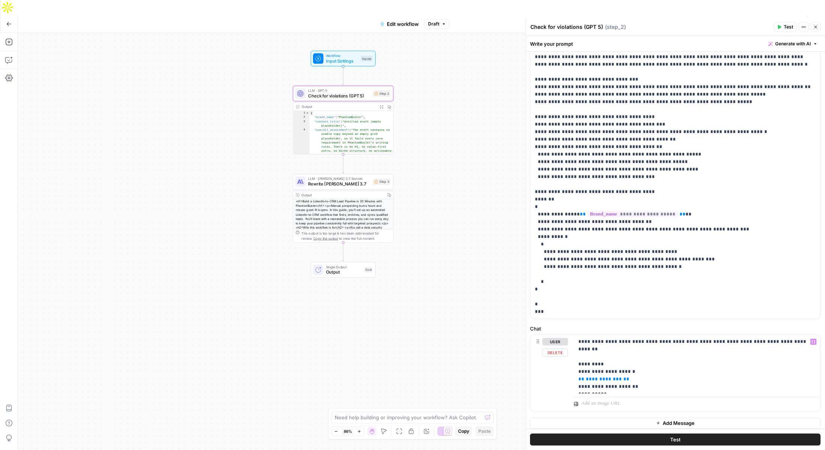
scroll to position [78, 0]
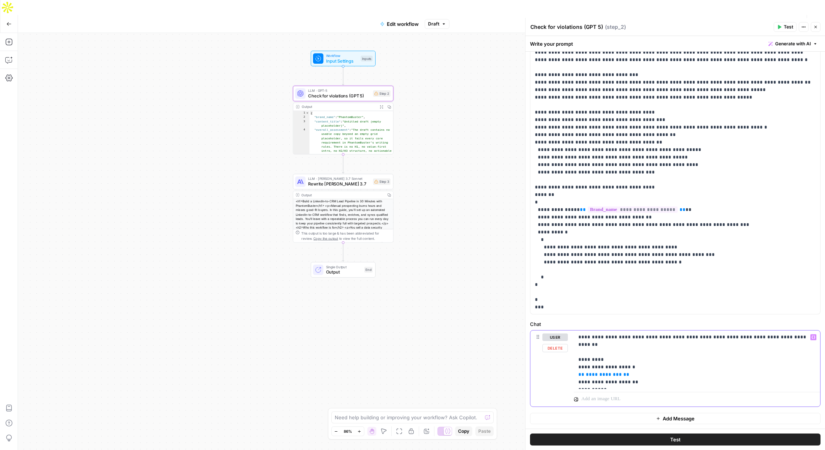
drag, startPoint x: 641, startPoint y: 372, endPoint x: 578, endPoint y: 359, distance: 64.6
click at [578, 359] on div "**********" at bounding box center [697, 360] width 246 height 59
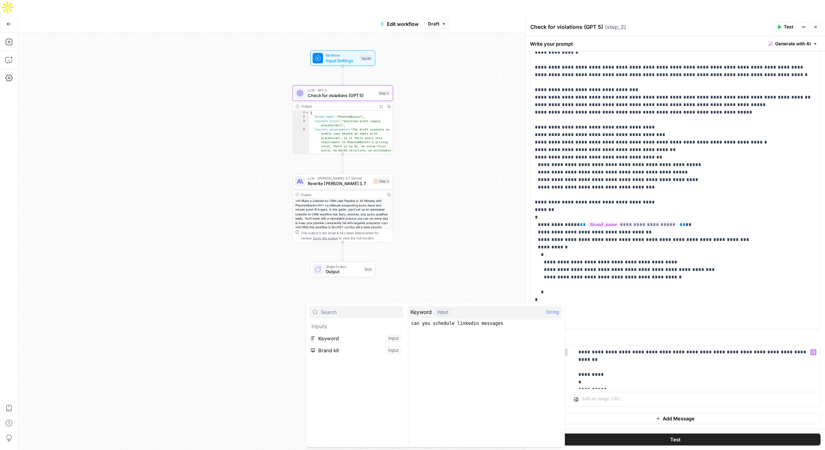
click at [438, 125] on div "Workflow Input Settings Inputs LLM · GPT-5 Check for violations (GPT 5) Step 2 …" at bounding box center [421, 249] width 807 height 432
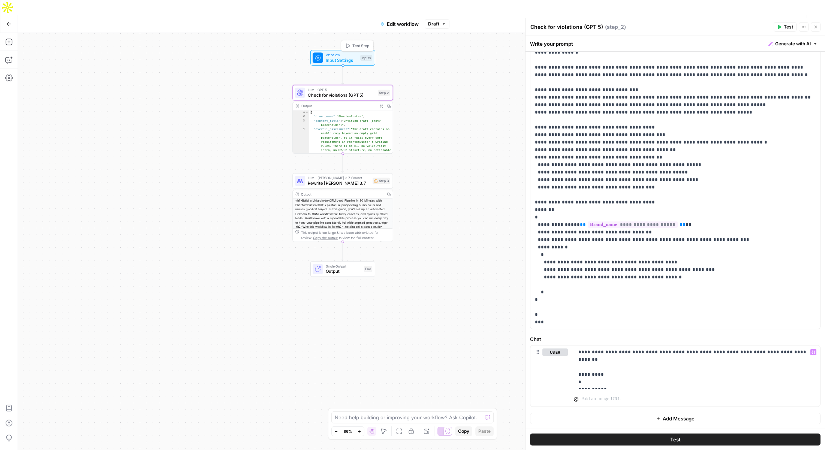
click at [365, 43] on span "Test Step" at bounding box center [361, 46] width 17 height 6
click at [353, 43] on span "Test Step" at bounding box center [361, 46] width 17 height 6
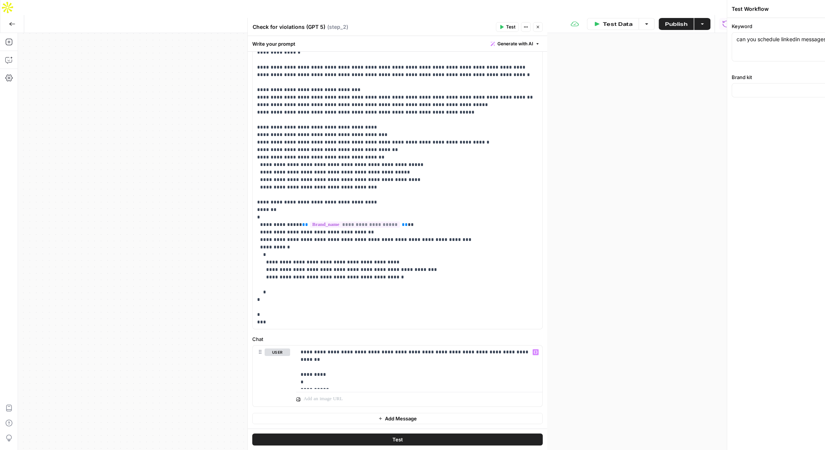
type input "PhantomBuster"
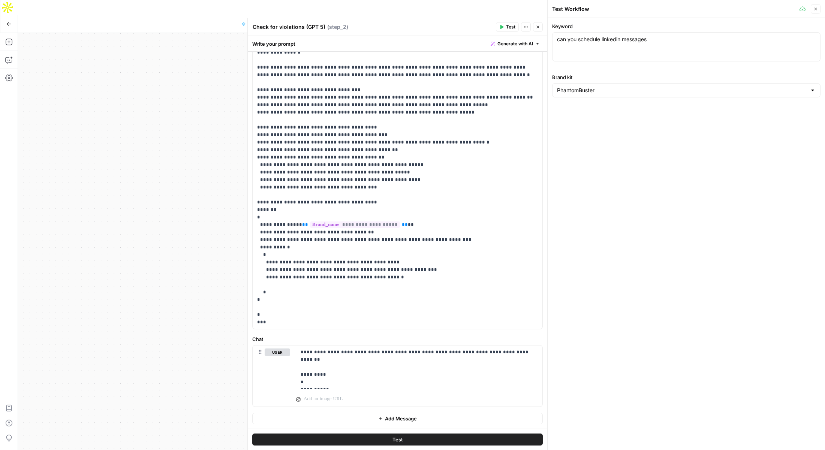
click at [814, 9] on icon "button" at bounding box center [816, 9] width 5 height 5
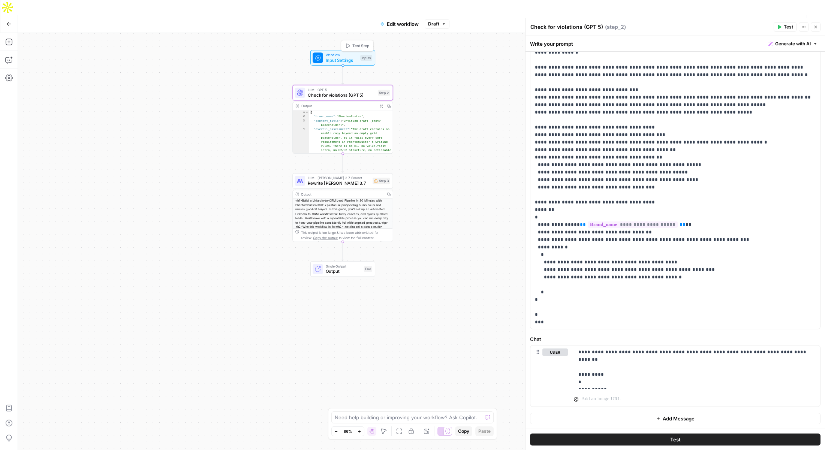
click at [341, 52] on span "Workflow" at bounding box center [342, 54] width 32 height 5
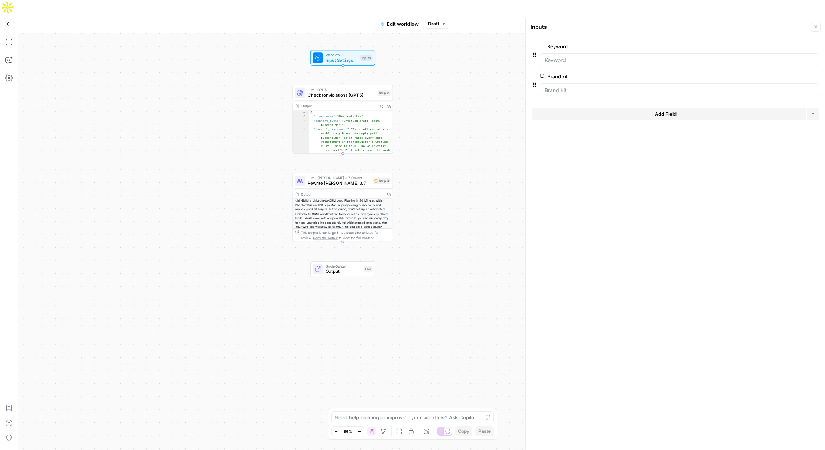
click at [667, 113] on span "Add Field" at bounding box center [666, 114] width 22 height 8
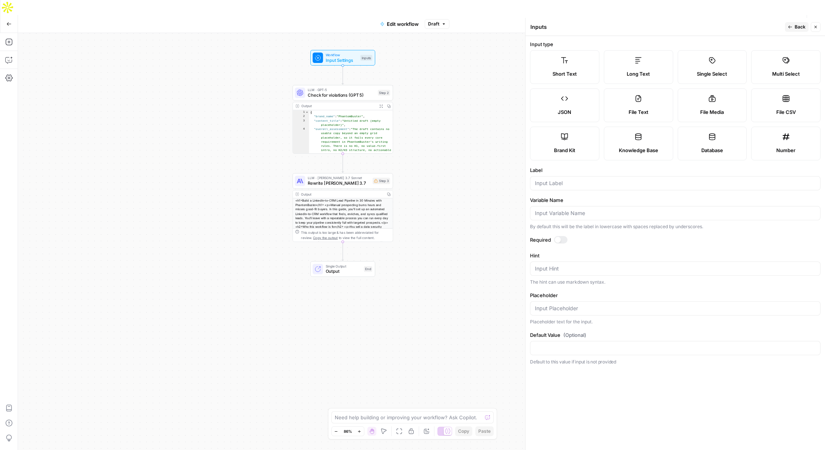
click at [623, 65] on label "Long Text" at bounding box center [638, 67] width 69 height 34
click at [556, 183] on input "Label" at bounding box center [675, 184] width 281 height 8
type input "Content to edit"
click at [566, 239] on div at bounding box center [561, 240] width 14 height 8
click at [800, 27] on span "Back" at bounding box center [800, 27] width 11 height 7
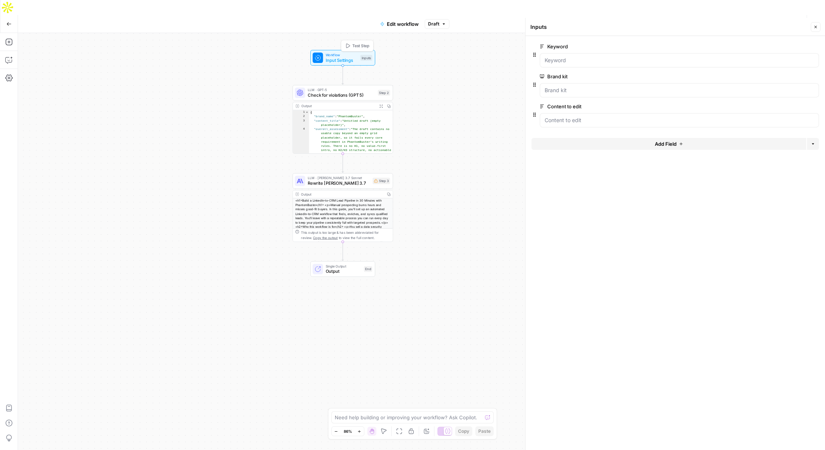
click at [357, 43] on span "Test Step" at bounding box center [361, 46] width 17 height 6
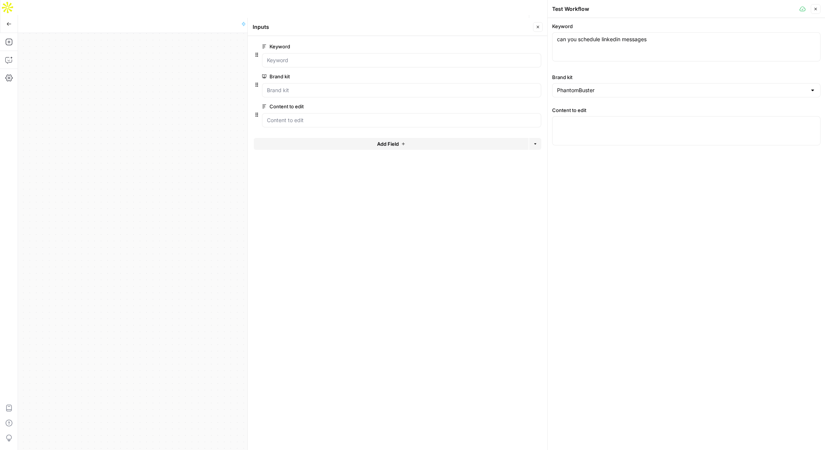
click at [395, 143] on span "Add Field" at bounding box center [388, 144] width 22 height 8
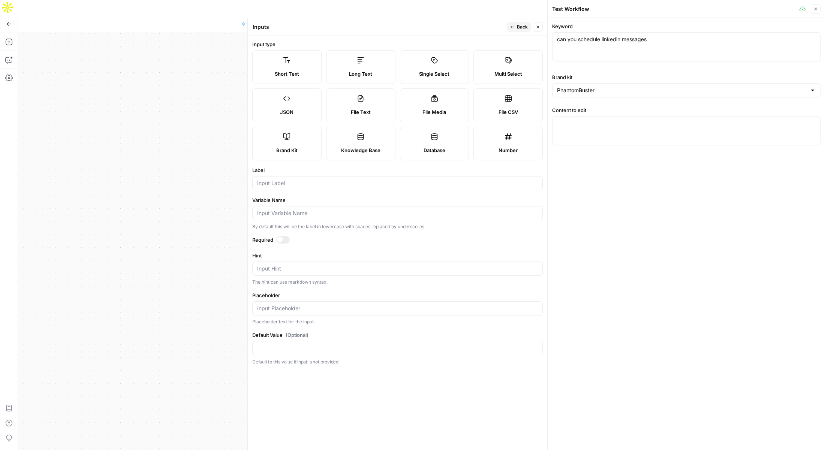
click at [291, 65] on label "Short Text" at bounding box center [286, 67] width 69 height 34
click at [288, 180] on input "Label" at bounding box center [397, 184] width 281 height 8
type input "Surfer keywords"
click at [287, 241] on div at bounding box center [283, 240] width 14 height 8
click at [516, 27] on button "Back" at bounding box center [519, 27] width 24 height 10
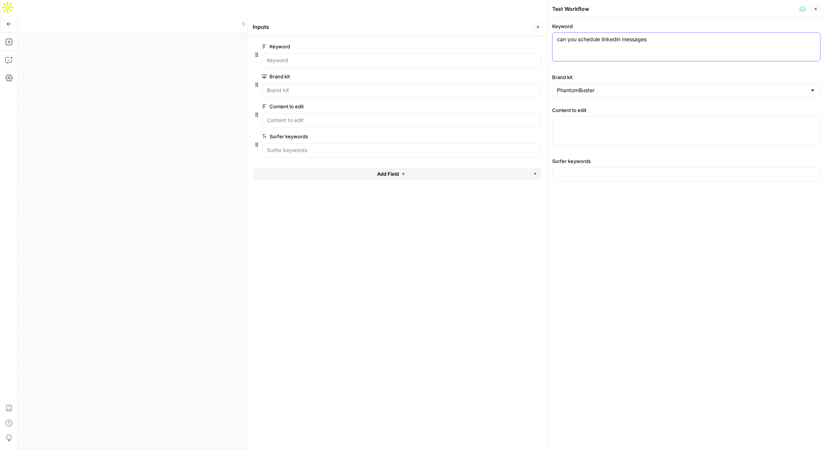
click at [582, 42] on textarea "can you schedule linkedin messages" at bounding box center [686, 40] width 259 height 8
paste textarea "heyreach alternativ"
type textarea "heyreach alternatives"
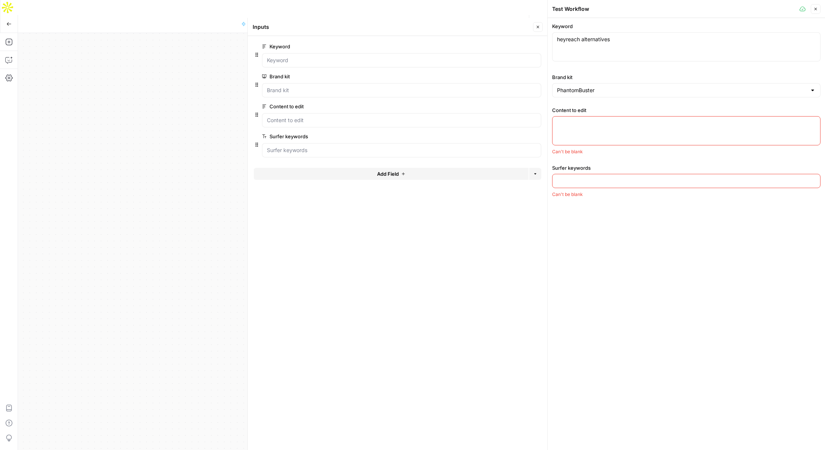
click at [572, 132] on div at bounding box center [686, 130] width 269 height 29
paste textarea "Lore IpsUmdol Sitametconse adi ElitseDd Eiusmodtem in 3490 Utlab et DolOrema’a …"
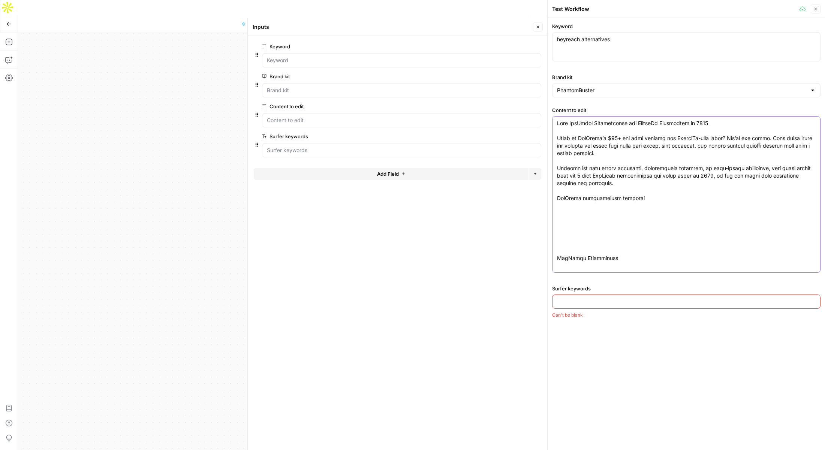
scroll to position [12072, 0]
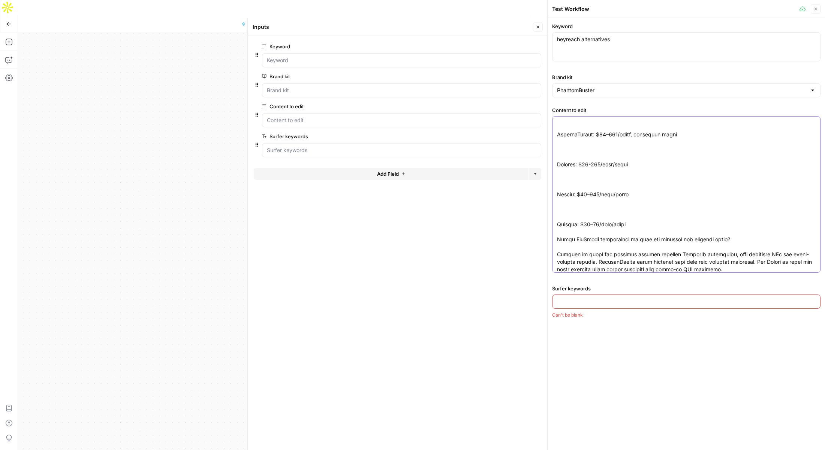
type textarea "Lore IpsUmdol Sitametconse adi ElitseDd Eiusmodtem in 3490 Utlab et DolOrema’a …"
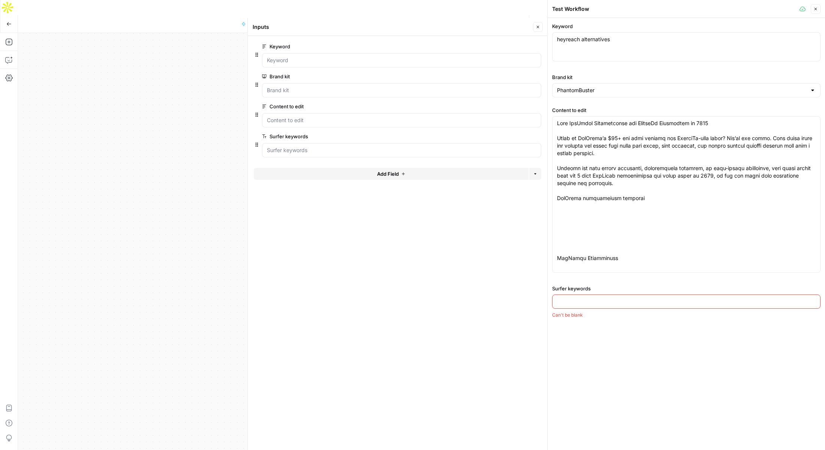
click at [578, 300] on input "Surfer keywords" at bounding box center [686, 302] width 259 height 8
paste input "heyreach alternatives linkedin outreach linkedin automation multiple linkedin a…"
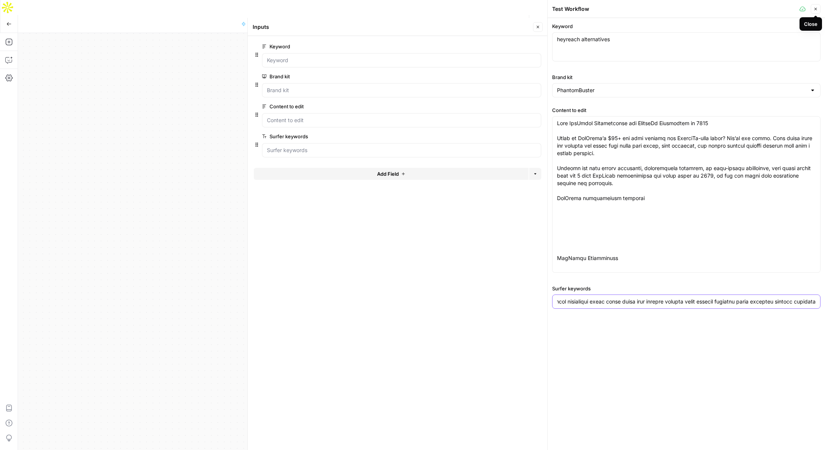
type input "heyreach alternatives linkedin outreach linkedin automation multiple linkedin a…"
click at [816, 11] on icon "button" at bounding box center [816, 9] width 5 height 5
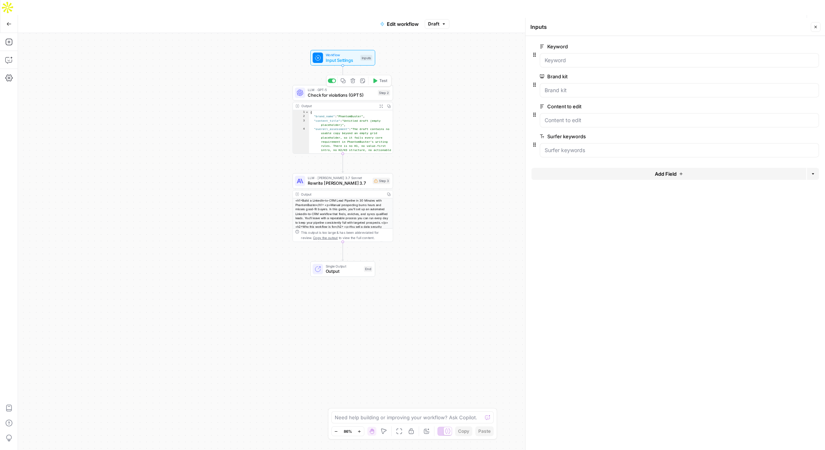
click at [380, 78] on span "Test" at bounding box center [384, 81] width 8 height 6
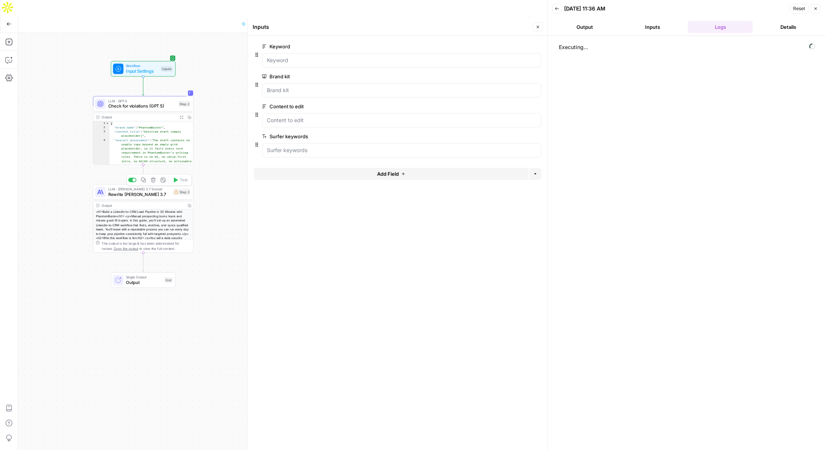
click at [133, 191] on span "Rewrite [PERSON_NAME] 3.7" at bounding box center [139, 194] width 62 height 6
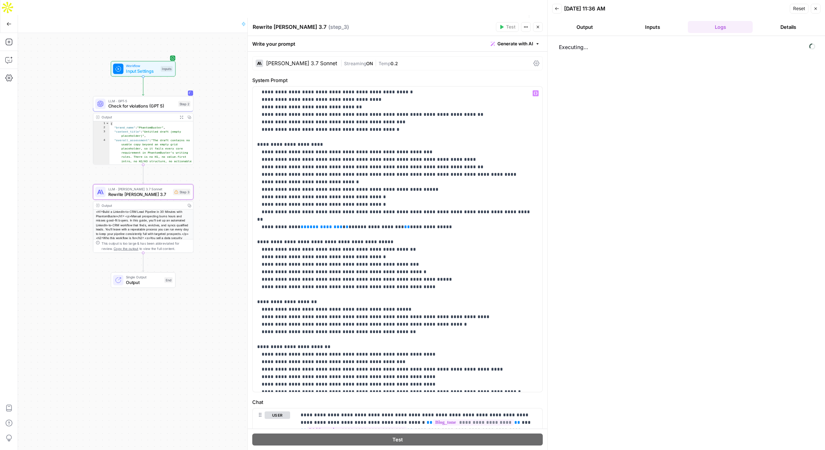
scroll to position [353, 0]
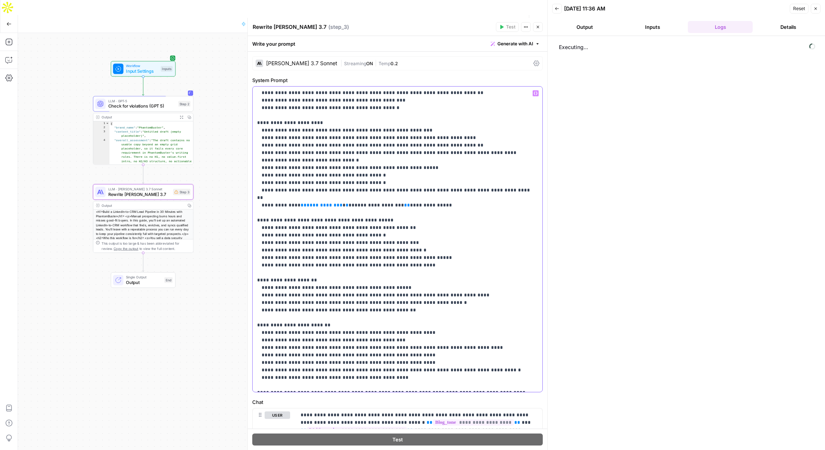
drag, startPoint x: 388, startPoint y: 191, endPoint x: 296, endPoint y: 192, distance: 92.3
click at [296, 192] on p "**********" at bounding box center [397, 63] width 281 height 653
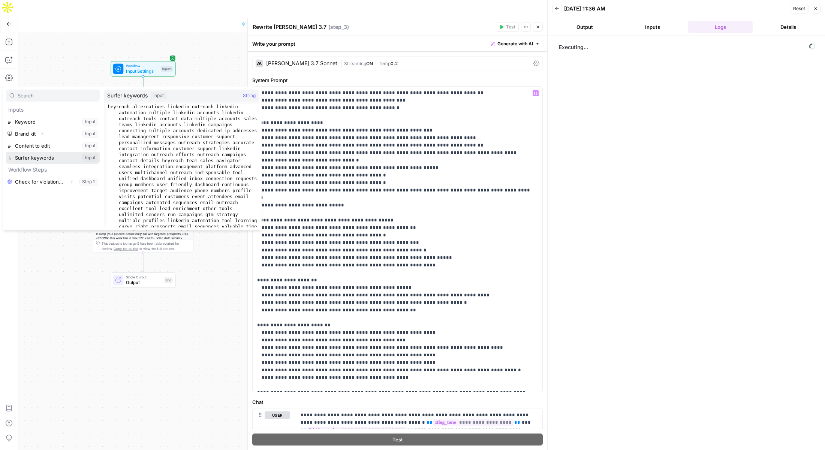
click at [37, 158] on button "Select variable Surfer keywords" at bounding box center [53, 158] width 94 height 12
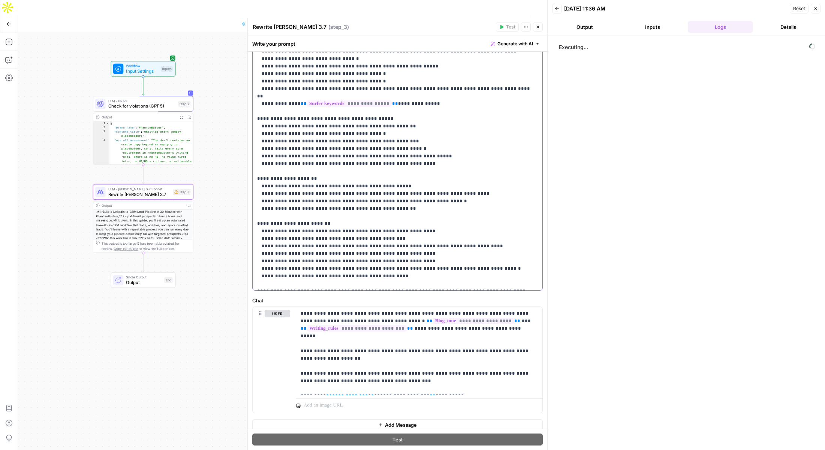
scroll to position [108, 0]
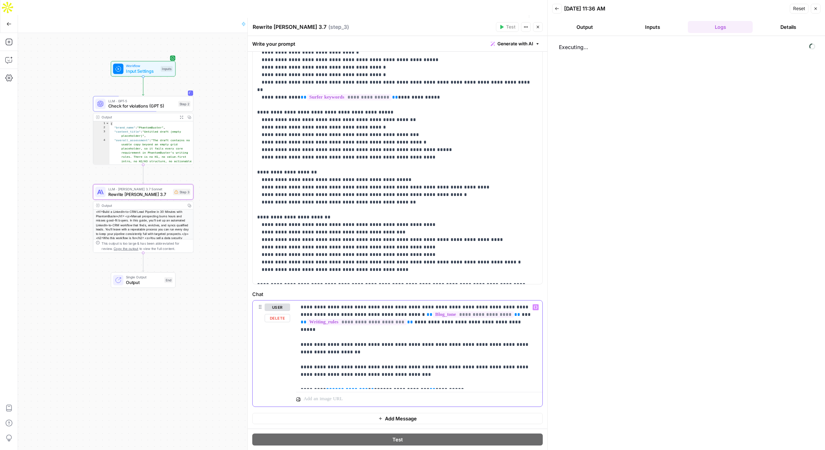
drag, startPoint x: 408, startPoint y: 383, endPoint x: 321, endPoint y: 385, distance: 87.4
click at [321, 385] on p "**********" at bounding box center [419, 345] width 237 height 83
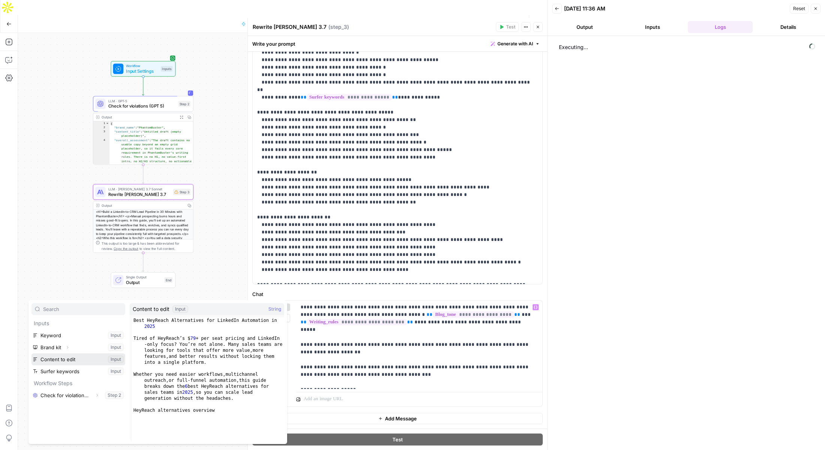
click at [48, 359] on button "Select variable Content to edit" at bounding box center [79, 360] width 94 height 12
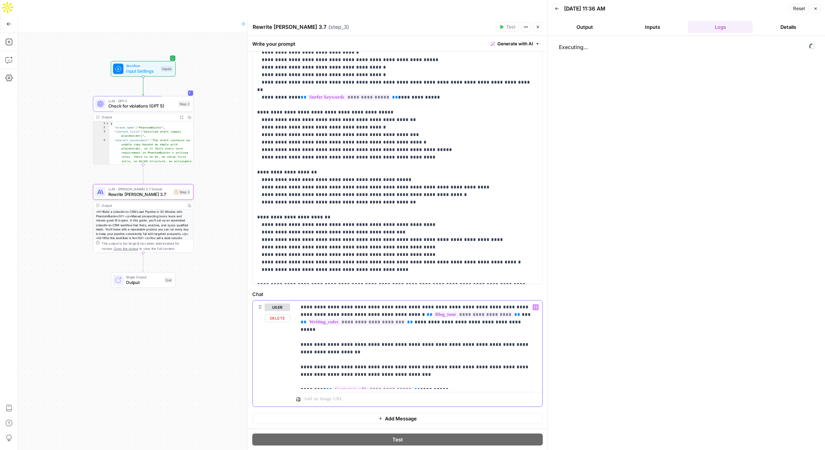
scroll to position [0, 0]
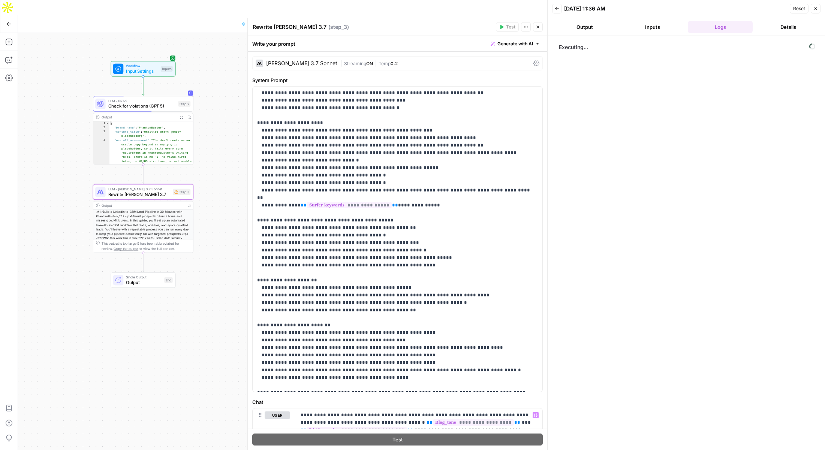
click at [537, 26] on icon "button" at bounding box center [538, 27] width 5 height 5
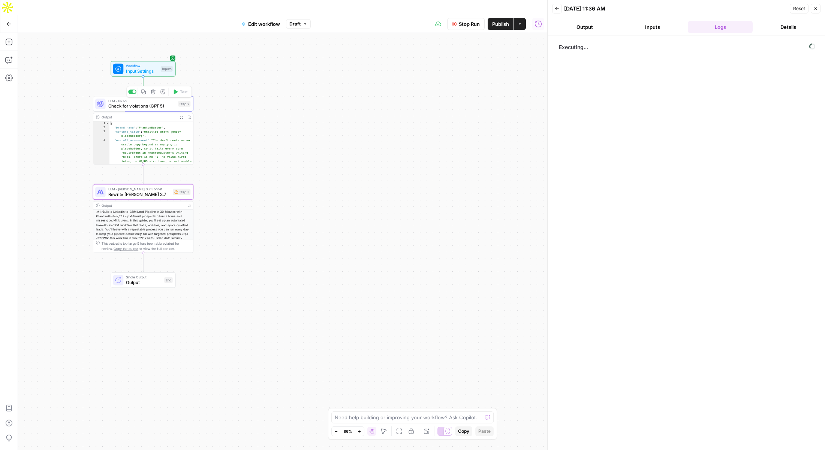
click at [138, 103] on span "Check for violations (GPT 5)" at bounding box center [142, 106] width 68 height 6
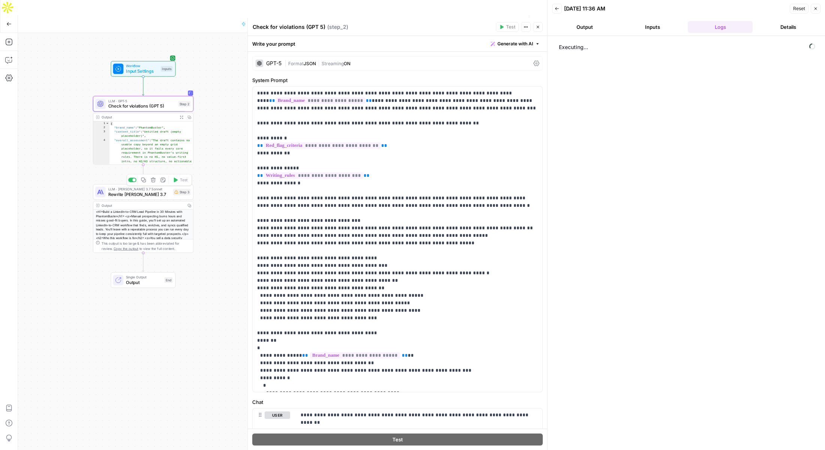
click at [157, 191] on span "Rewrite [PERSON_NAME] 3.7" at bounding box center [139, 194] width 62 height 6
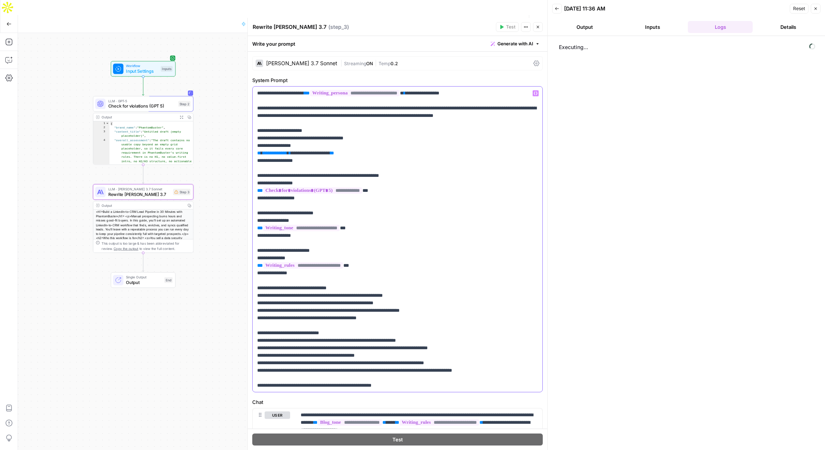
drag, startPoint x: 358, startPoint y: 153, endPoint x: 249, endPoint y: 152, distance: 109.1
click at [249, 152] on div "**********" at bounding box center [398, 234] width 300 height 432
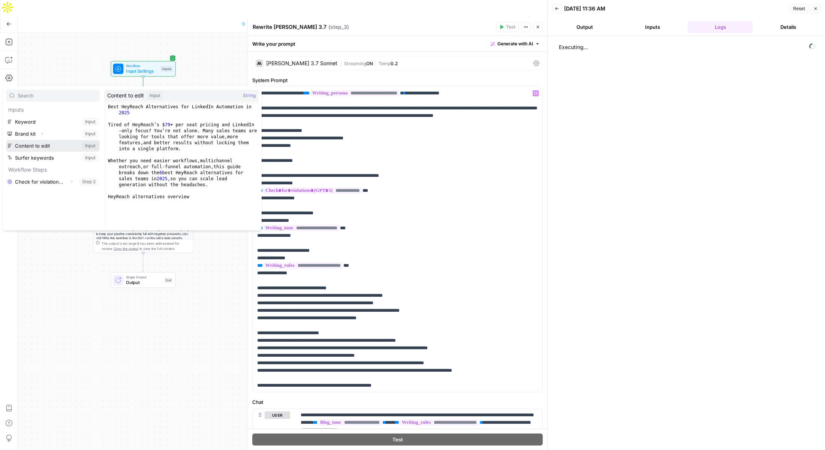
click at [33, 143] on button "Select variable Content to edit" at bounding box center [53, 146] width 94 height 12
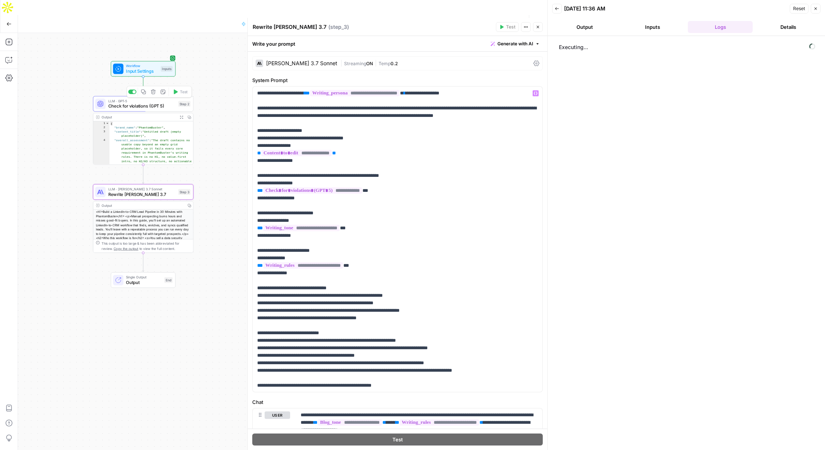
click at [119, 103] on span "Check for violations (GPT 5)" at bounding box center [142, 106] width 68 height 6
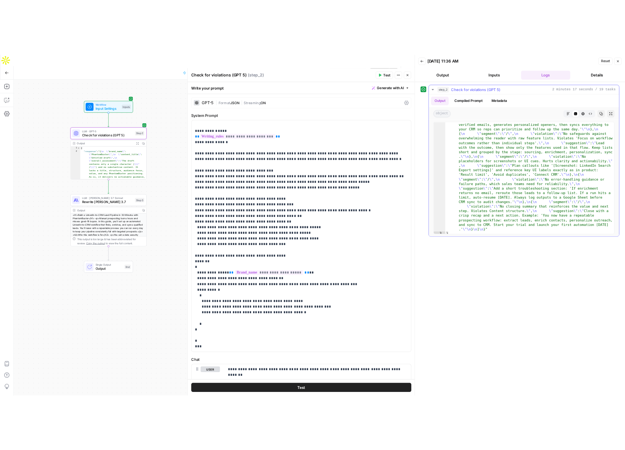
scroll to position [636, 0]
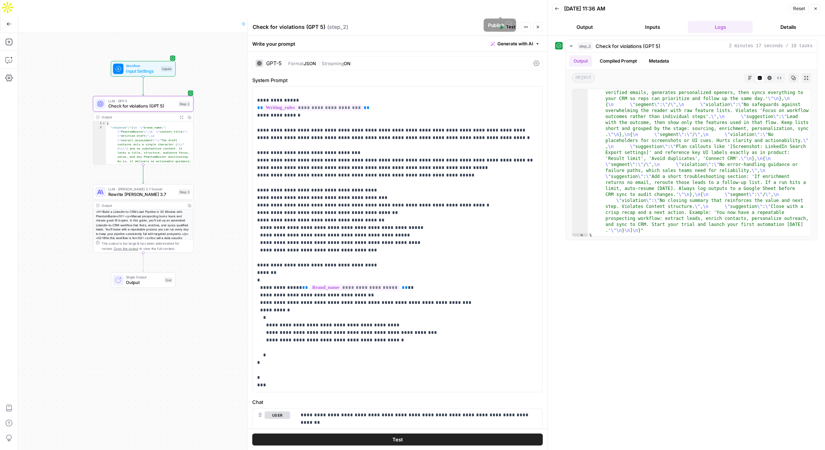
click at [498, 20] on span "Publish" at bounding box center [500, 24] width 17 height 8
click at [497, 20] on span "Publish" at bounding box center [500, 24] width 17 height 8
click at [11, 38] on icon "button" at bounding box center [9, 42] width 8 height 8
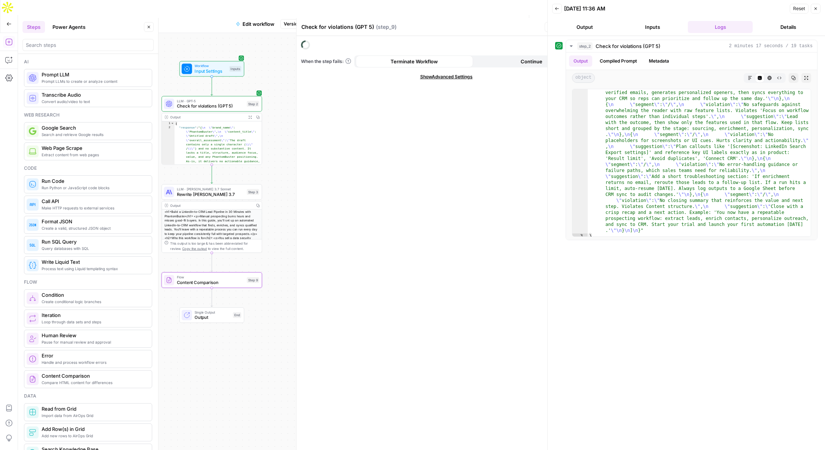
type textarea "Content Comparison"
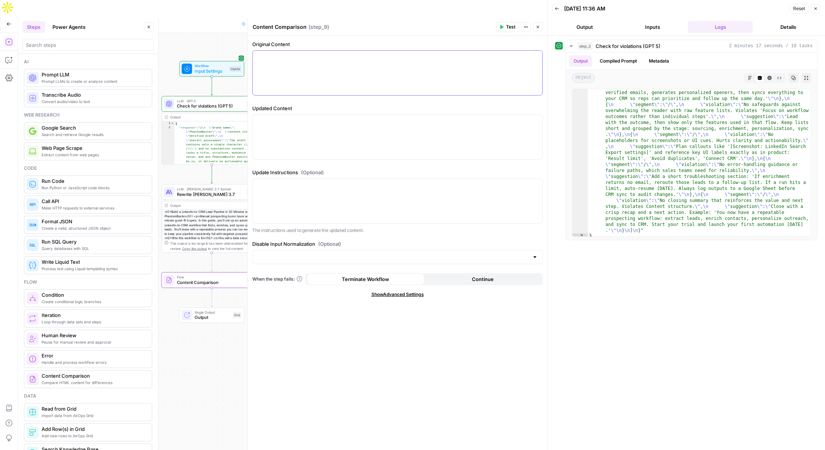
click at [297, 59] on p at bounding box center [397, 58] width 281 height 8
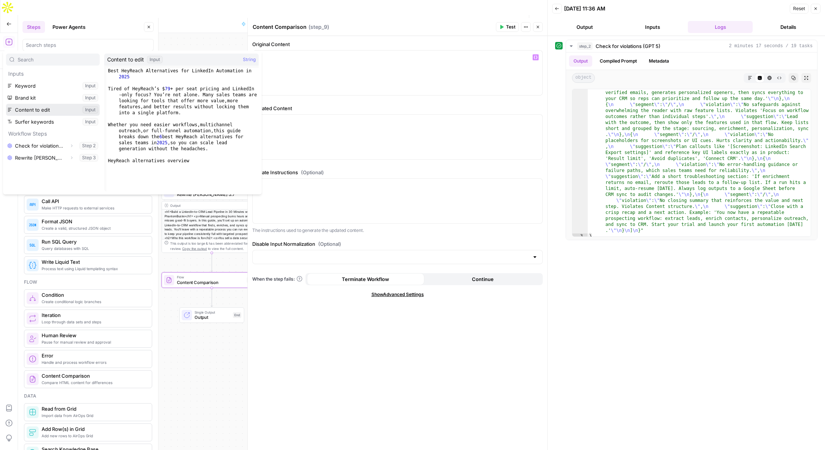
click at [25, 111] on button "Select variable Content to edit" at bounding box center [53, 110] width 94 height 12
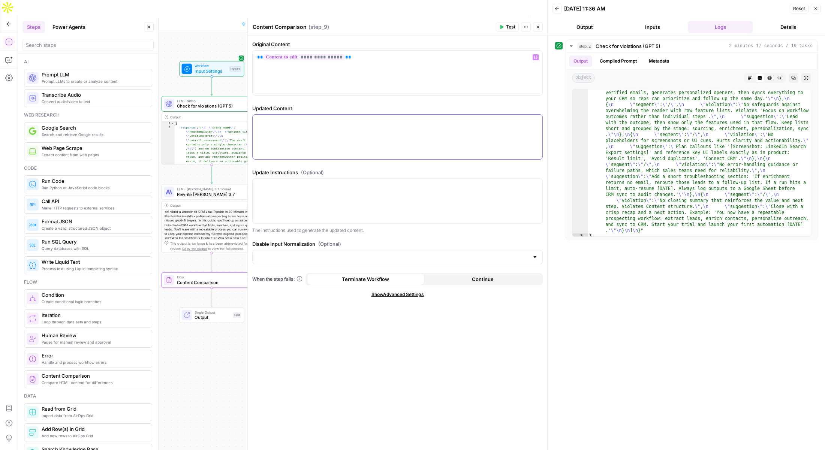
click at [307, 129] on div at bounding box center [398, 137] width 290 height 45
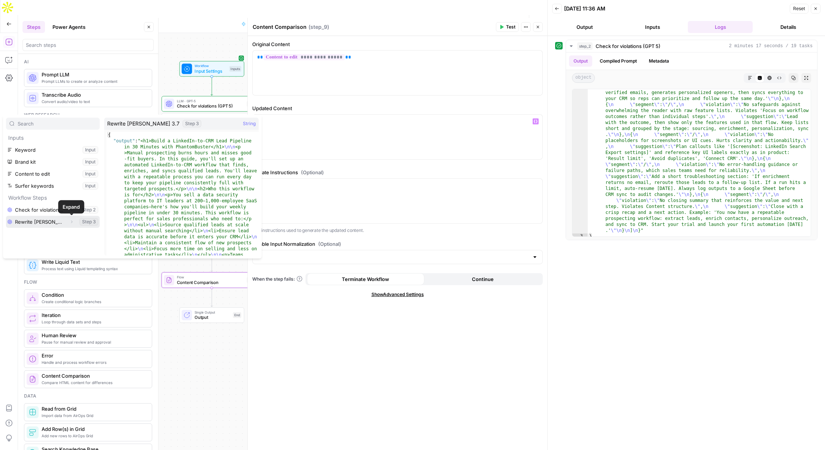
click at [71, 221] on icon "button" at bounding box center [71, 222] width 5 height 5
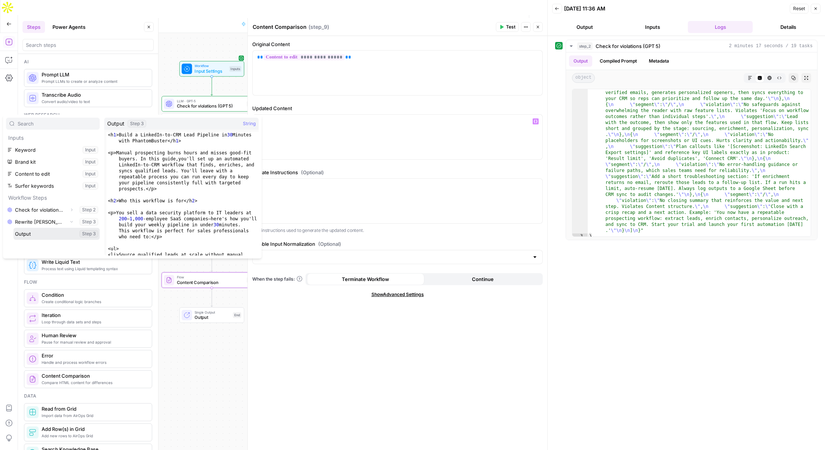
click at [29, 234] on button "Select variable Output" at bounding box center [57, 234] width 86 height 12
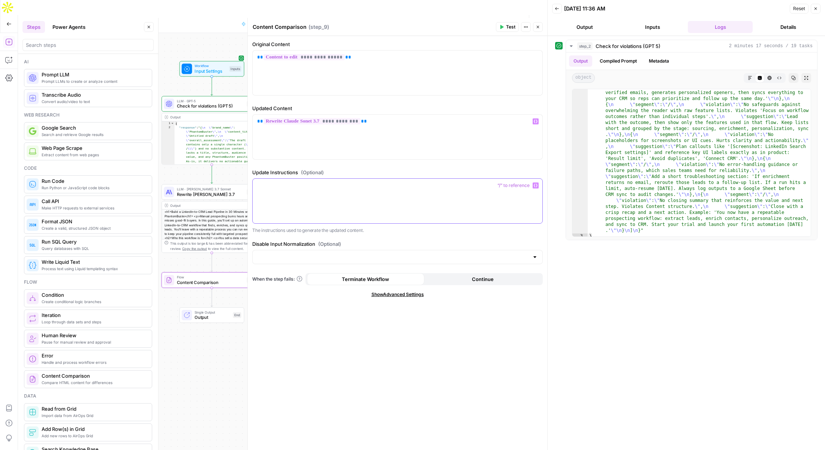
click at [281, 187] on p at bounding box center [397, 186] width 281 height 8
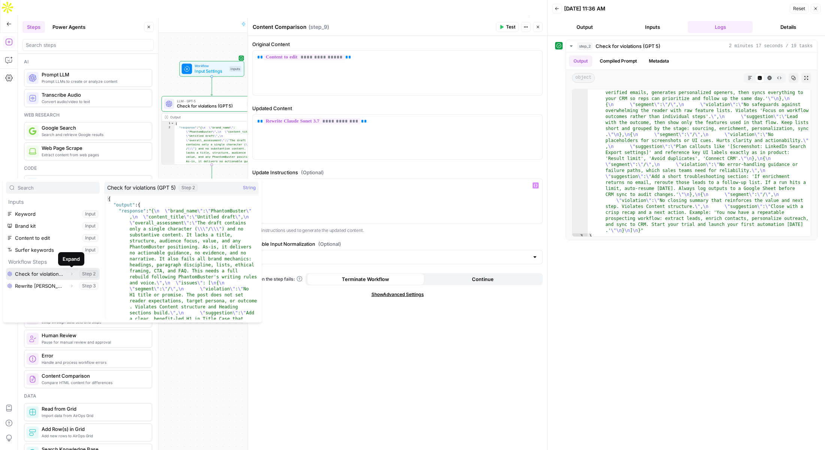
click at [71, 272] on icon "button" at bounding box center [71, 274] width 5 height 5
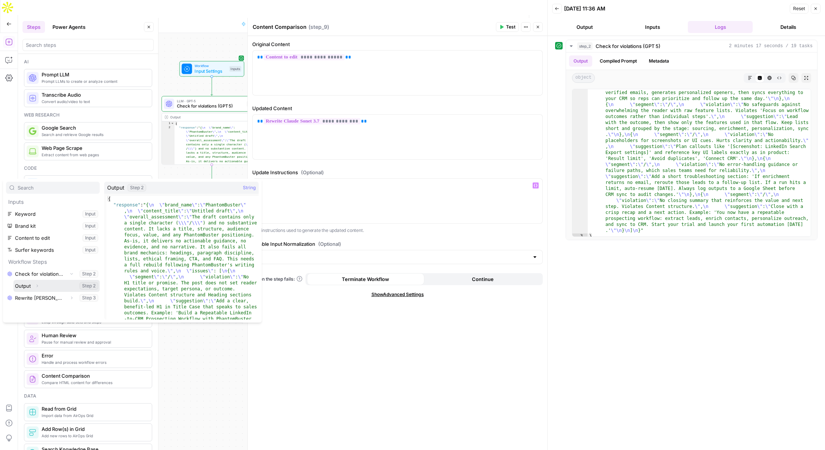
click at [29, 285] on button "Select variable Output" at bounding box center [57, 286] width 86 height 12
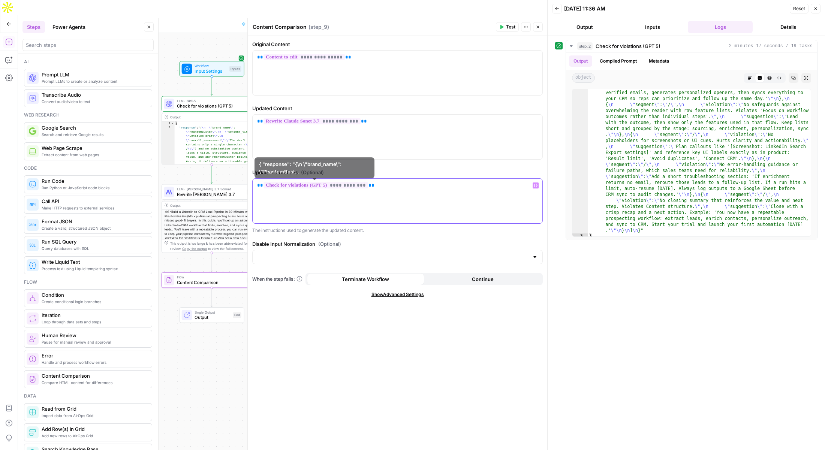
drag, startPoint x: 380, startPoint y: 186, endPoint x: 225, endPoint y: 186, distance: 154.9
click at [225, 186] on body "PhantomBuster New Home Browse Insights Opportunities Your Data Recent Grids Sep…" at bounding box center [412, 225] width 825 height 450
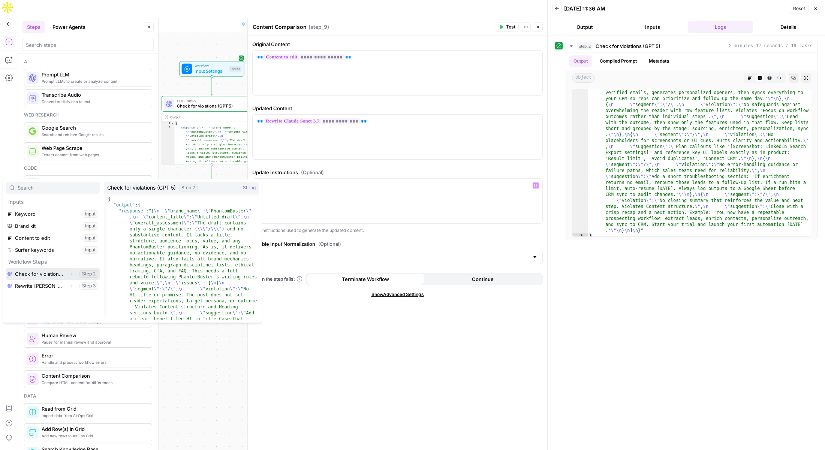
click at [72, 272] on icon "button" at bounding box center [71, 274] width 5 height 5
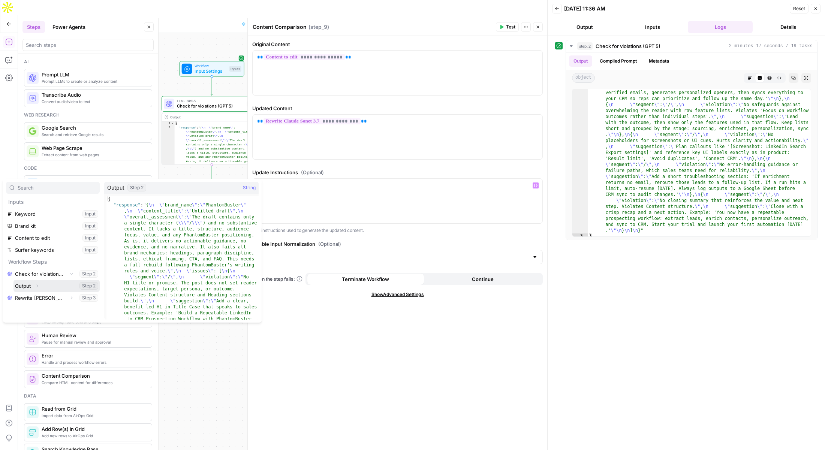
click at [38, 287] on icon "button" at bounding box center [37, 286] width 5 height 5
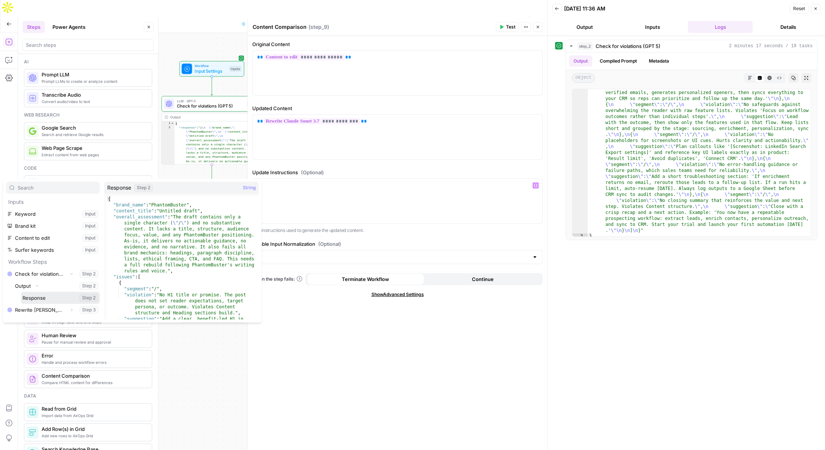
click at [38, 298] on button "Select variable Response" at bounding box center [60, 298] width 79 height 12
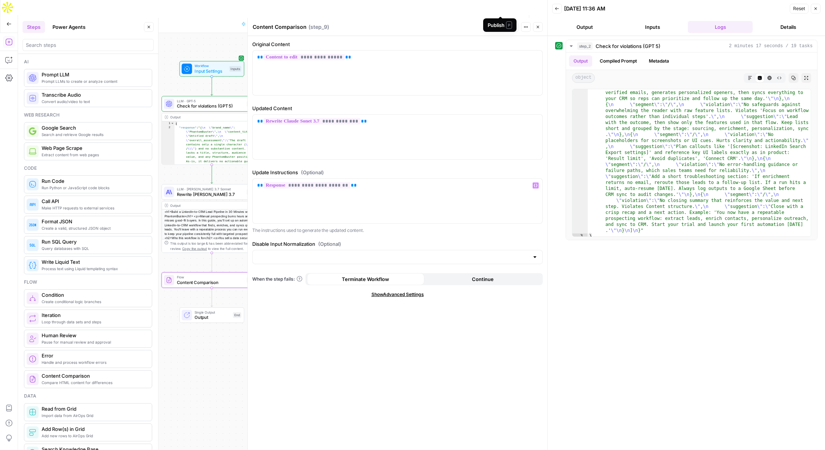
click at [504, 20] on span "Publish" at bounding box center [500, 24] width 17 height 8
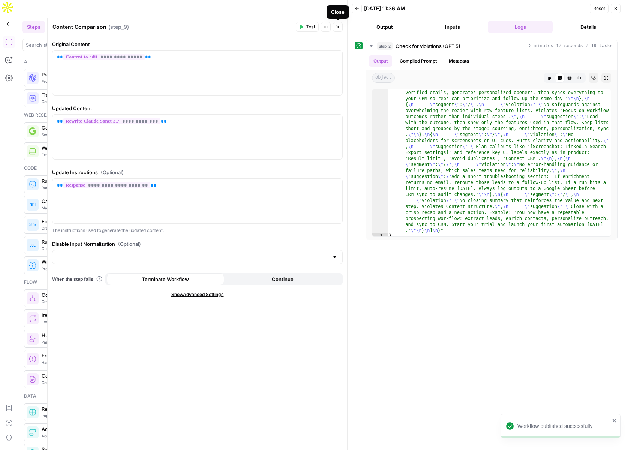
click at [339, 29] on icon "button" at bounding box center [338, 27] width 5 height 5
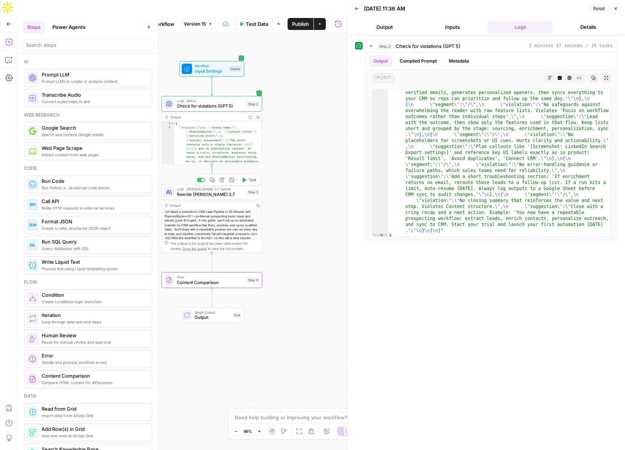
click at [202, 191] on span "Rewrite [PERSON_NAME] 3.7" at bounding box center [211, 194] width 68 height 6
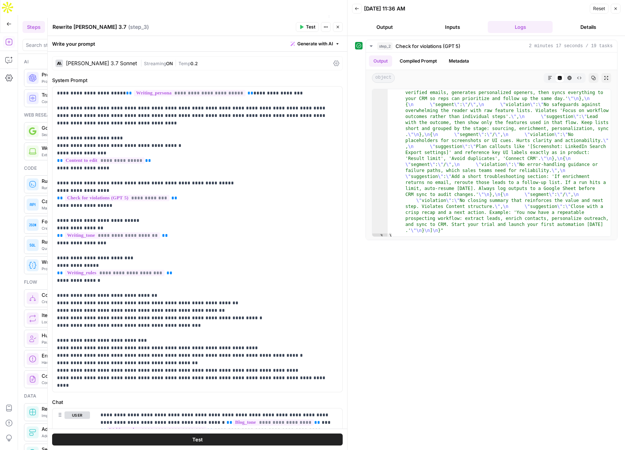
click at [335, 30] on button "Close" at bounding box center [338, 27] width 10 height 10
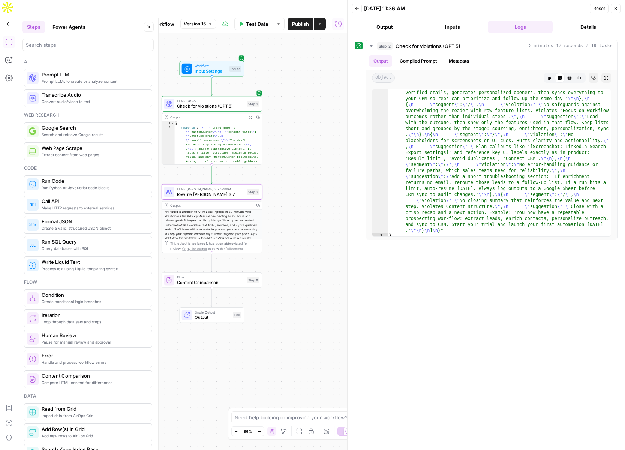
click at [203, 103] on span "Check for violations (GPT 5)" at bounding box center [211, 106] width 68 height 6
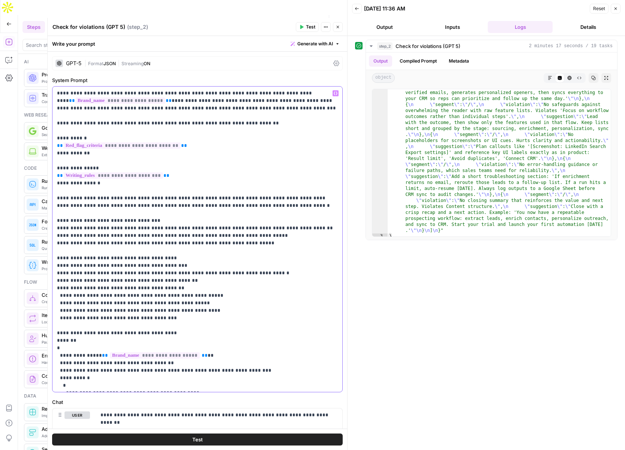
click at [157, 123] on p "**********" at bounding box center [197, 274] width 281 height 368
drag, startPoint x: 179, startPoint y: 124, endPoint x: 179, endPoint y: 130, distance: 6.0
click at [179, 124] on p "**********" at bounding box center [197, 274] width 281 height 368
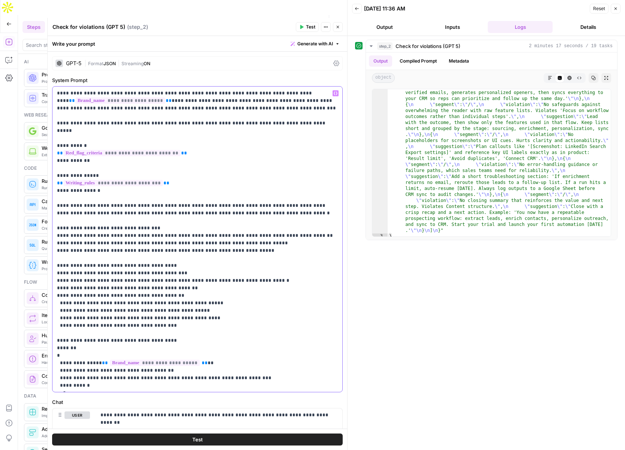
click at [113, 186] on p "**********" at bounding box center [197, 274] width 281 height 368
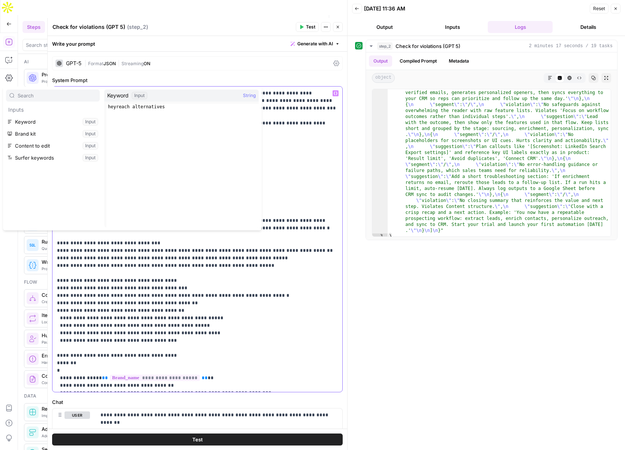
click at [284, 143] on p "**********" at bounding box center [197, 281] width 281 height 383
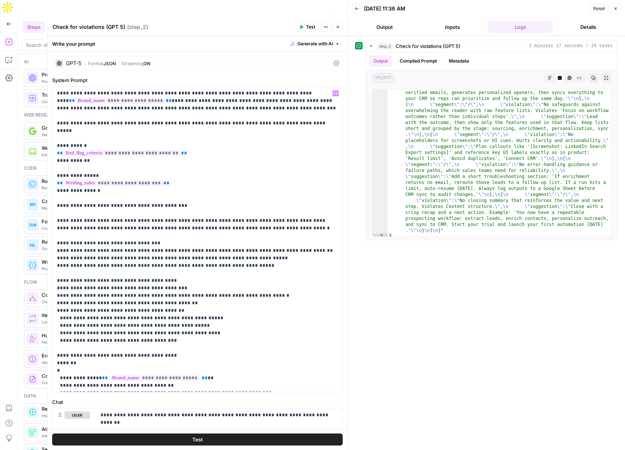
click at [337, 23] on button "Close" at bounding box center [338, 27] width 10 height 10
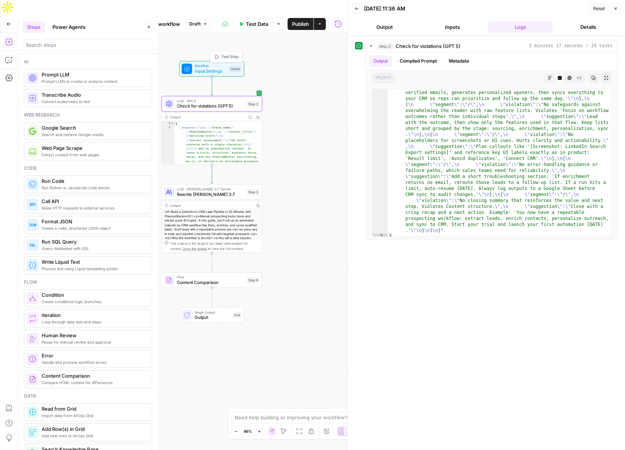
click at [230, 54] on span "Test Step" at bounding box center [229, 57] width 17 height 6
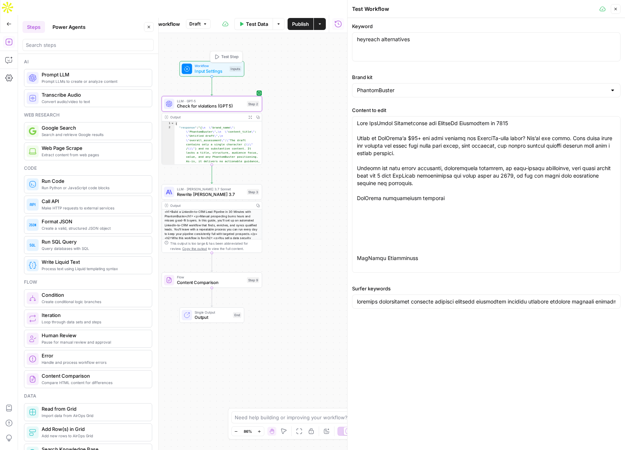
click at [231, 54] on span "Test Step" at bounding box center [229, 57] width 17 height 6
click at [228, 54] on span "Test Step" at bounding box center [229, 57] width 17 height 6
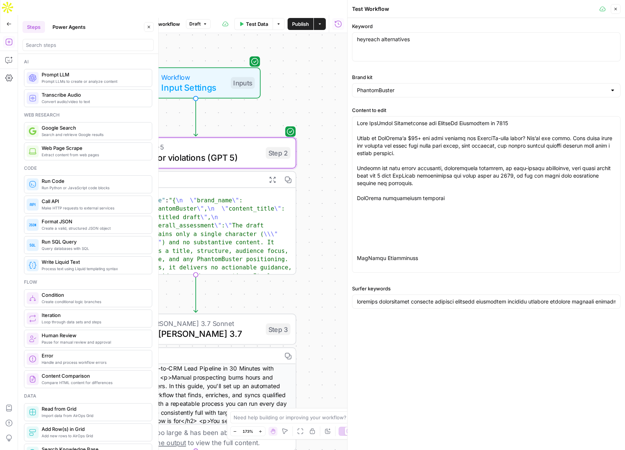
click at [252, 114] on div "Workflow Input Settings Inputs LLM · GPT-5 Check for violations (GPT 5) Step 2 …" at bounding box center [182, 249] width 329 height 432
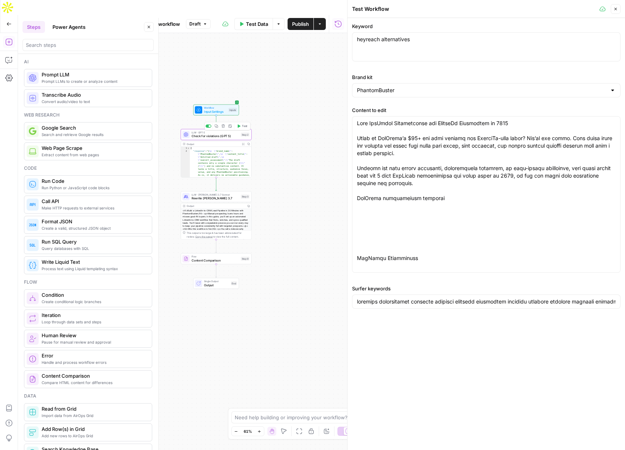
click at [243, 124] on span "Test" at bounding box center [245, 126] width 6 height 4
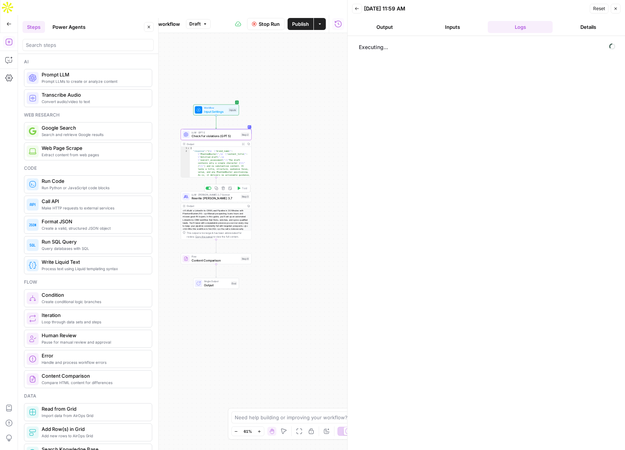
click at [215, 196] on span "Rewrite [PERSON_NAME] 3.7" at bounding box center [216, 198] width 48 height 5
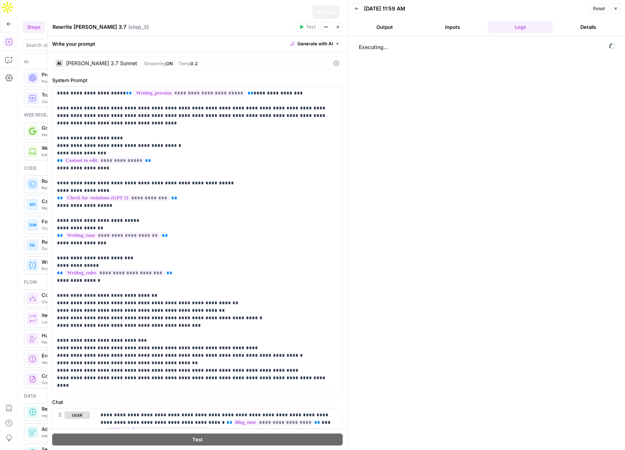
click at [334, 23] on button "Close" at bounding box center [338, 27] width 10 height 10
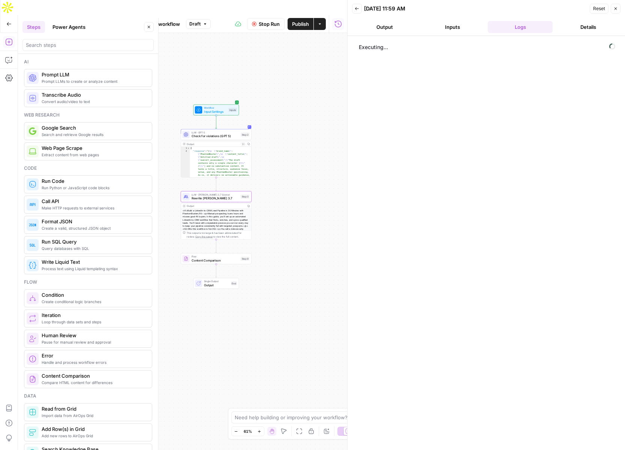
click at [207, 134] on span "Check for violations (GPT 5)" at bounding box center [216, 136] width 48 height 5
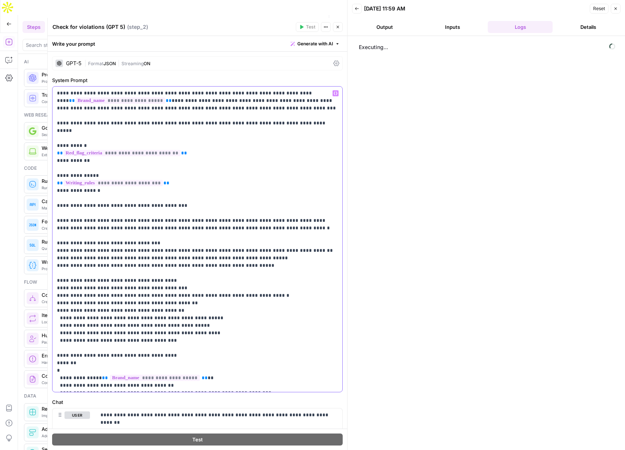
click at [119, 200] on p "**********" at bounding box center [197, 281] width 281 height 383
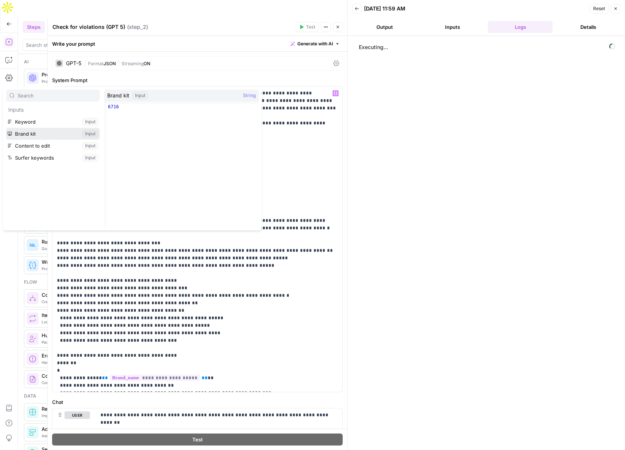
click at [29, 135] on button "Select variable Brand kit" at bounding box center [53, 134] width 94 height 12
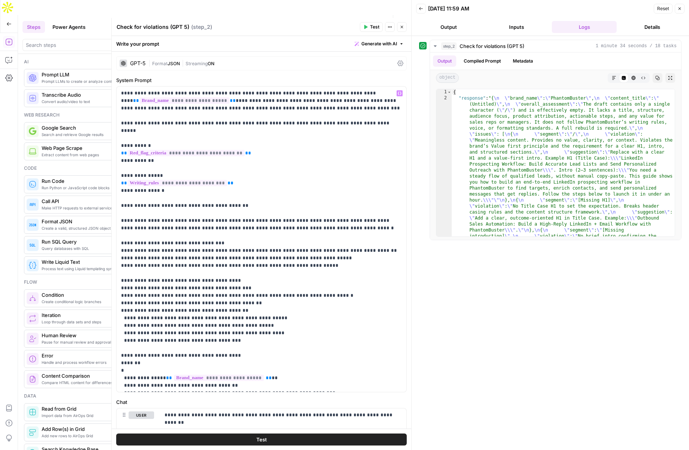
click at [663, 7] on span "Reset" at bounding box center [663, 8] width 12 height 7
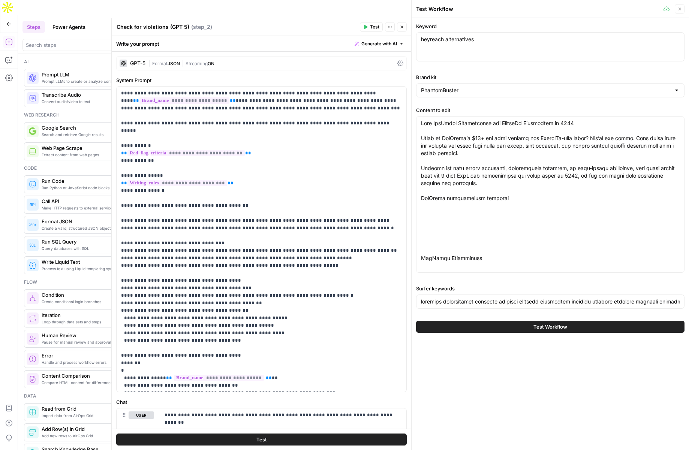
click at [404, 27] on button "Close" at bounding box center [402, 27] width 10 height 10
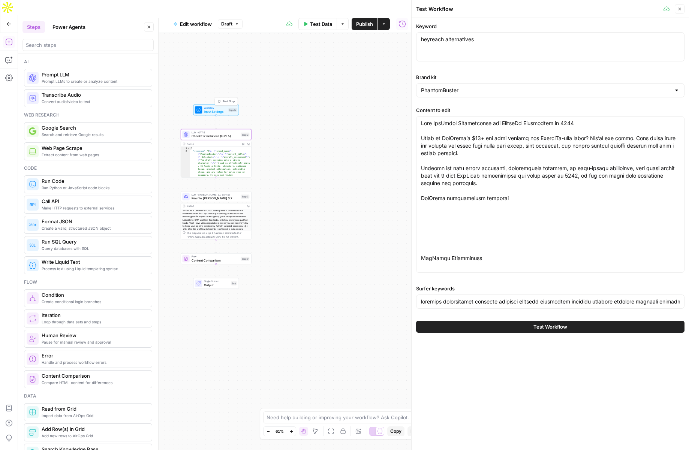
click at [215, 109] on span "Input Settings" at bounding box center [215, 111] width 23 height 5
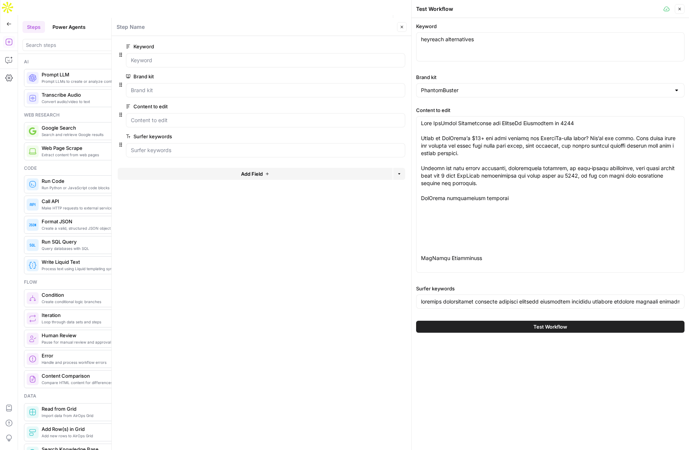
click at [374, 107] on span "edit field" at bounding box center [377, 107] width 17 height 6
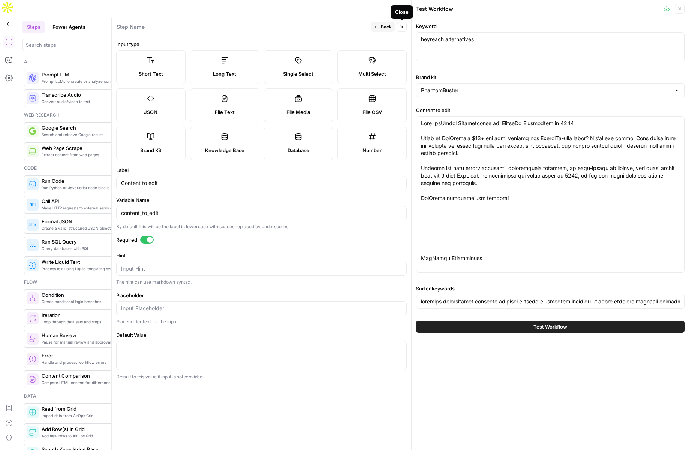
click at [401, 27] on icon "button" at bounding box center [402, 27] width 5 height 5
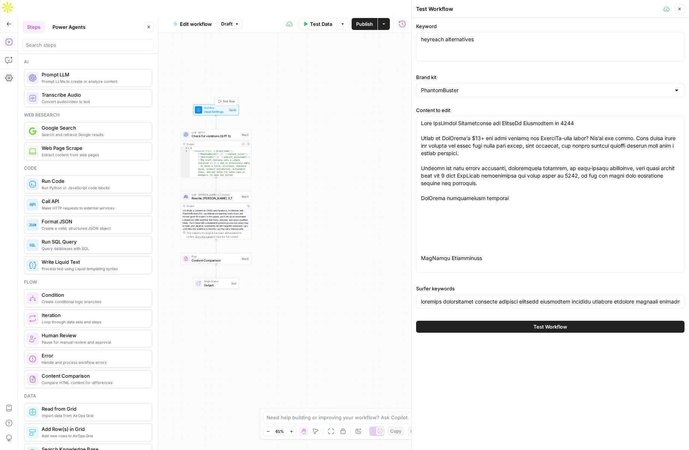
click at [206, 109] on span "Input Settings" at bounding box center [215, 111] width 23 height 5
click at [212, 106] on span "Workflow" at bounding box center [215, 108] width 23 height 4
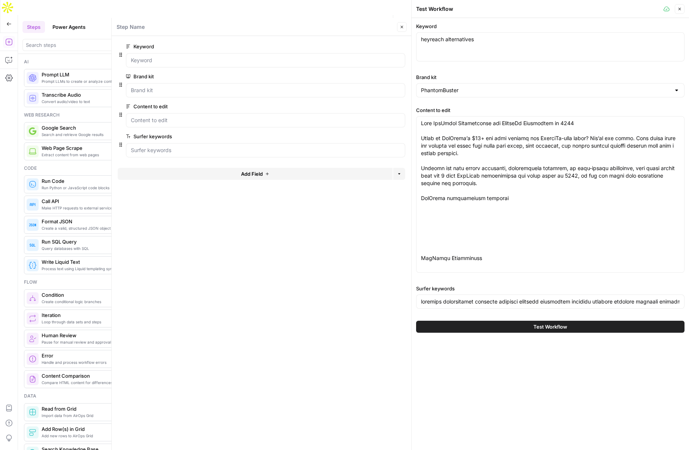
click at [252, 171] on span "Add Field" at bounding box center [252, 174] width 22 height 8
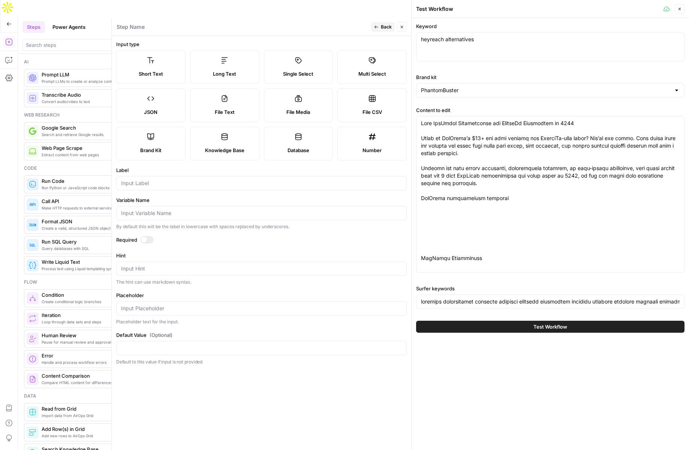
click at [233, 143] on label "Knowledge Base" at bounding box center [224, 144] width 69 height 34
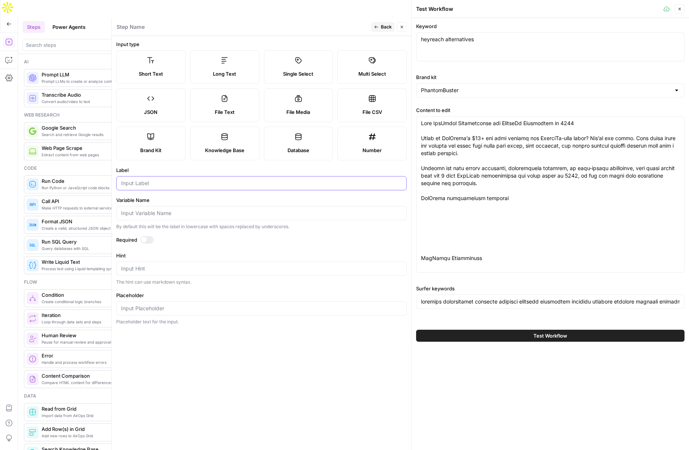
click at [190, 183] on input "Label" at bounding box center [261, 184] width 281 height 8
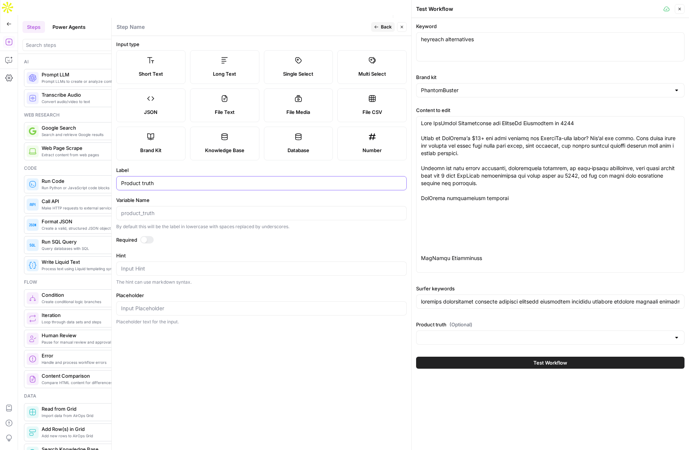
type input "Product truth"
click at [150, 242] on div at bounding box center [147, 240] width 14 height 8
click at [382, 25] on span "Back" at bounding box center [386, 27] width 11 height 7
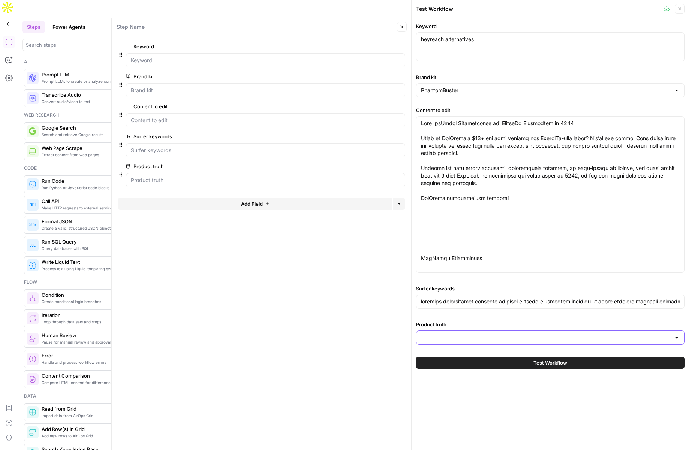
click at [518, 335] on input "Product truth" at bounding box center [546, 338] width 250 height 8
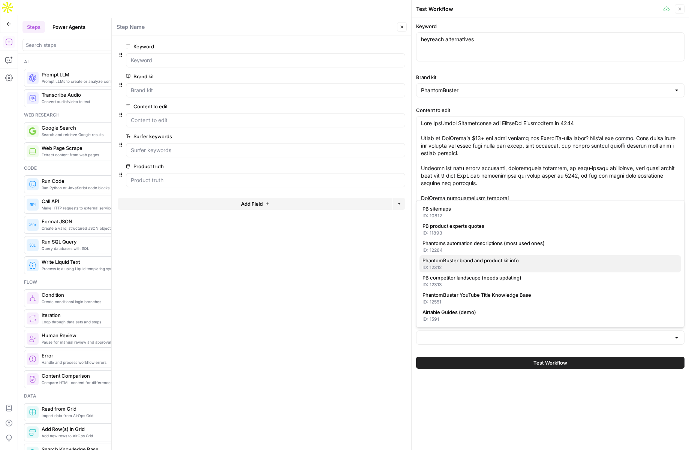
click at [471, 262] on span "PhantomBuster brand and product kit info" at bounding box center [549, 261] width 253 height 8
type input "PhantomBuster brand and product kit info"
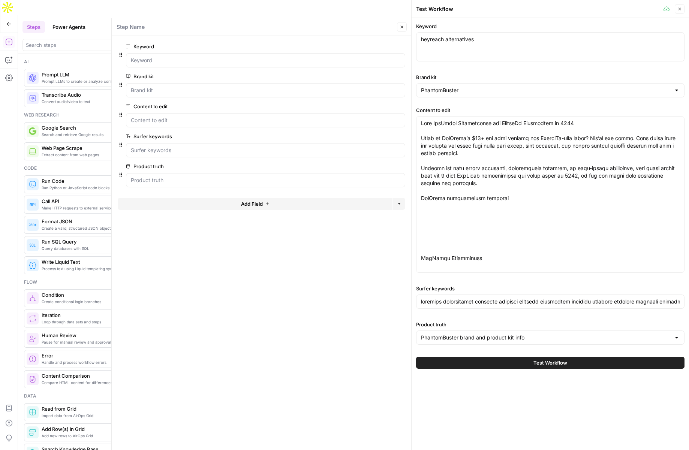
click at [548, 360] on span "Test Workflow" at bounding box center [551, 363] width 34 height 8
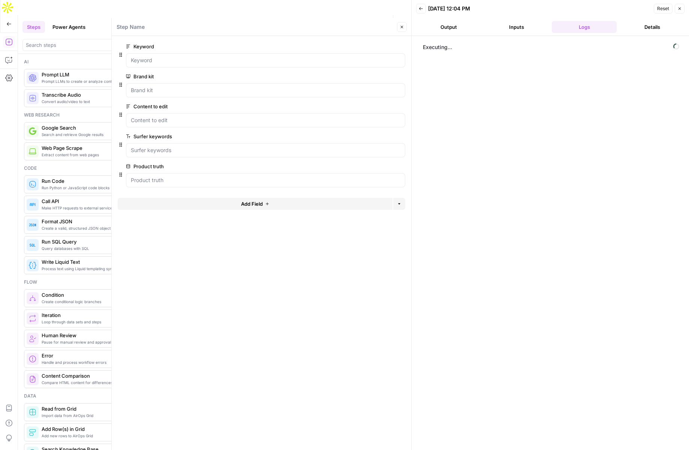
click at [400, 27] on icon "button" at bounding box center [402, 27] width 5 height 5
